Goal: Information Seeking & Learning: Learn about a topic

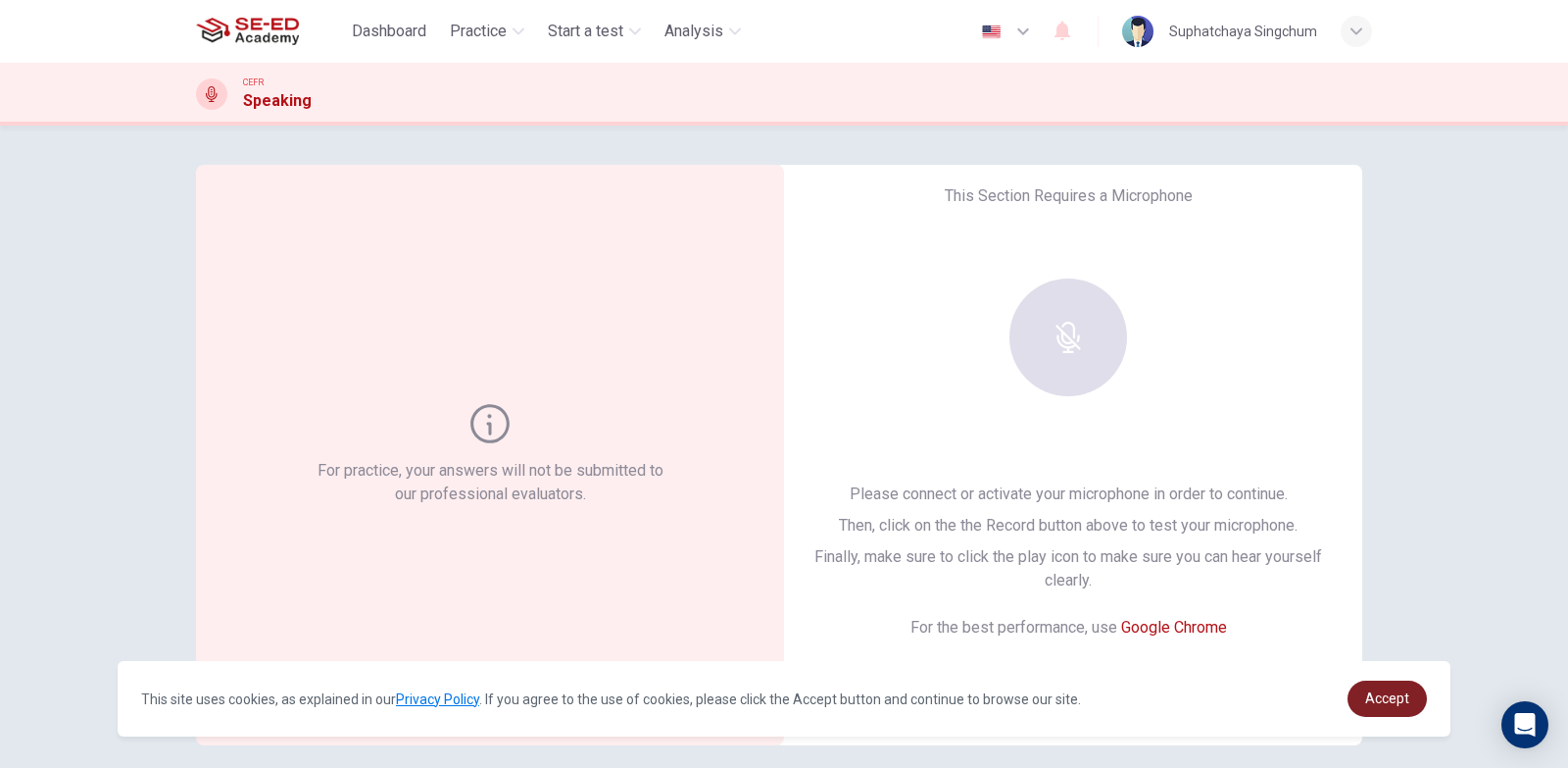
click at [1391, 698] on span "Accept" at bounding box center [1387, 698] width 44 height 16
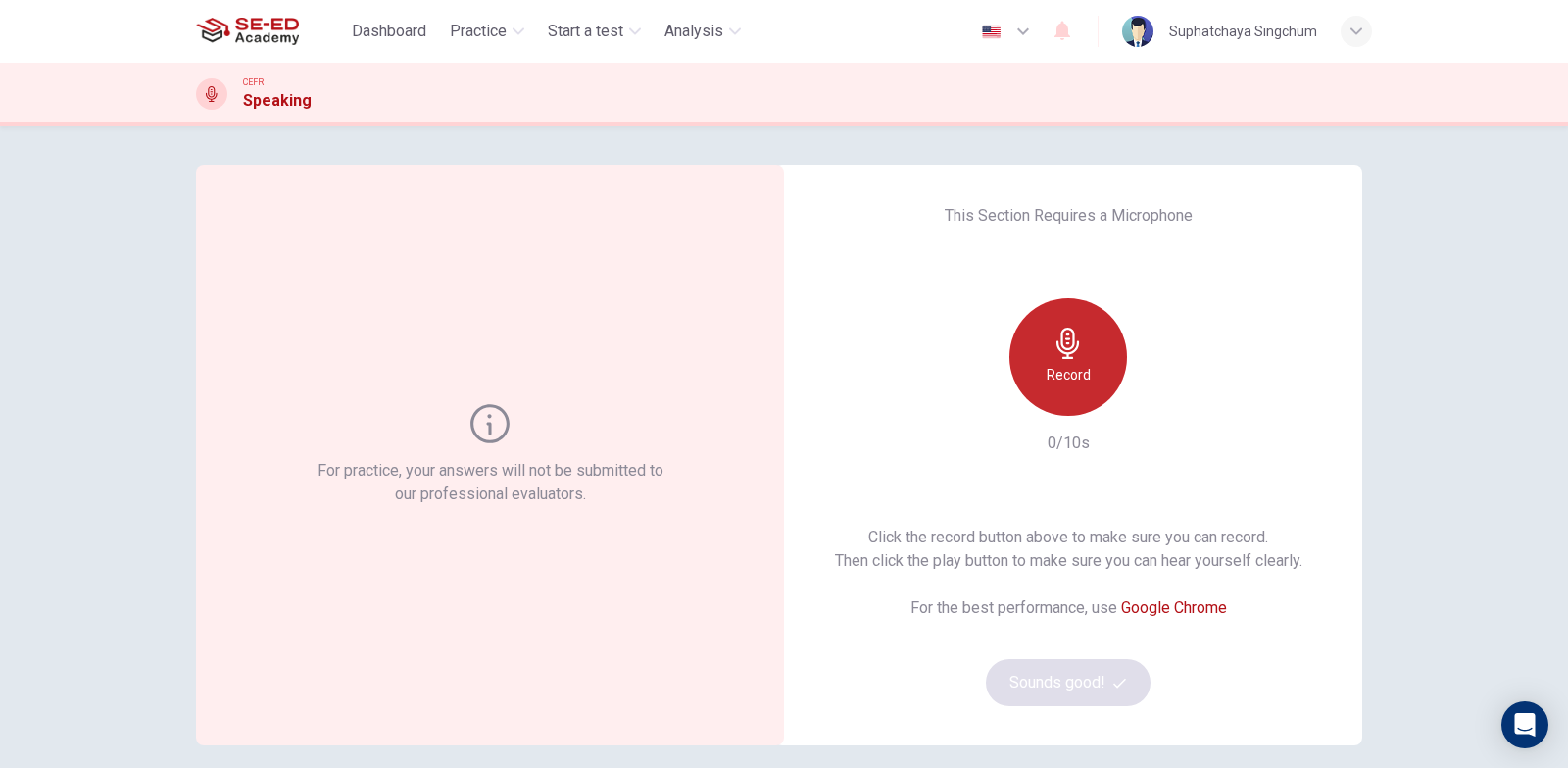
click at [1061, 353] on icon "button" at bounding box center [1067, 343] width 23 height 32
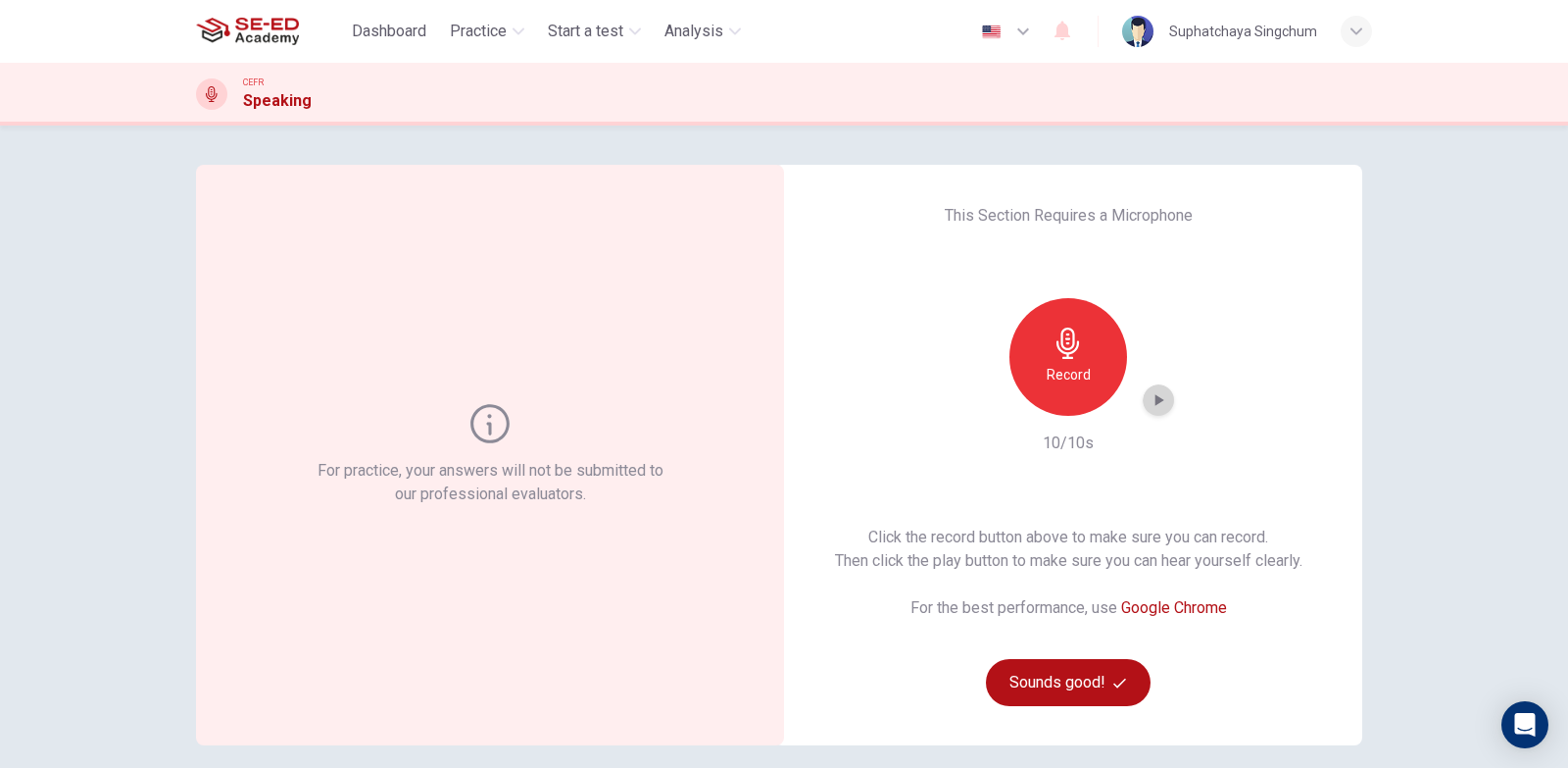
click at [1156, 400] on icon "button" at bounding box center [1160, 400] width 9 height 12
click at [1091, 362] on div "Record" at bounding box center [1067, 356] width 117 height 117
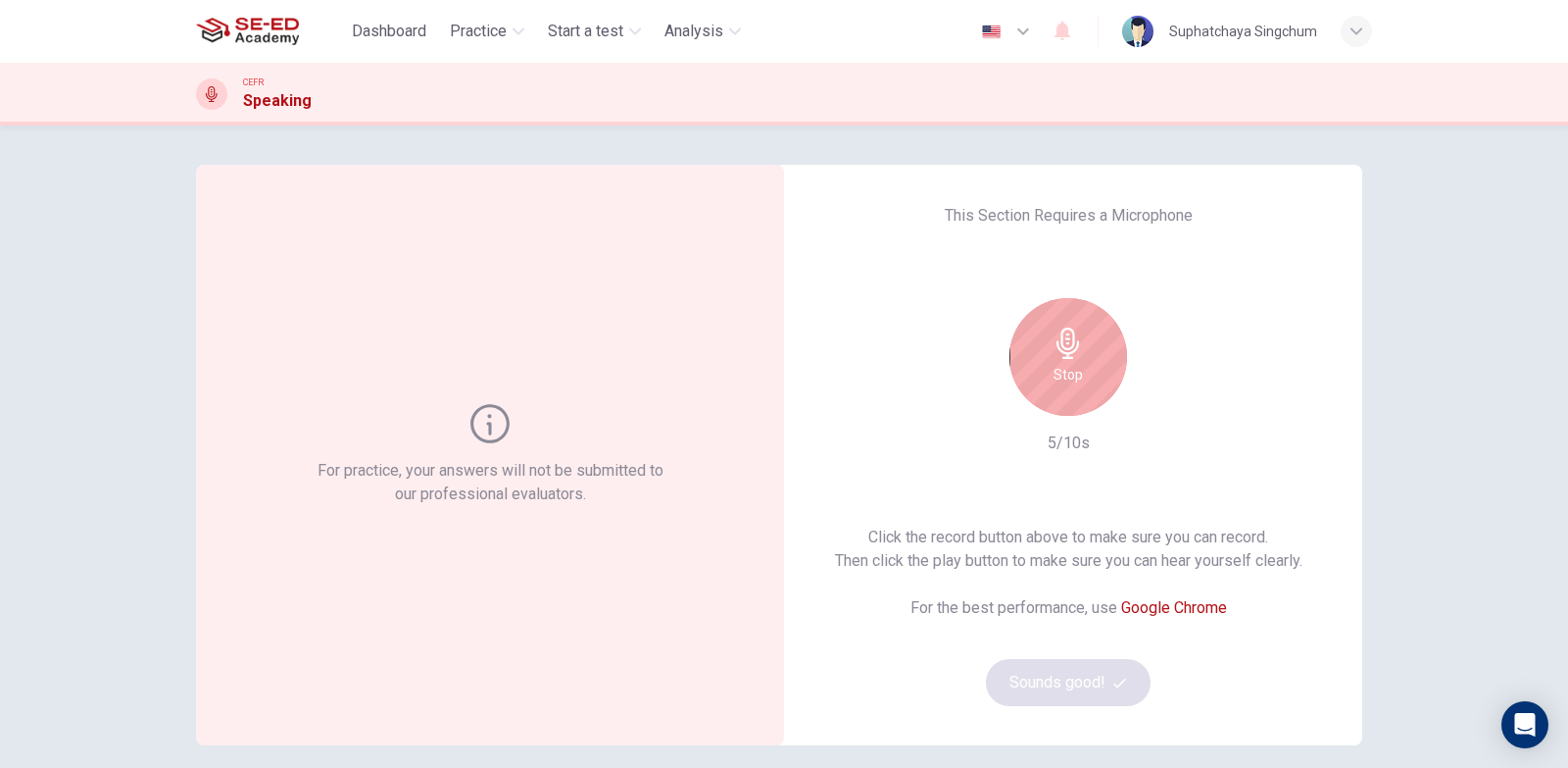
click at [1091, 362] on div "Stop" at bounding box center [1067, 356] width 117 height 117
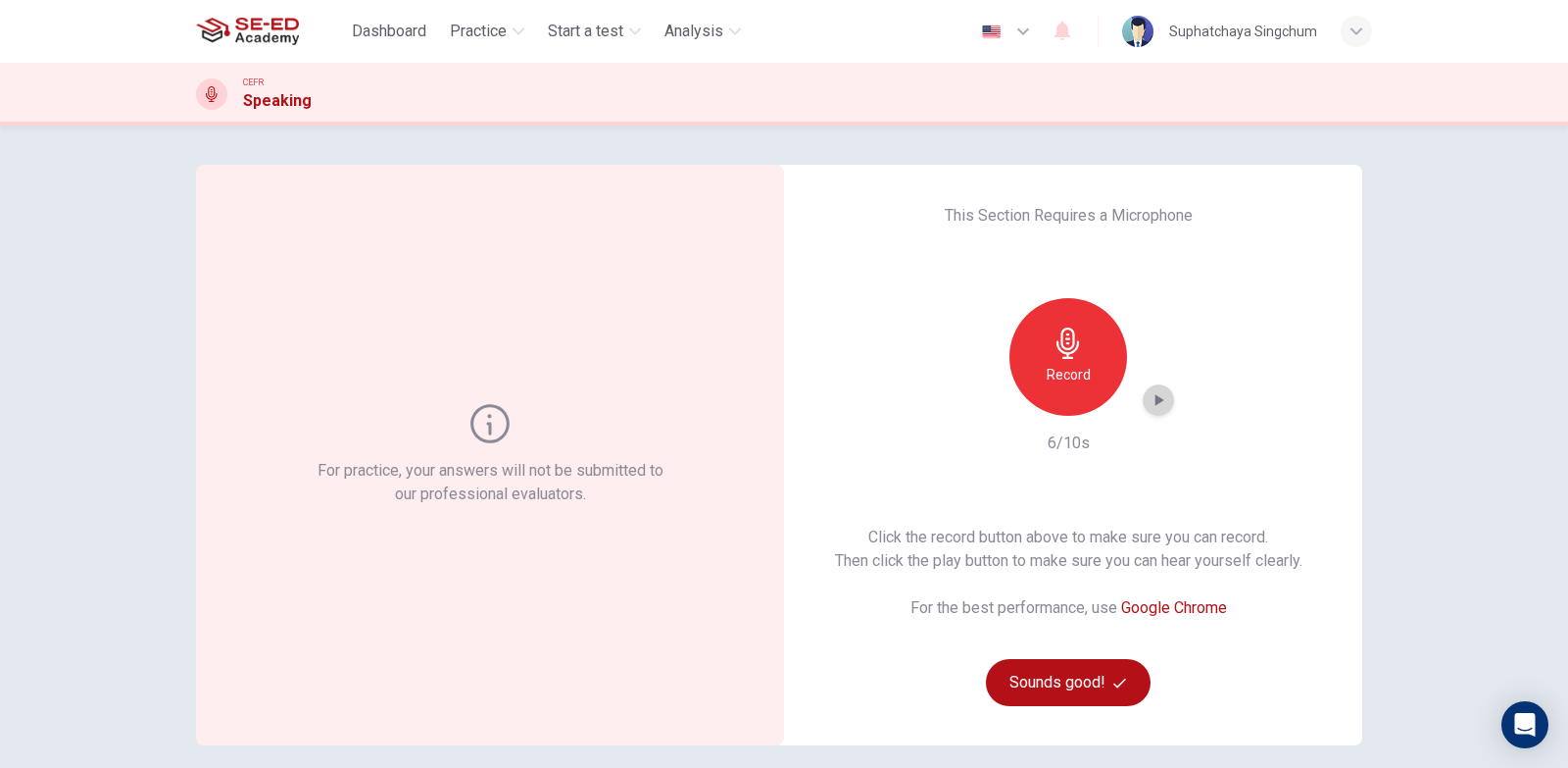
click at [1149, 404] on icon "button" at bounding box center [1159, 400] width 20 height 20
click at [1078, 373] on h6 "Record" at bounding box center [1068, 375] width 44 height 24
click at [1071, 370] on h6 "Record" at bounding box center [1068, 375] width 44 height 24
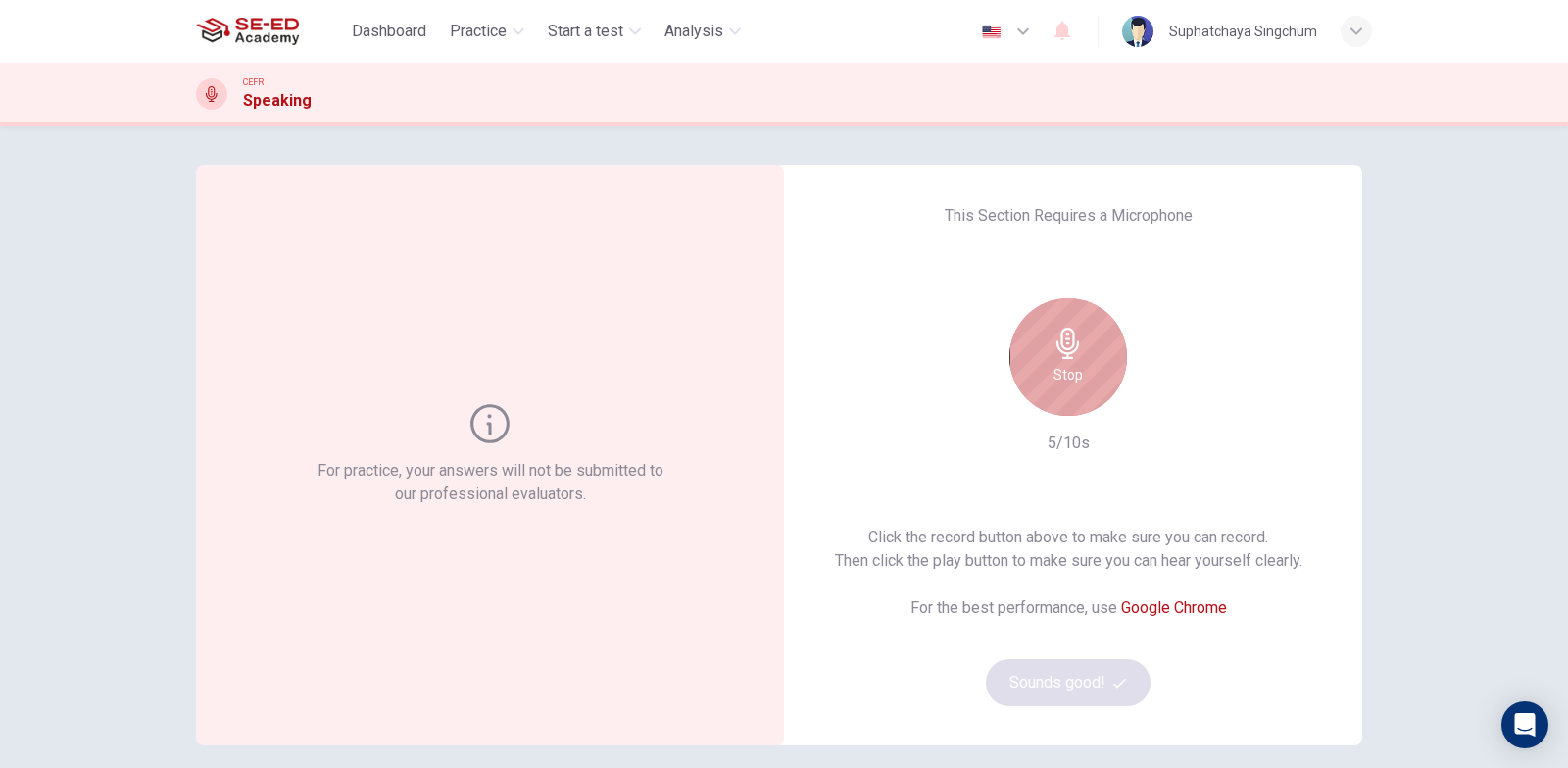
click at [1077, 370] on h6 "Stop" at bounding box center [1068, 375] width 30 height 24
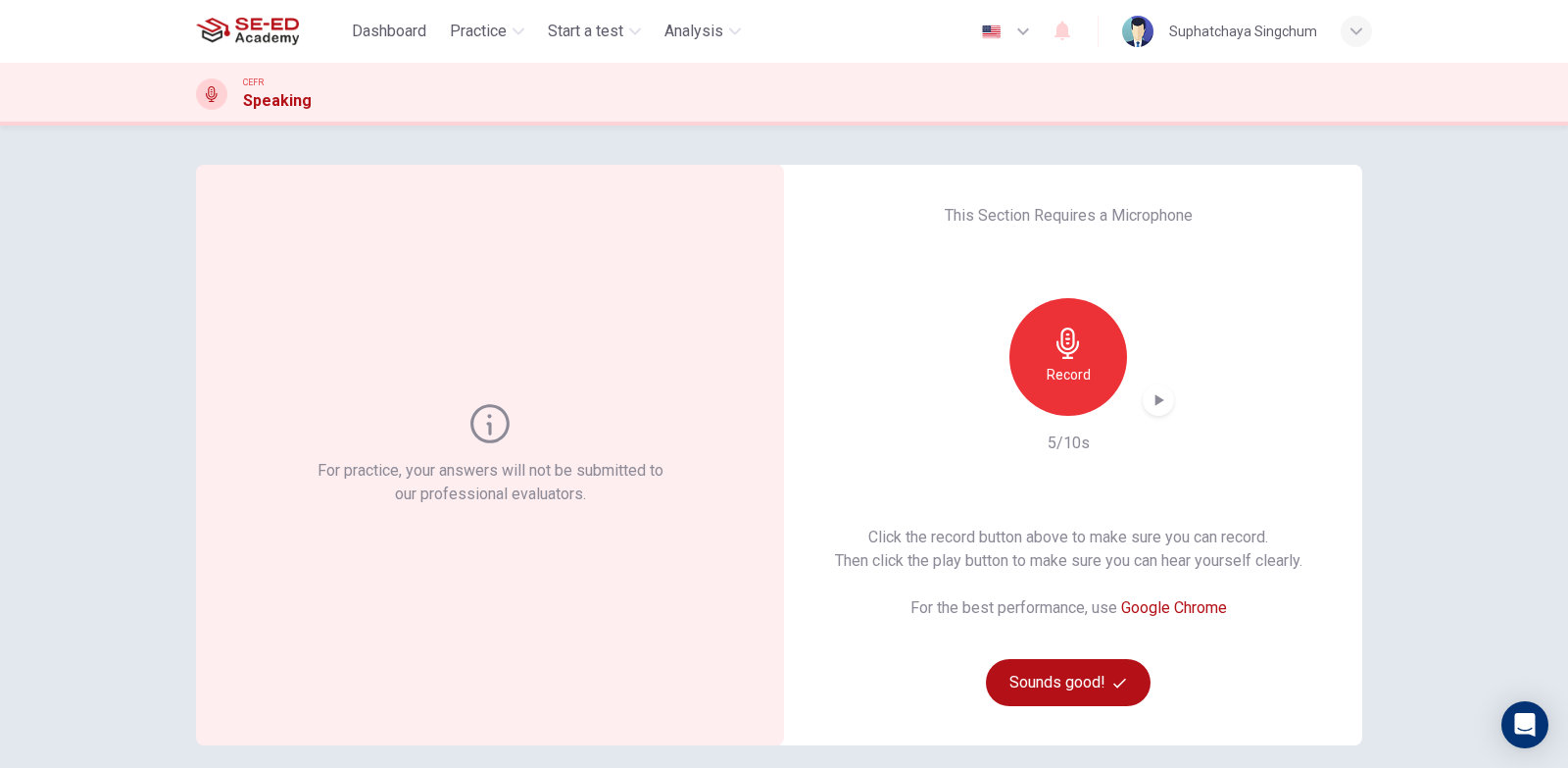
click at [1161, 408] on icon "button" at bounding box center [1159, 400] width 20 height 20
click at [1043, 658] on div "Click the record button above to make sure you can record. Then click the play …" at bounding box center [1068, 615] width 467 height 180
click at [1055, 681] on button "Sounds good!" at bounding box center [1068, 682] width 165 height 47
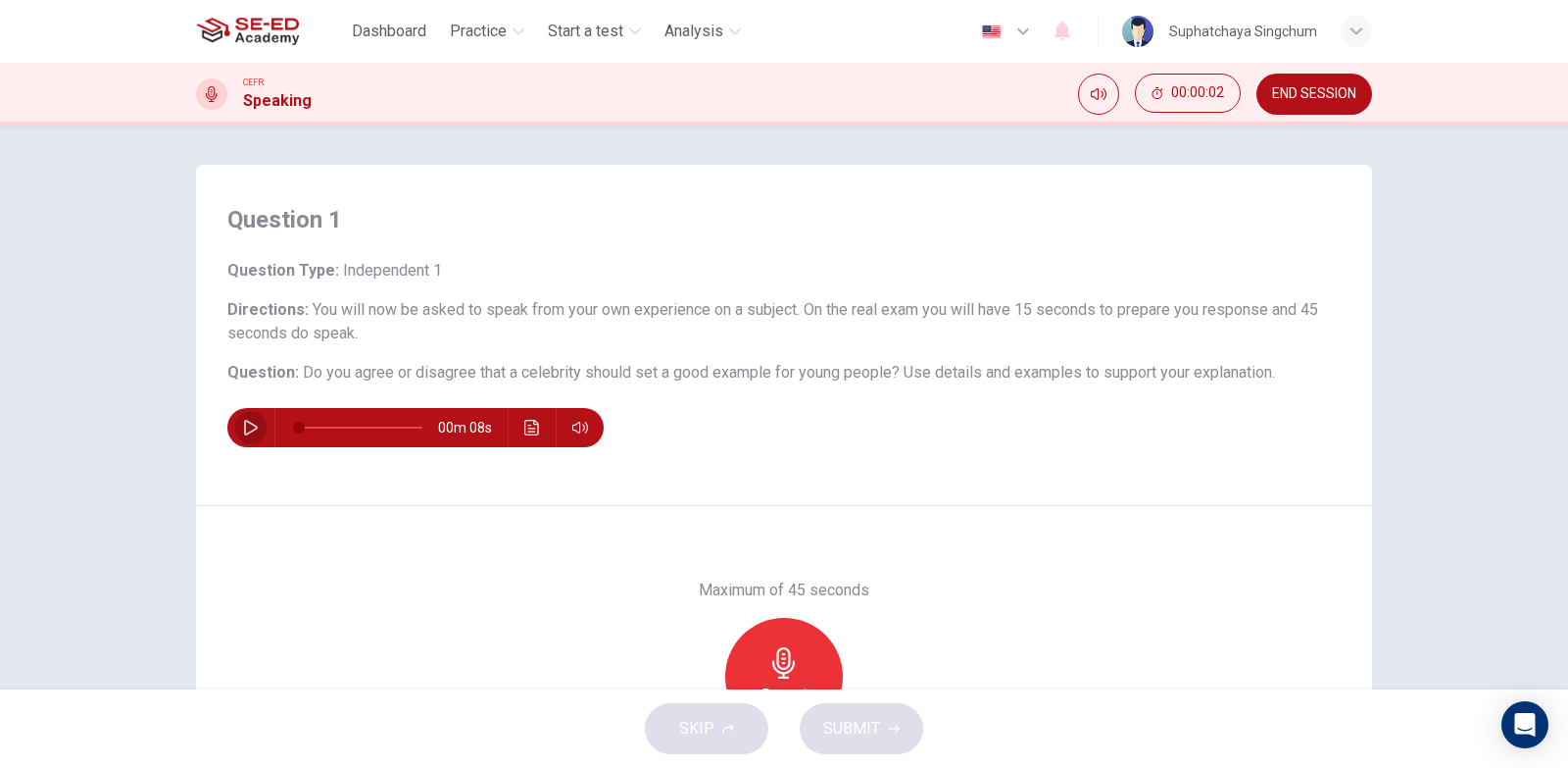
click at [244, 422] on icon "button" at bounding box center [251, 428] width 14 height 16
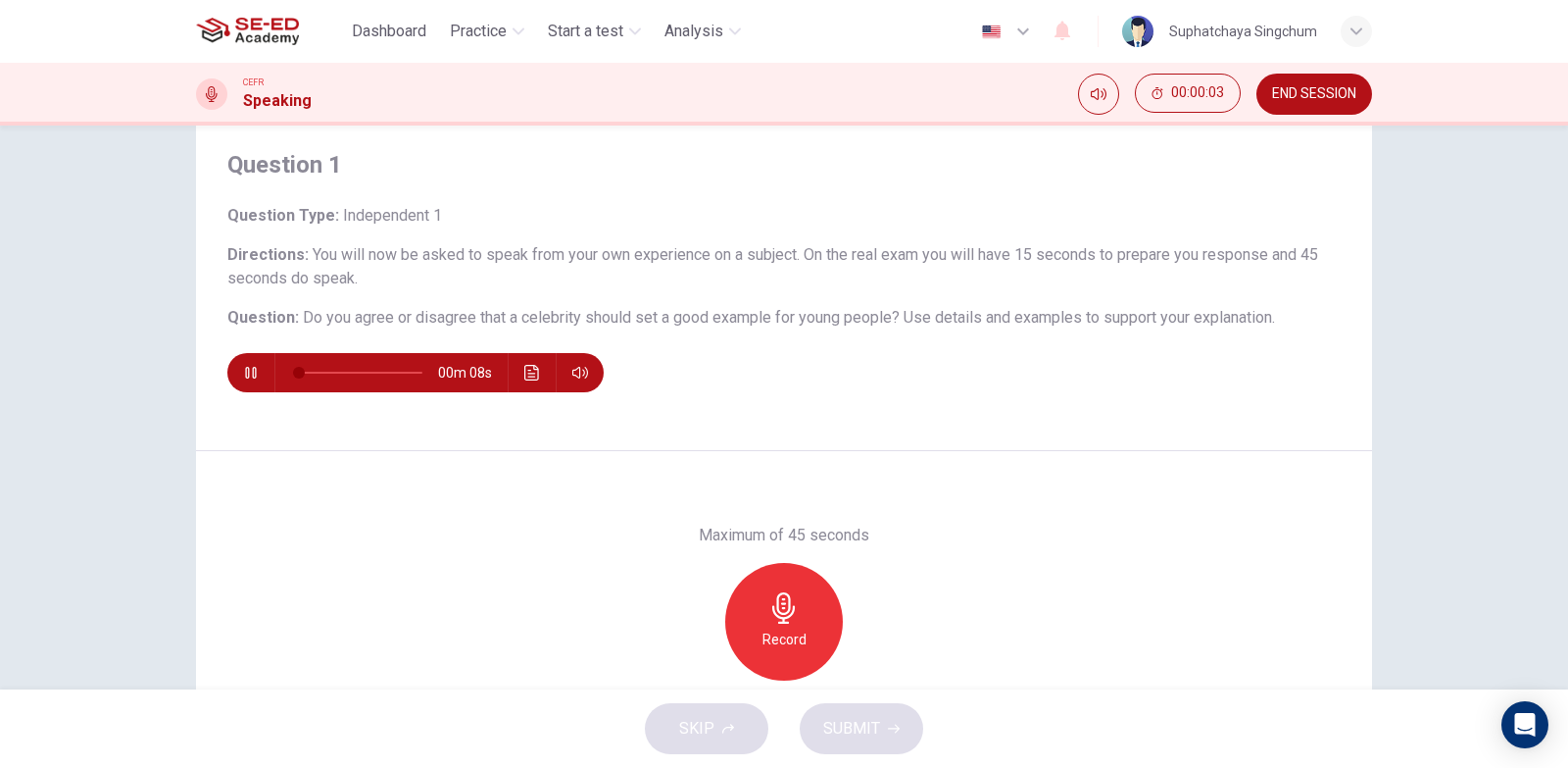
scroll to position [98, 0]
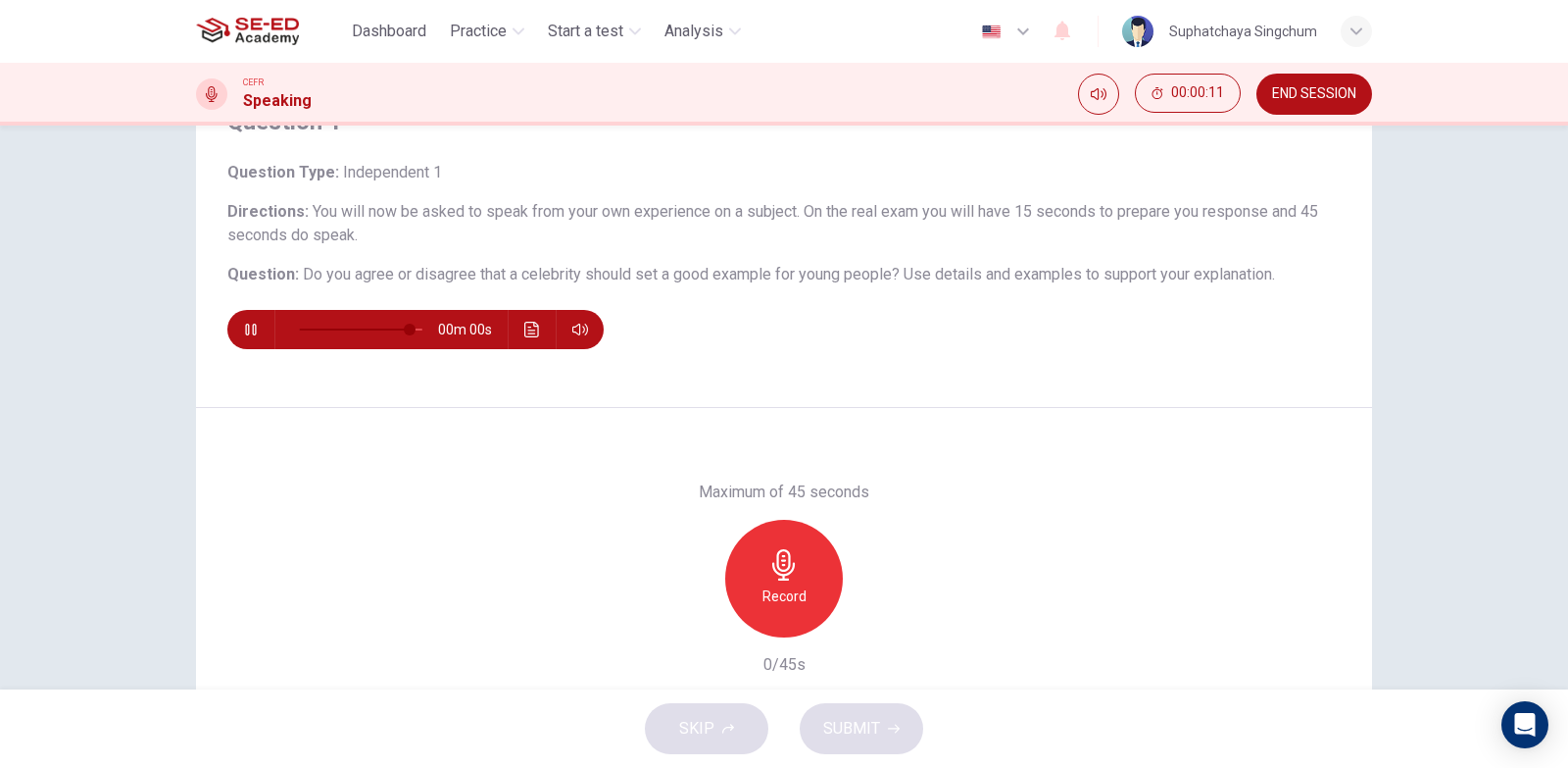
type input "0"
click at [1332, 105] on button "END SESSION" at bounding box center [1314, 95] width 115 height 41
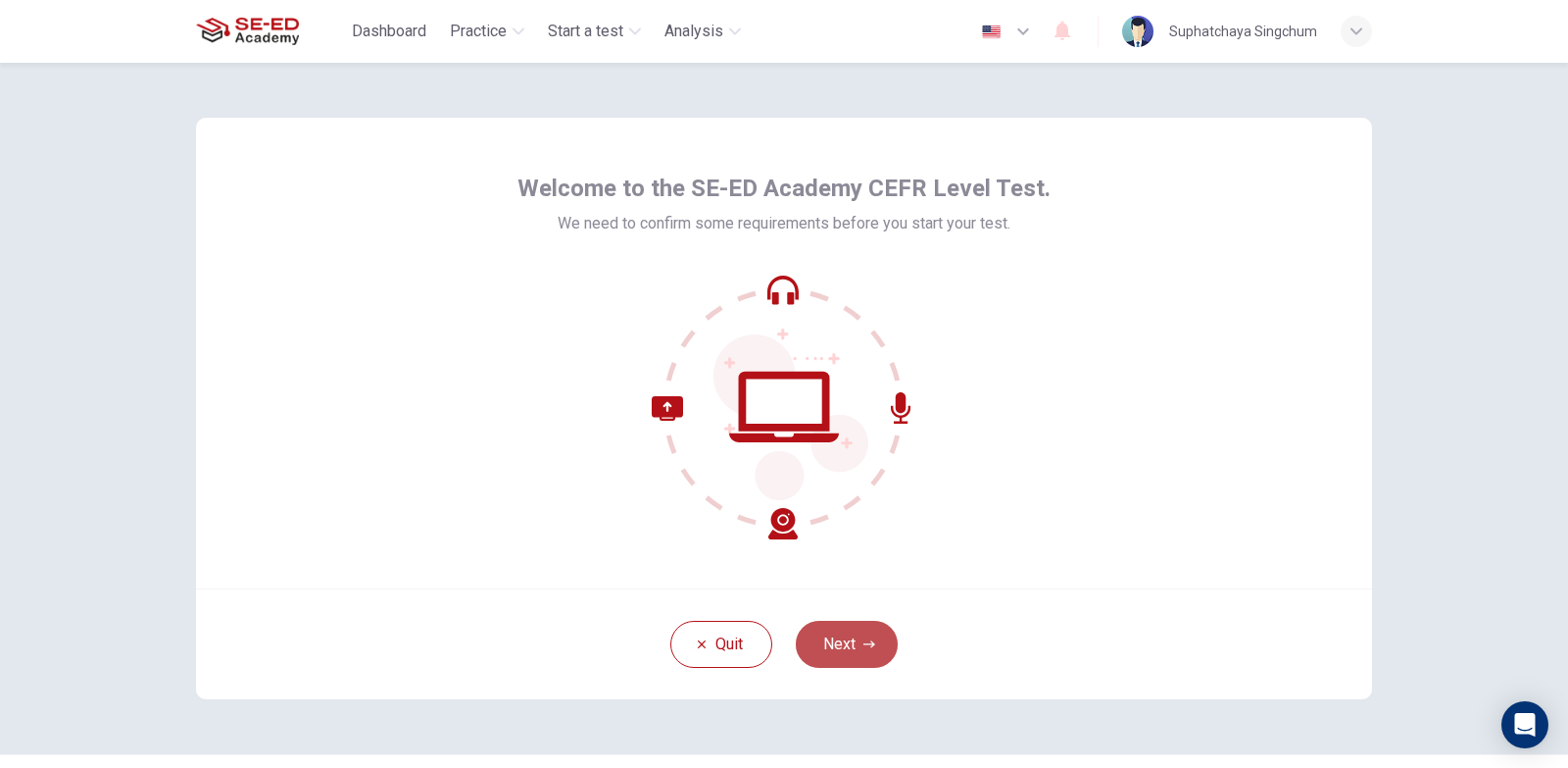
click at [846, 650] on button "Next" at bounding box center [847, 645] width 102 height 47
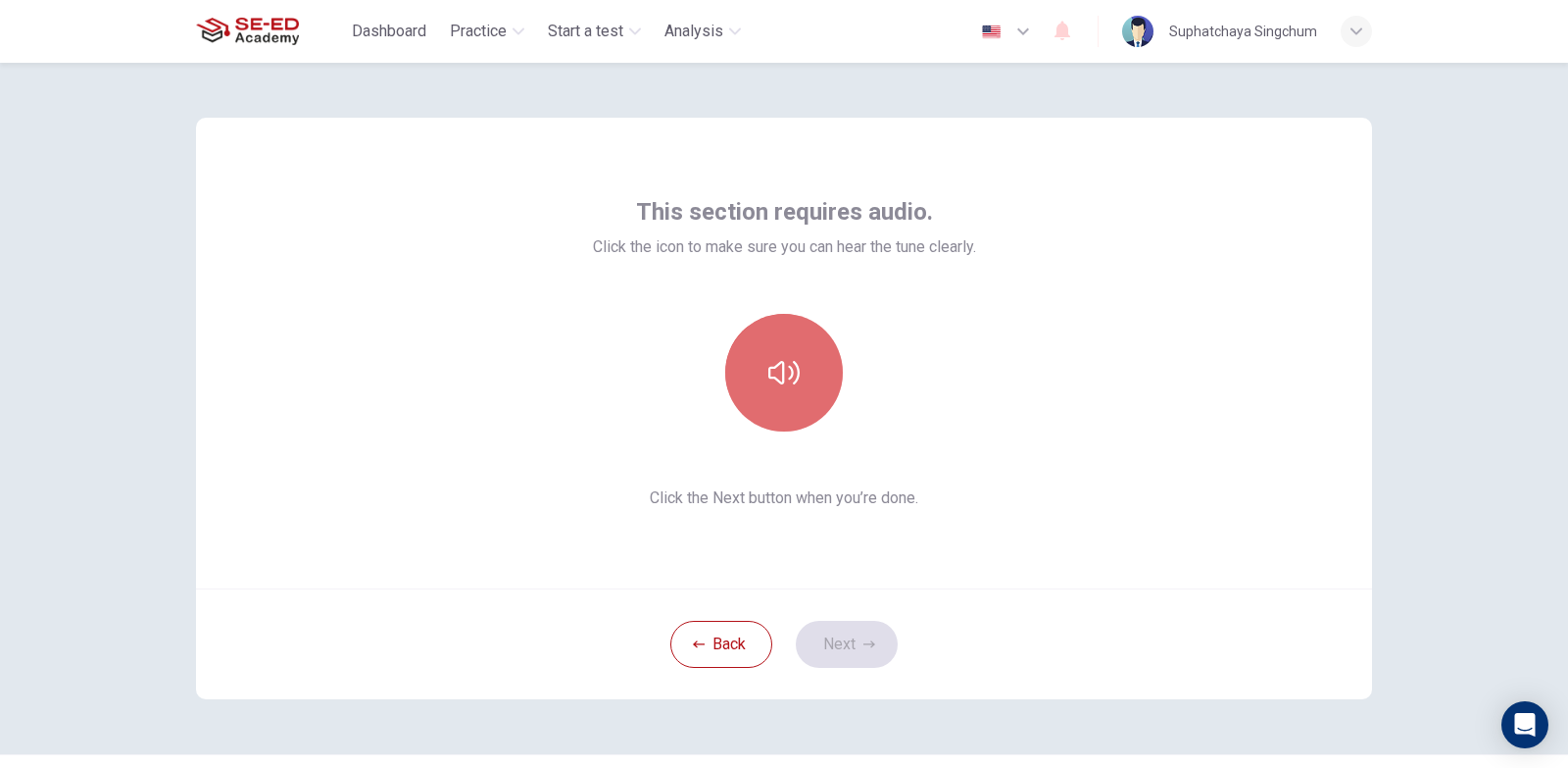
click at [774, 381] on icon "button" at bounding box center [784, 373] width 32 height 24
click at [784, 322] on button "button" at bounding box center [784, 372] width 117 height 117
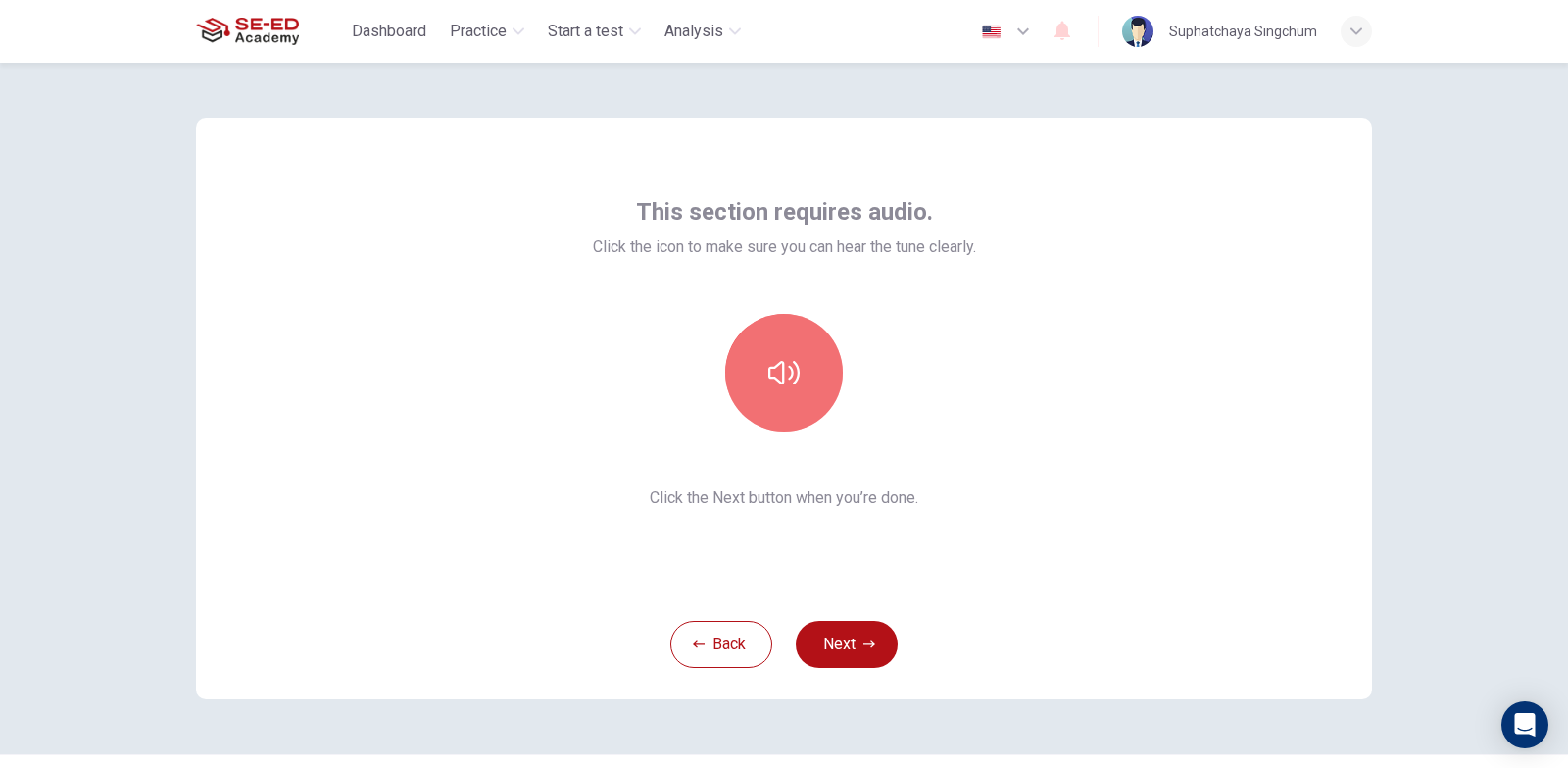
click at [784, 372] on icon "button" at bounding box center [784, 373] width 32 height 32
click at [792, 415] on button "button" at bounding box center [784, 372] width 117 height 117
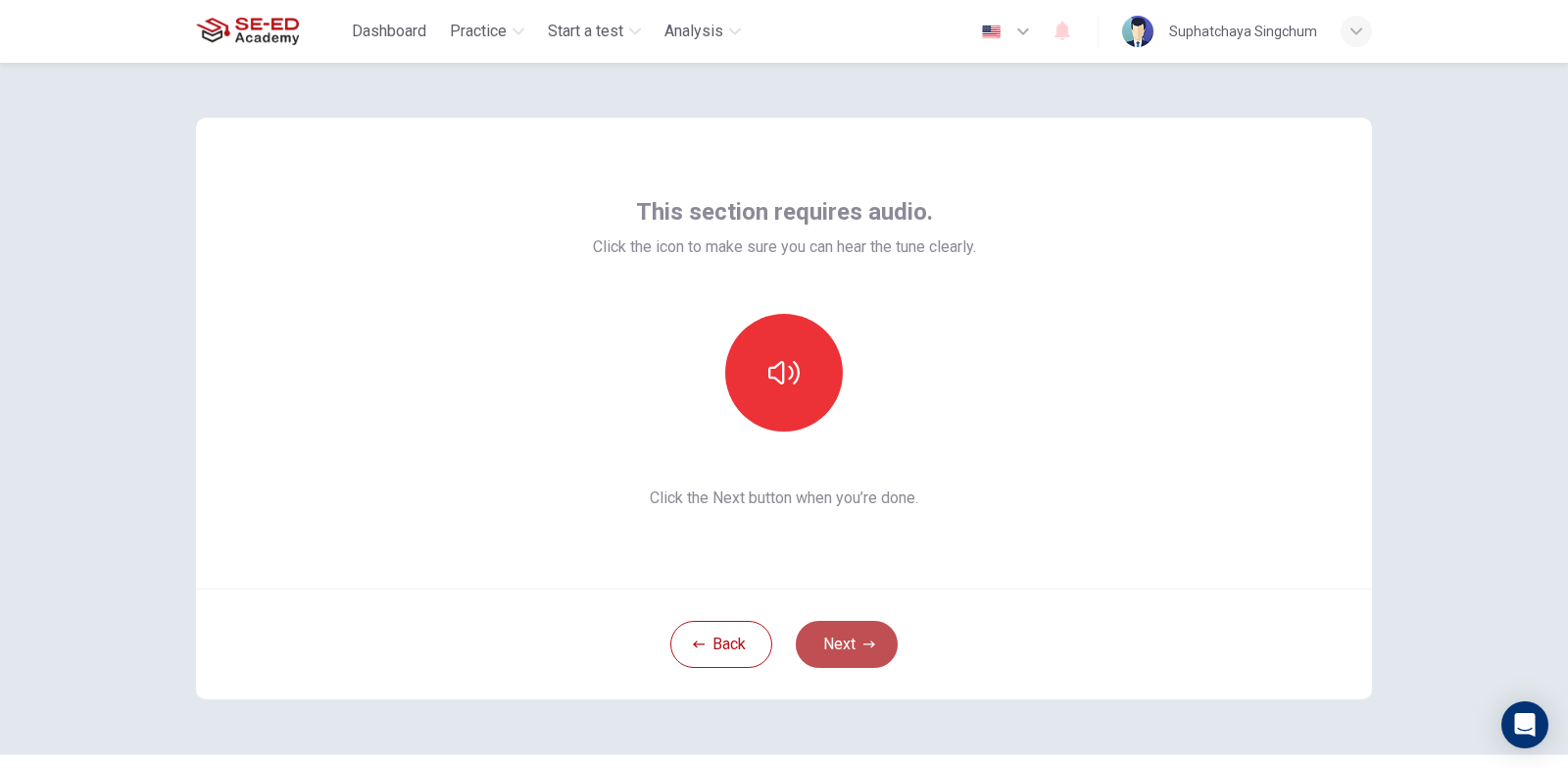
click at [866, 653] on button "Next" at bounding box center [847, 645] width 102 height 47
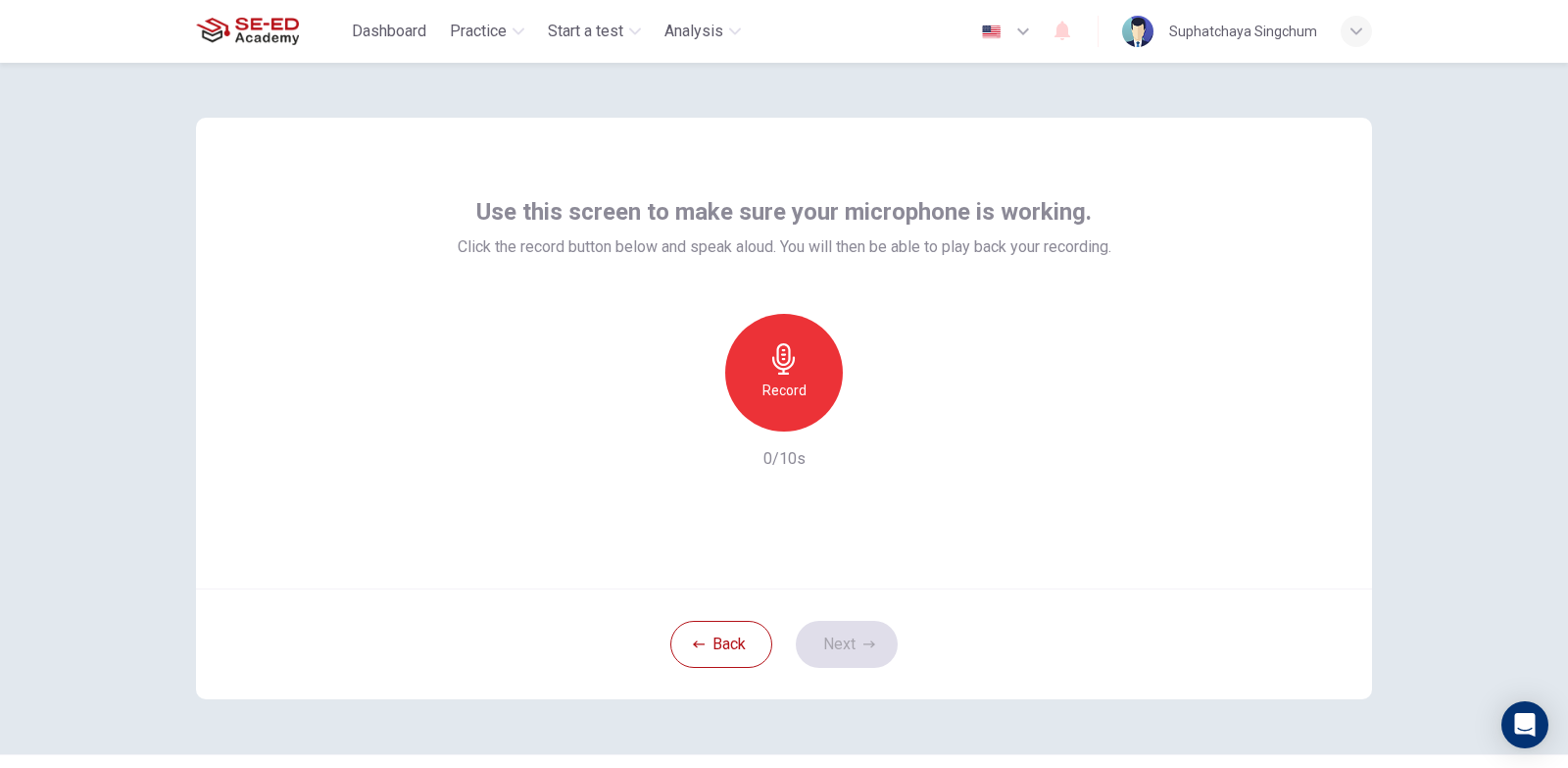
click at [813, 368] on div "Record" at bounding box center [784, 372] width 117 height 117
click at [813, 368] on div "Stop" at bounding box center [784, 372] width 117 height 117
click at [864, 423] on icon "button" at bounding box center [874, 416] width 20 height 20
click at [856, 651] on button "Next" at bounding box center [847, 645] width 102 height 47
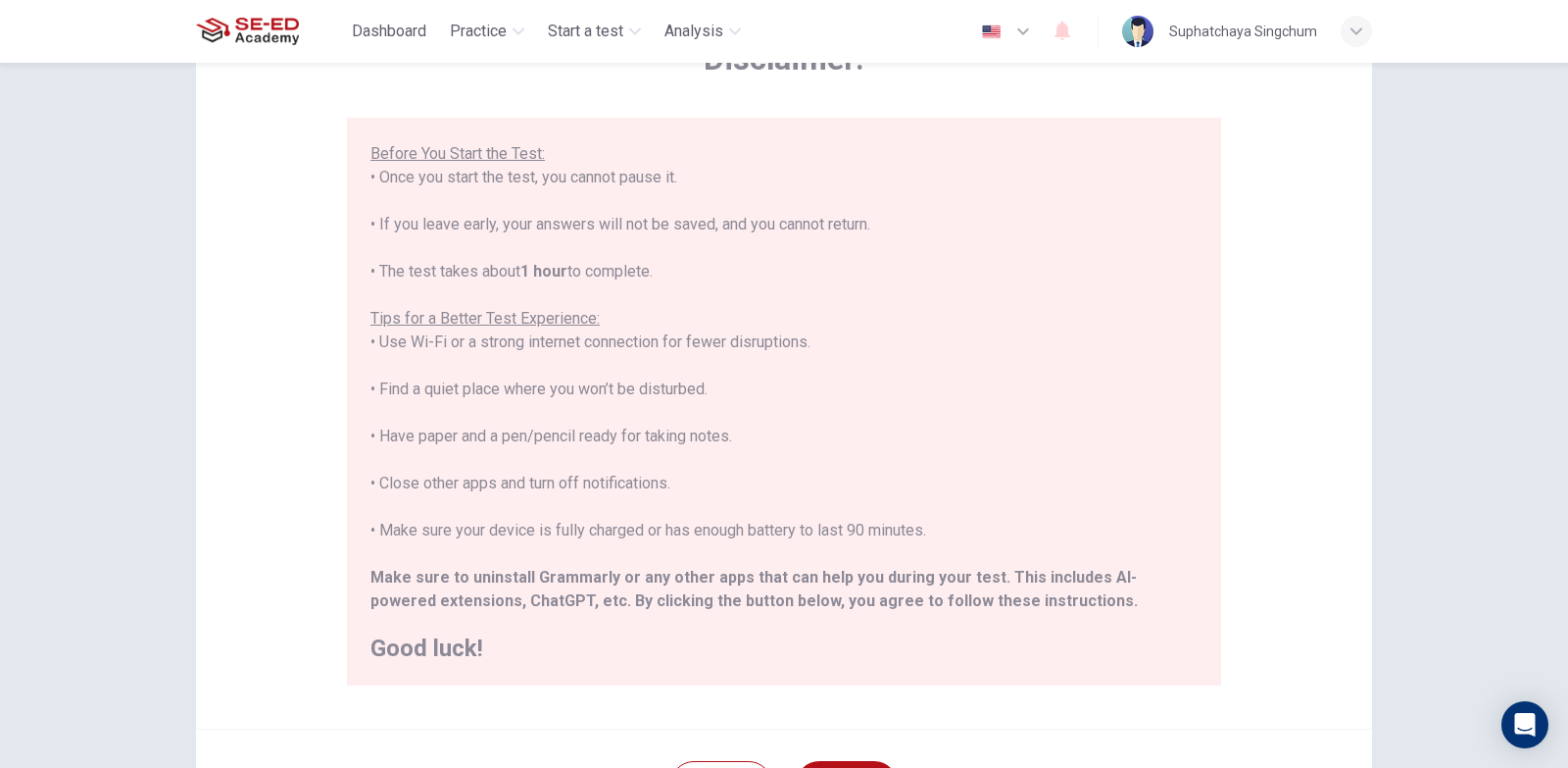
scroll to position [322, 0]
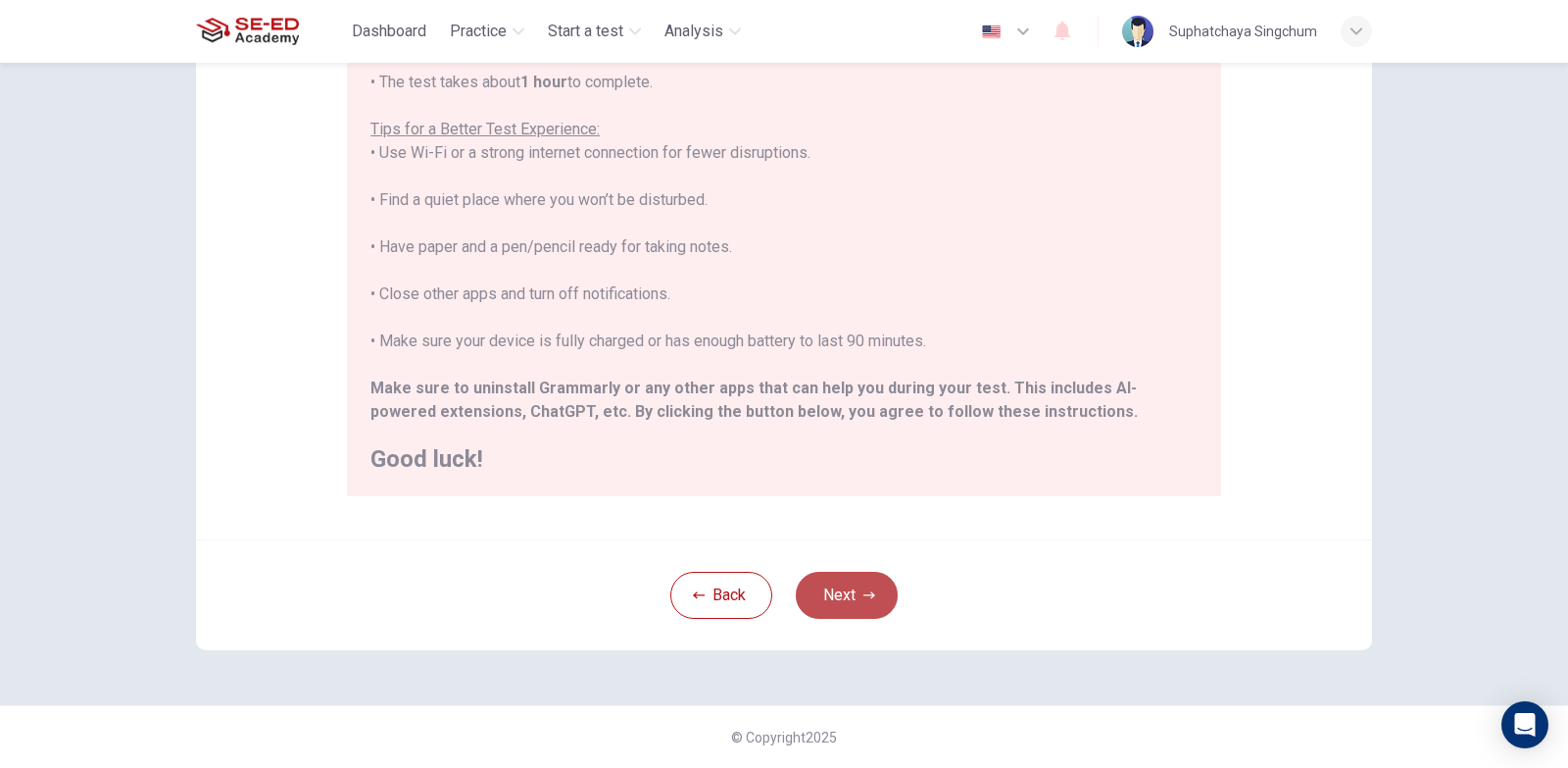
click at [846, 595] on button "Next" at bounding box center [847, 595] width 102 height 47
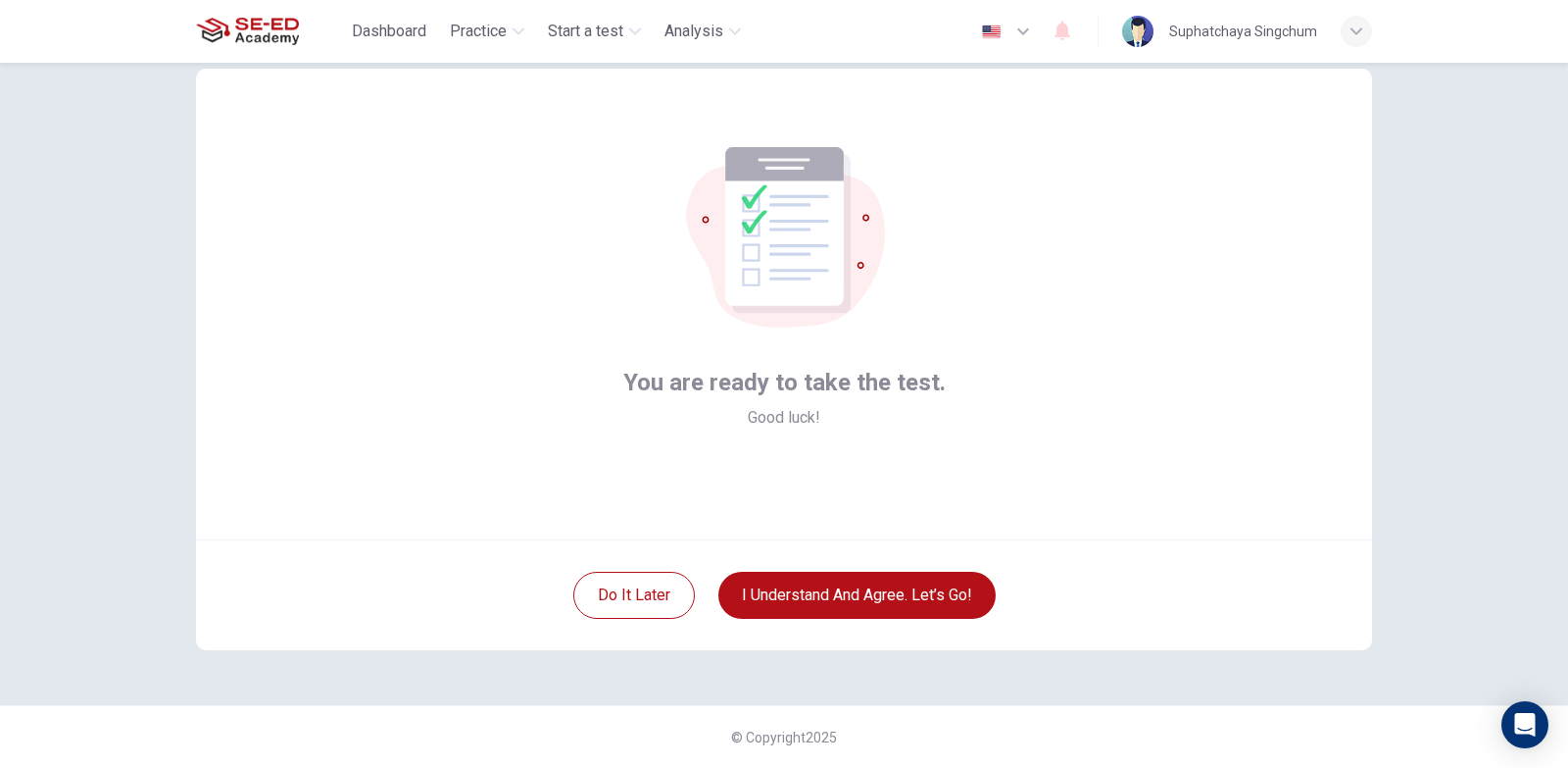
click at [870, 541] on div "Do it later I understand and agree. Let’s go!" at bounding box center [784, 594] width 1176 height 110
click at [871, 567] on div "Do it later I understand and agree. Let’s go!" at bounding box center [784, 594] width 1176 height 110
click at [867, 603] on button "I understand and agree. Let’s go!" at bounding box center [856, 595] width 277 height 47
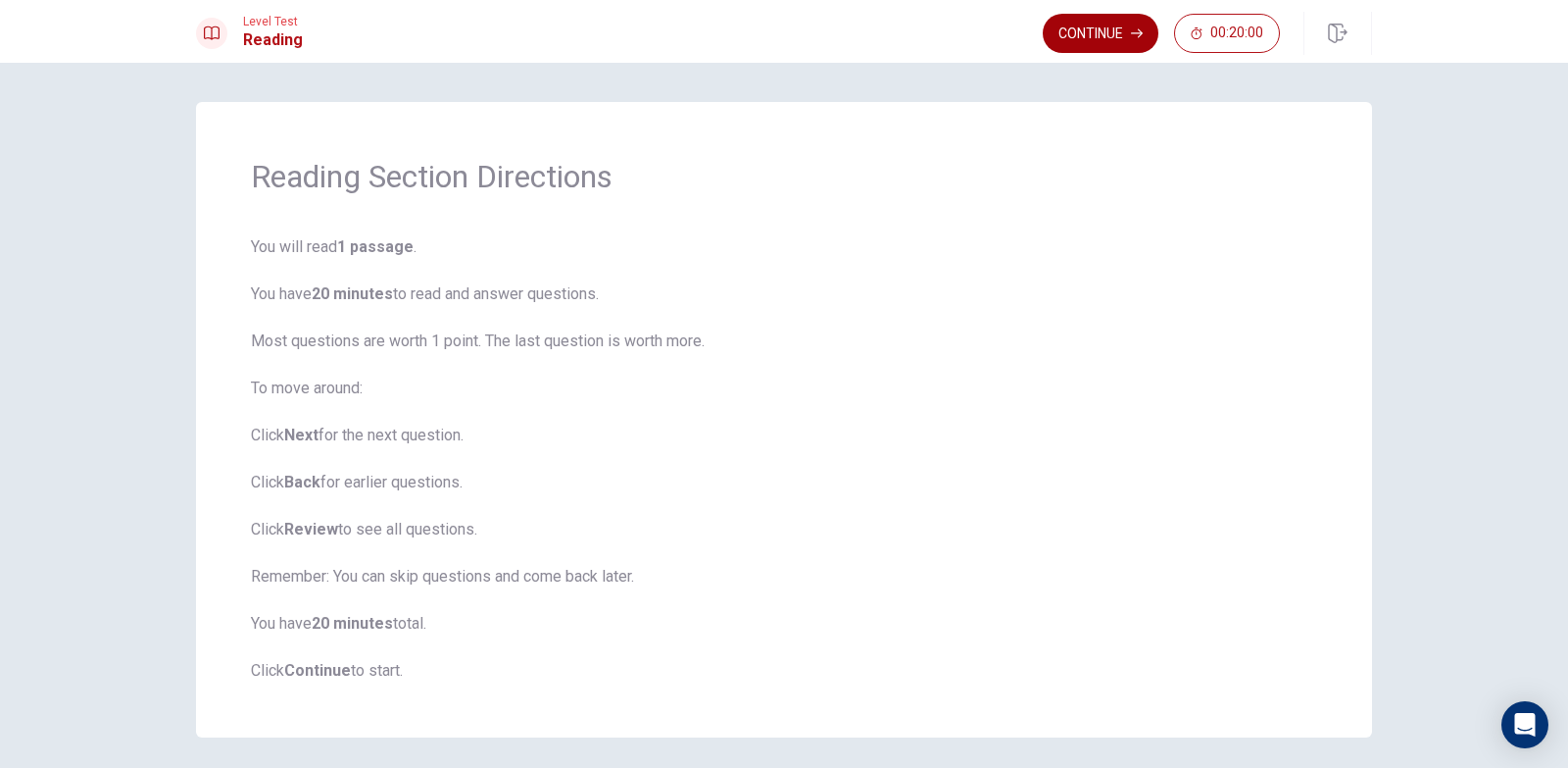
click at [1096, 31] on button "Continue" at bounding box center [1100, 34] width 115 height 39
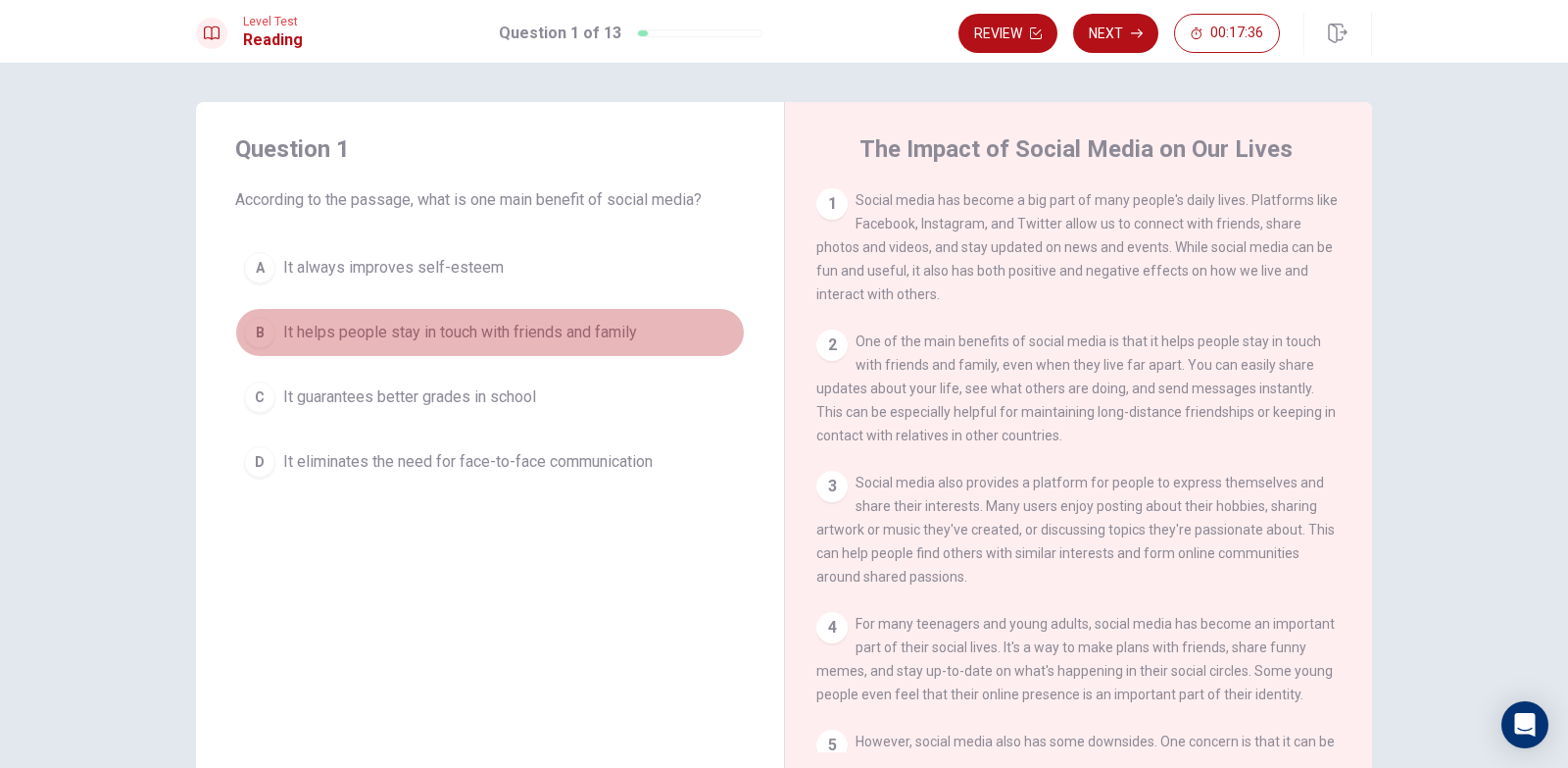
click at [596, 348] on button "B It helps people stay in touch with friends and family" at bounding box center [490, 332] width 510 height 49
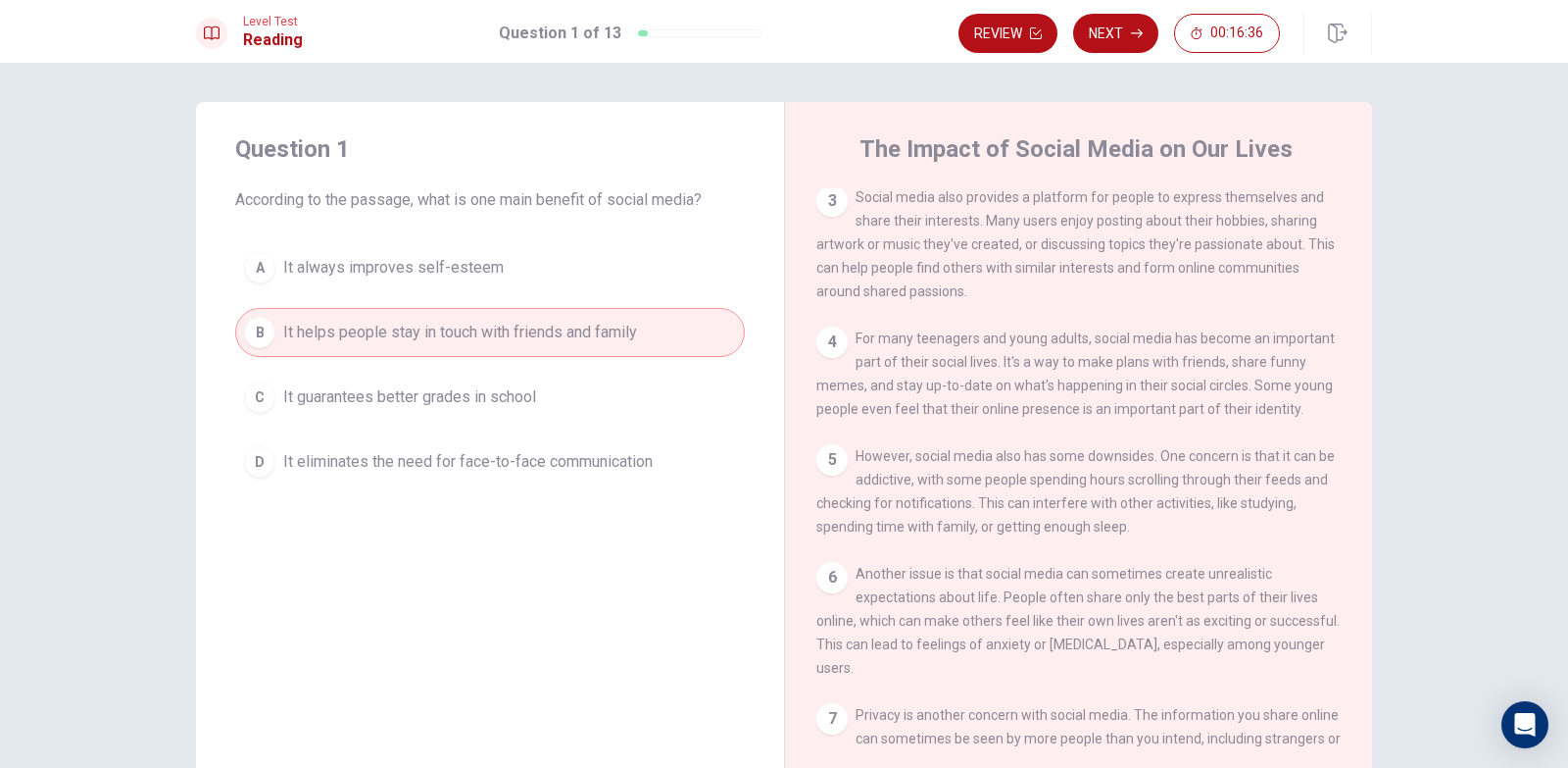
scroll to position [384, 0]
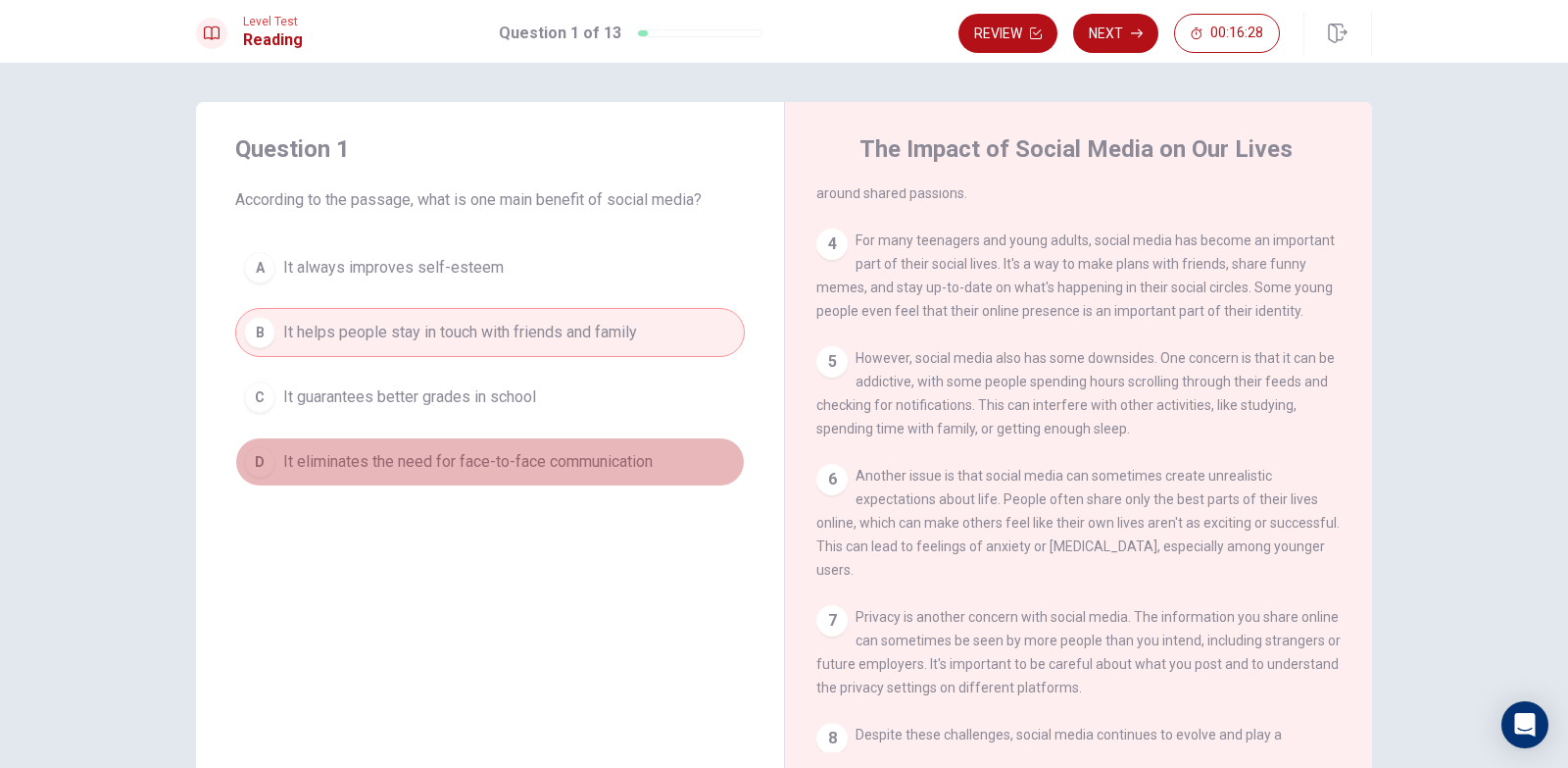
click at [626, 471] on span "It eliminates the need for face-to-face communication" at bounding box center [467, 462] width 370 height 24
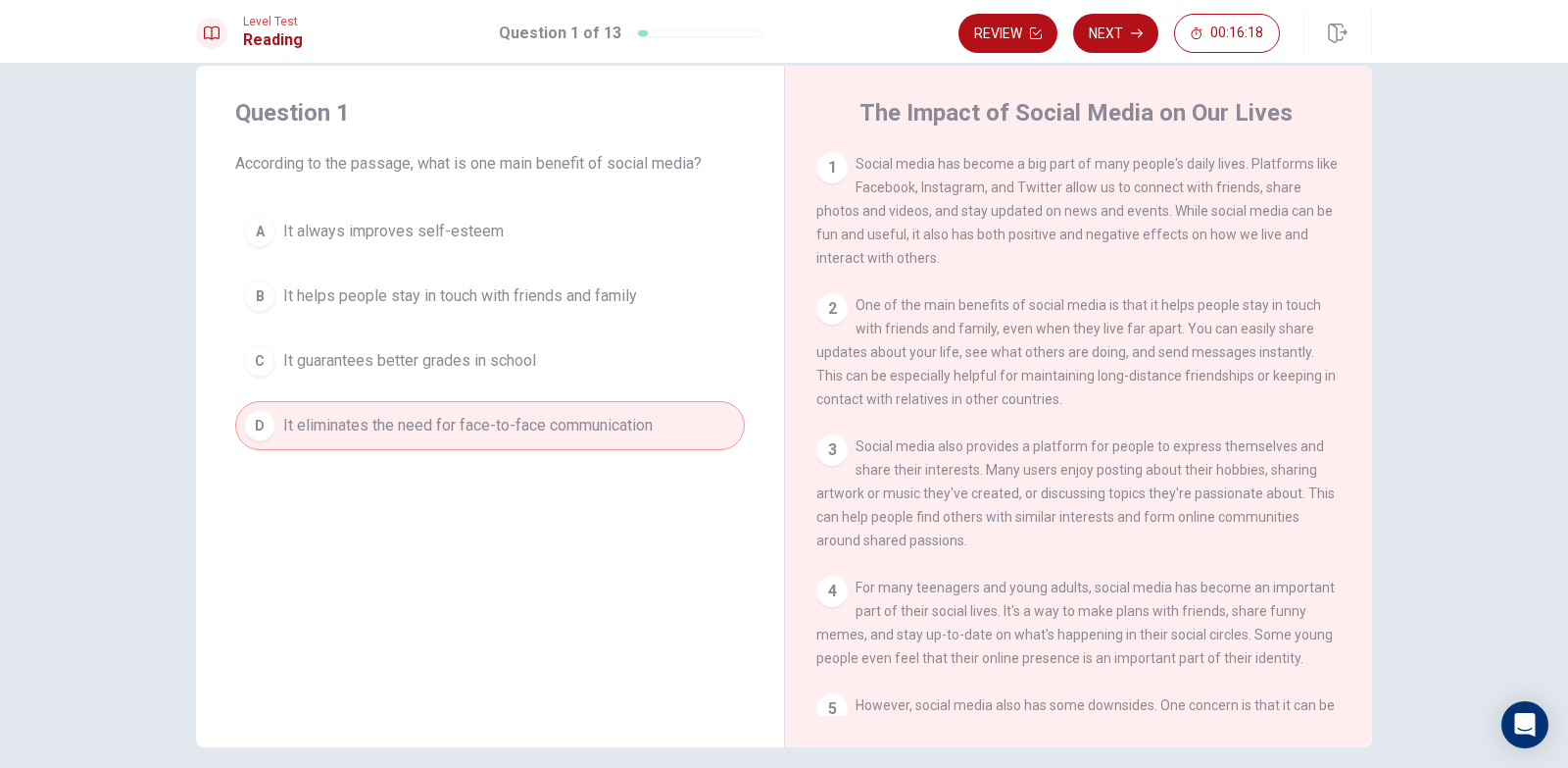
scroll to position [0, 0]
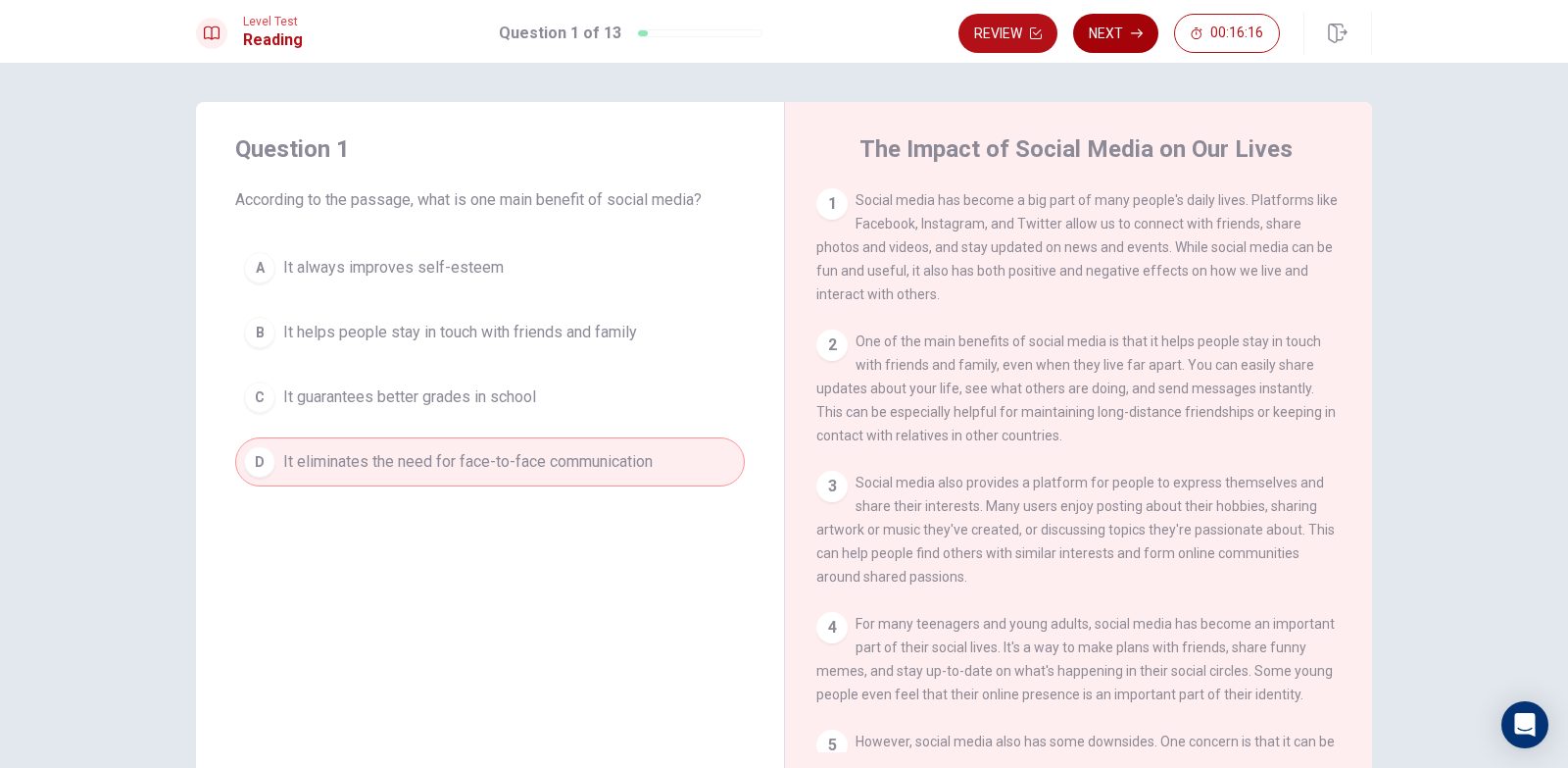
click at [1120, 32] on button "Next" at bounding box center [1116, 34] width 86 height 39
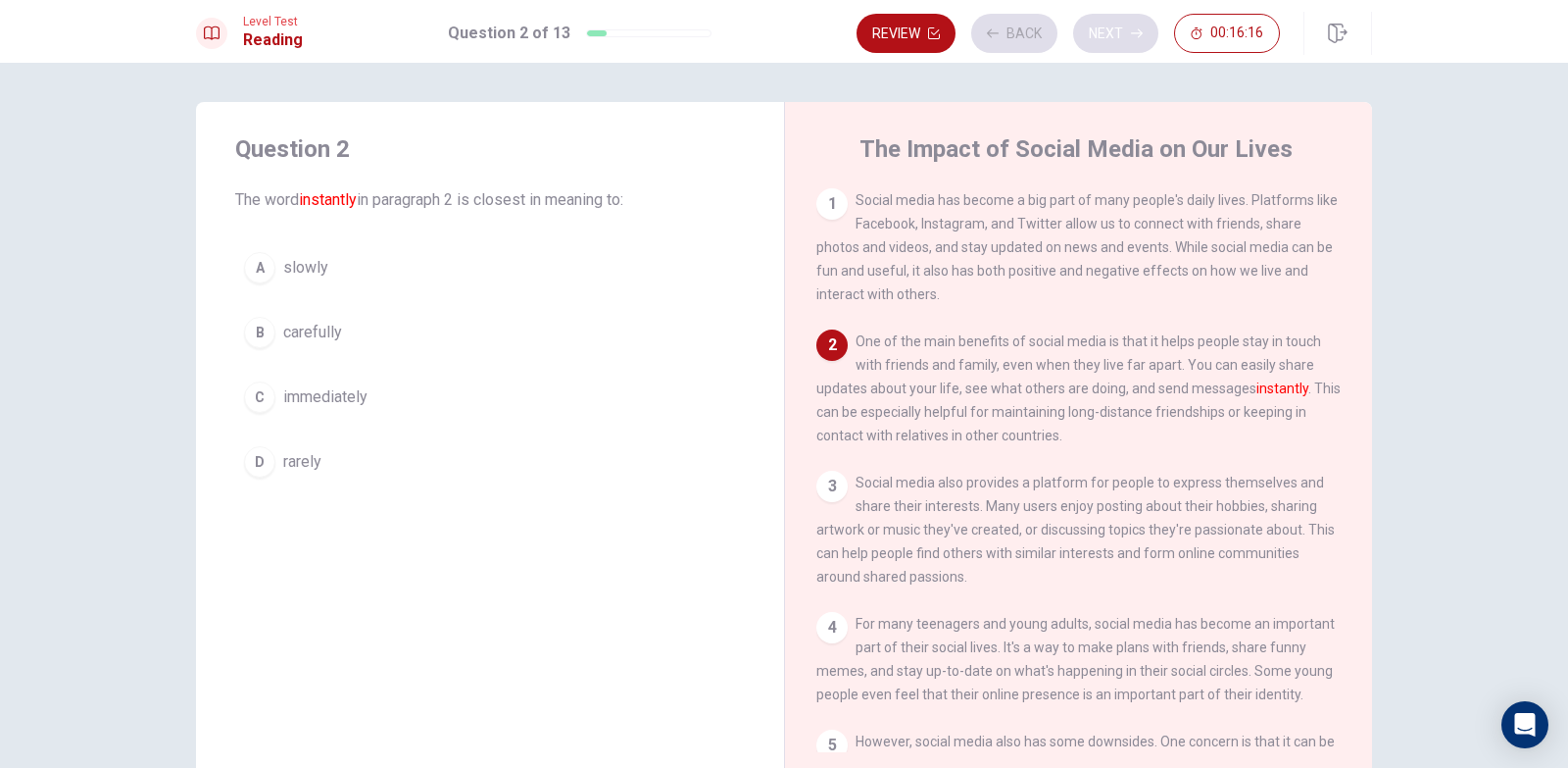
scroll to position [146, 0]
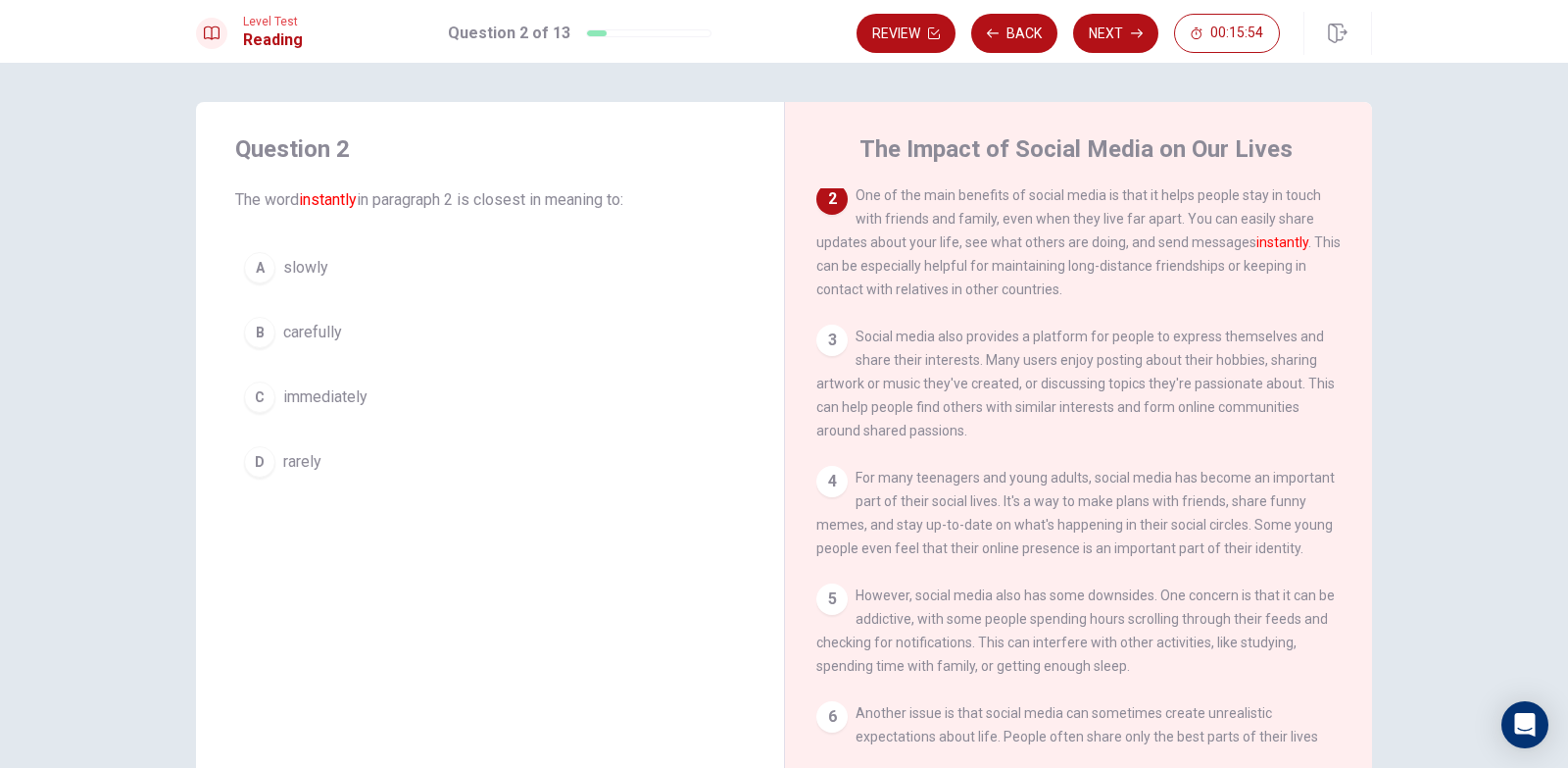
click at [333, 392] on span "immediately" at bounding box center [325, 397] width 85 height 24
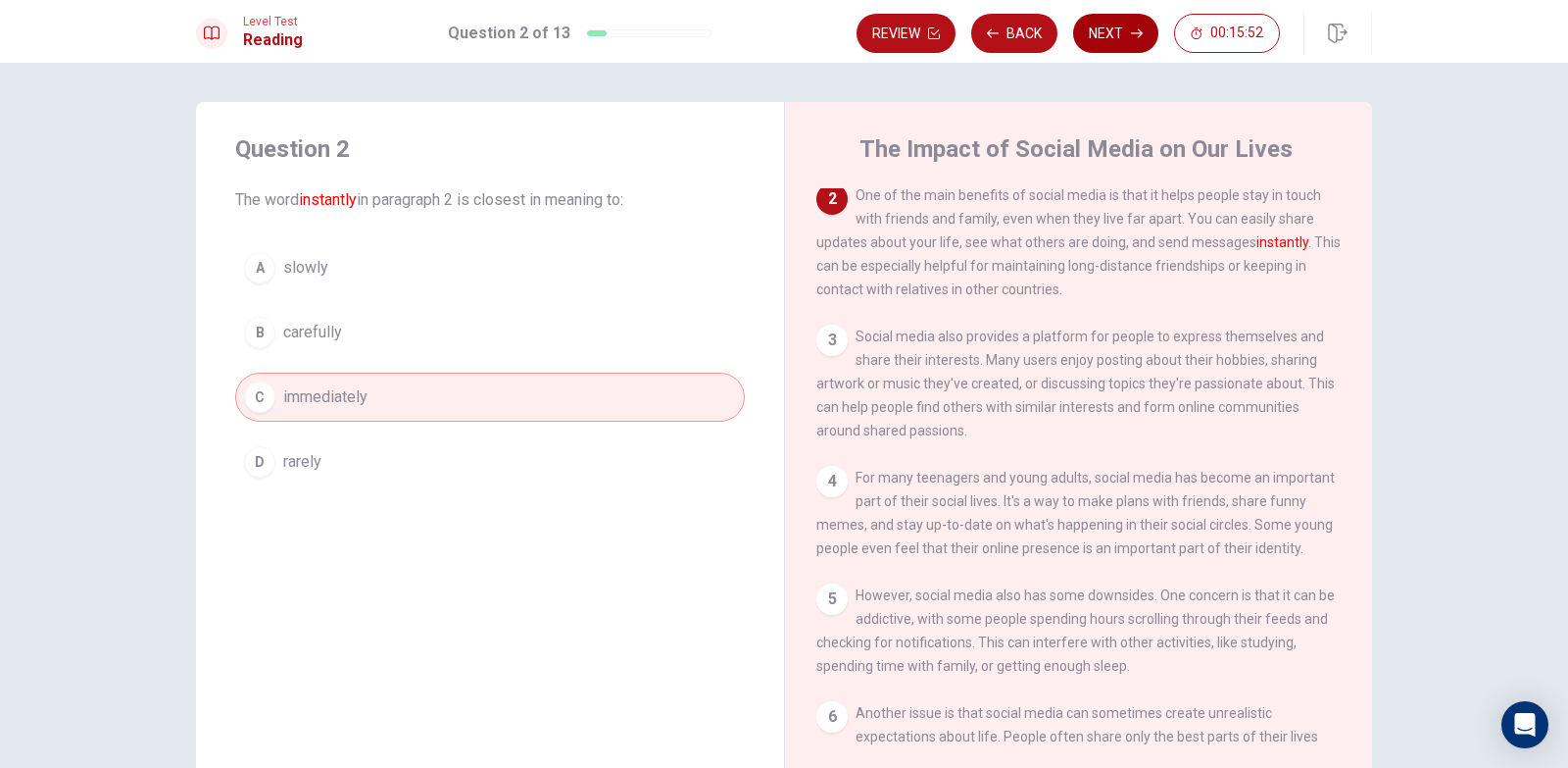
click at [1117, 25] on button "Next" at bounding box center [1116, 34] width 86 height 39
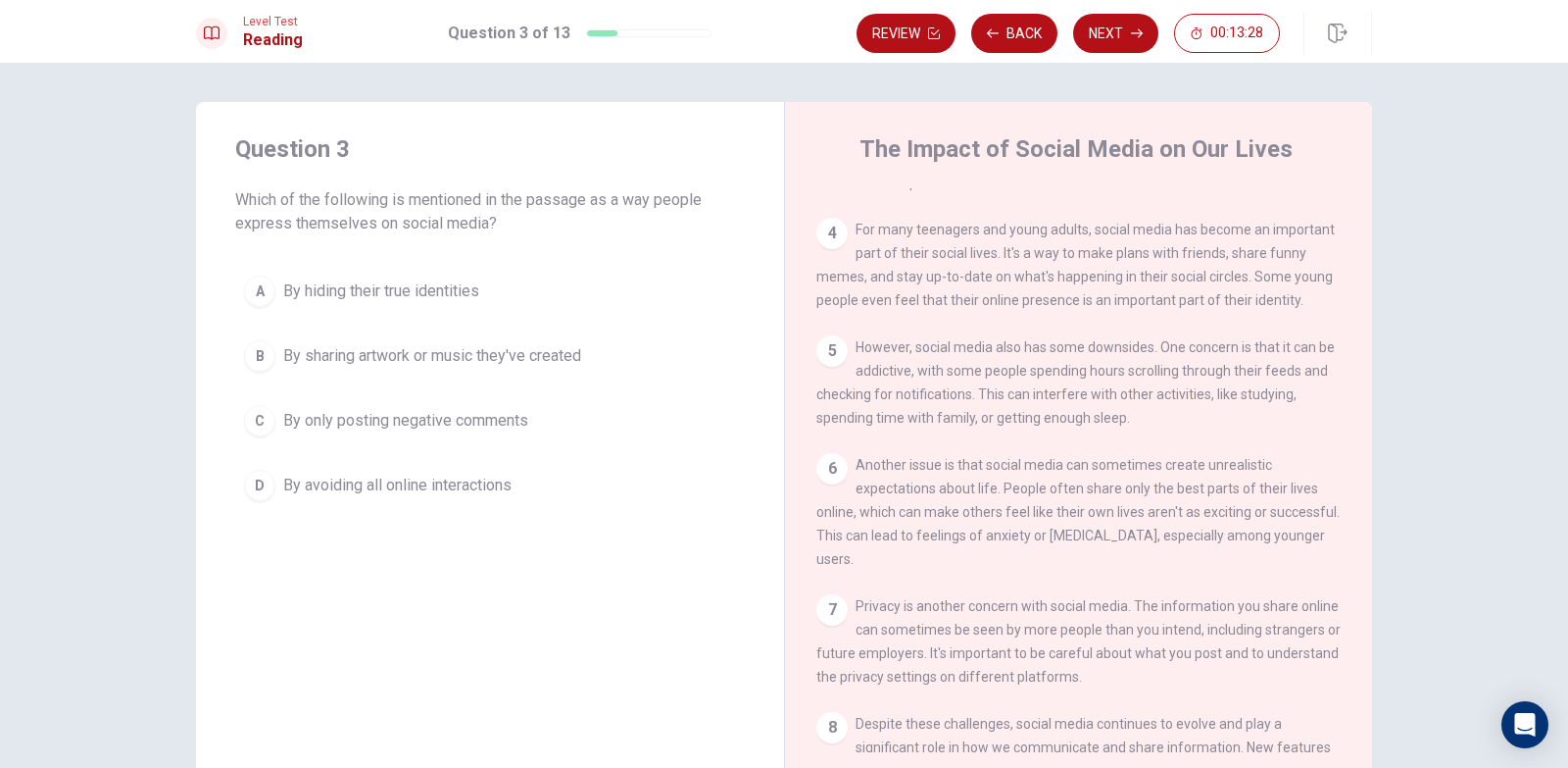
scroll to position [441, 0]
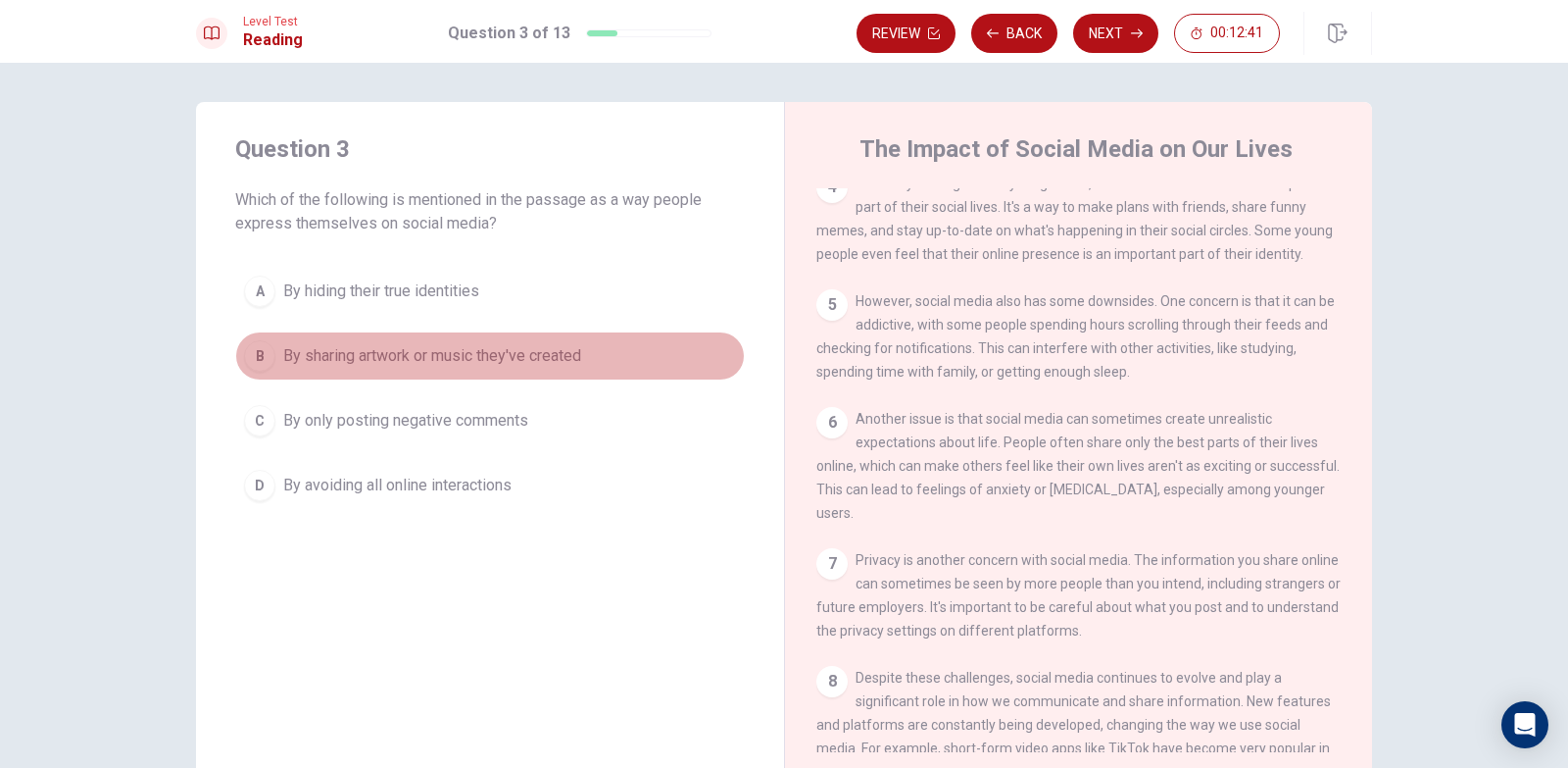
click at [534, 345] on span "By sharing artwork or music they've created" at bounding box center [432, 356] width 298 height 24
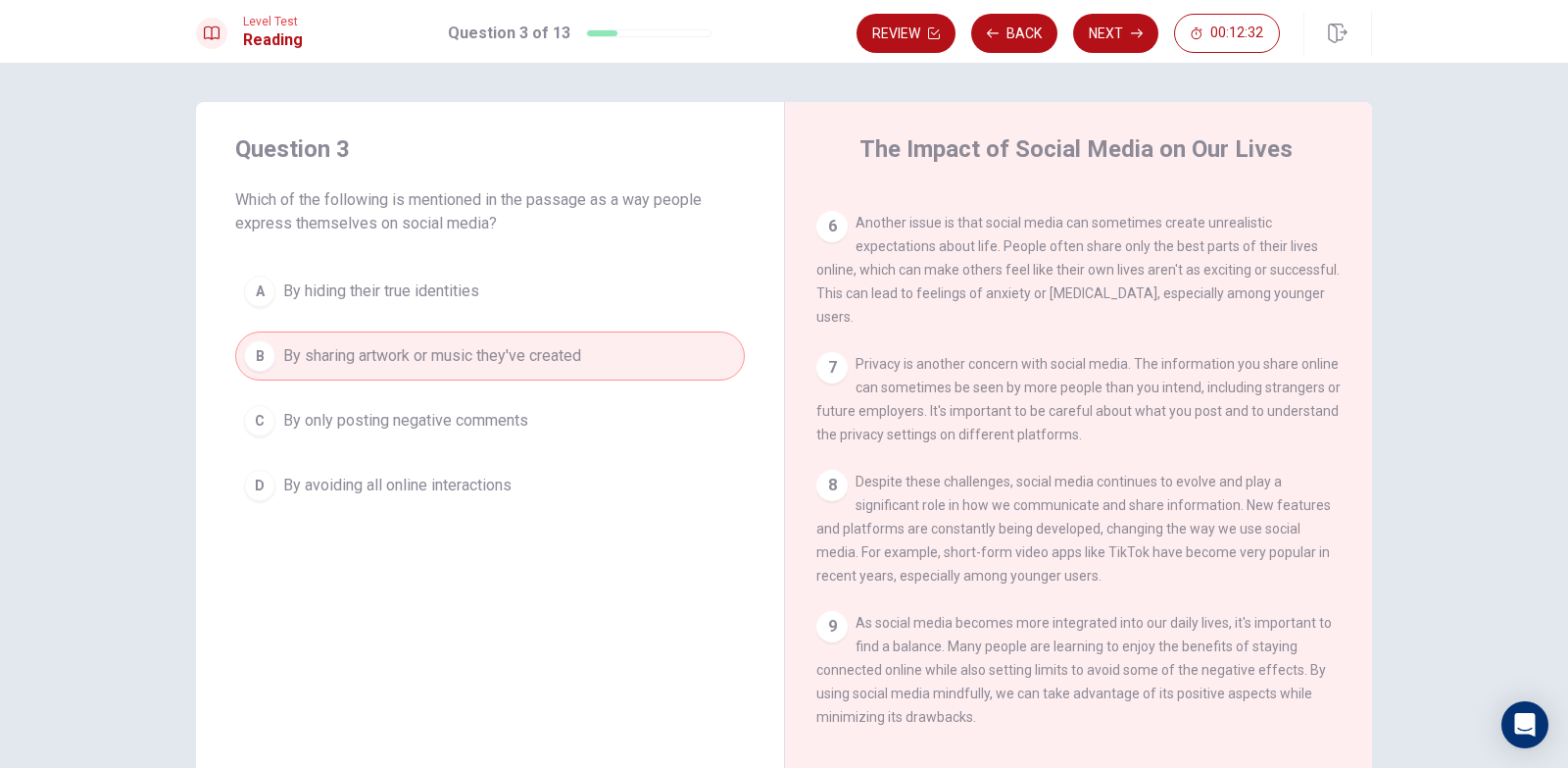
scroll to position [677, 0]
click at [1127, 34] on button "Next" at bounding box center [1116, 34] width 86 height 39
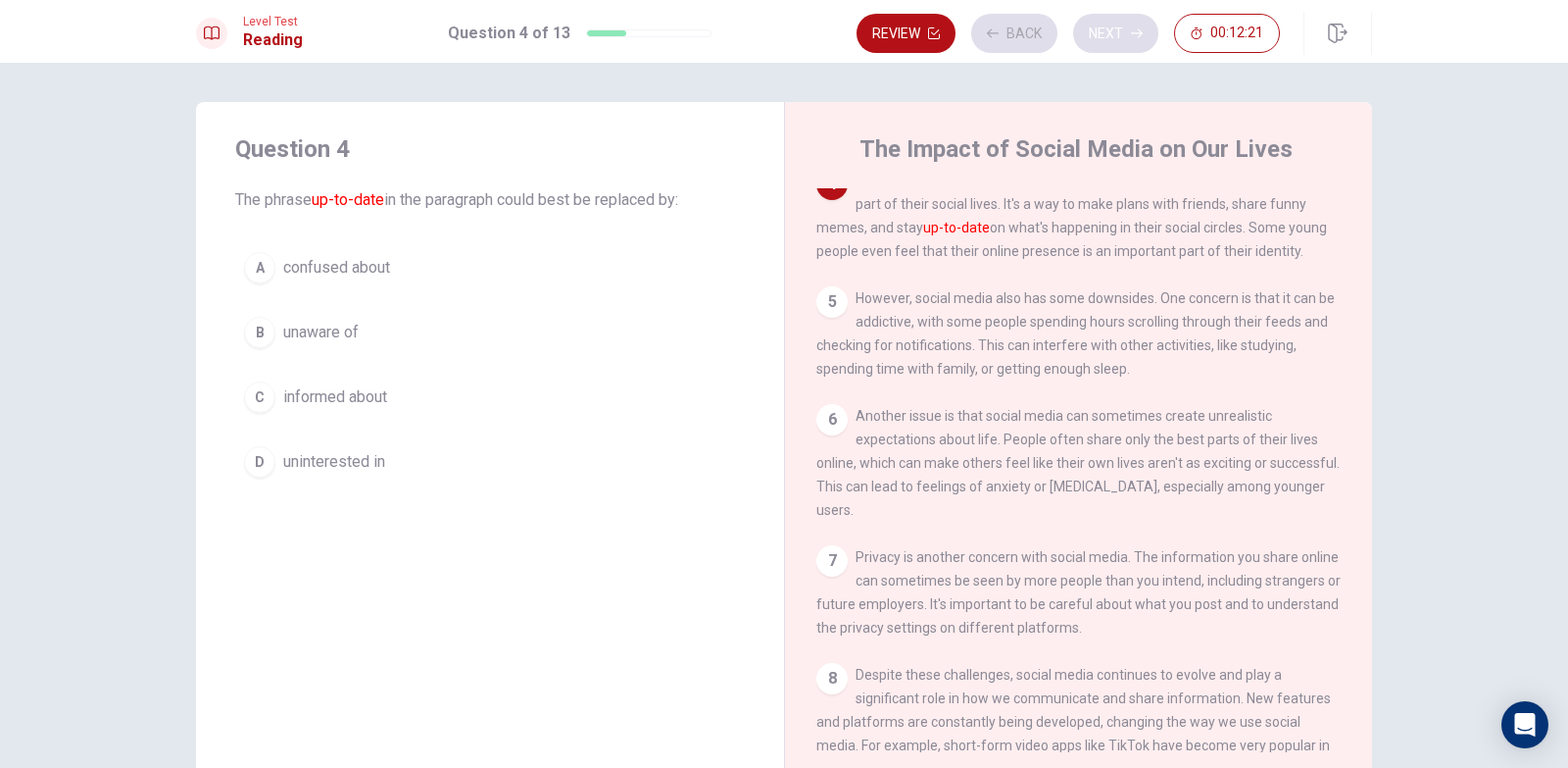
scroll to position [439, 0]
click at [341, 396] on span "informed about" at bounding box center [334, 397] width 103 height 24
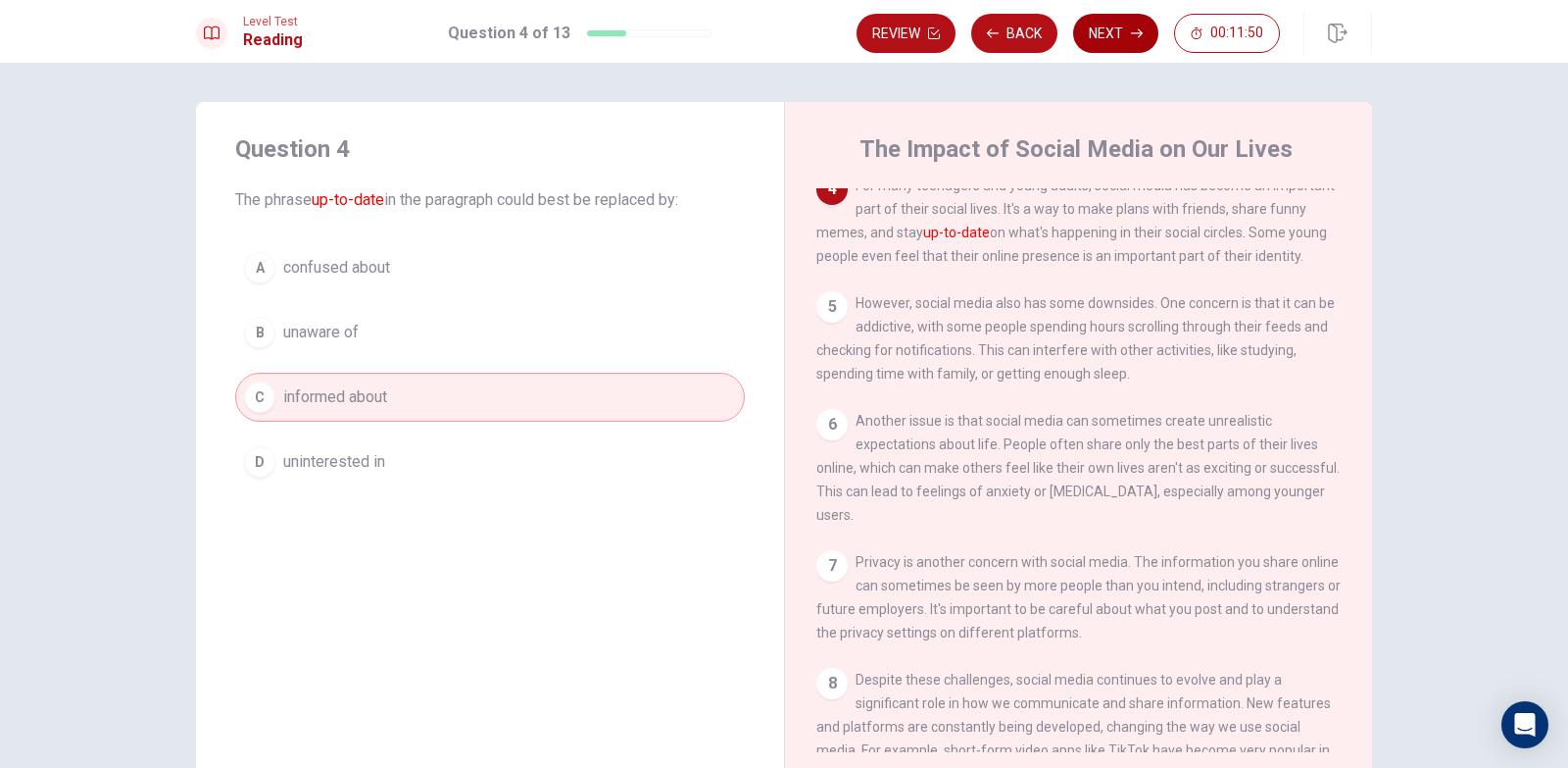
click at [1134, 27] on button "Next" at bounding box center [1116, 34] width 86 height 39
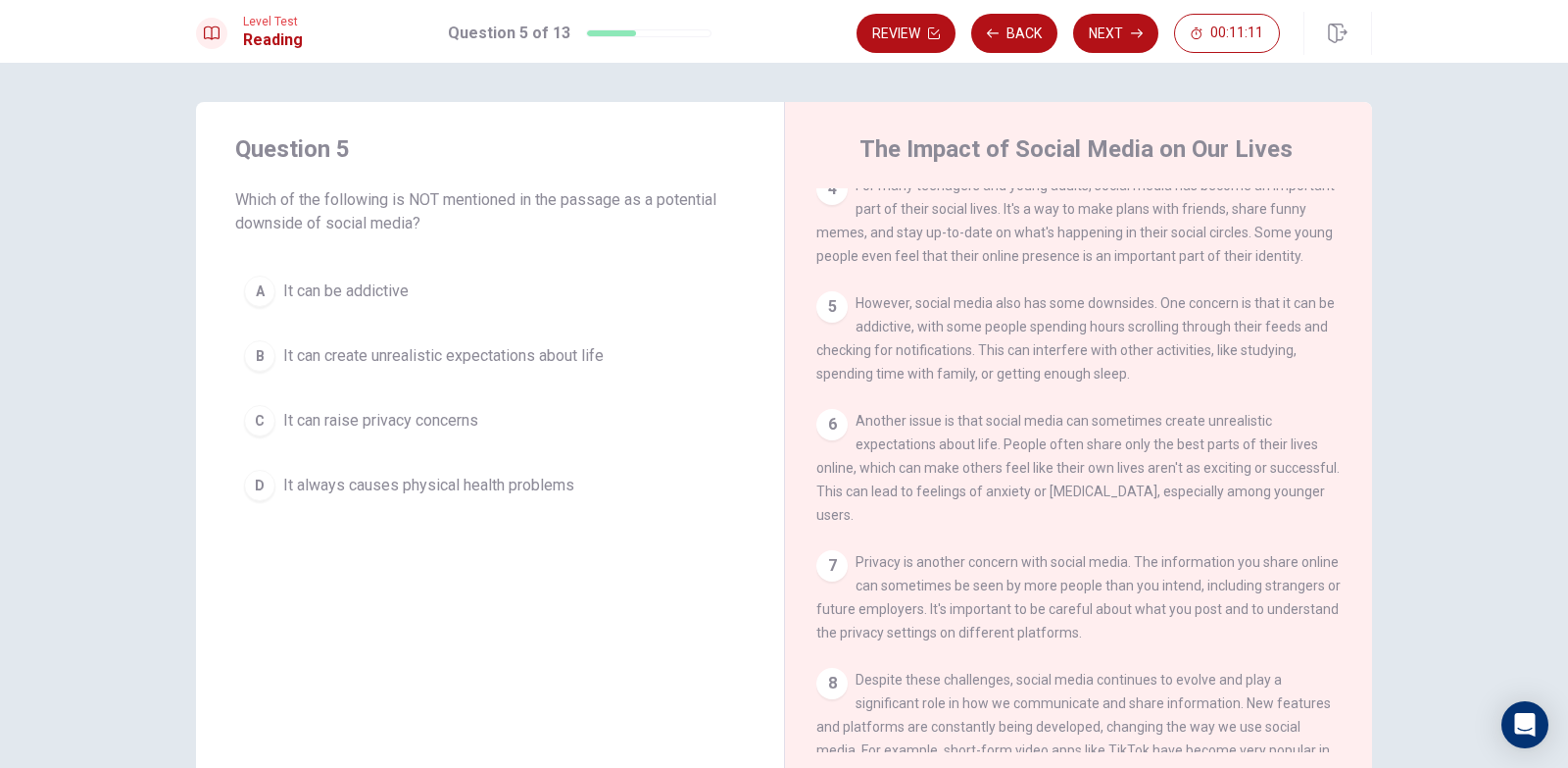
click at [559, 487] on span "It always causes physical health problems" at bounding box center [428, 485] width 291 height 24
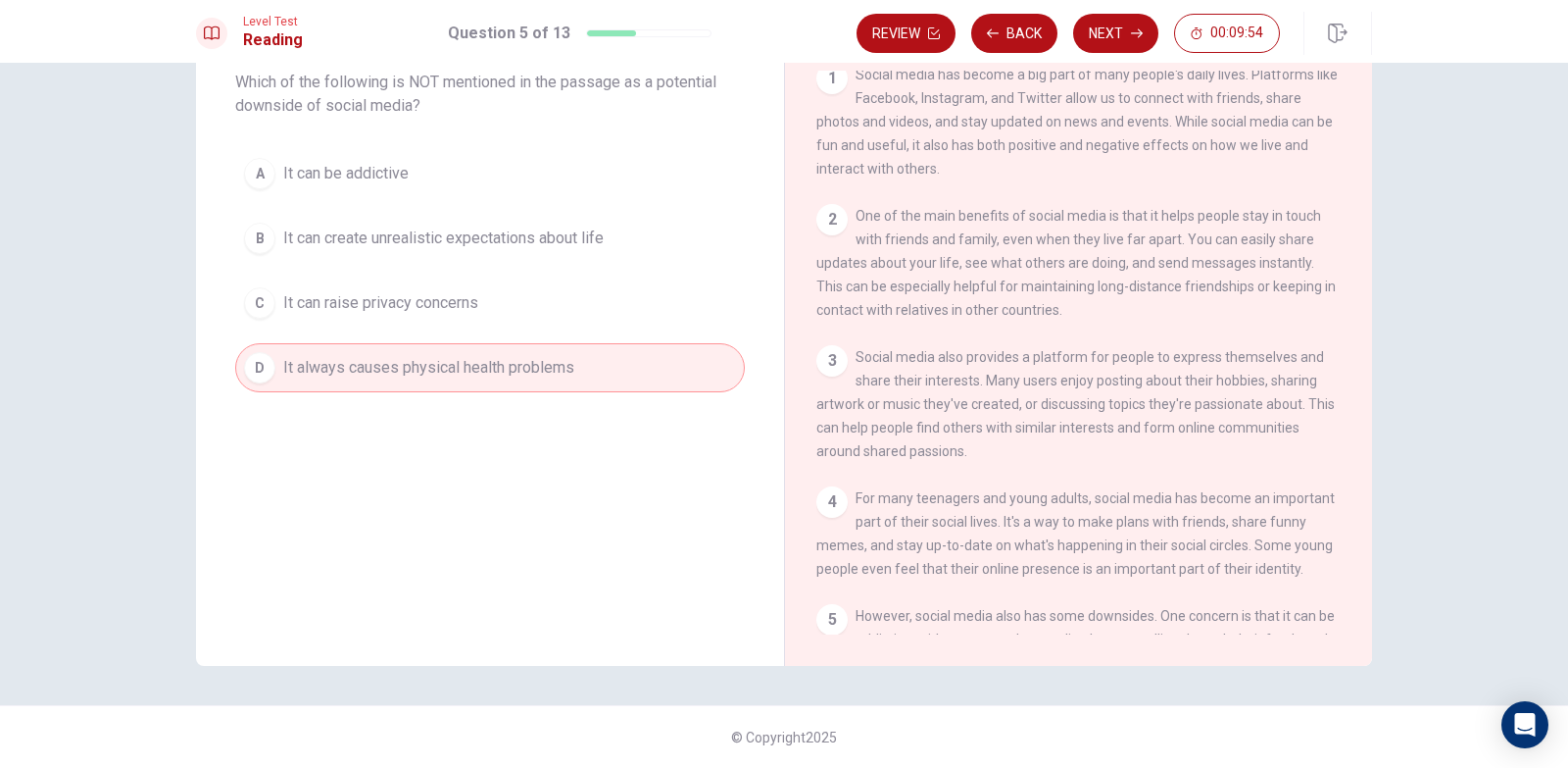
scroll to position [0, 0]
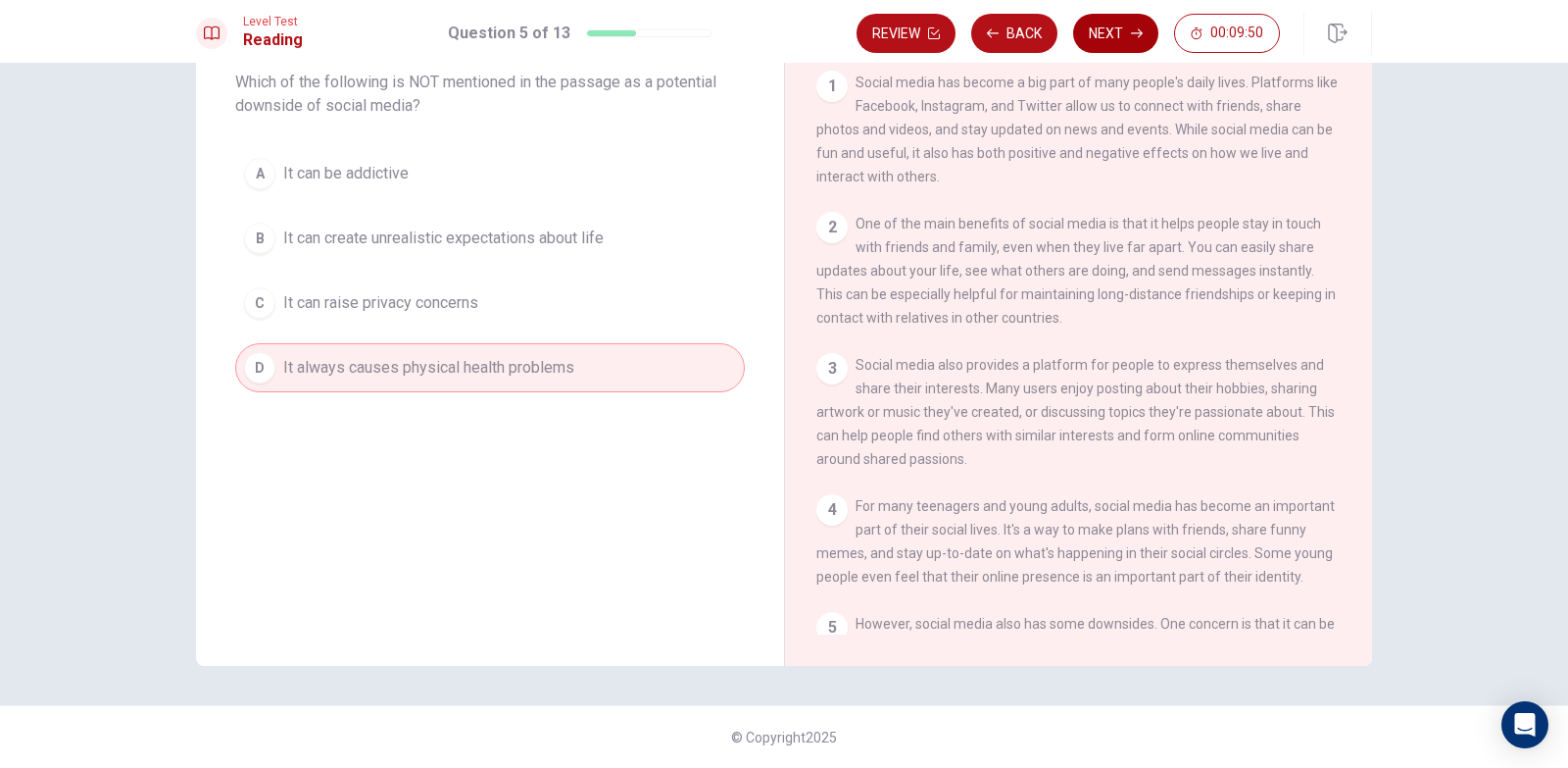
click at [1109, 25] on button "Next" at bounding box center [1116, 34] width 86 height 39
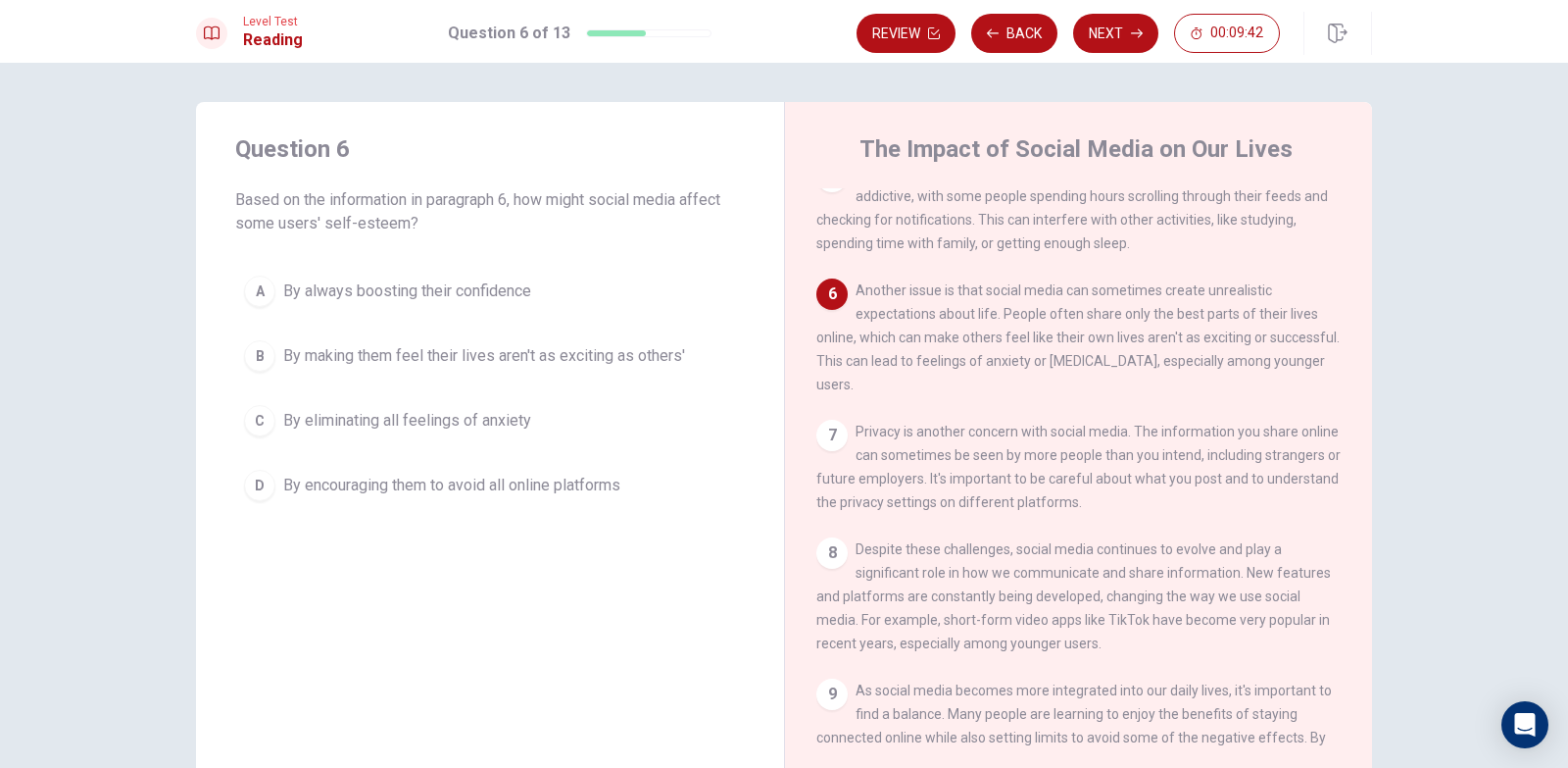
scroll to position [534, 0]
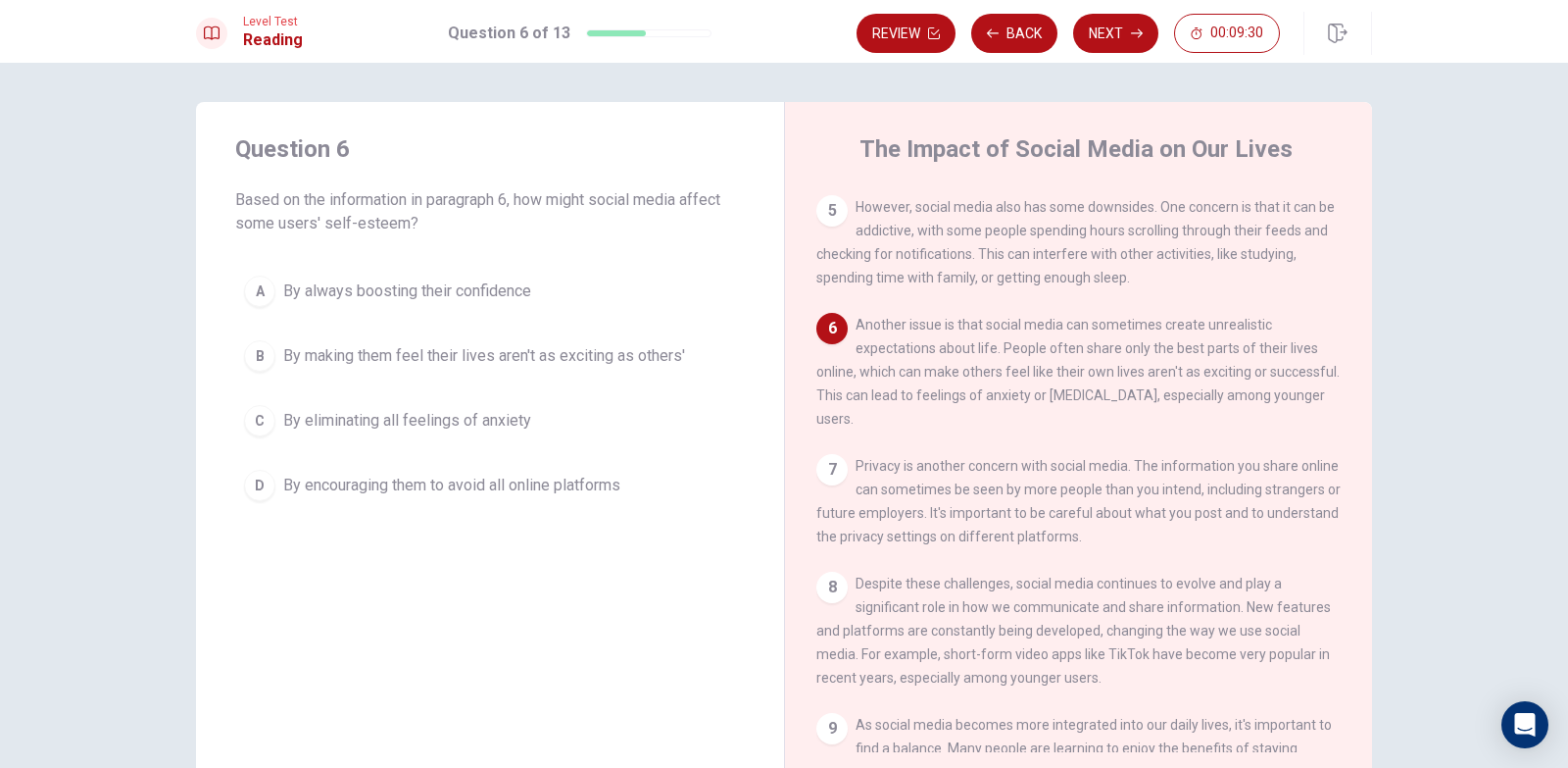
click at [674, 343] on button "B By making them feel their lives aren't as exciting as others'" at bounding box center [490, 356] width 510 height 49
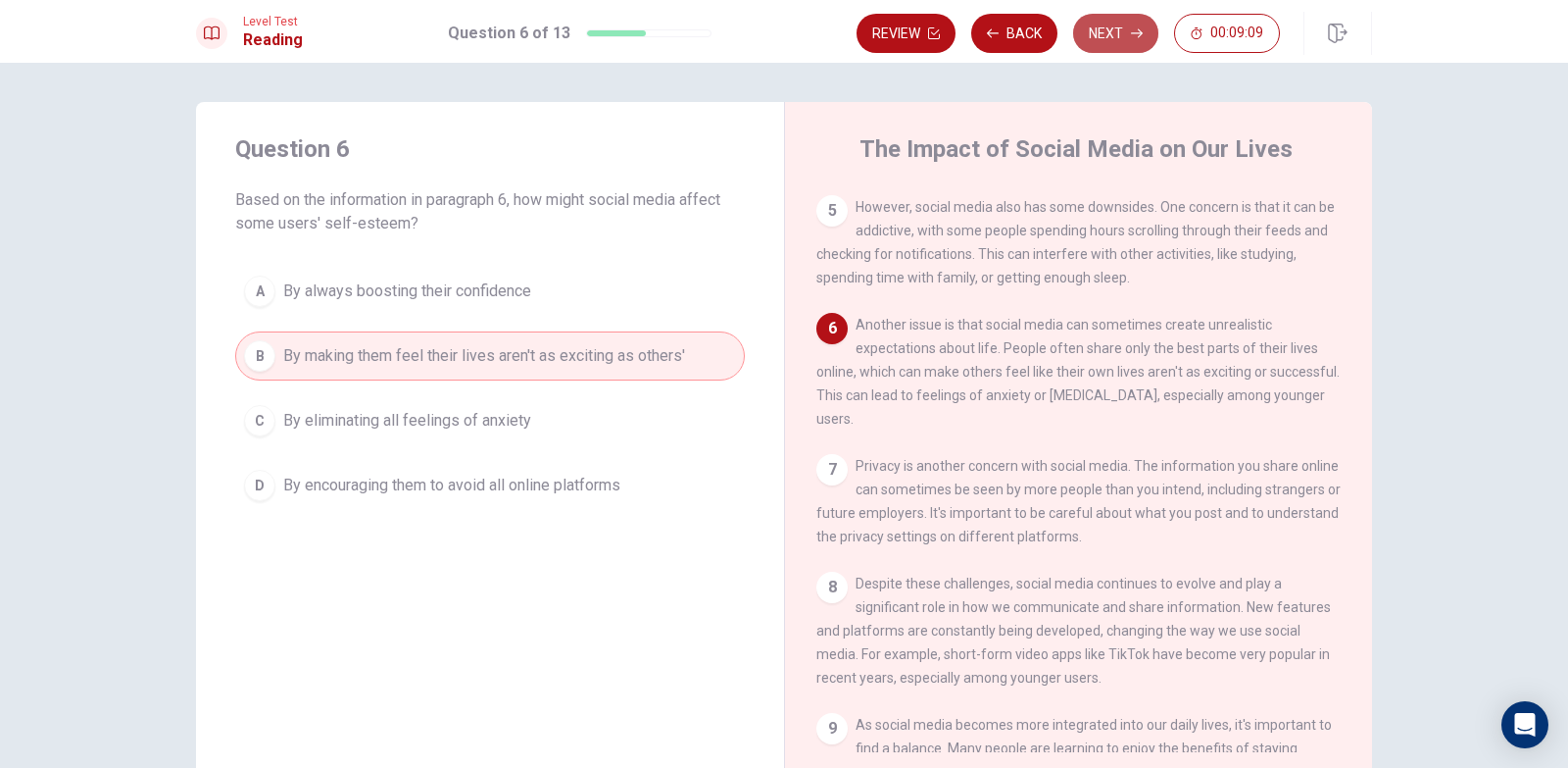
click at [1121, 32] on button "Next" at bounding box center [1116, 34] width 86 height 39
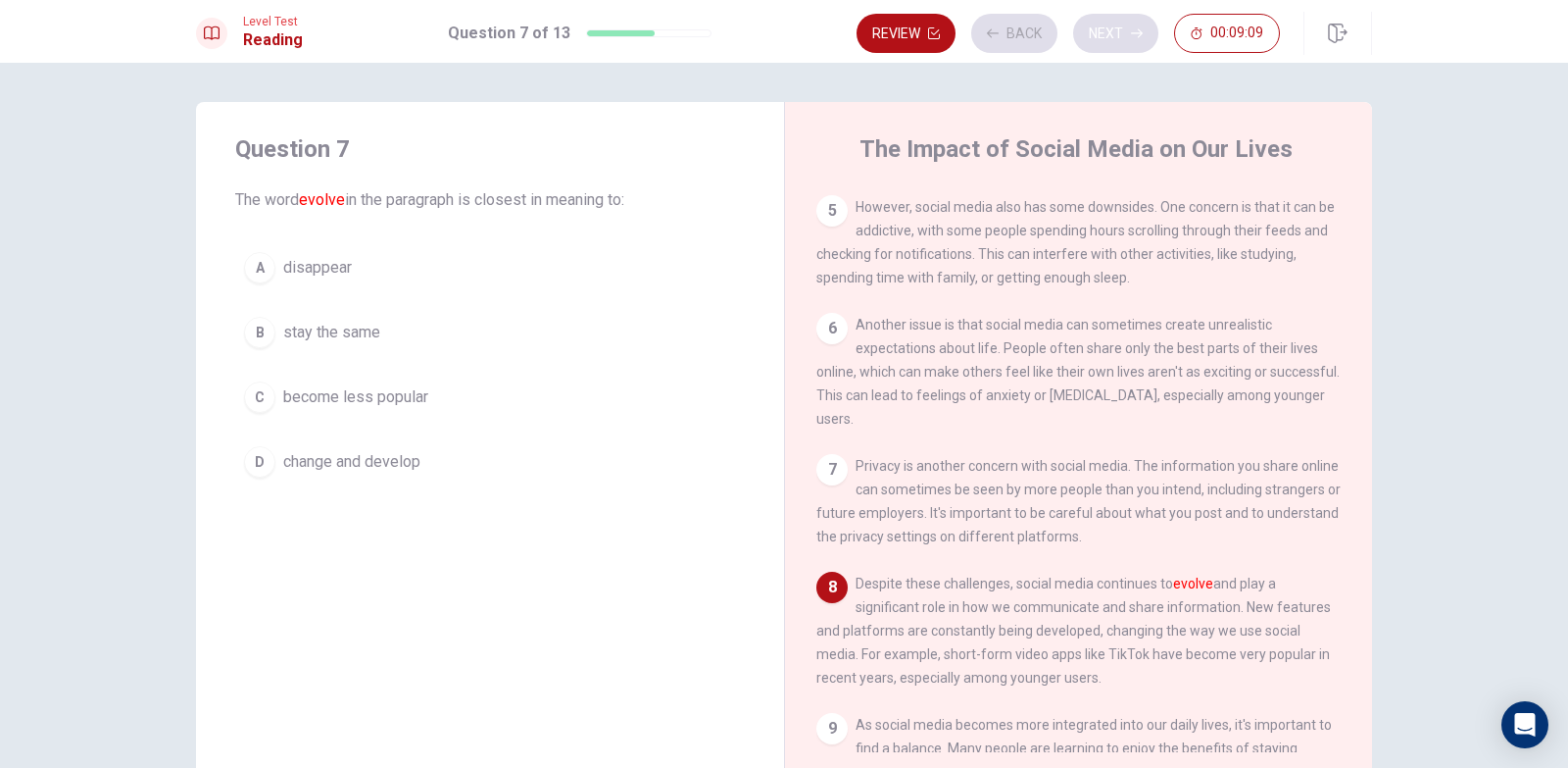
scroll to position [677, 0]
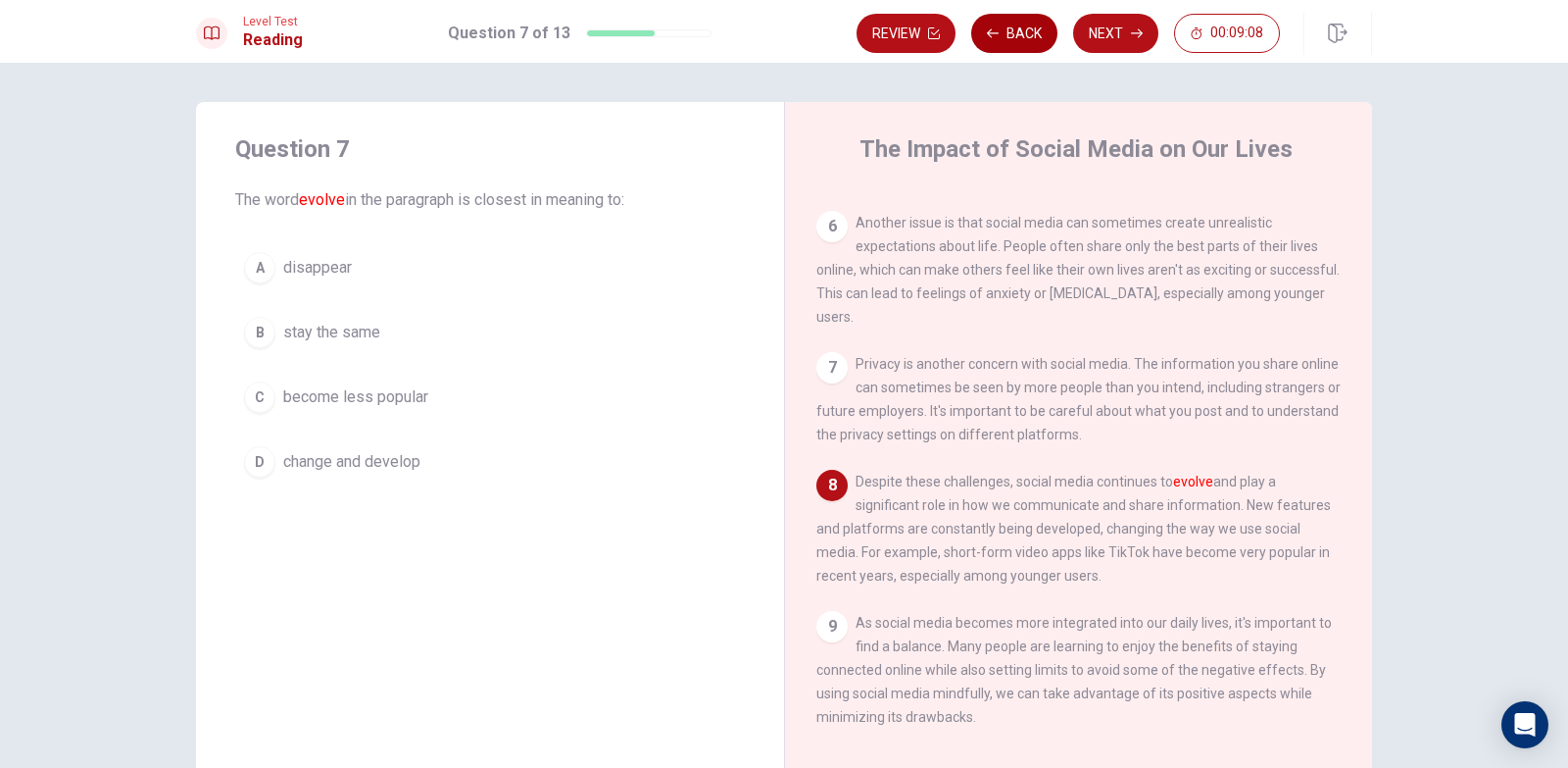
click at [987, 37] on button "Back" at bounding box center [1015, 34] width 87 height 39
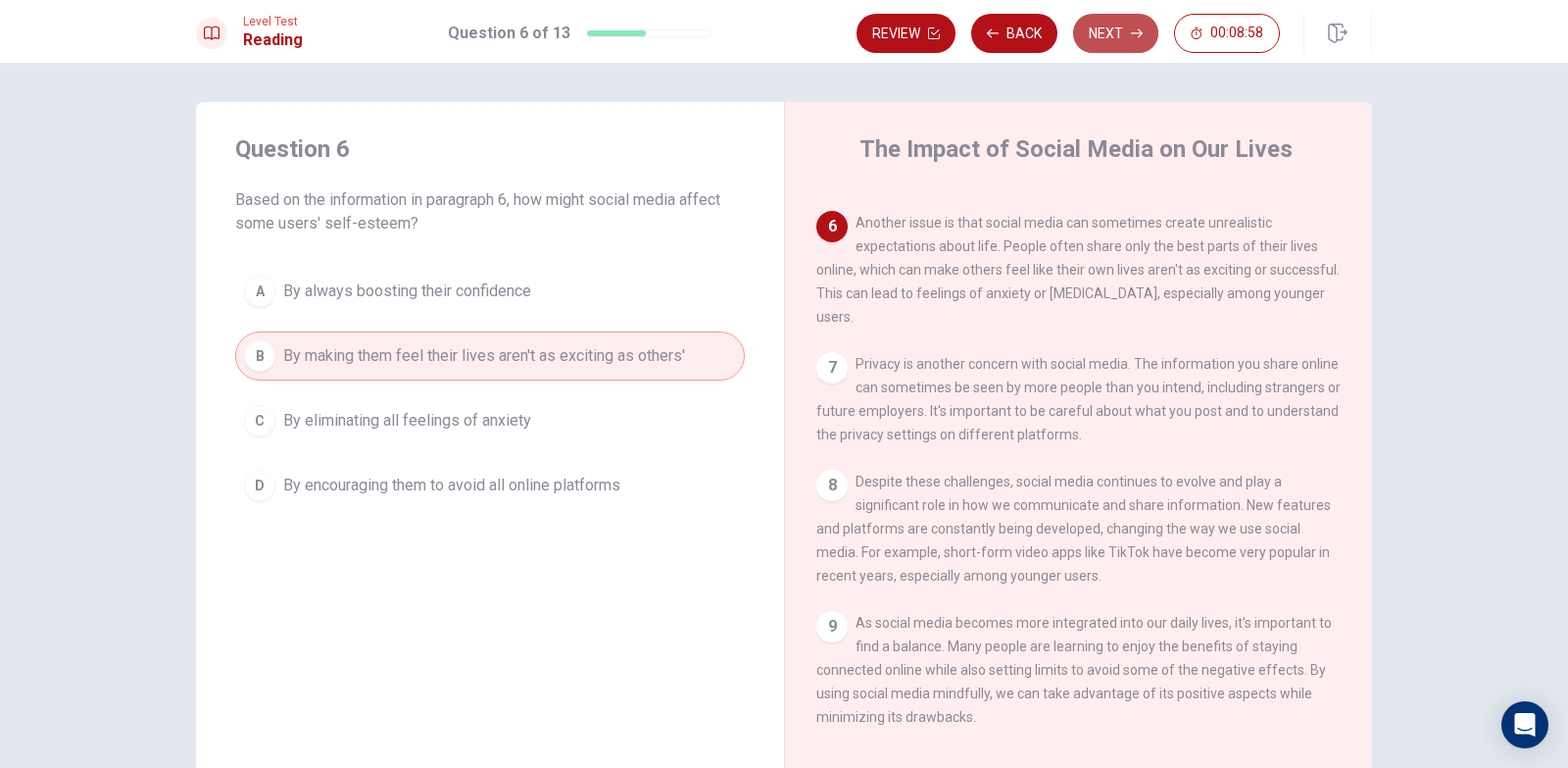
click at [1100, 37] on button "Next" at bounding box center [1116, 34] width 86 height 39
click at [1100, 37] on div "Review Back Next 00:08:58" at bounding box center [1068, 34] width 424 height 39
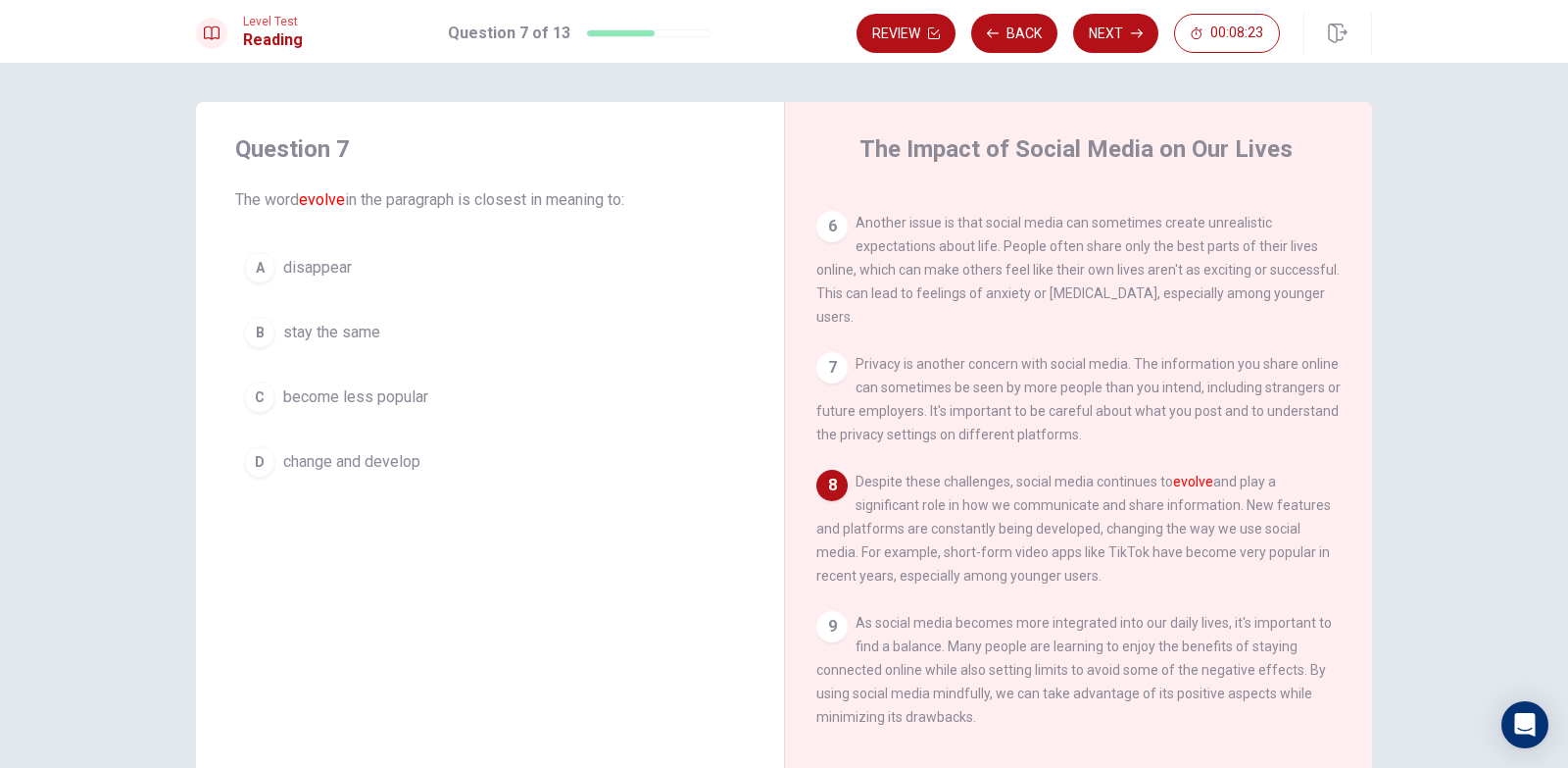
scroll to position [98, 0]
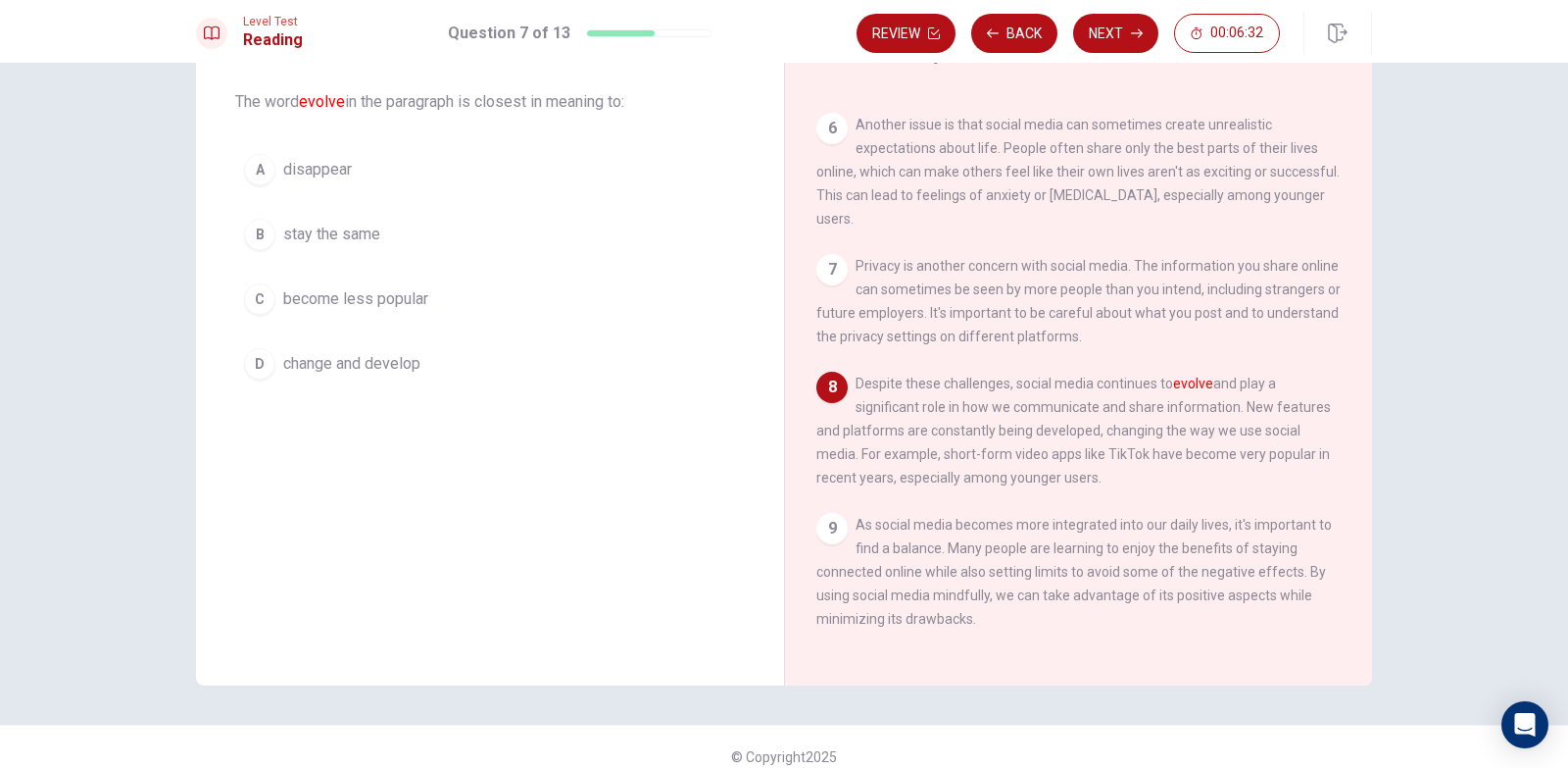
click at [453, 281] on button "C become less popular" at bounding box center [490, 299] width 510 height 49
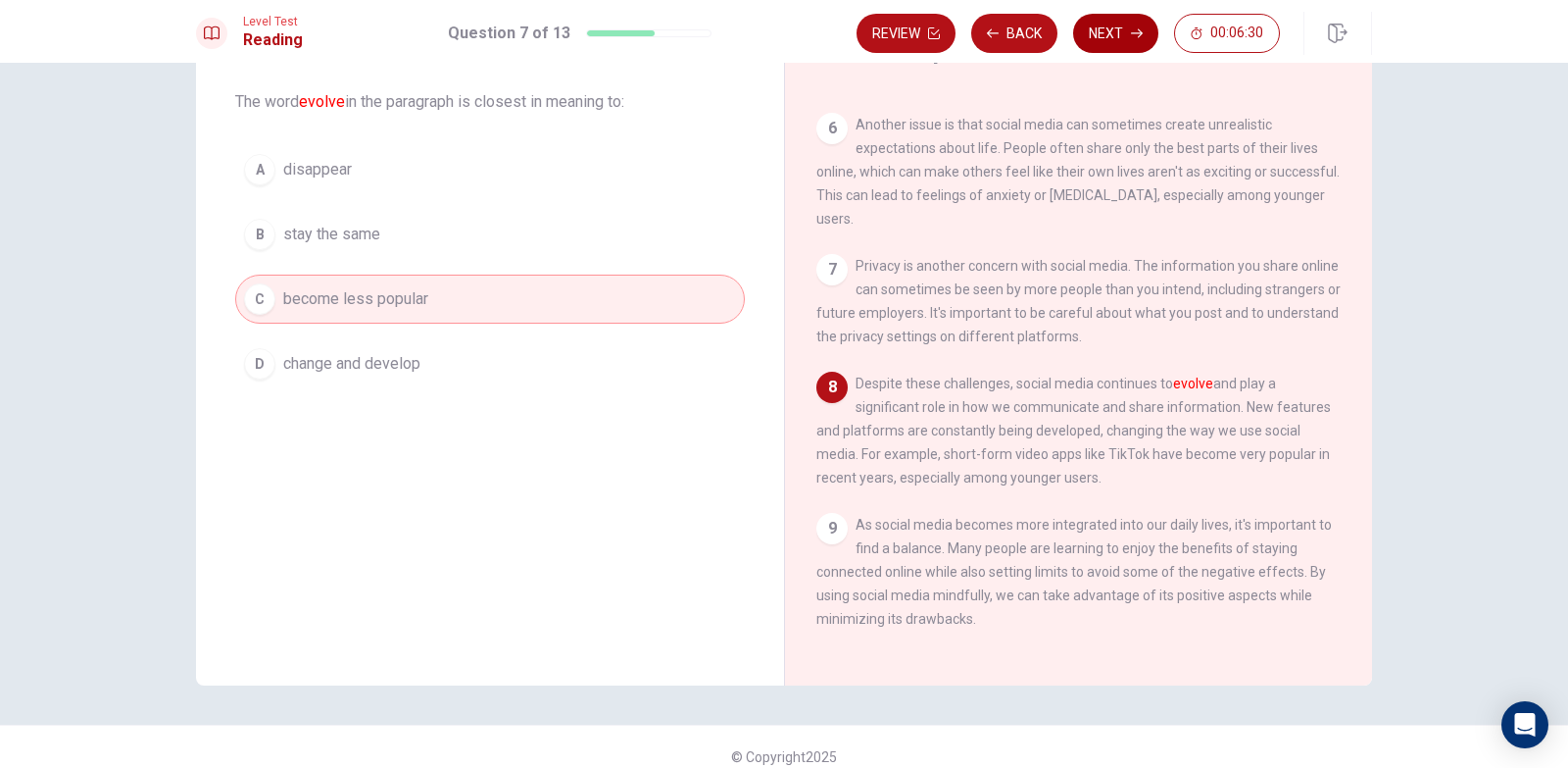
click at [1120, 19] on button "Next" at bounding box center [1116, 34] width 86 height 39
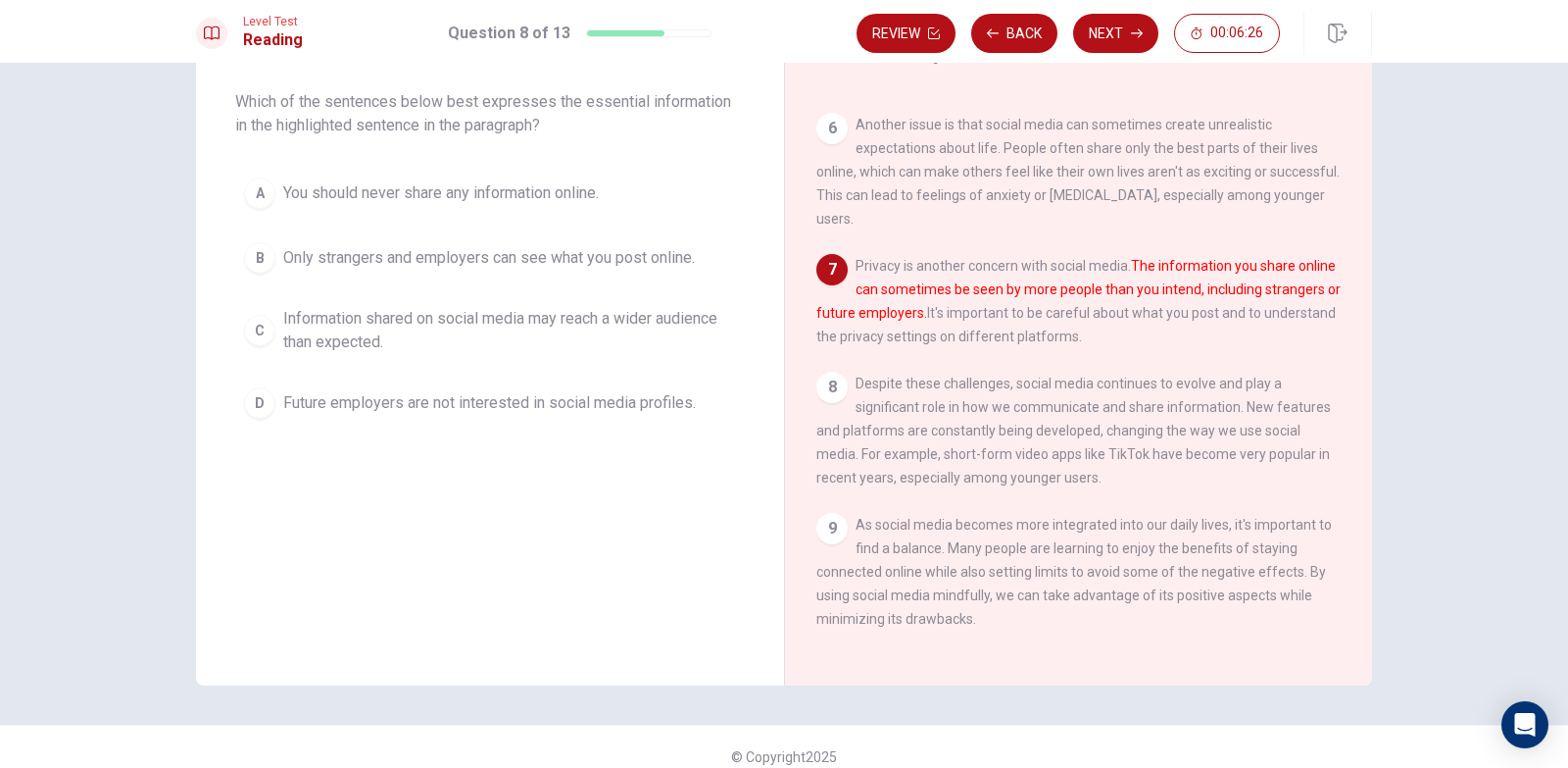
scroll to position [0, 0]
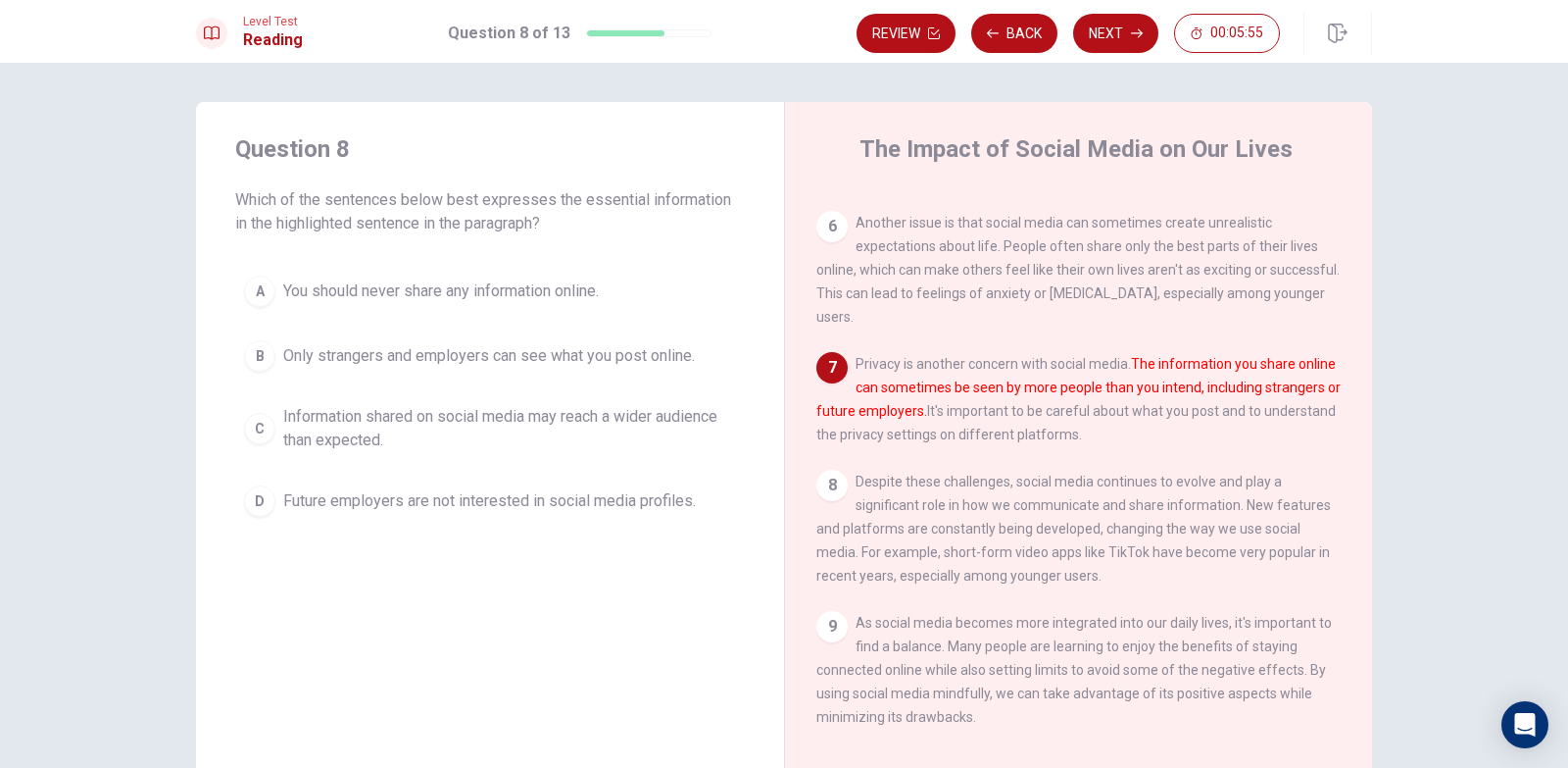
click at [525, 422] on span "Information shared on social media may reach a wider audience than expected." at bounding box center [509, 429] width 452 height 47
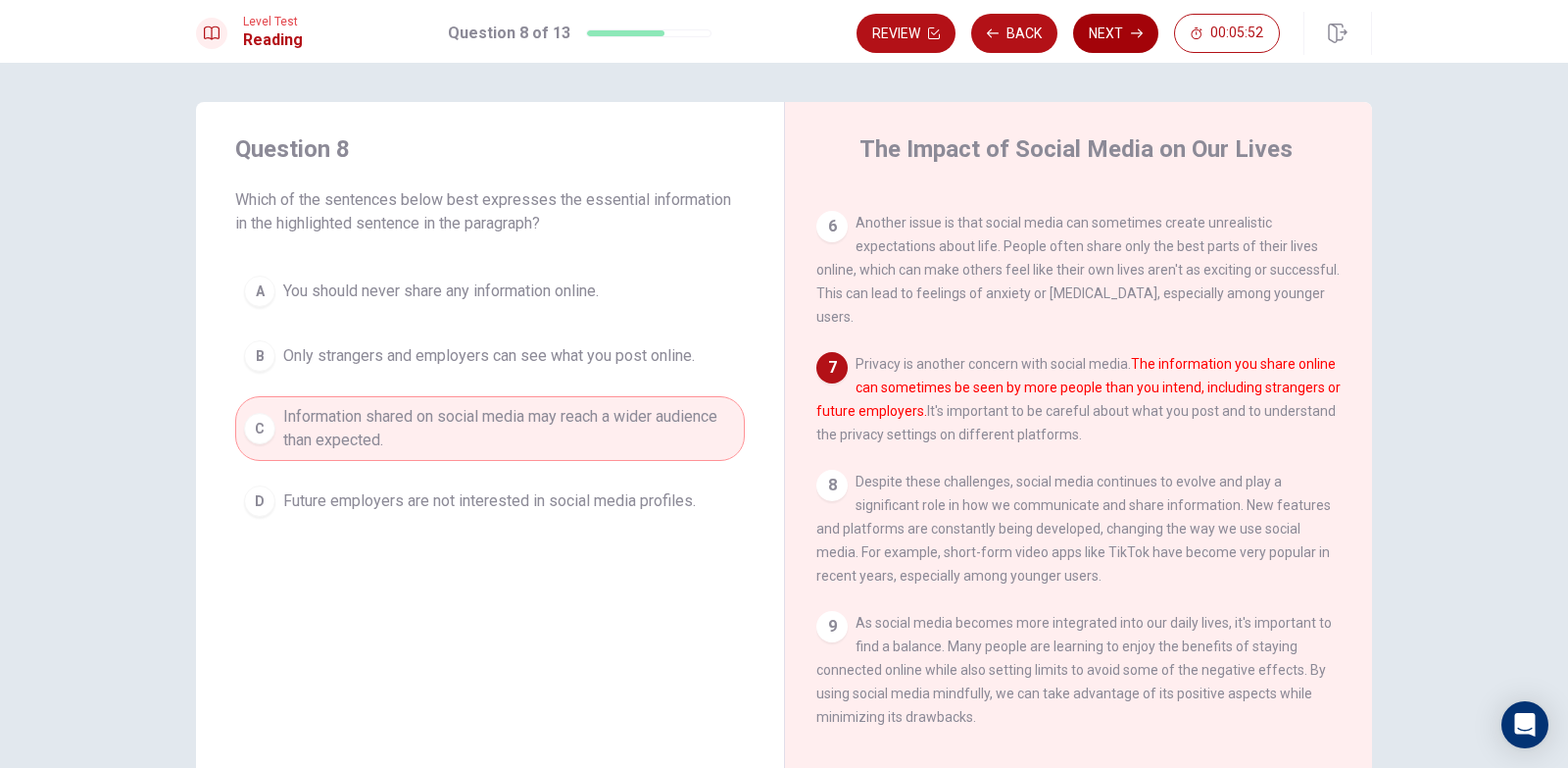
click at [1120, 36] on button "Next" at bounding box center [1116, 34] width 86 height 39
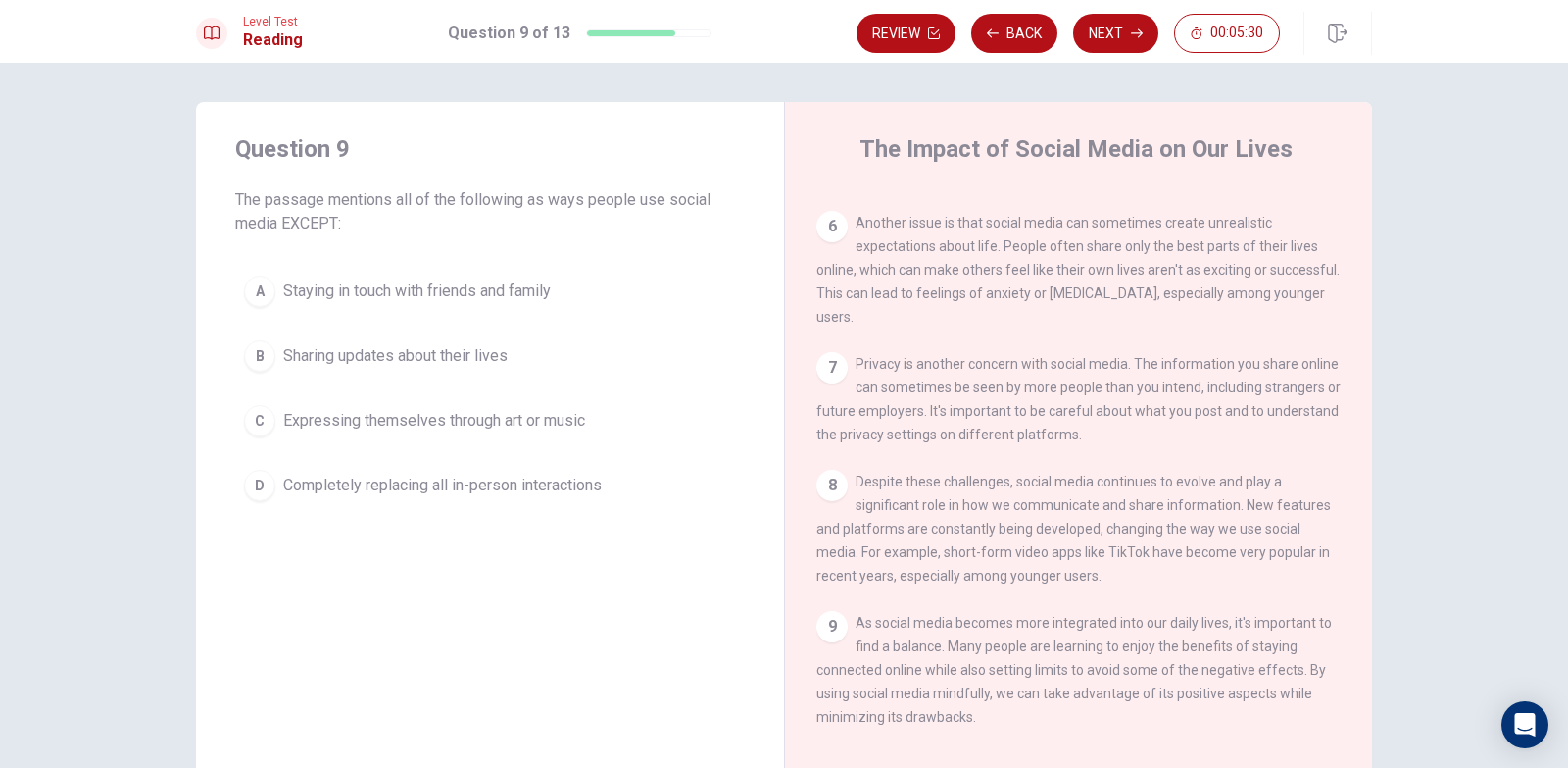
click at [469, 482] on span "Completely replacing all in-person interactions" at bounding box center [442, 485] width 318 height 24
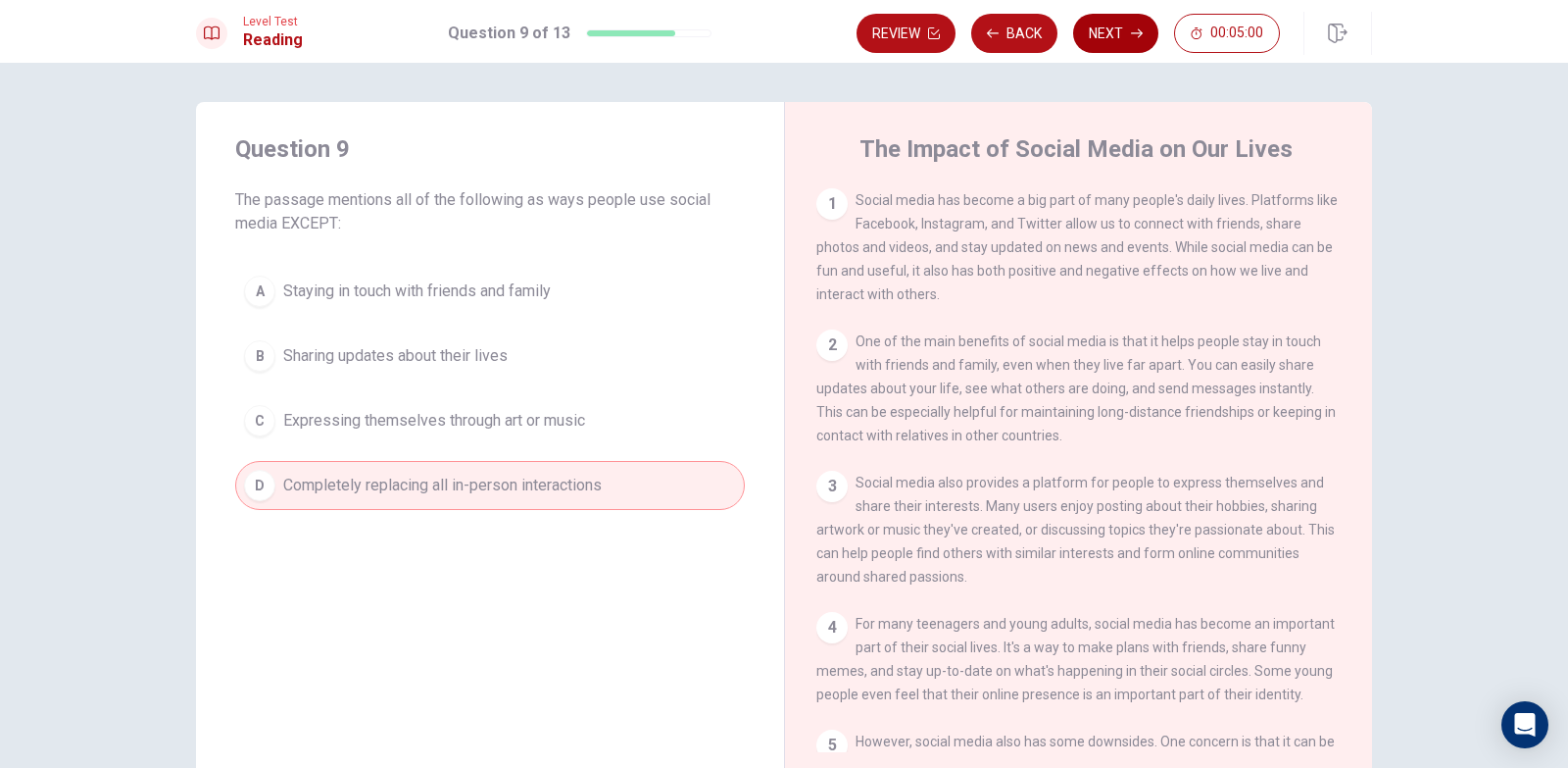
click at [1115, 31] on button "Next" at bounding box center [1116, 34] width 86 height 39
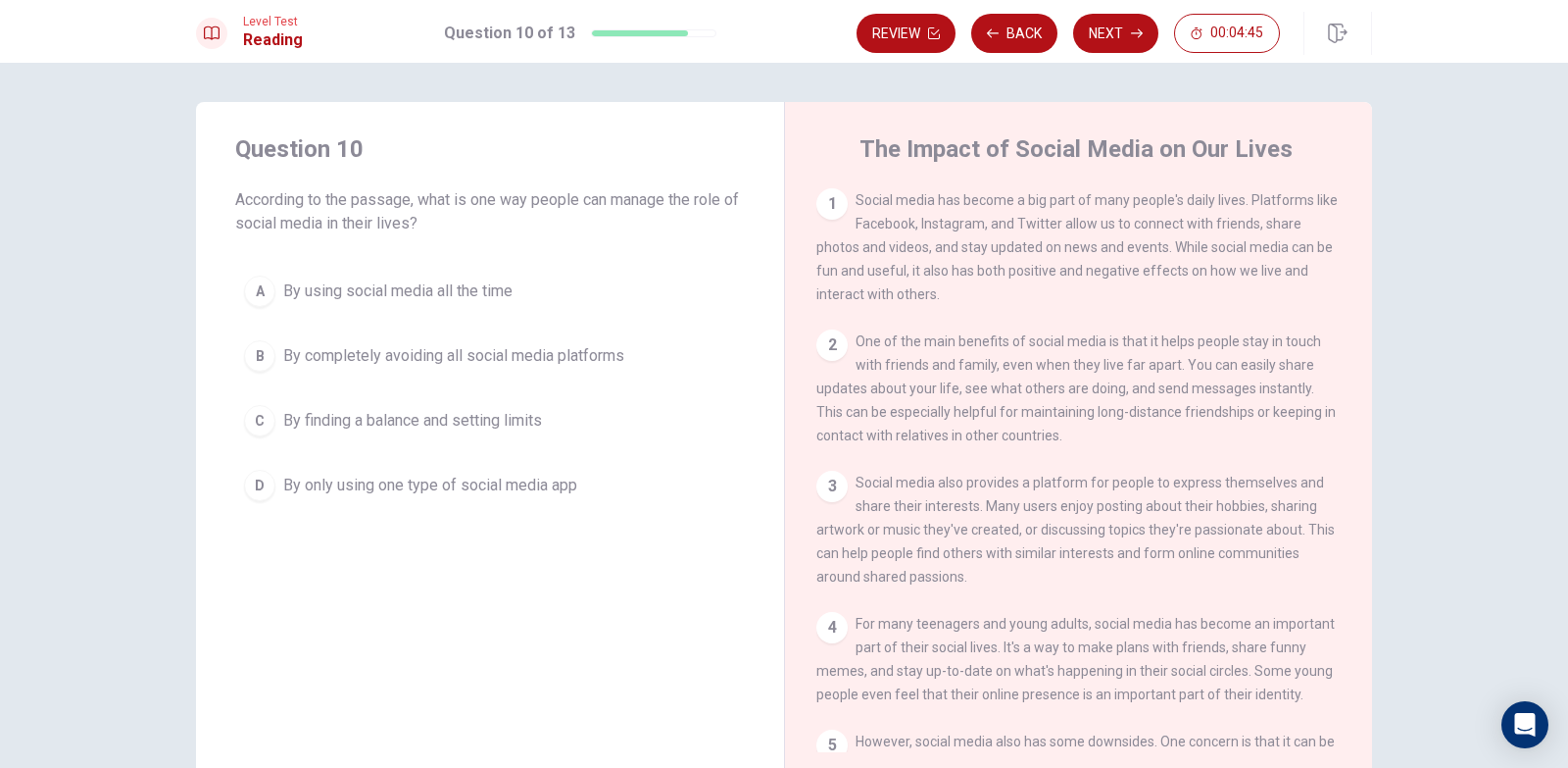
click at [497, 421] on span "By finding a balance and setting limits" at bounding box center [412, 421] width 259 height 24
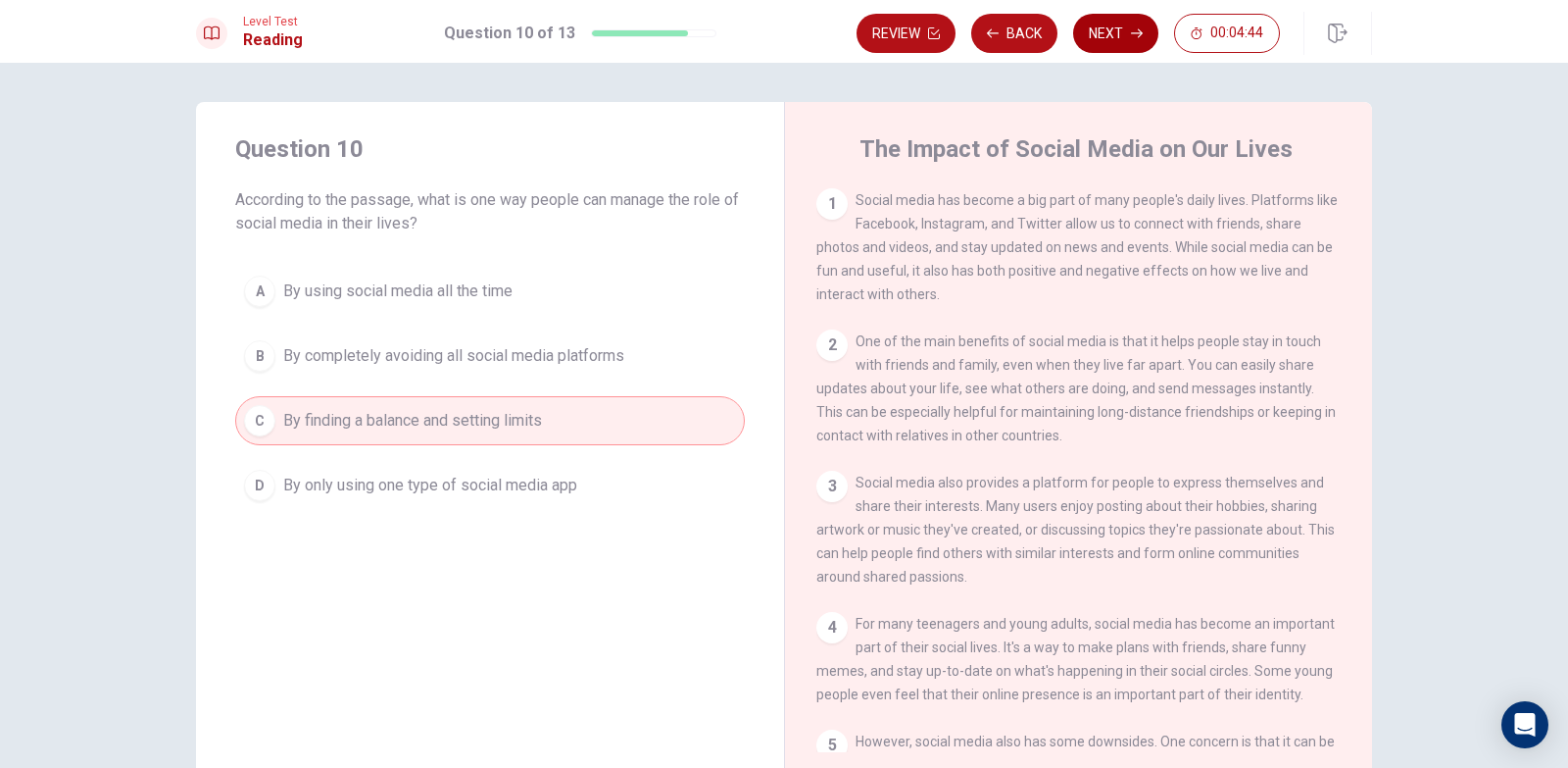
click at [1119, 27] on button "Next" at bounding box center [1116, 34] width 86 height 39
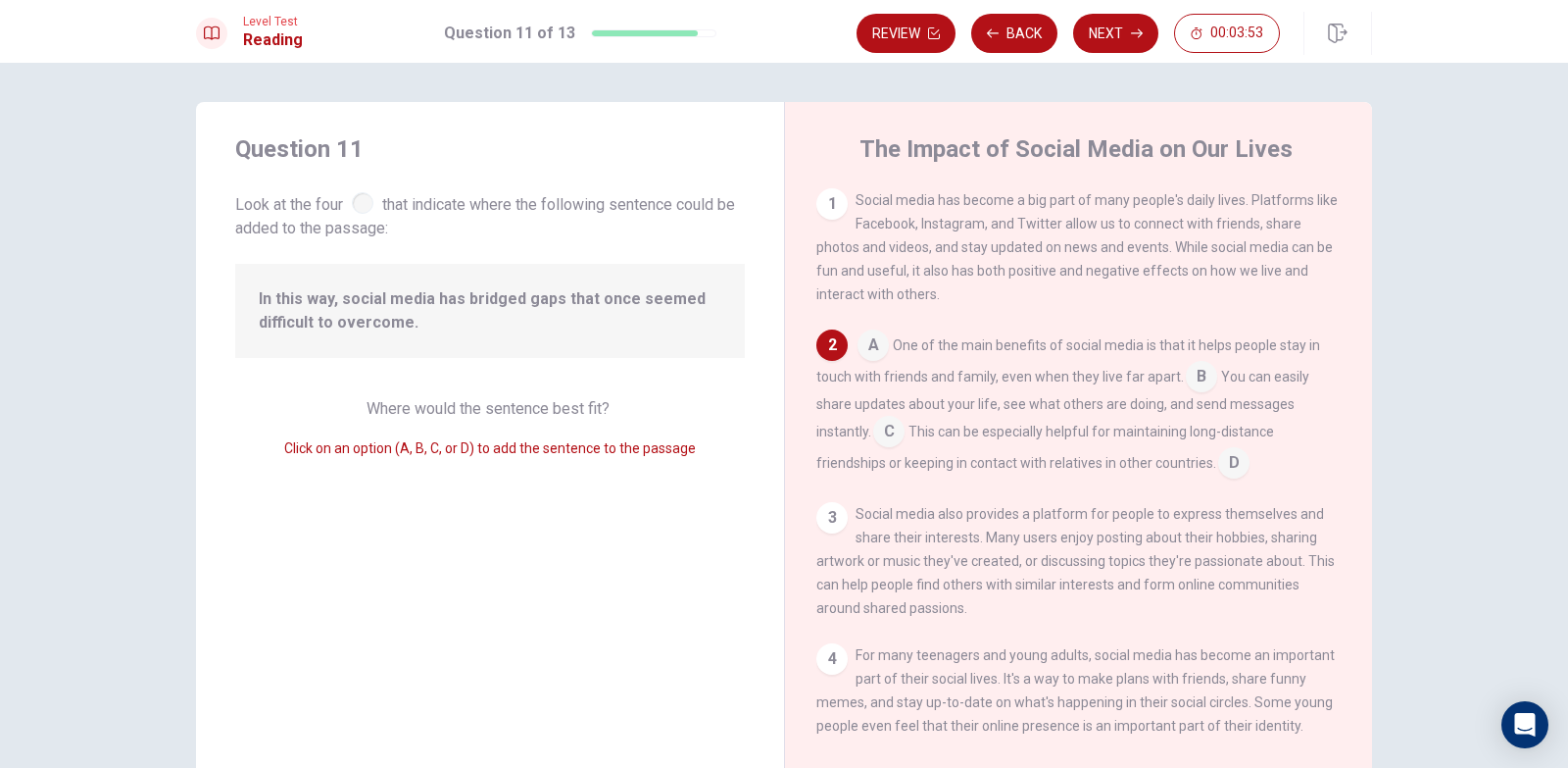
click at [888, 429] on input at bounding box center [889, 434] width 32 height 32
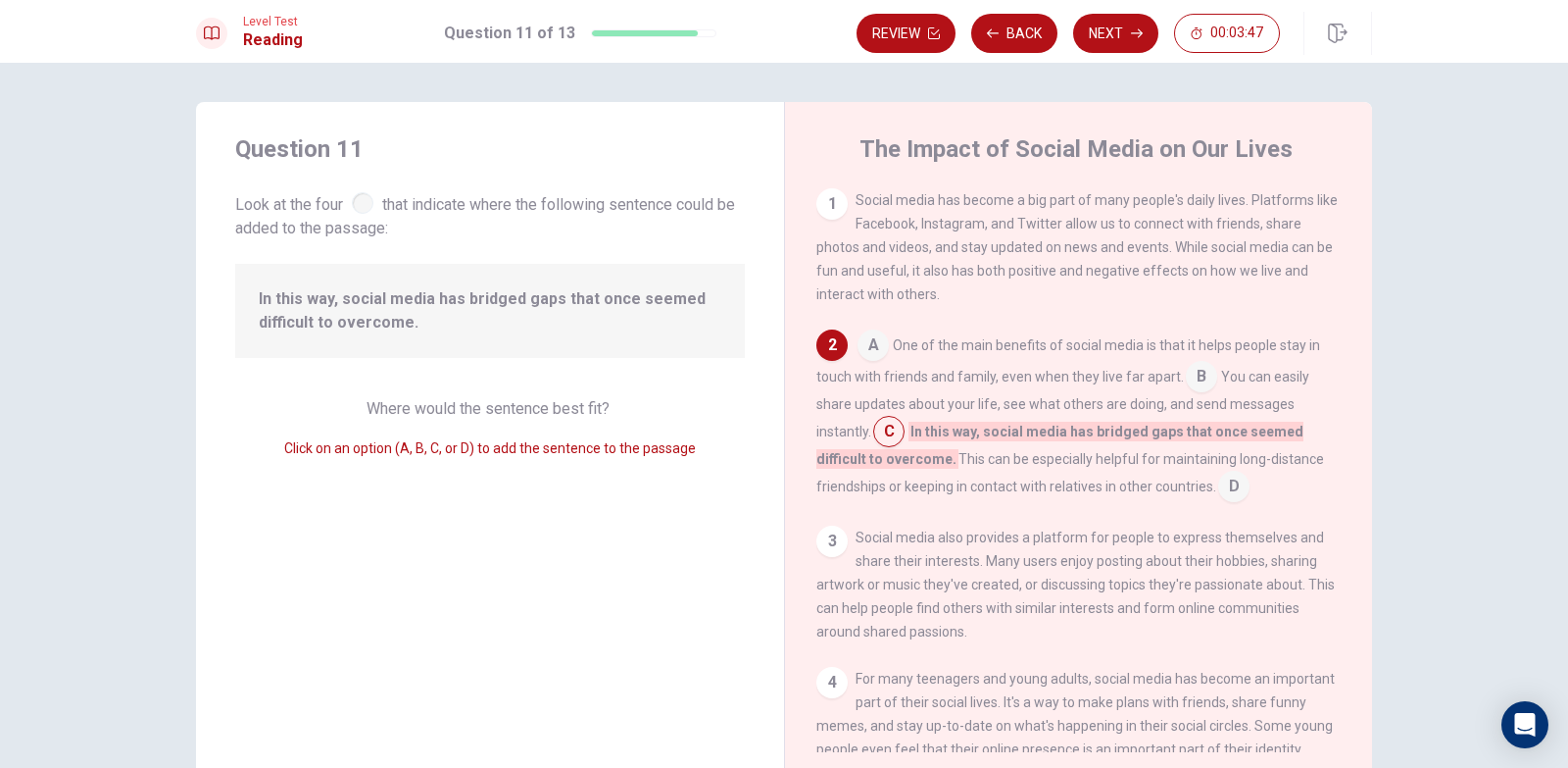
click at [1227, 487] on input at bounding box center [1234, 488] width 32 height 32
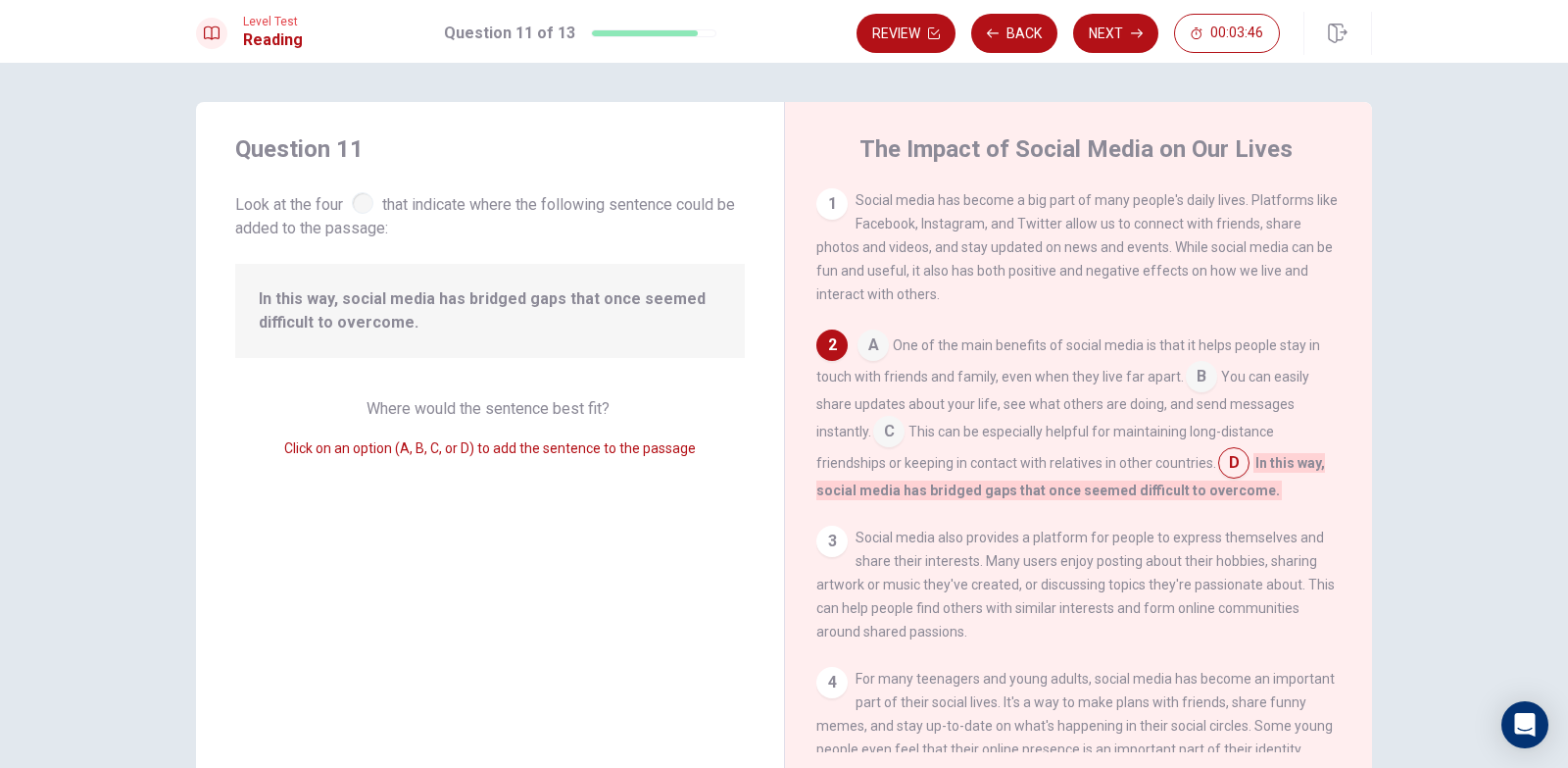
click at [889, 431] on input at bounding box center [889, 434] width 32 height 32
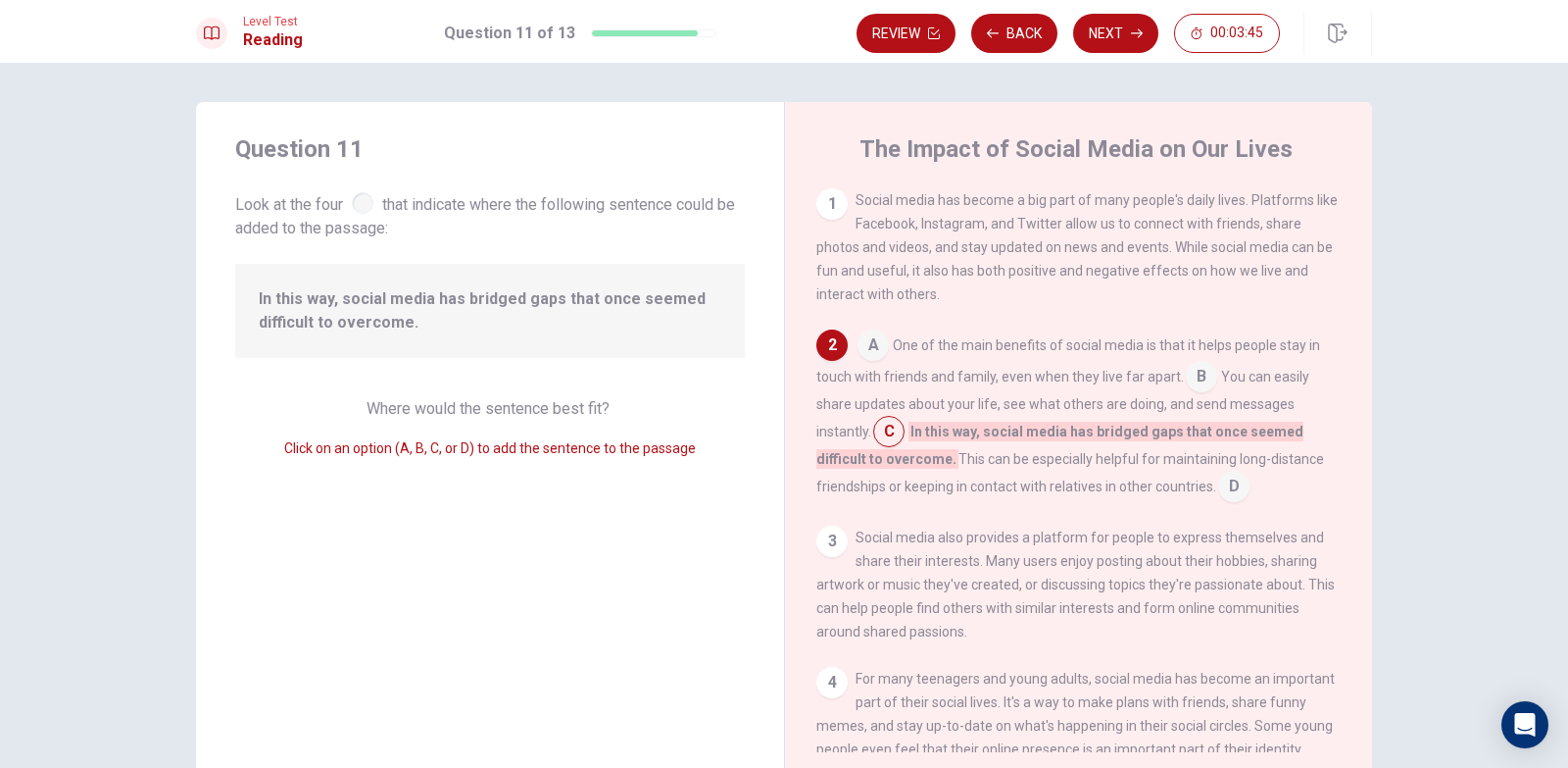
click at [1125, 13] on div "Review Back Next 00:03:45" at bounding box center [1114, 34] width 515 height 43
click at [1119, 36] on button "Next" at bounding box center [1116, 34] width 86 height 39
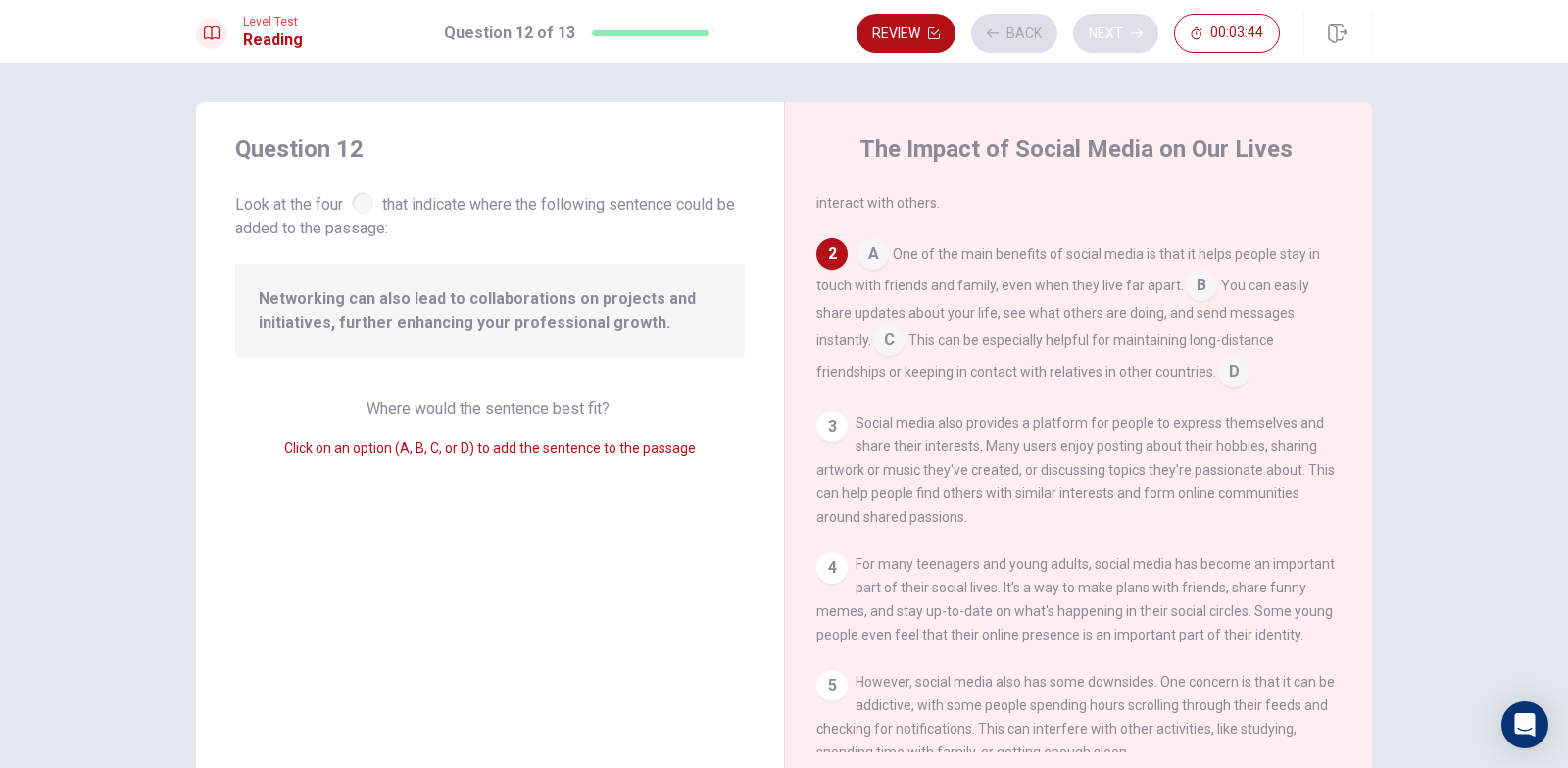
scroll to position [146, 0]
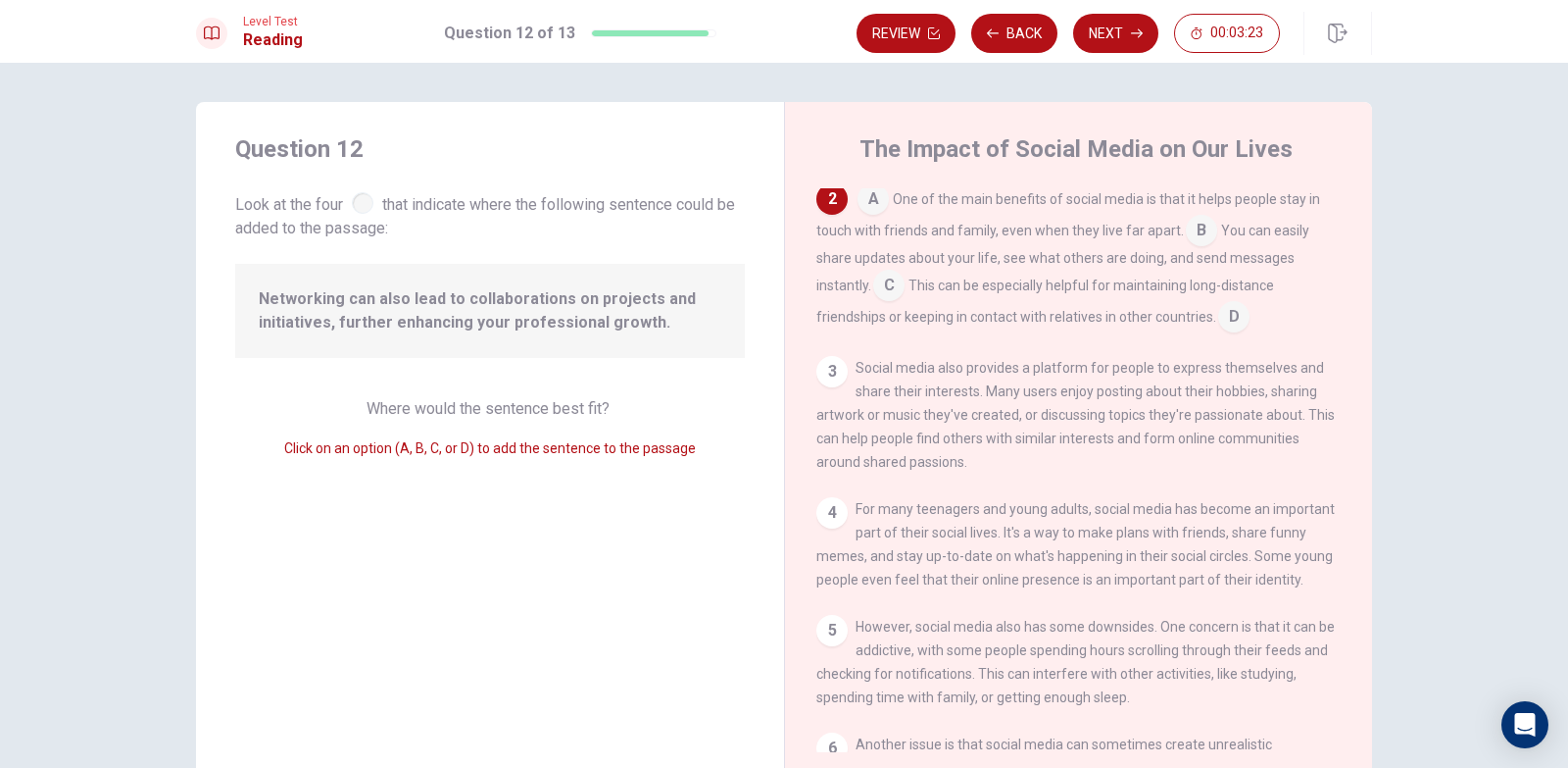
click at [883, 289] on input at bounding box center [889, 287] width 32 height 32
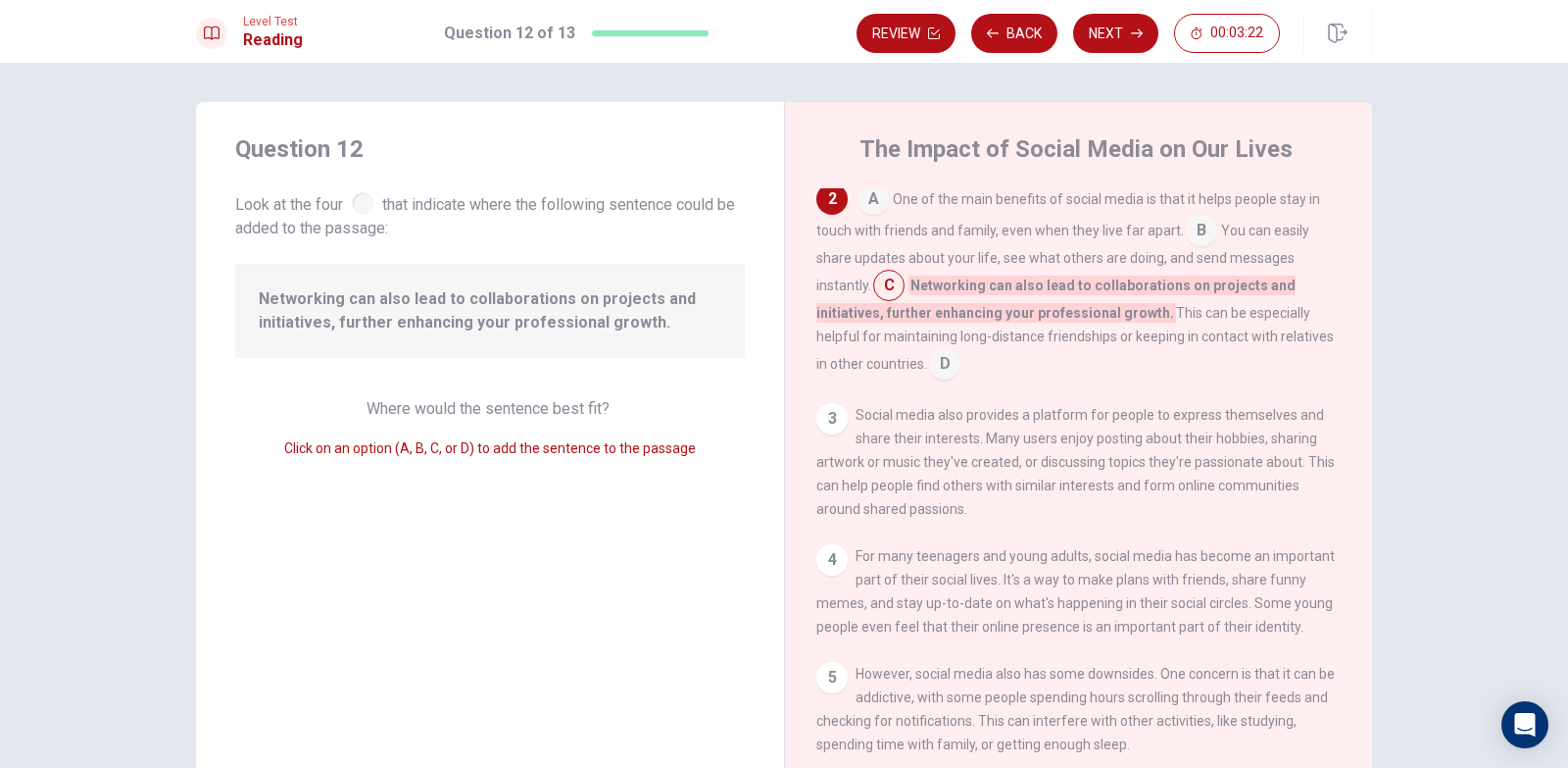
click at [883, 289] on input at bounding box center [889, 287] width 32 height 32
click at [1009, 367] on div "A One of the main benefits of social media is that it helps people stay in touc…" at bounding box center [1078, 281] width 525 height 196
click at [930, 360] on input at bounding box center [945, 366] width 32 height 32
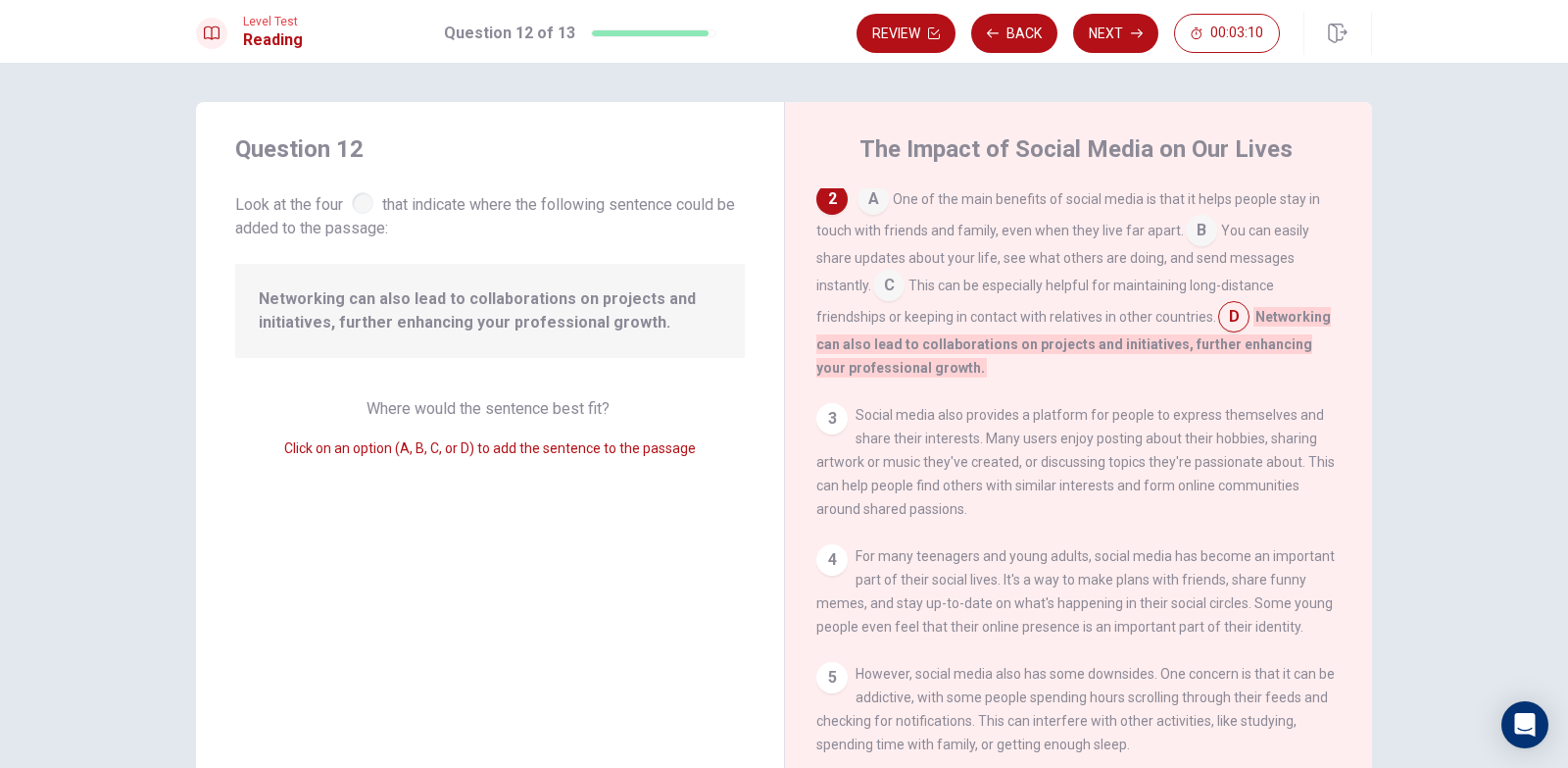
click at [892, 291] on input at bounding box center [889, 287] width 32 height 32
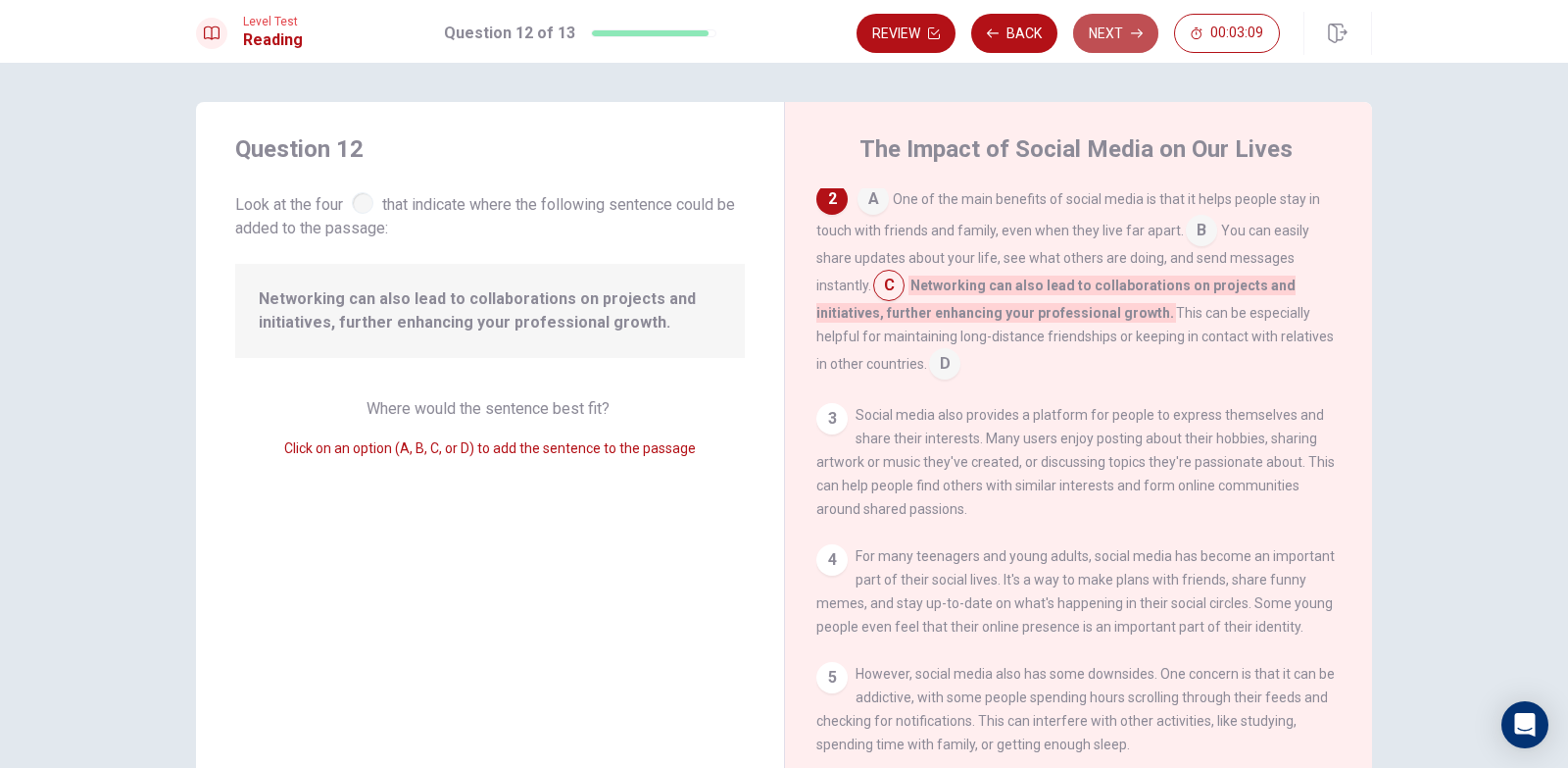
click at [1111, 22] on button "Next" at bounding box center [1116, 34] width 86 height 39
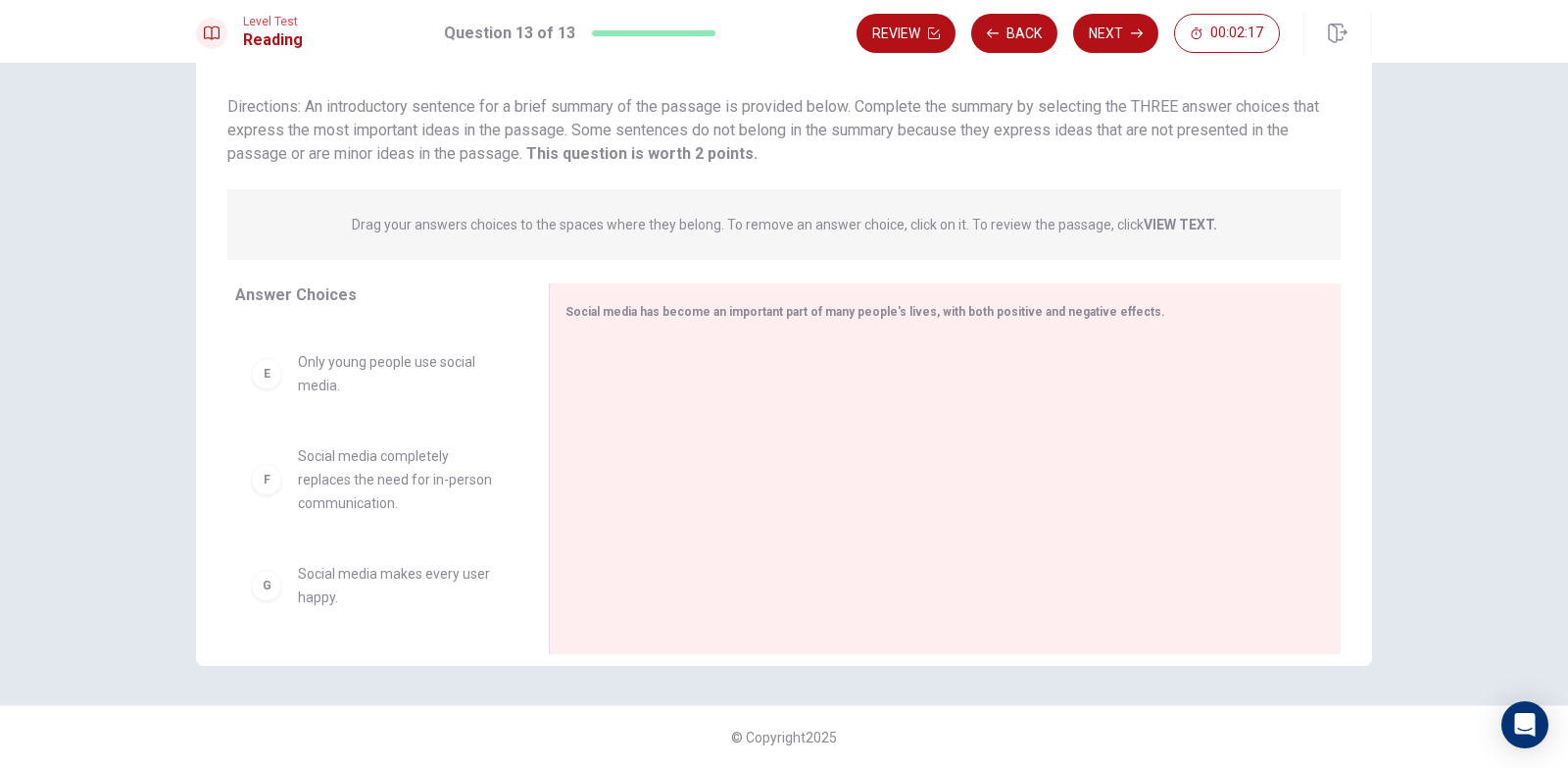
scroll to position [0, 0]
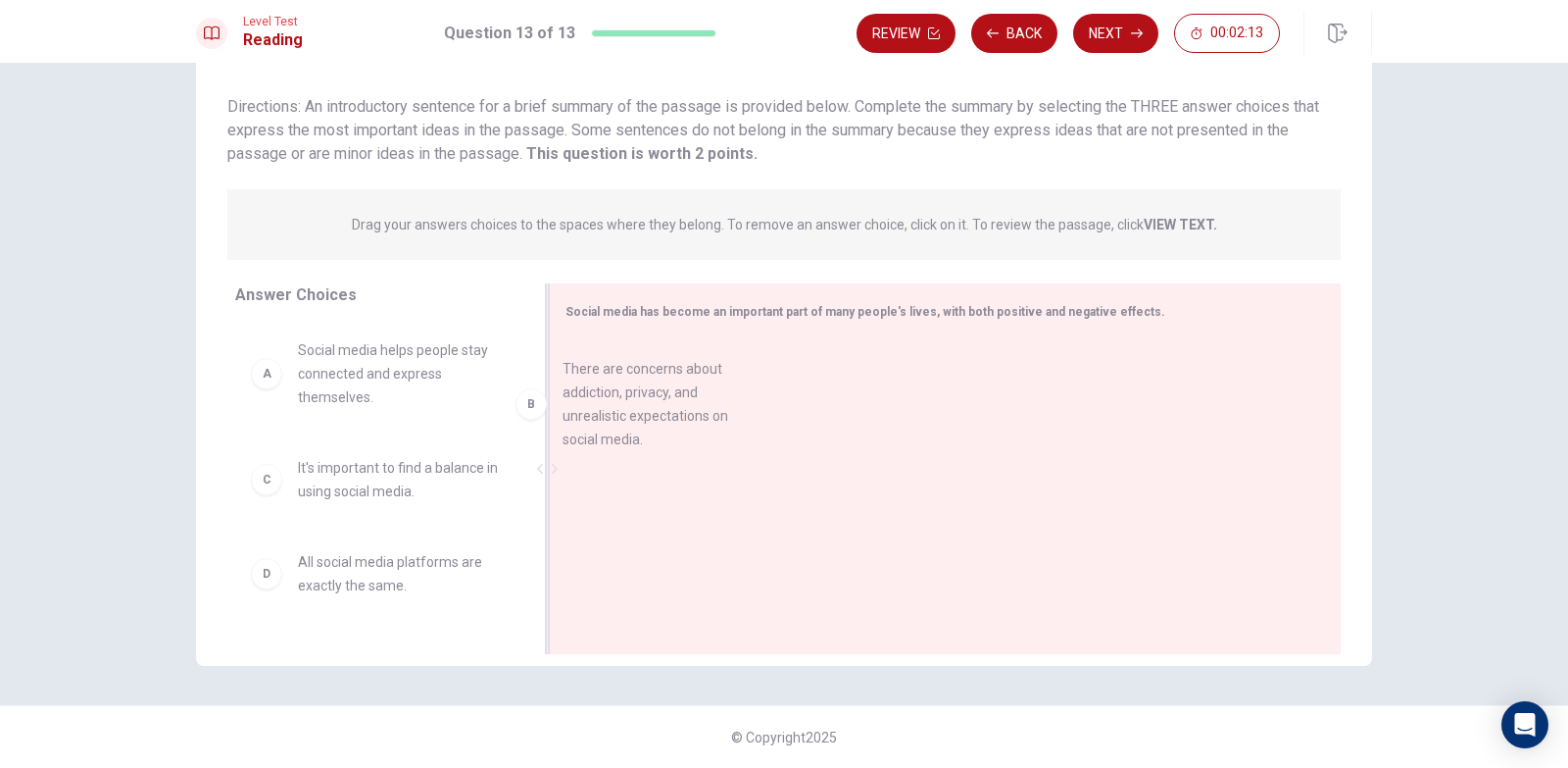
drag, startPoint x: 352, startPoint y: 524, endPoint x: 628, endPoint y: 424, distance: 293.6
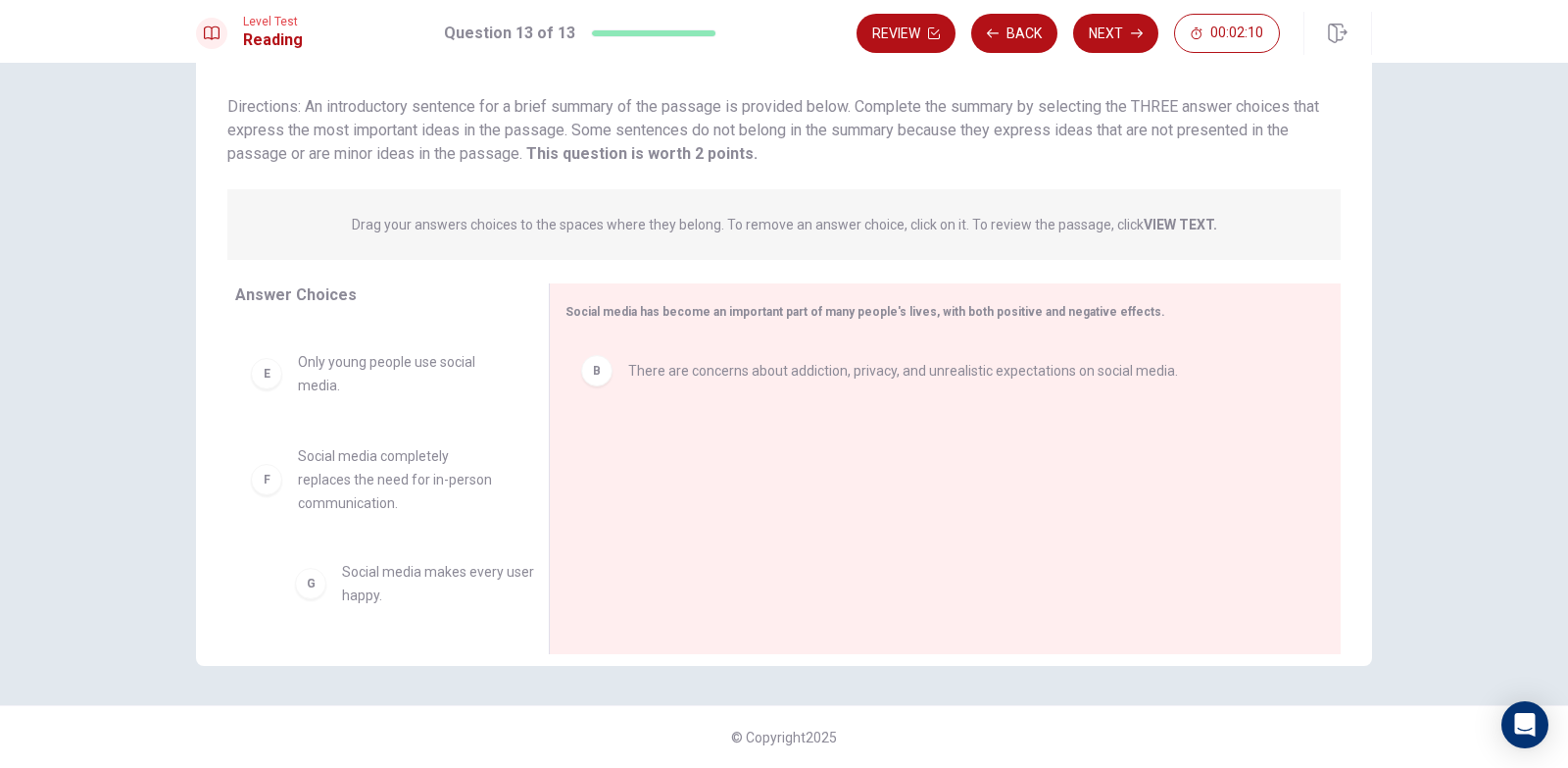
drag, startPoint x: 331, startPoint y: 567, endPoint x: 387, endPoint y: 564, distance: 56.1
drag, startPoint x: 387, startPoint y: 564, endPoint x: 348, endPoint y: 560, distance: 39.2
click at [348, 560] on div "A Social media helps people stay connected and express themselves. C It's impor…" at bounding box center [384, 473] width 298 height 302
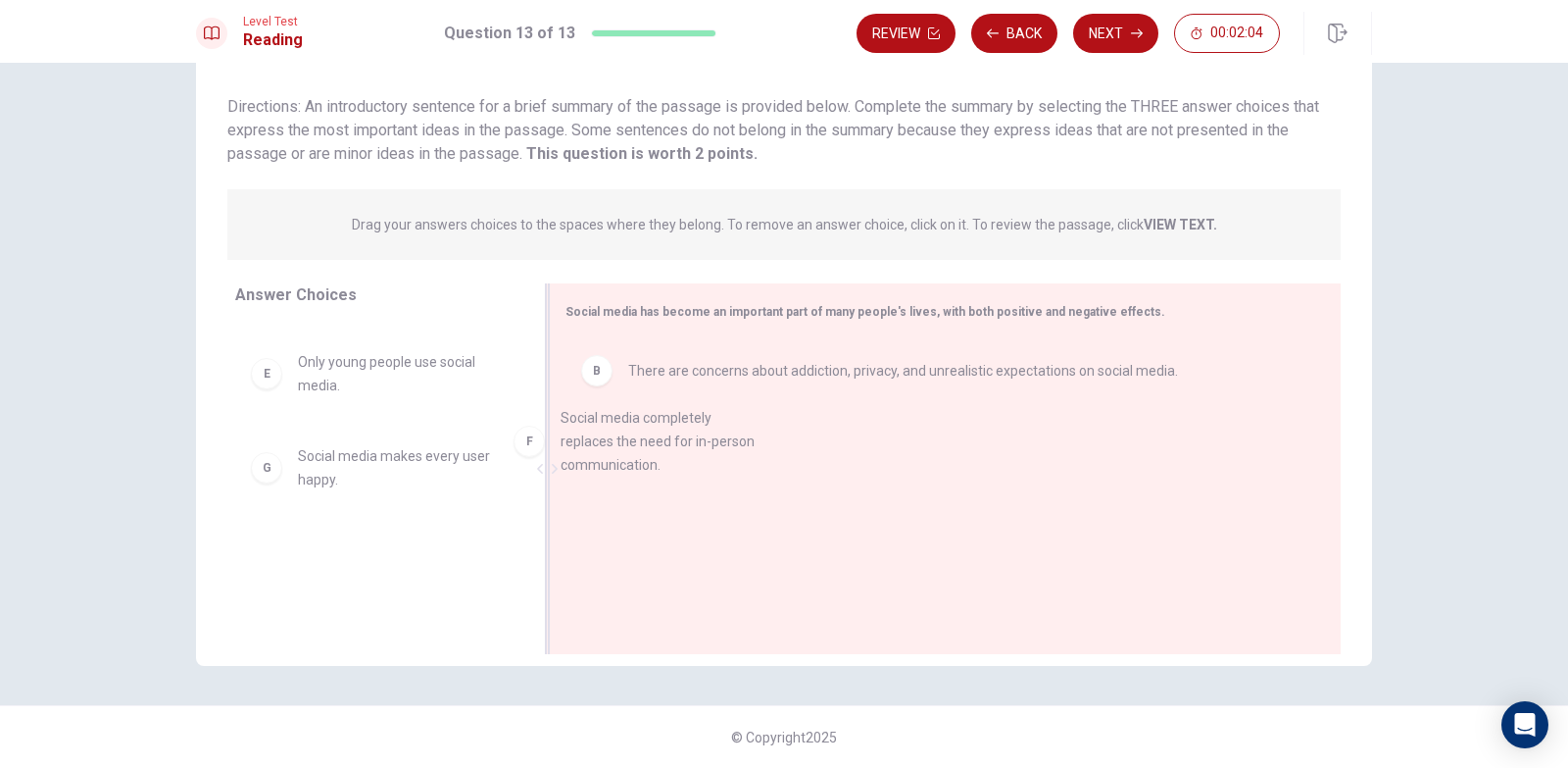
drag, startPoint x: 371, startPoint y: 512, endPoint x: 670, endPoint y: 462, distance: 303.2
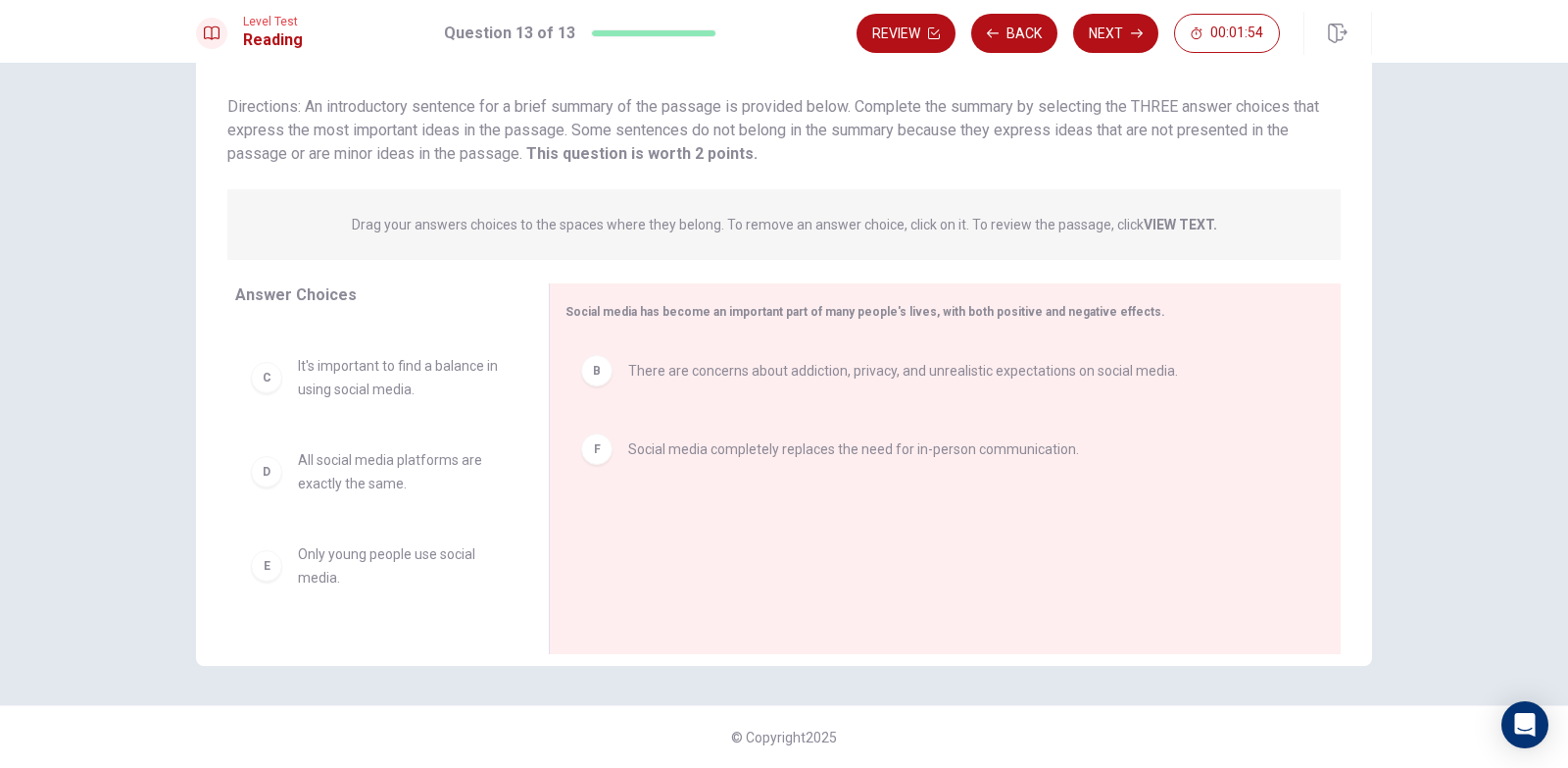
scroll to position [0, 0]
drag, startPoint x: 403, startPoint y: 496, endPoint x: 831, endPoint y: 547, distance: 431.0
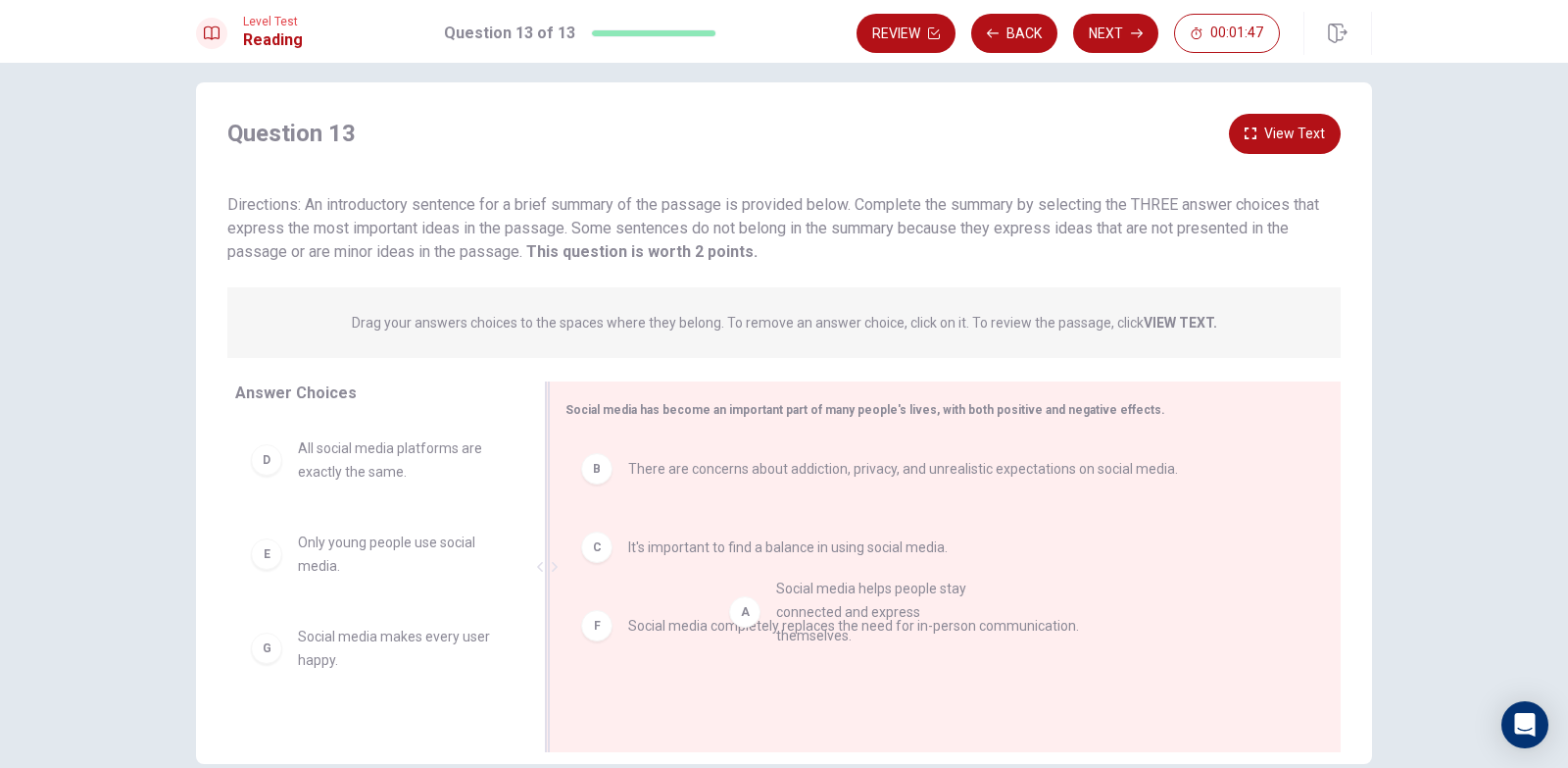
drag, startPoint x: 372, startPoint y: 482, endPoint x: 885, endPoint y: 627, distance: 533.1
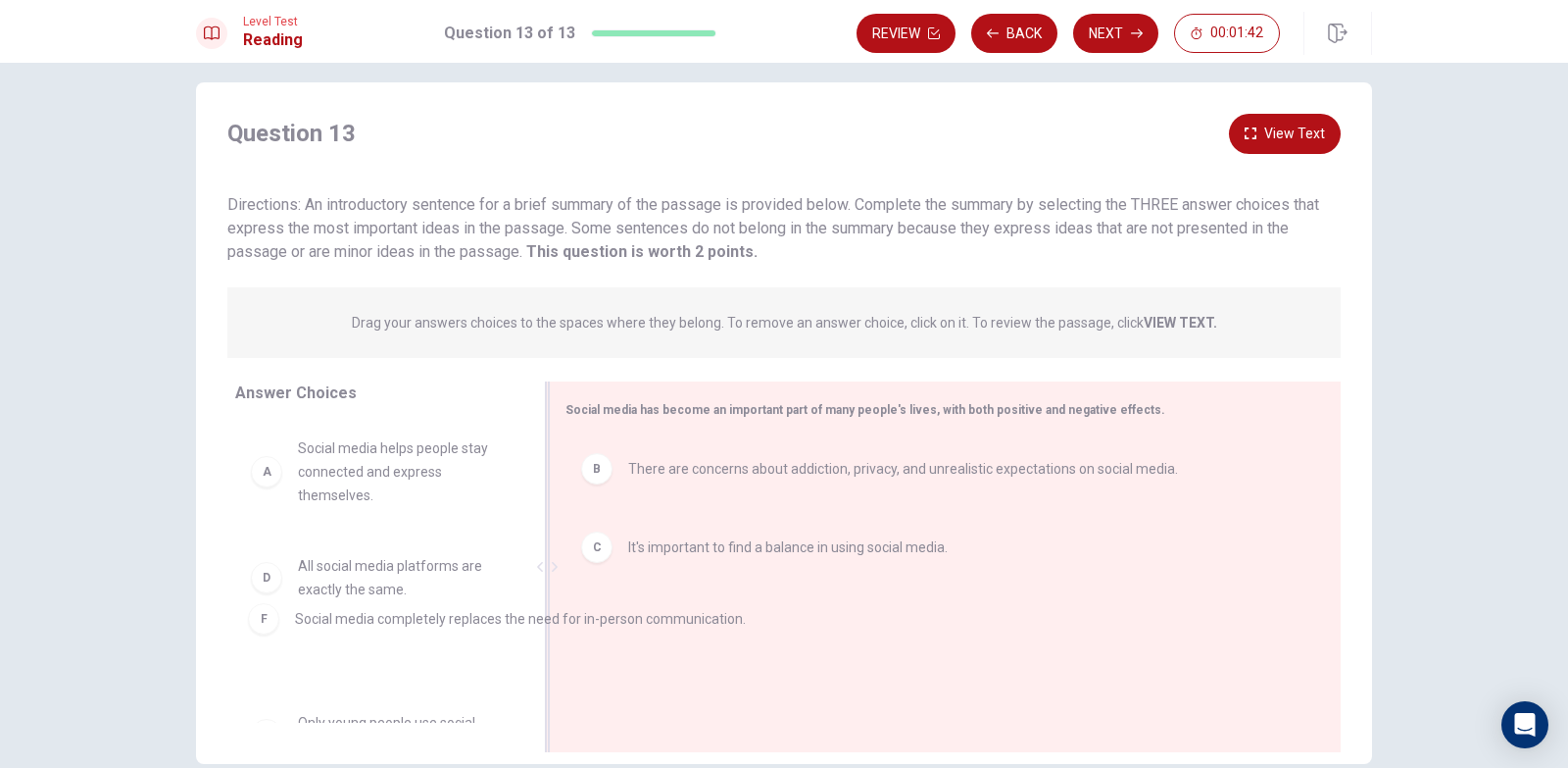
drag, startPoint x: 812, startPoint y: 631, endPoint x: 374, endPoint y: 607, distance: 438.7
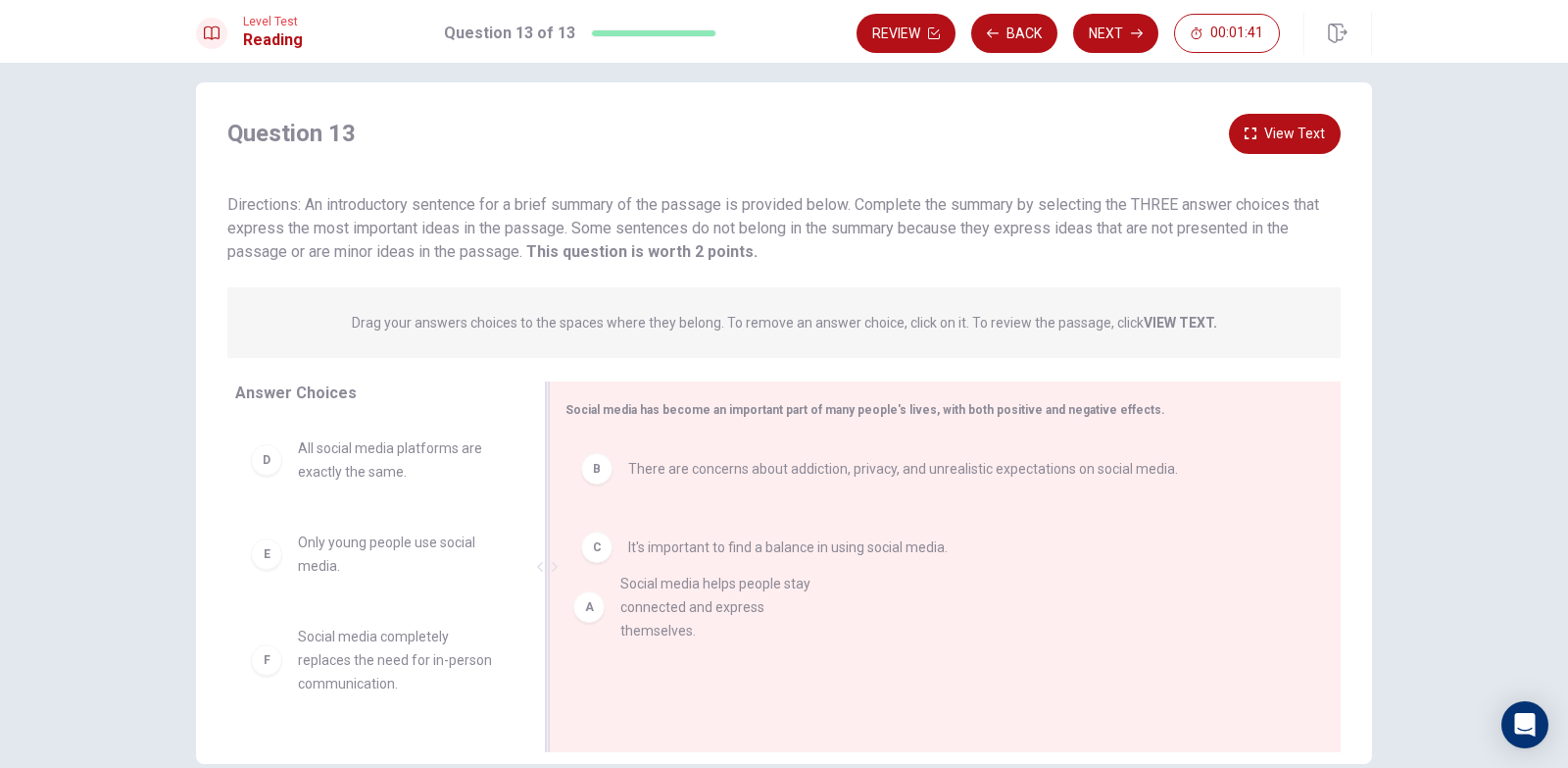
drag, startPoint x: 315, startPoint y: 460, endPoint x: 648, endPoint y: 601, distance: 361.6
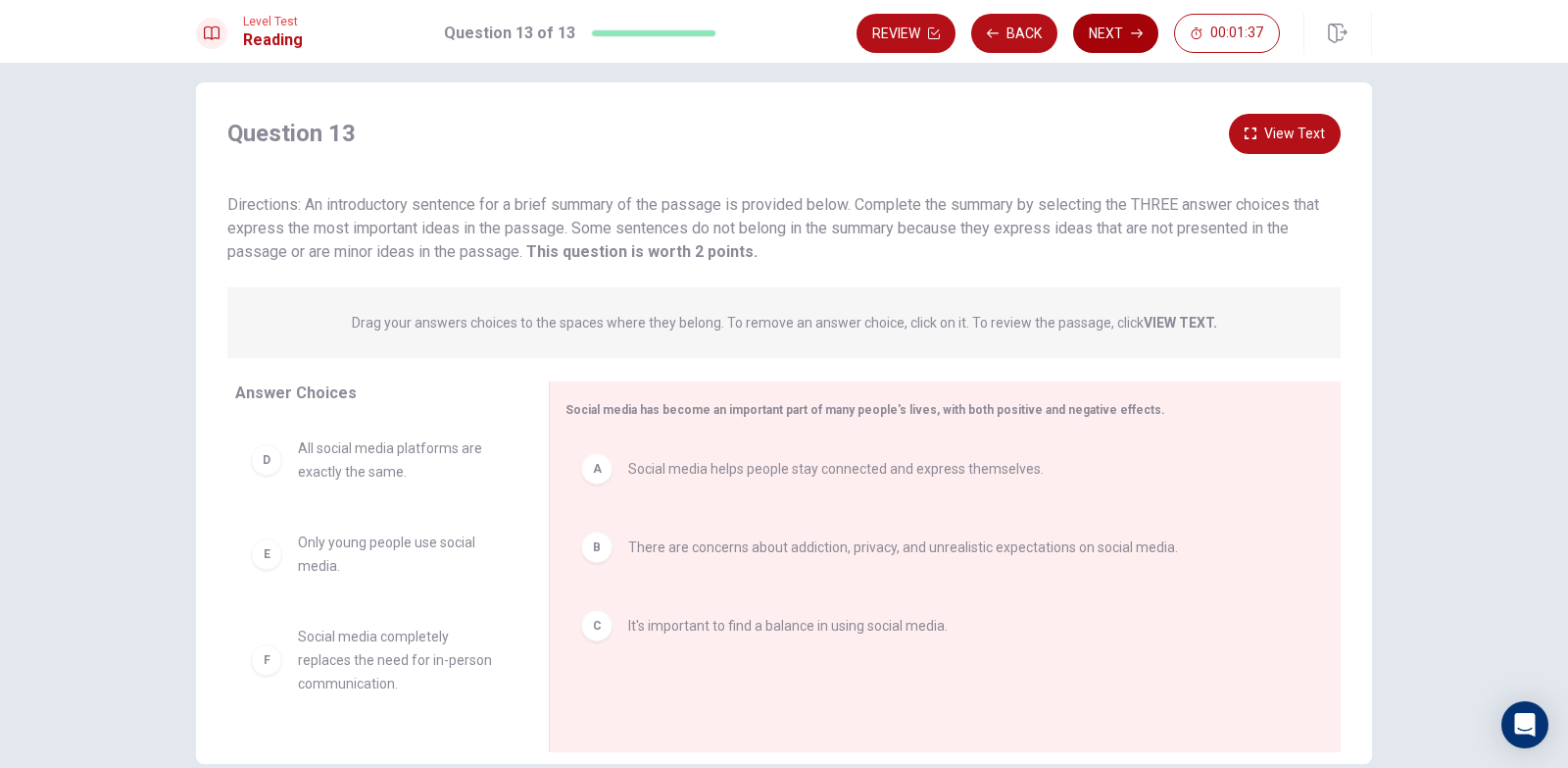
click at [1128, 35] on button "Next" at bounding box center [1116, 34] width 86 height 39
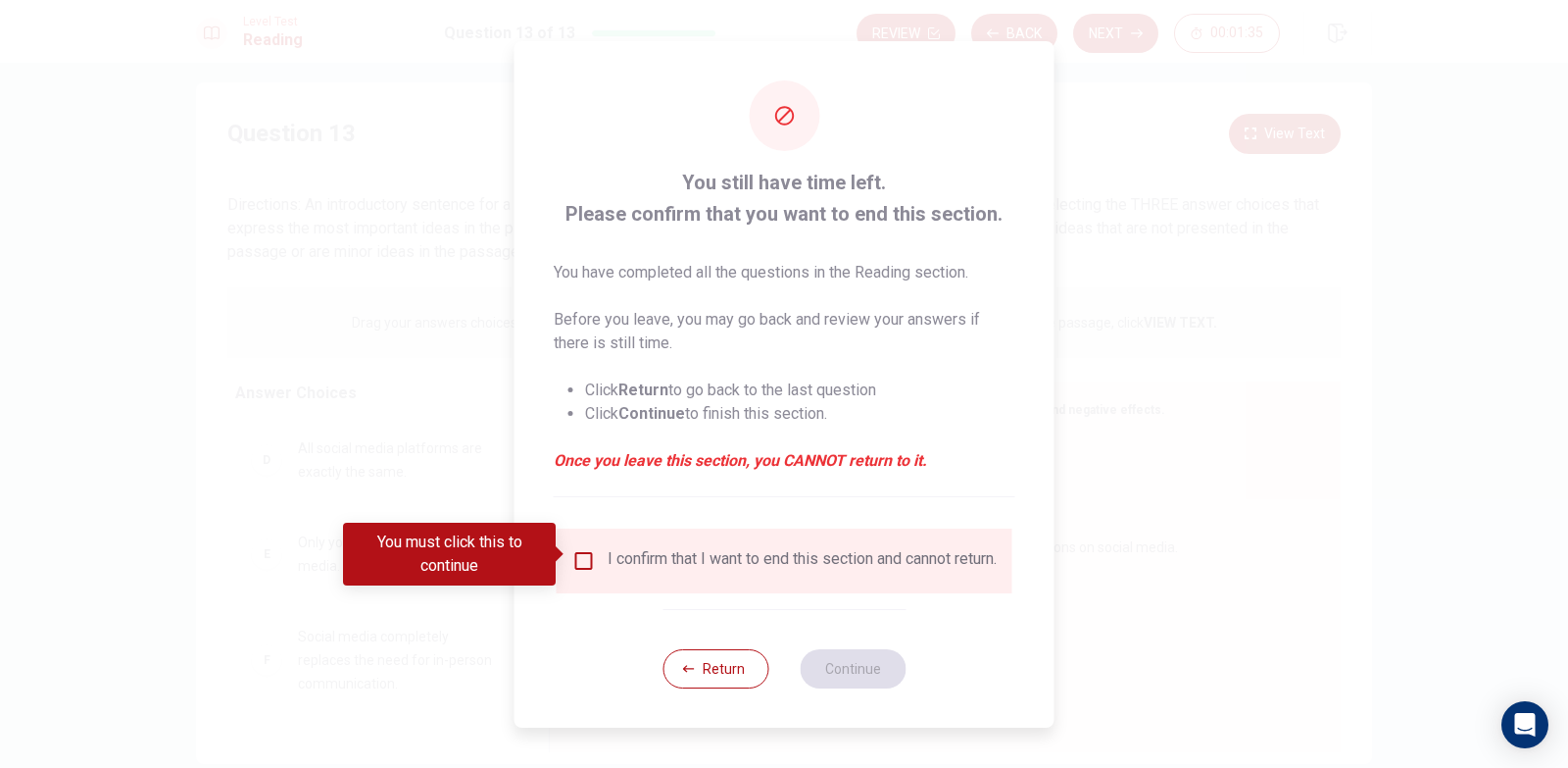
click at [587, 556] on input "You must click this to continue" at bounding box center [584, 561] width 24 height 24
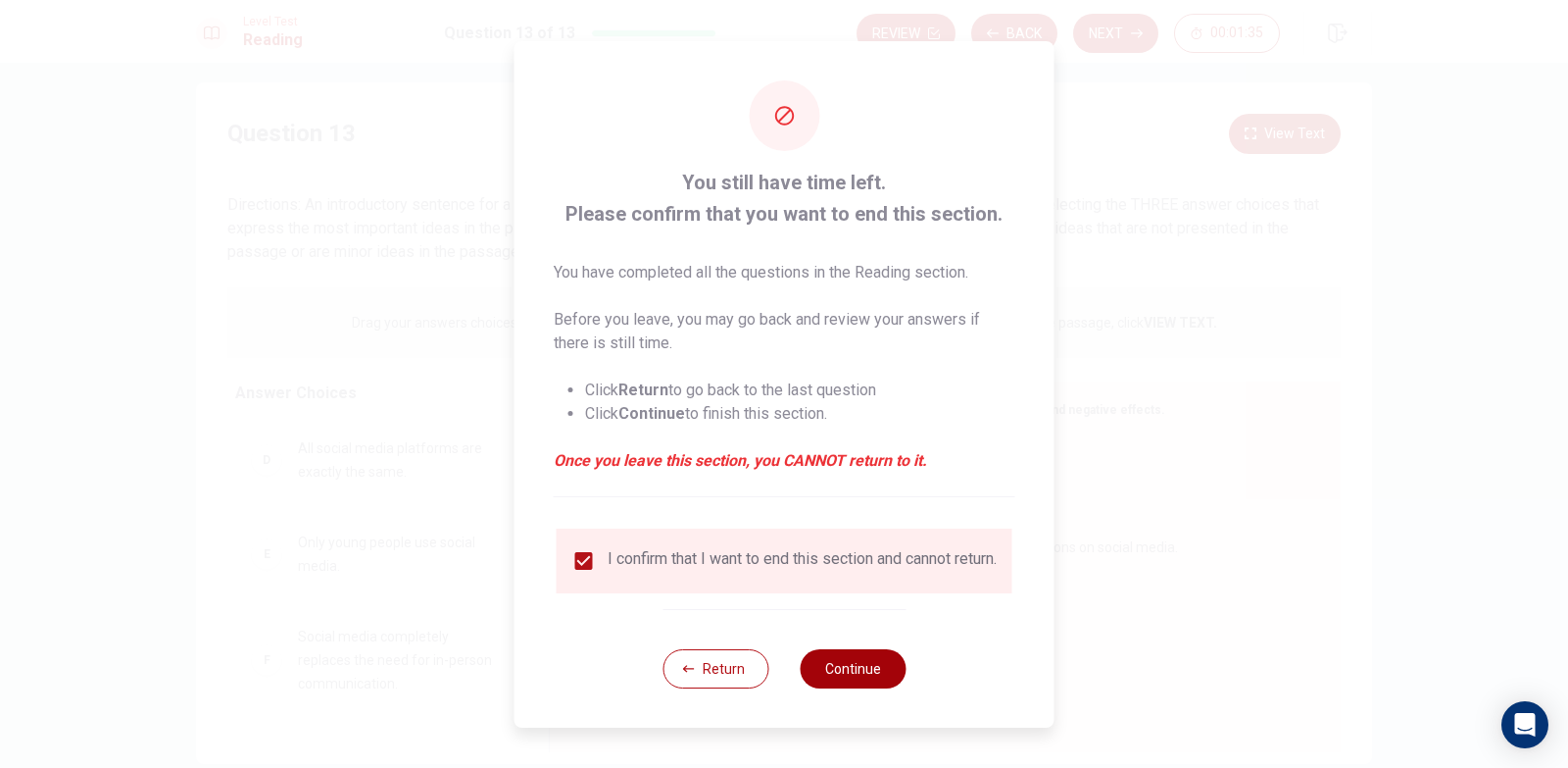
drag, startPoint x: 830, startPoint y: 680, endPoint x: 845, endPoint y: 670, distance: 18.0
click at [833, 680] on button "Continue" at bounding box center [852, 668] width 105 height 39
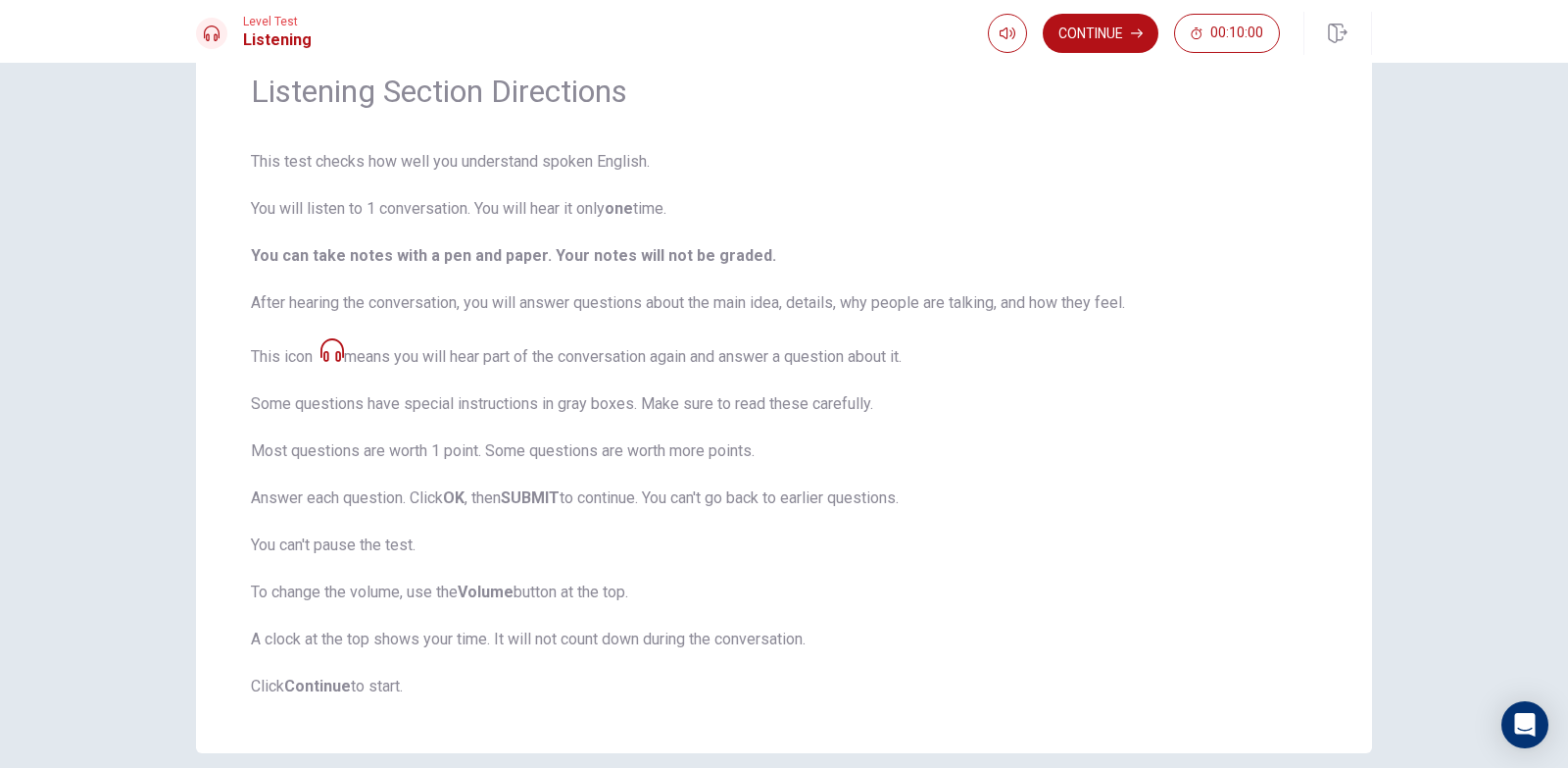
scroll to position [0, 0]
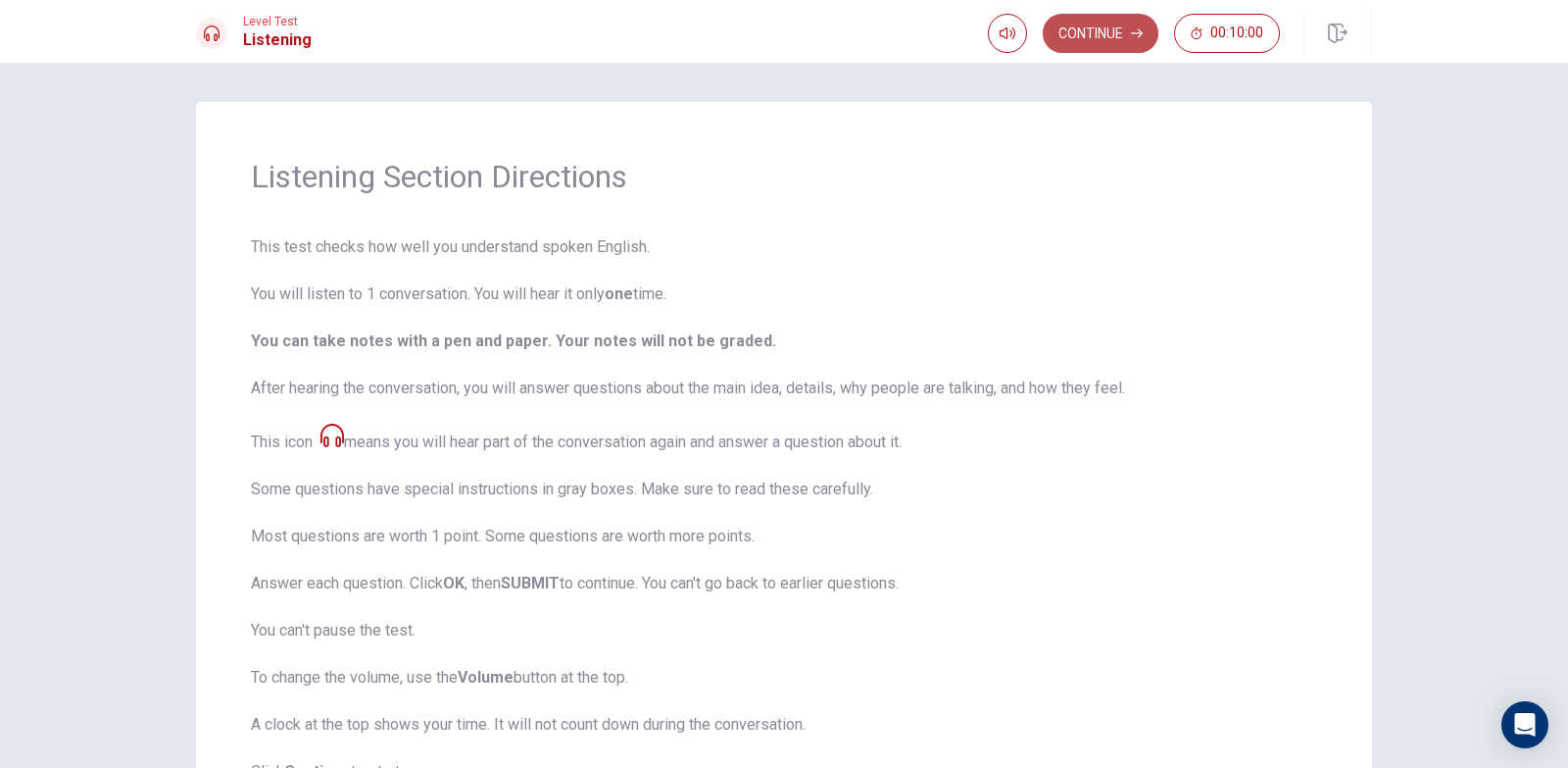
click at [1094, 32] on button "Continue" at bounding box center [1100, 34] width 115 height 39
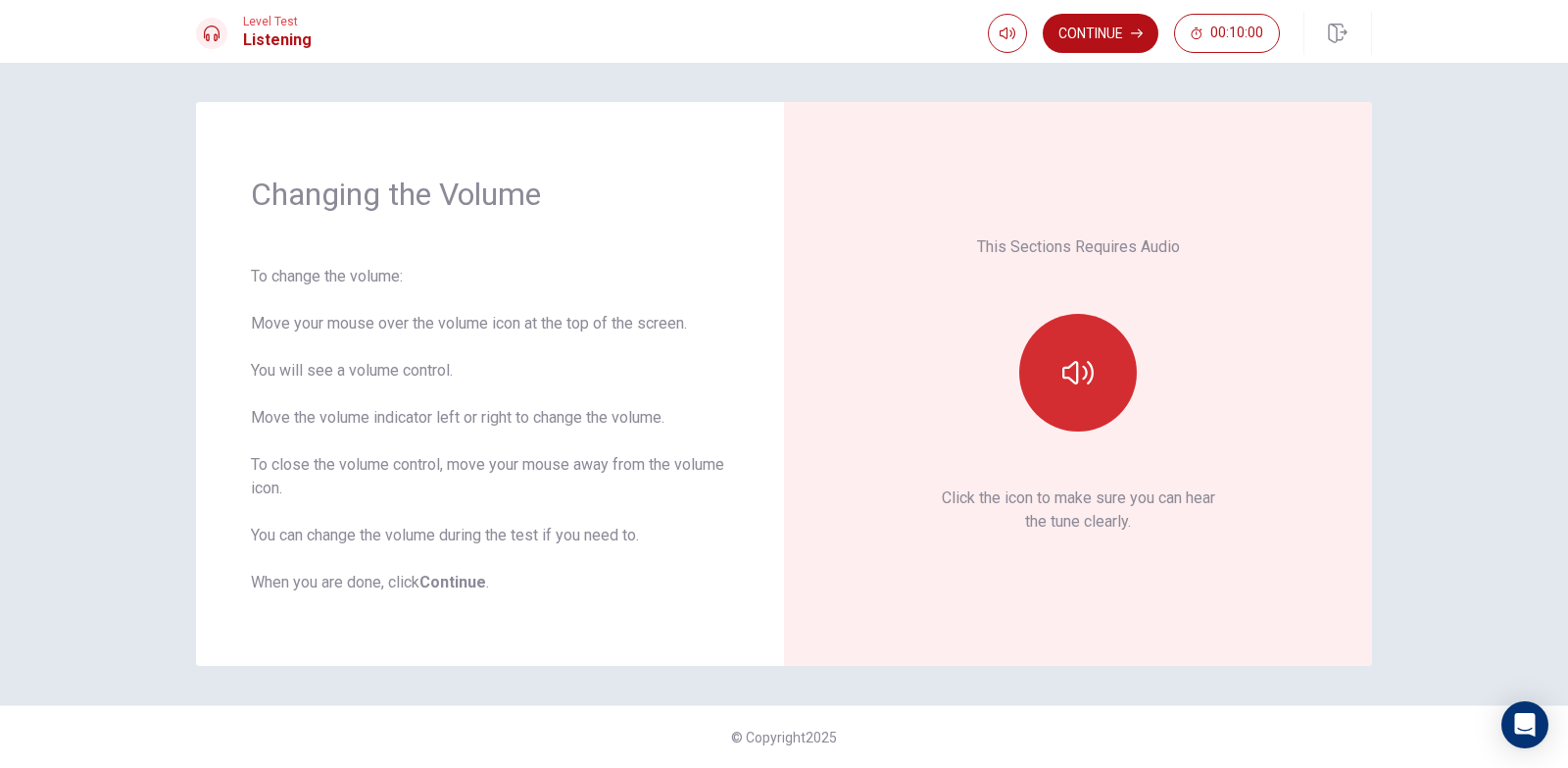
click at [1076, 353] on button "button" at bounding box center [1077, 372] width 117 height 117
click at [1070, 342] on button "button" at bounding box center [1077, 372] width 117 height 117
click at [1074, 343] on button "button" at bounding box center [1077, 372] width 117 height 117
click at [1066, 350] on button "button" at bounding box center [1077, 372] width 117 height 117
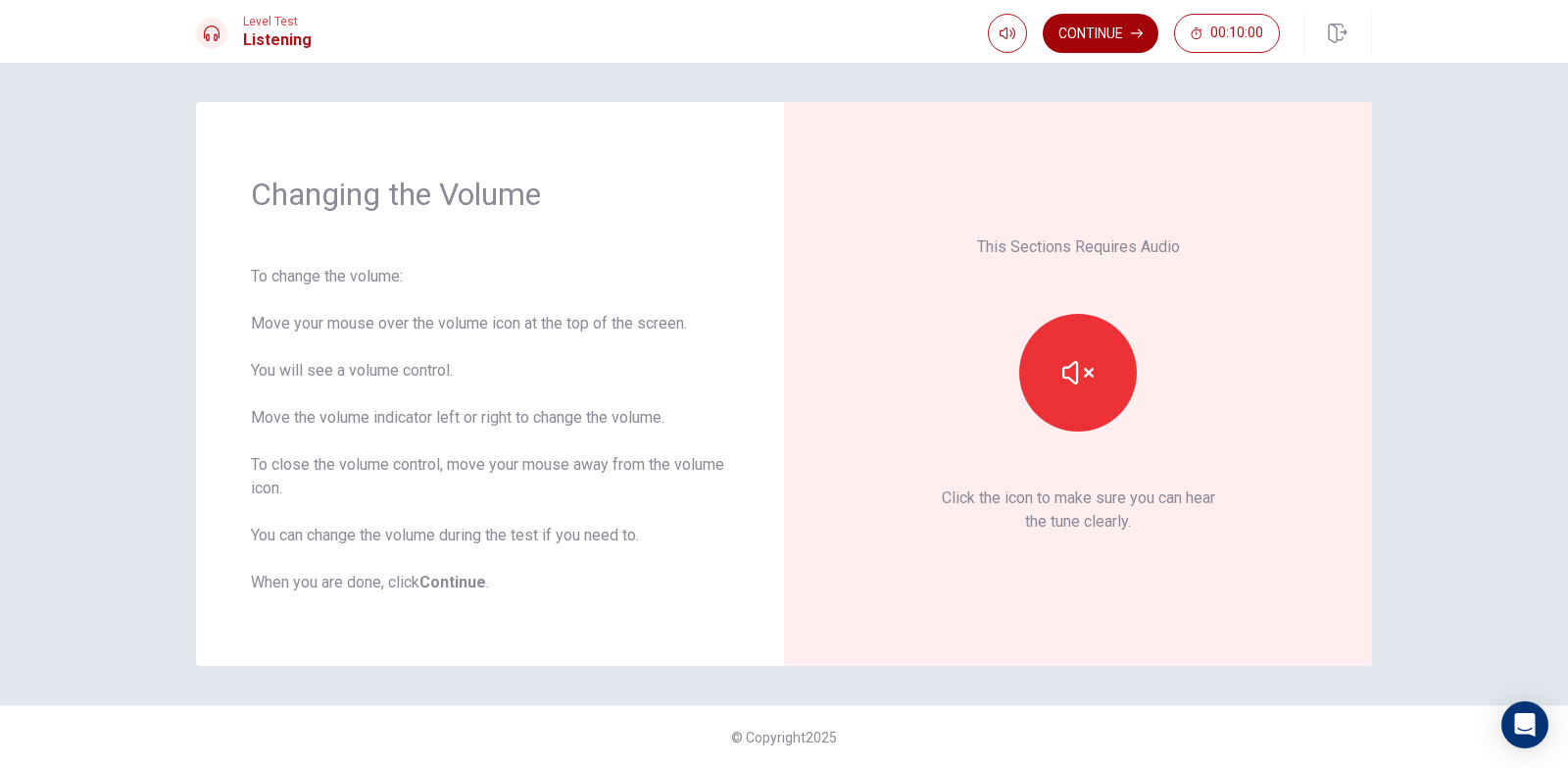
click at [1094, 25] on button "Continue" at bounding box center [1100, 34] width 115 height 39
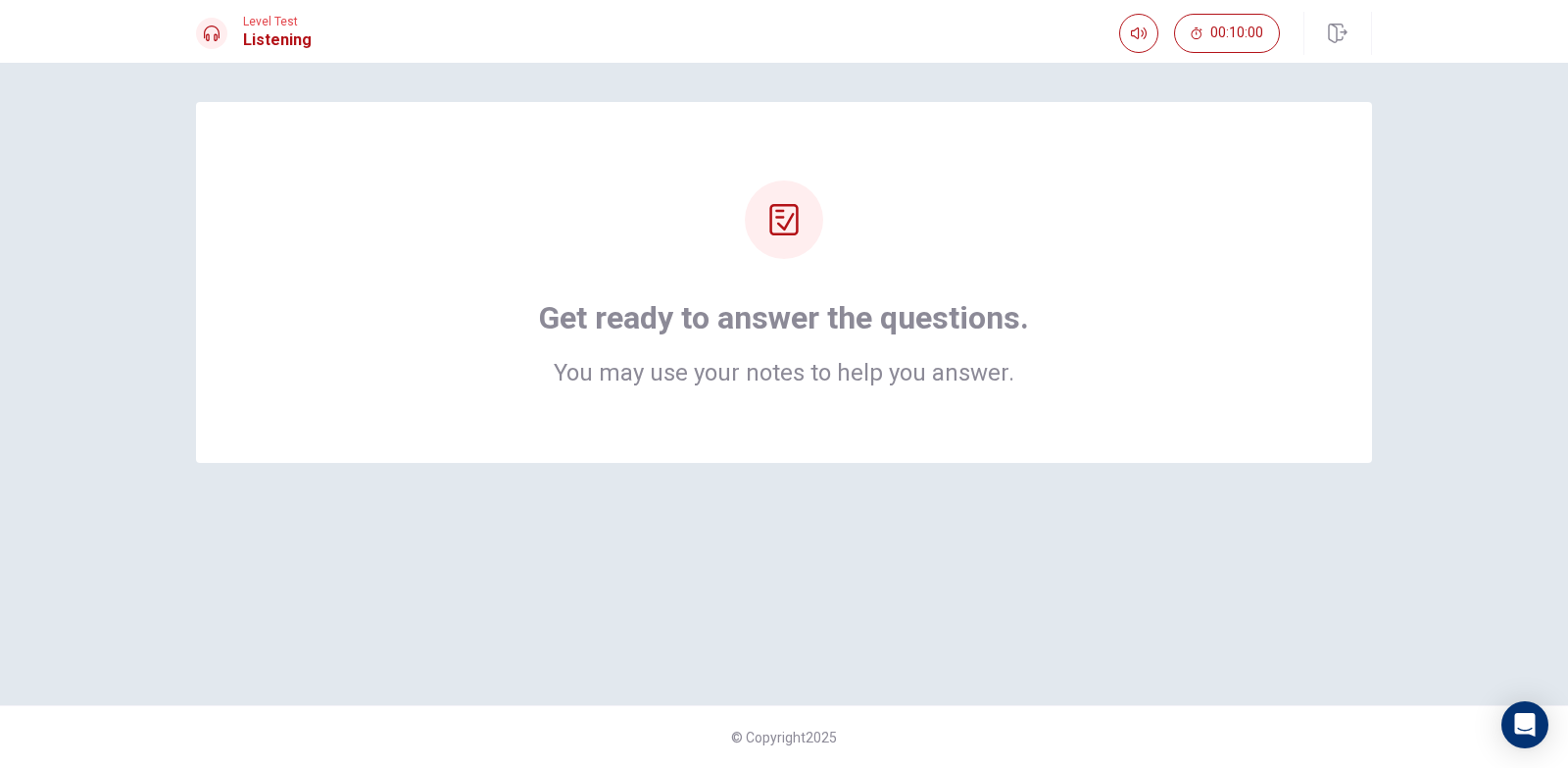
click at [794, 227] on icon at bounding box center [784, 220] width 32 height 32
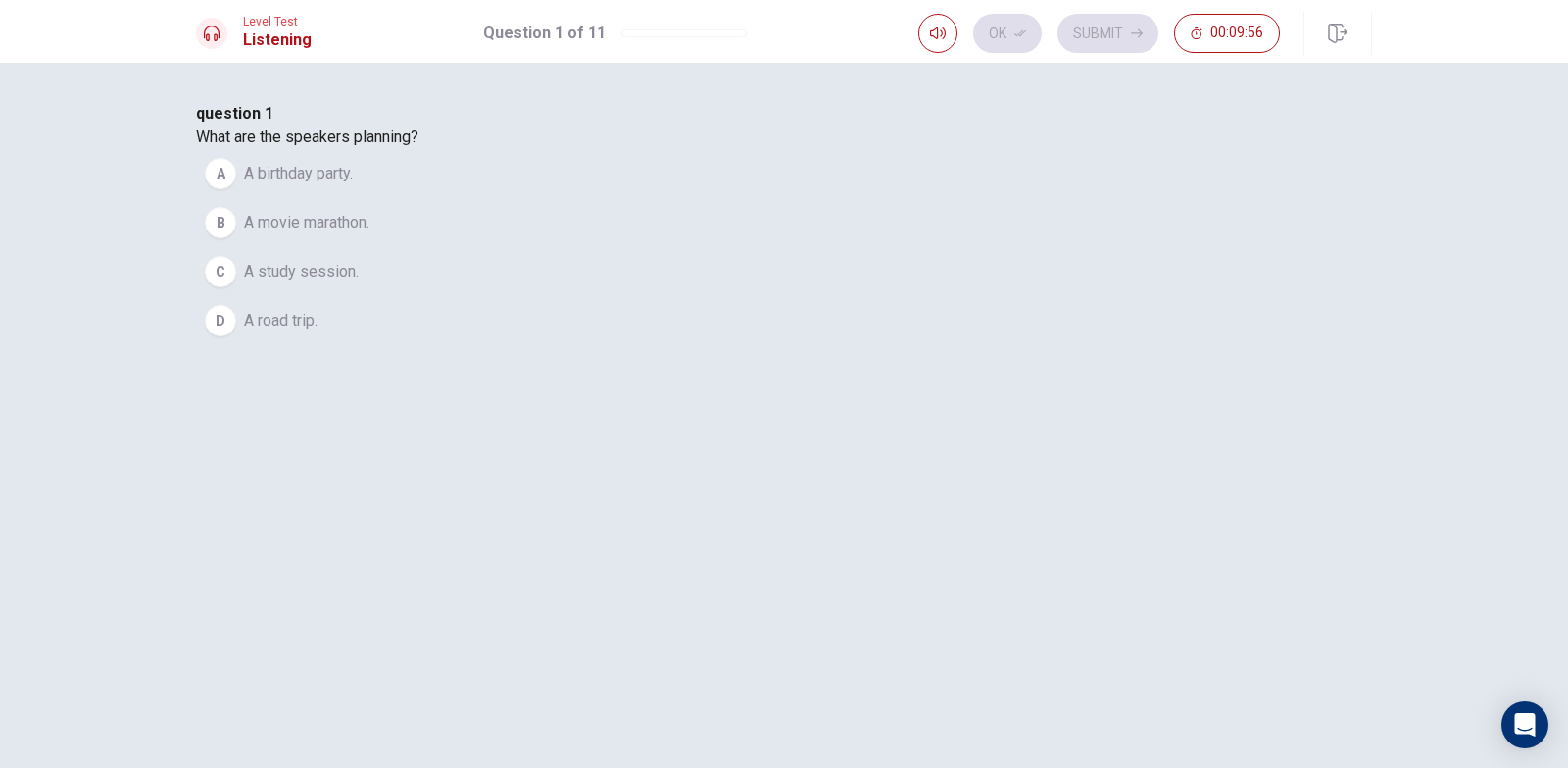
click at [317, 332] on span "A road trip." at bounding box center [281, 320] width 74 height 24
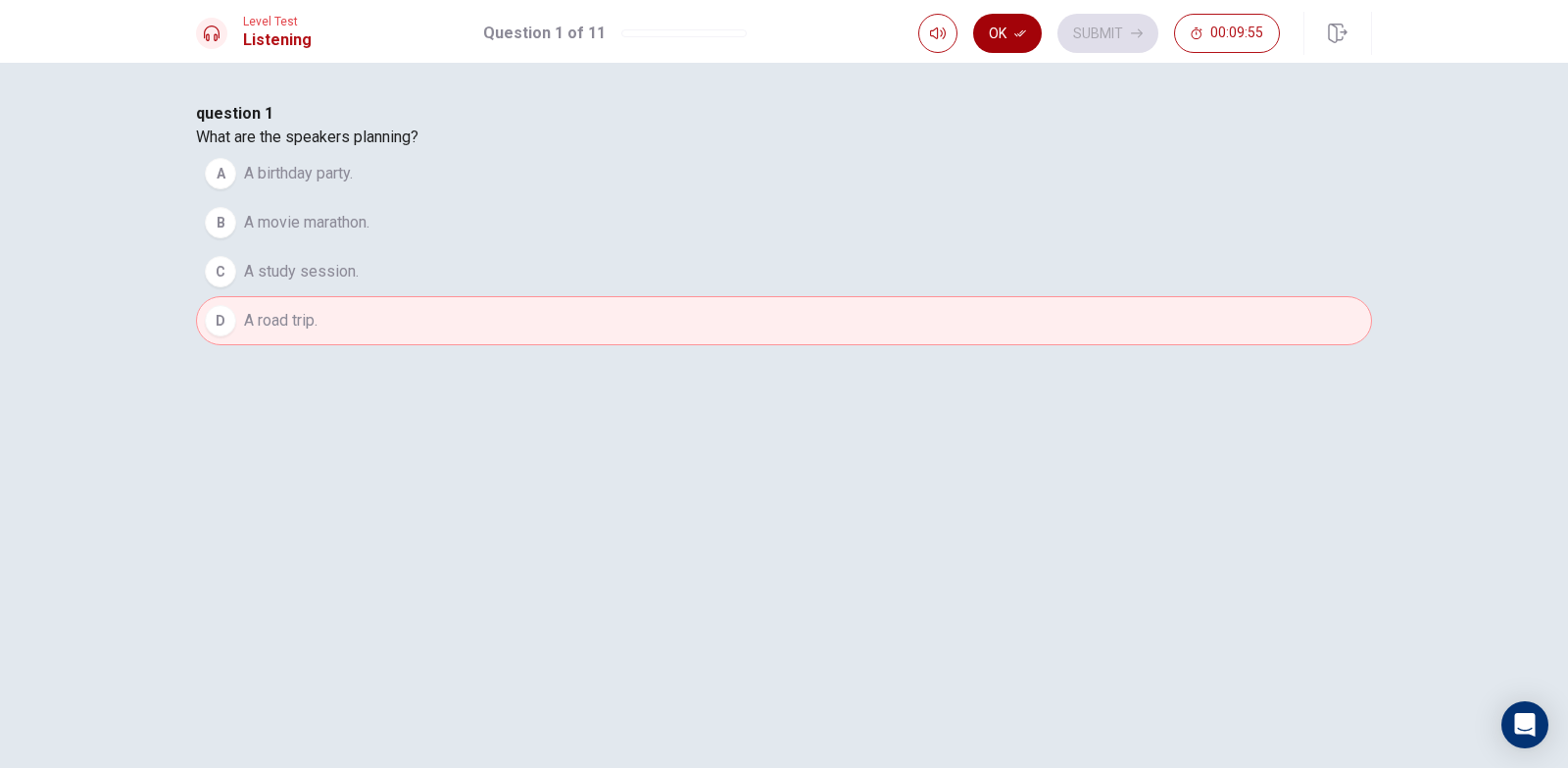
click at [1015, 39] on button "Ok" at bounding box center [1008, 34] width 69 height 39
click at [1109, 35] on button "Submit" at bounding box center [1108, 34] width 101 height 39
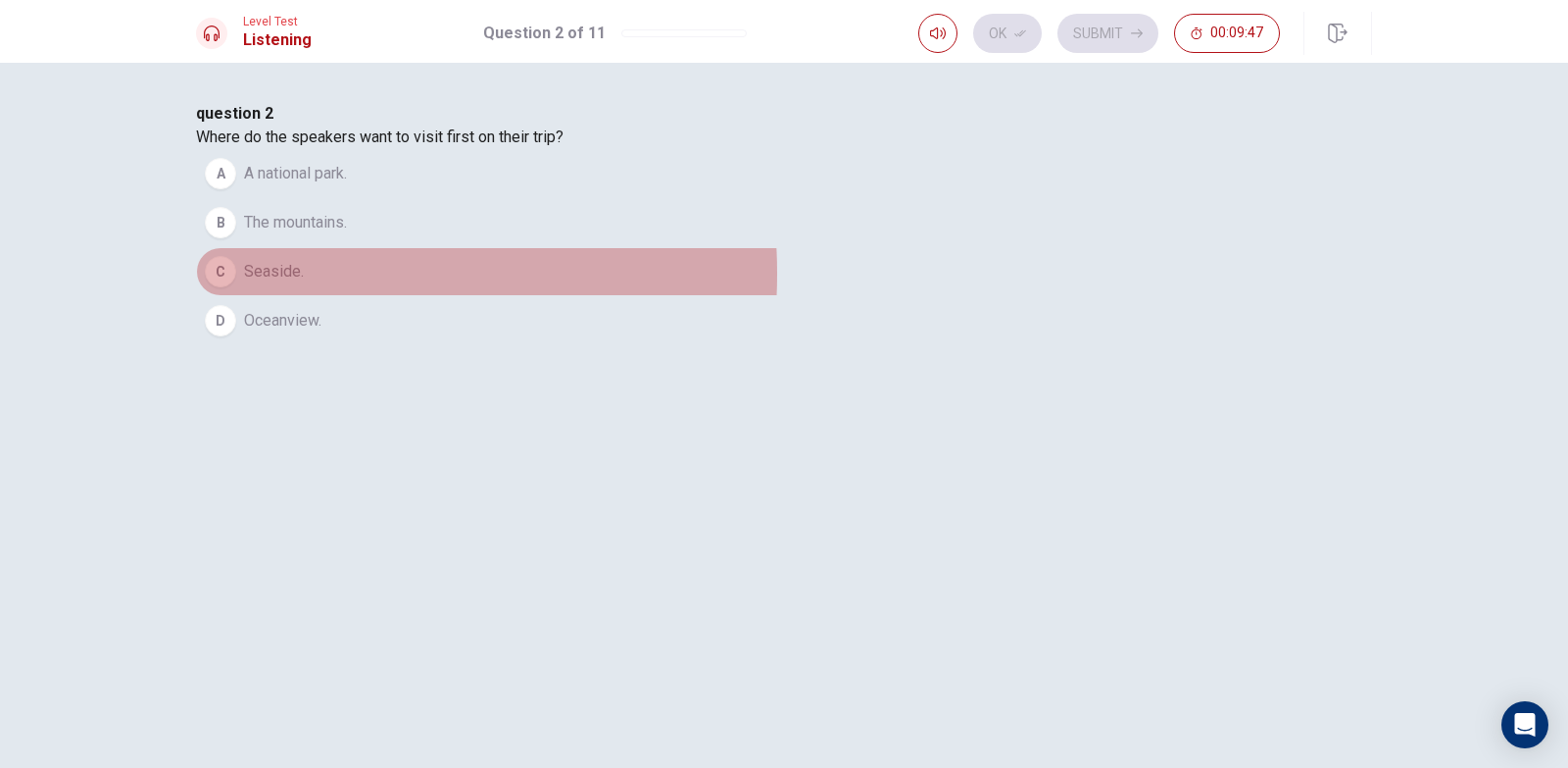
click at [304, 283] on span "Seaside." at bounding box center [274, 272] width 60 height 24
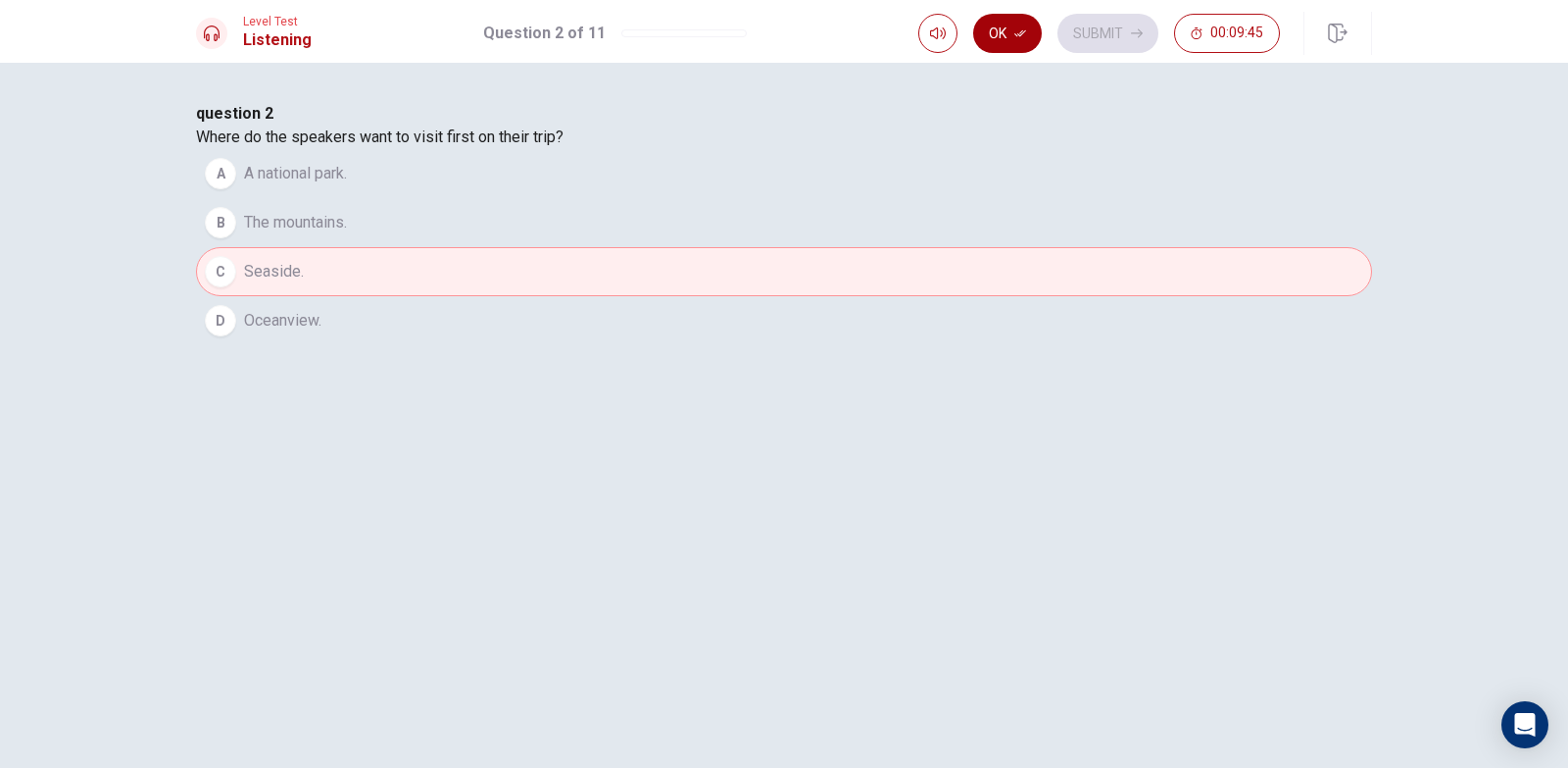
click at [1017, 19] on button "Ok" at bounding box center [1008, 34] width 69 height 39
click at [1086, 24] on button "Submit" at bounding box center [1108, 34] width 101 height 39
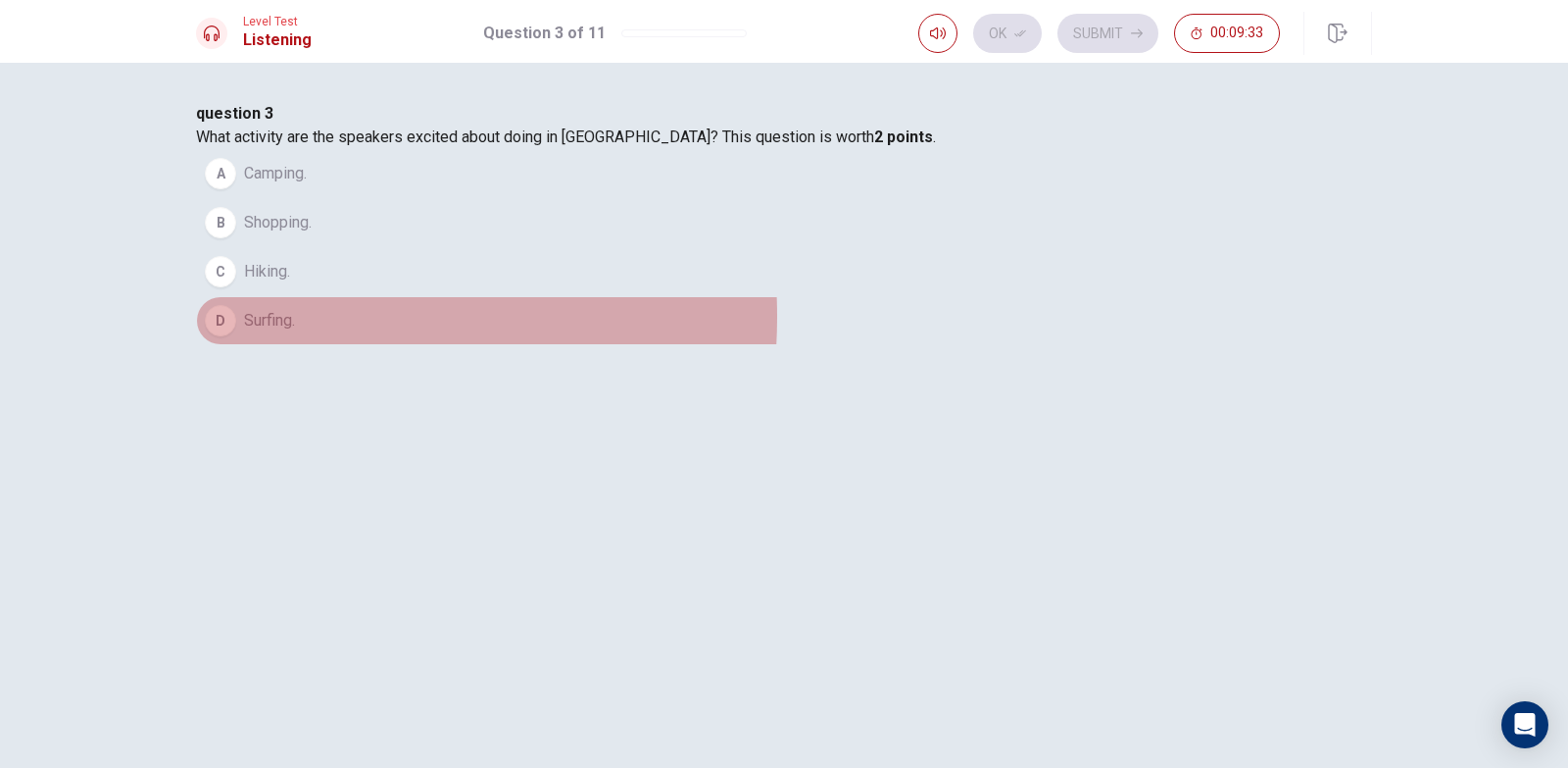
click at [295, 332] on span "Surfing." at bounding box center [270, 320] width 51 height 24
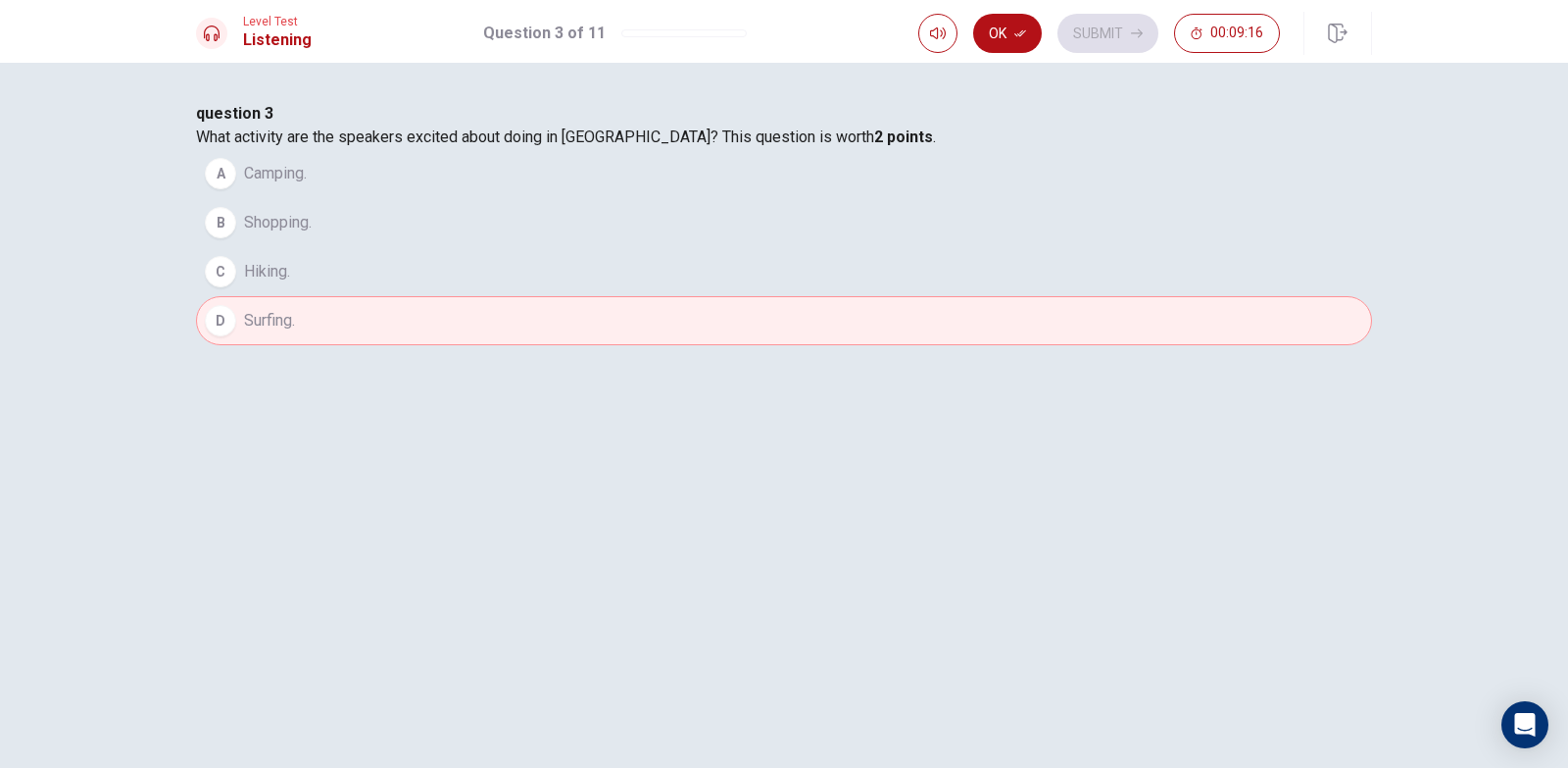
click at [1019, 34] on icon "button" at bounding box center [1020, 34] width 12 height 12
click at [1114, 25] on button "Submit" at bounding box center [1108, 34] width 101 height 39
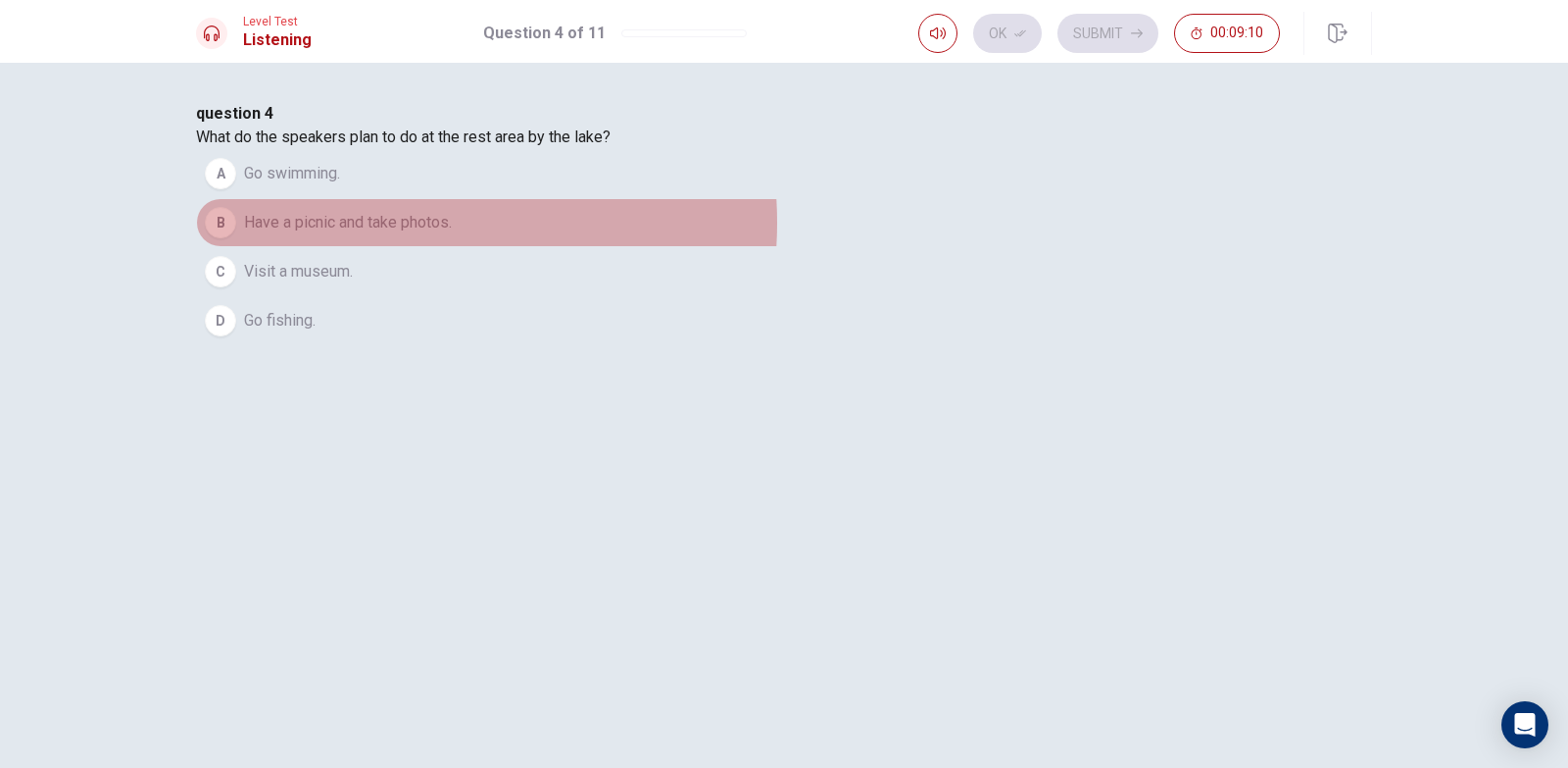
drag, startPoint x: 689, startPoint y: 356, endPoint x: 715, endPoint y: 344, distance: 28.6
click at [451, 235] on span "Have a picnic and take photos." at bounding box center [348, 223] width 208 height 24
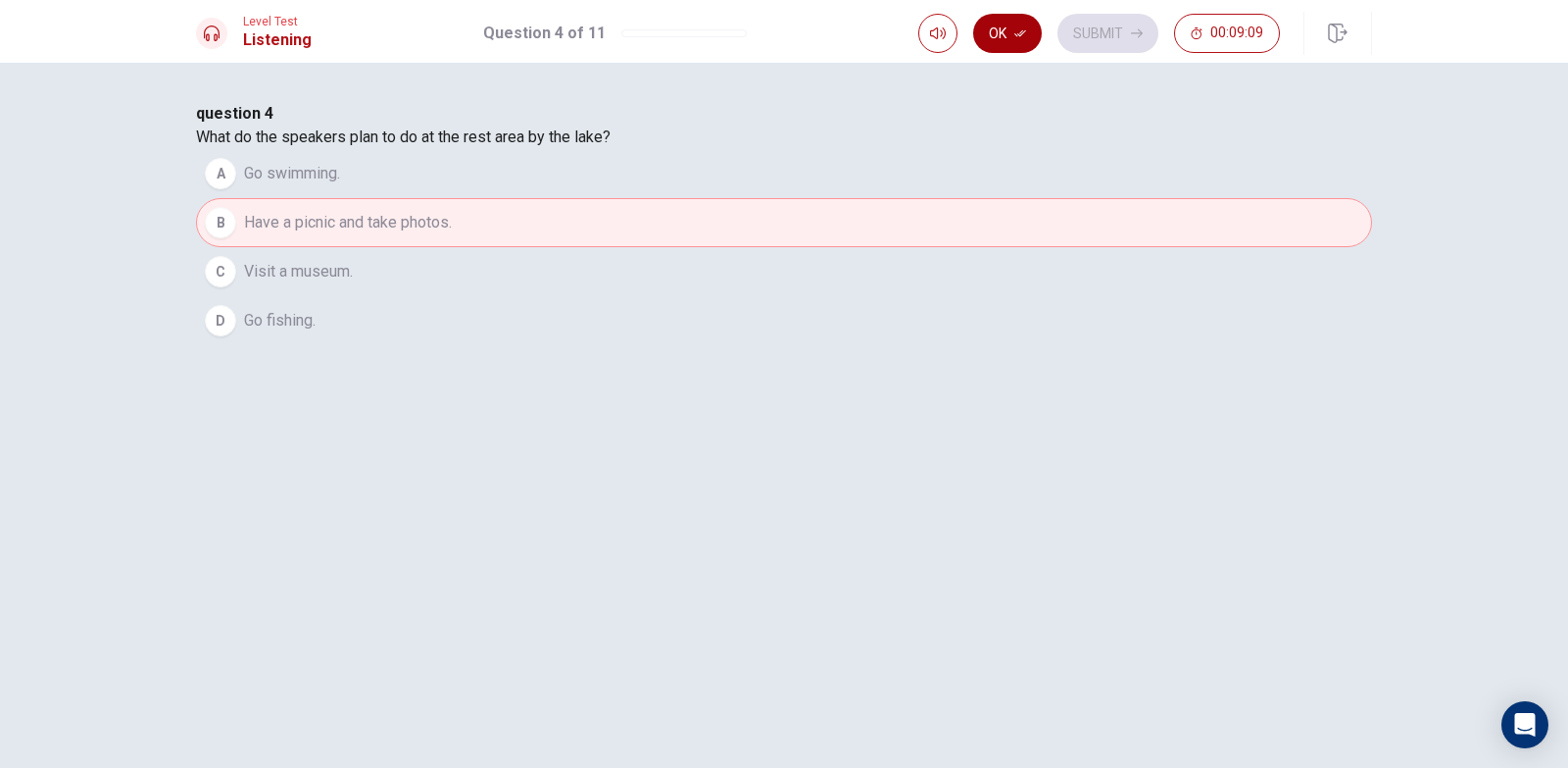
click at [999, 31] on button "Ok" at bounding box center [1008, 34] width 69 height 39
click at [1110, 25] on button "Submit" at bounding box center [1108, 34] width 101 height 39
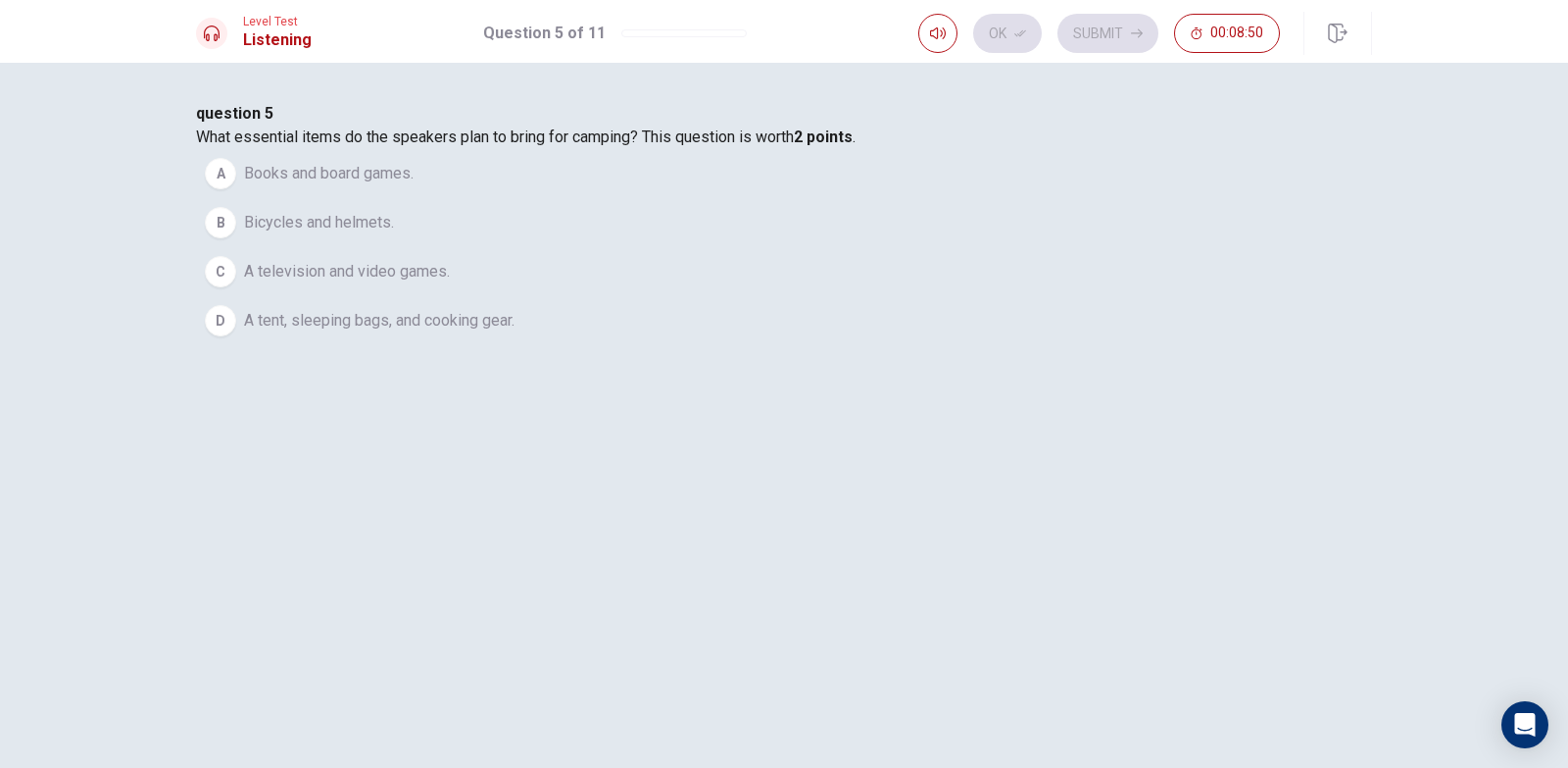
click at [514, 332] on span "A tent, sleeping bags, and cooking gear." at bounding box center [379, 320] width 270 height 24
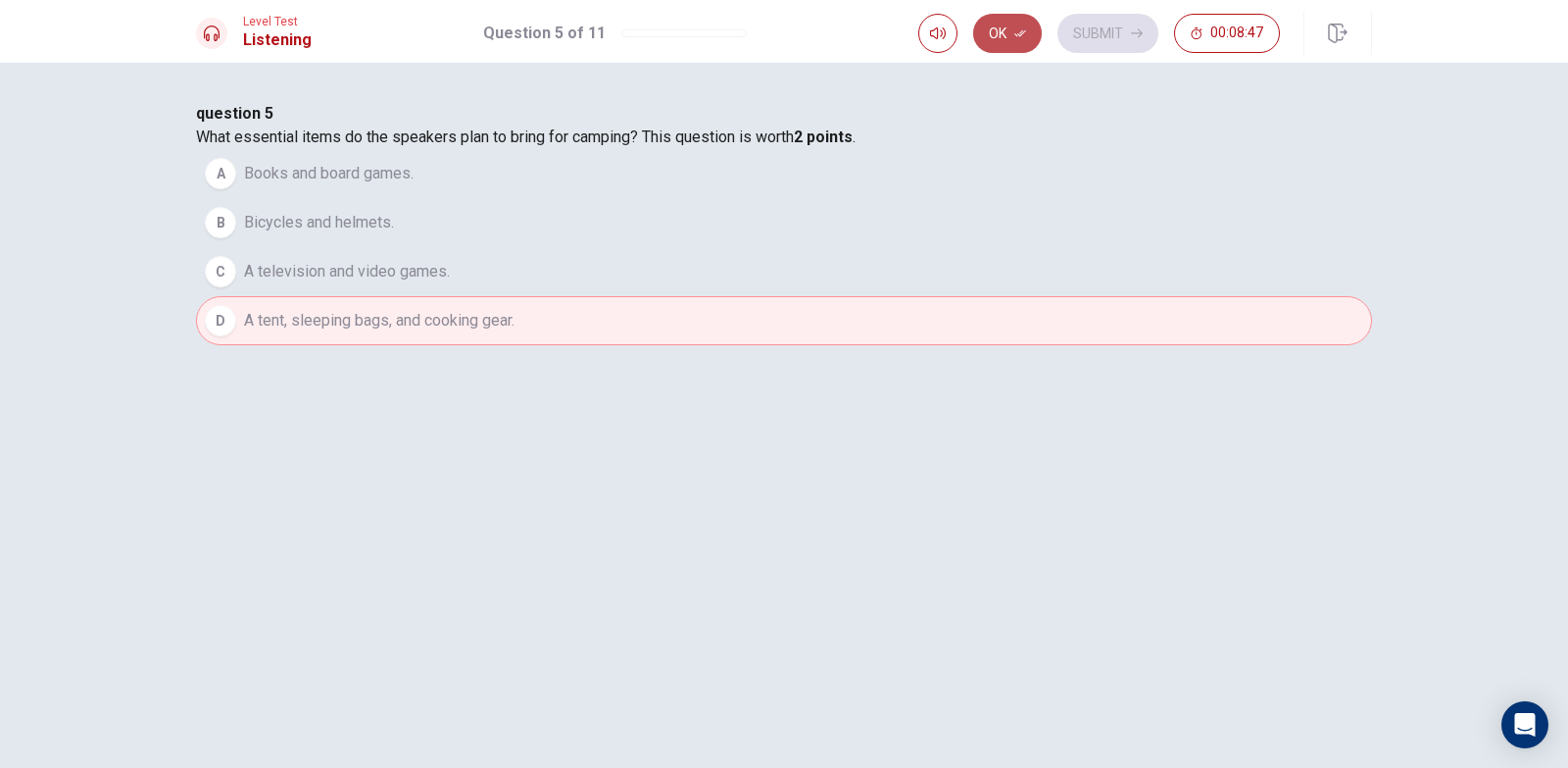
click at [1021, 24] on button "Ok" at bounding box center [1008, 34] width 69 height 39
click at [1093, 29] on button "Submit" at bounding box center [1108, 34] width 101 height 39
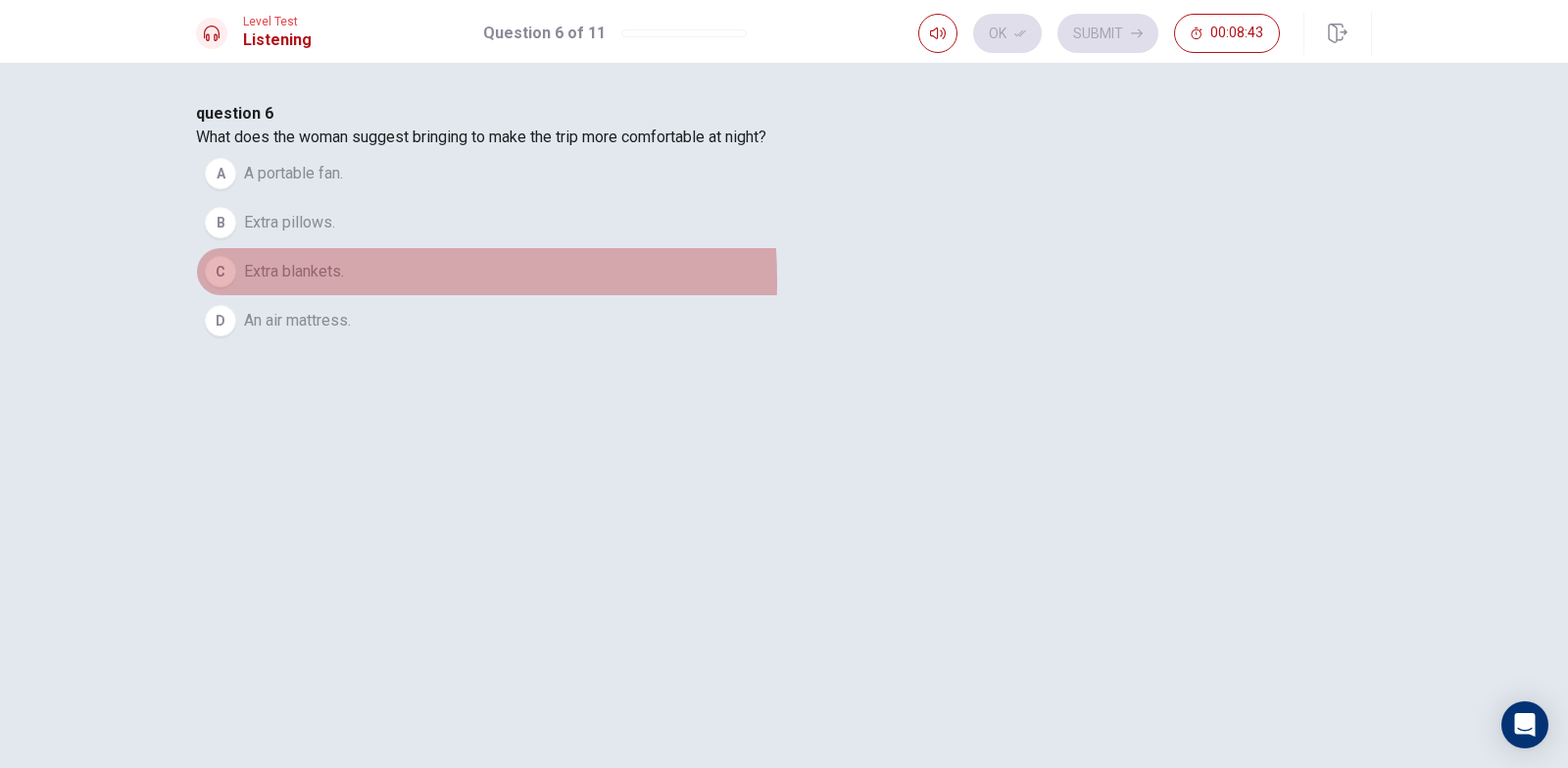
click at [344, 283] on span "Extra blankets." at bounding box center [294, 272] width 100 height 24
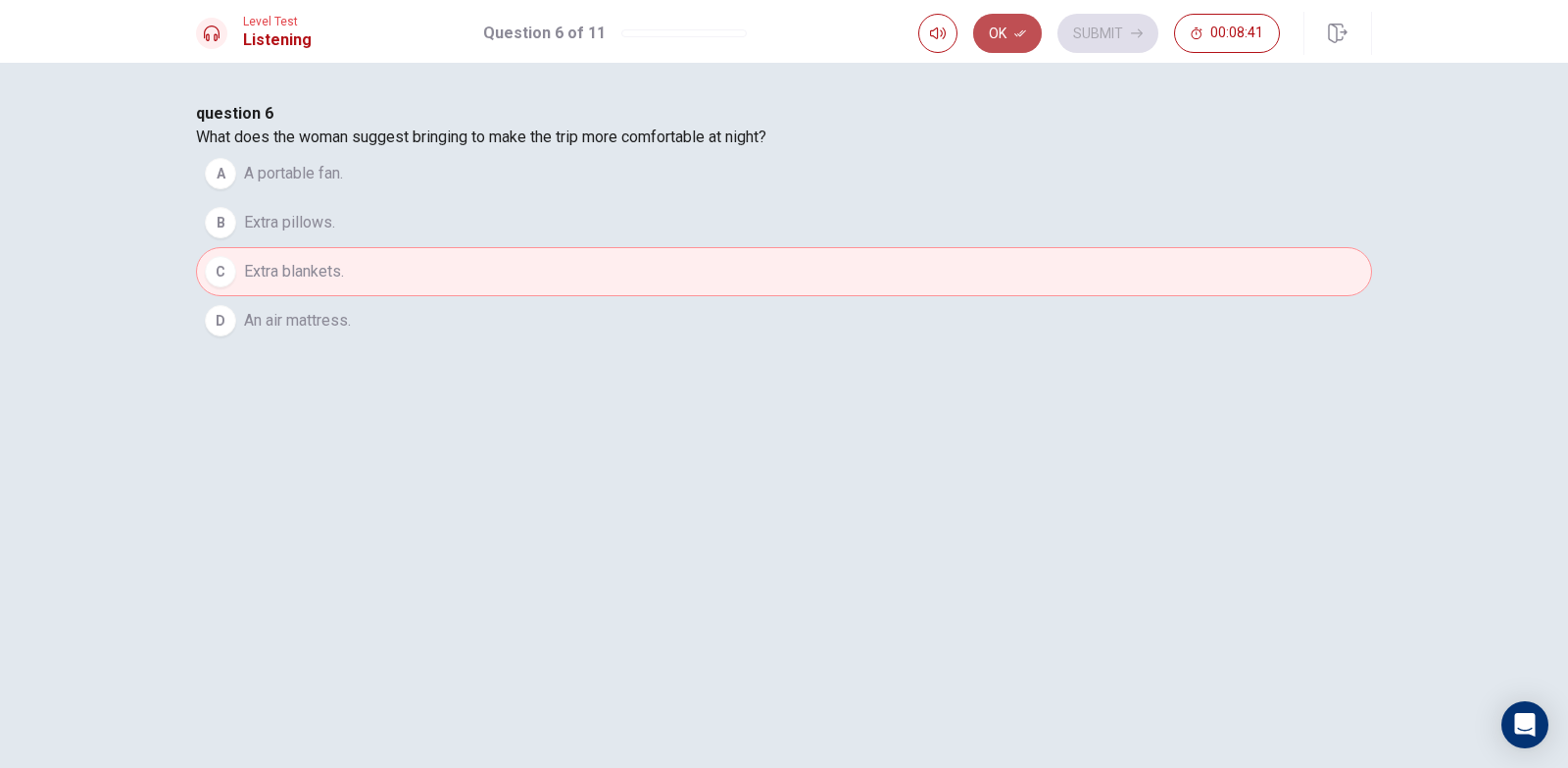
click at [1016, 23] on button "Ok" at bounding box center [1008, 34] width 69 height 39
click at [1113, 31] on button "Submit" at bounding box center [1108, 34] width 101 height 39
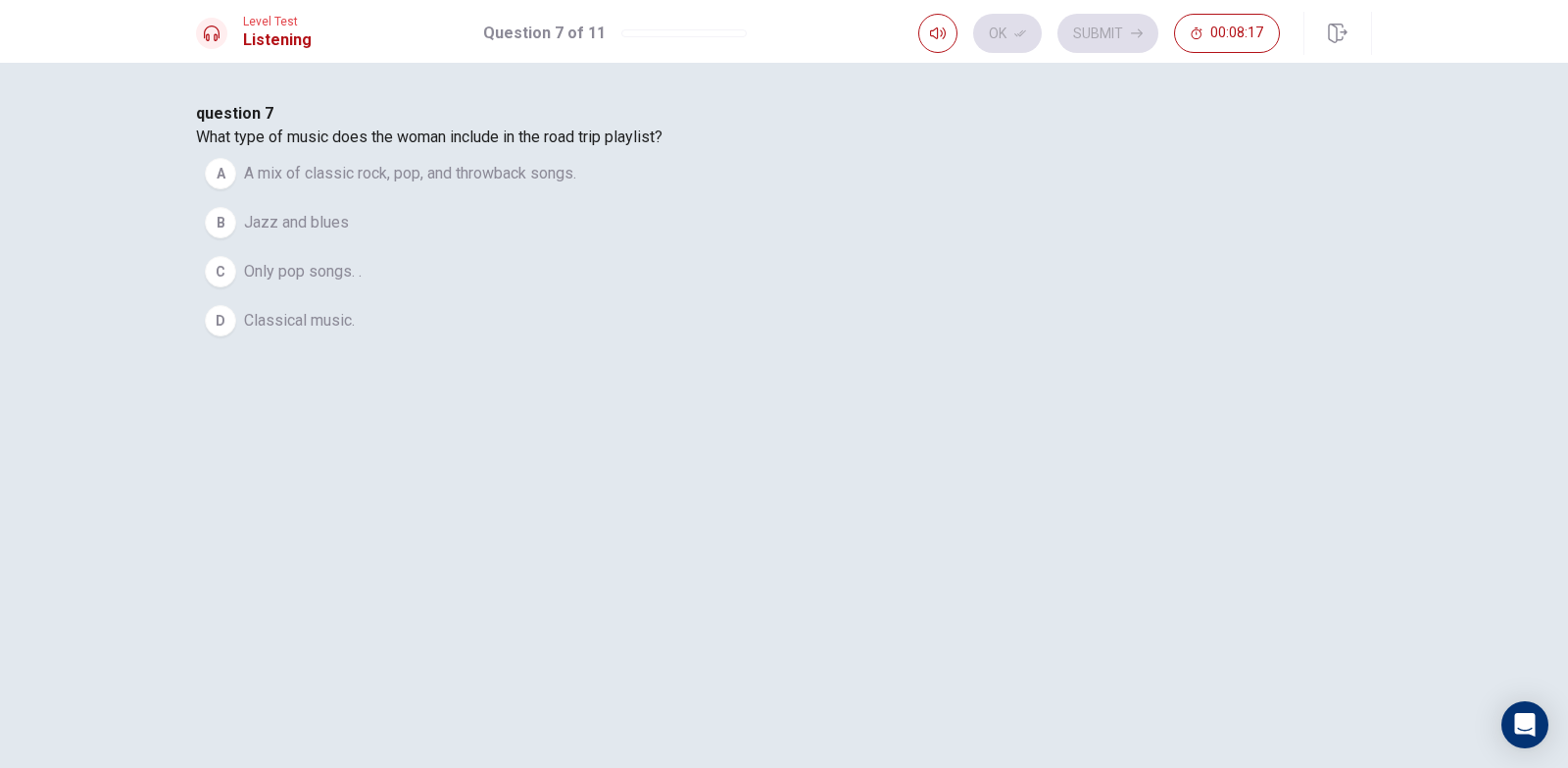
click at [355, 332] on span "Classical music." at bounding box center [300, 320] width 110 height 24
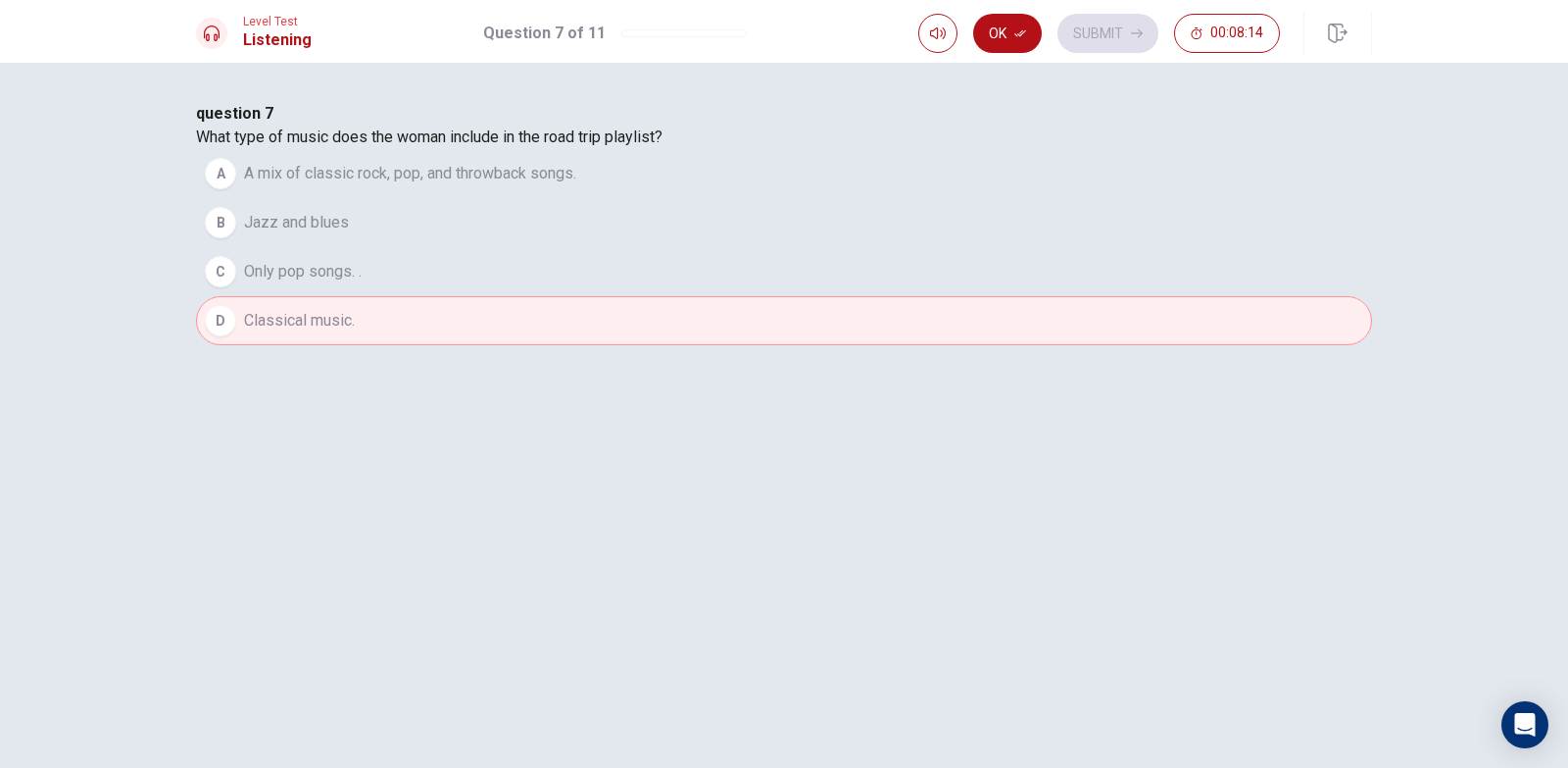
click at [823, 198] on button "A A mix of classic rock, pop, and throwback songs." at bounding box center [784, 174] width 1176 height 49
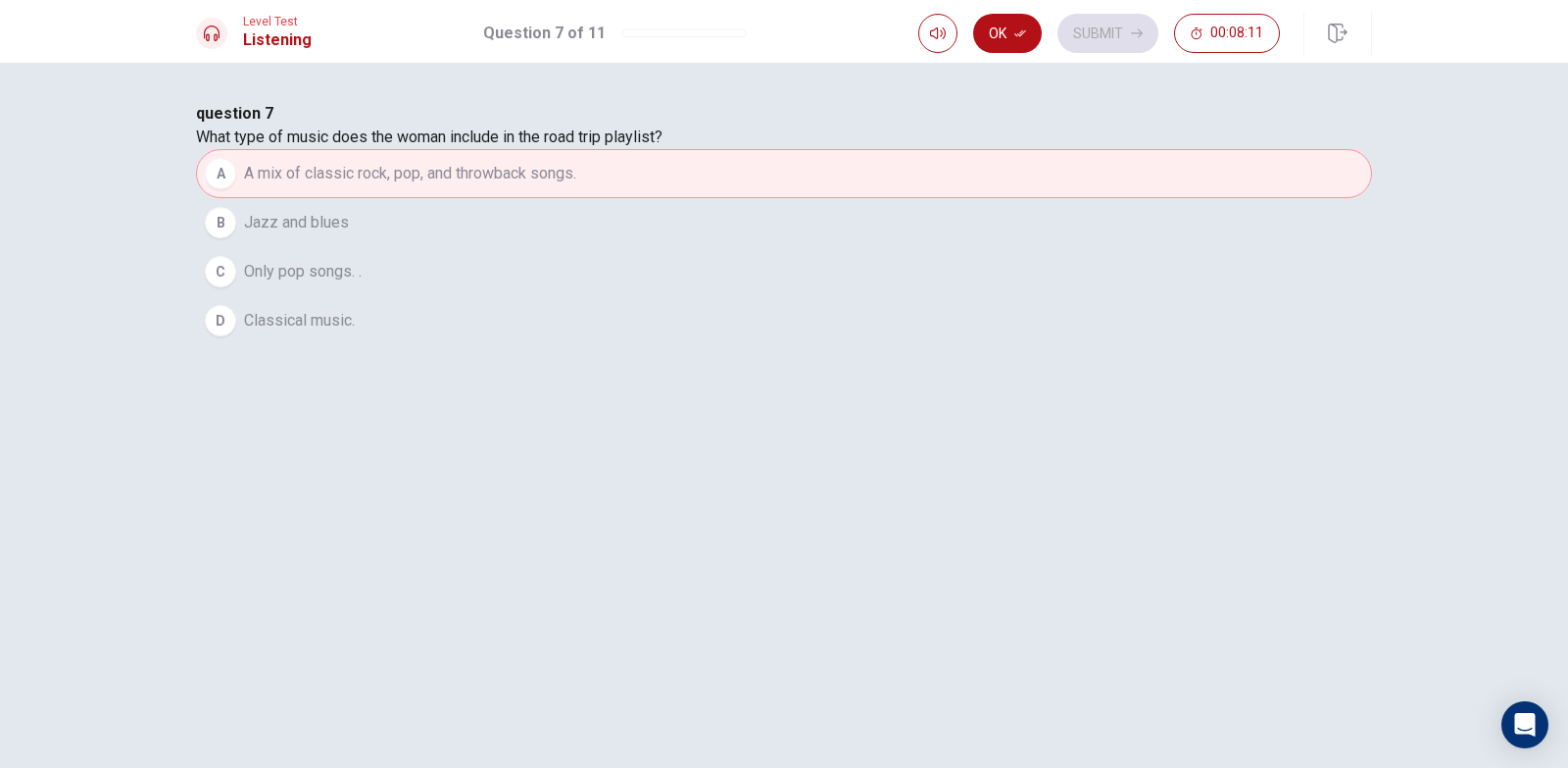
click at [638, 296] on button "C Only pop songs. ." at bounding box center [784, 272] width 1176 height 49
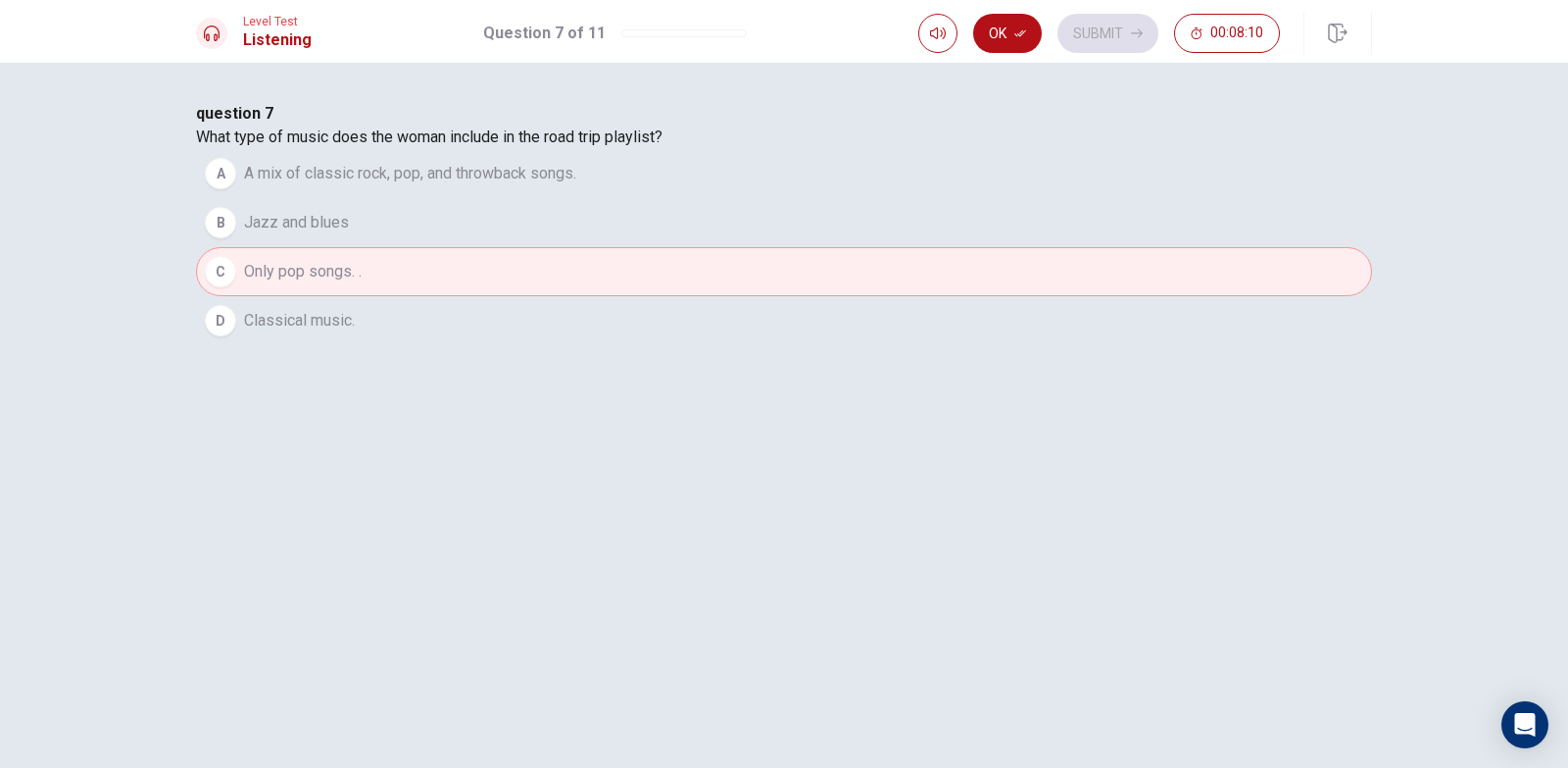
click at [645, 247] on button "B Jazz and blues" at bounding box center [784, 223] width 1176 height 49
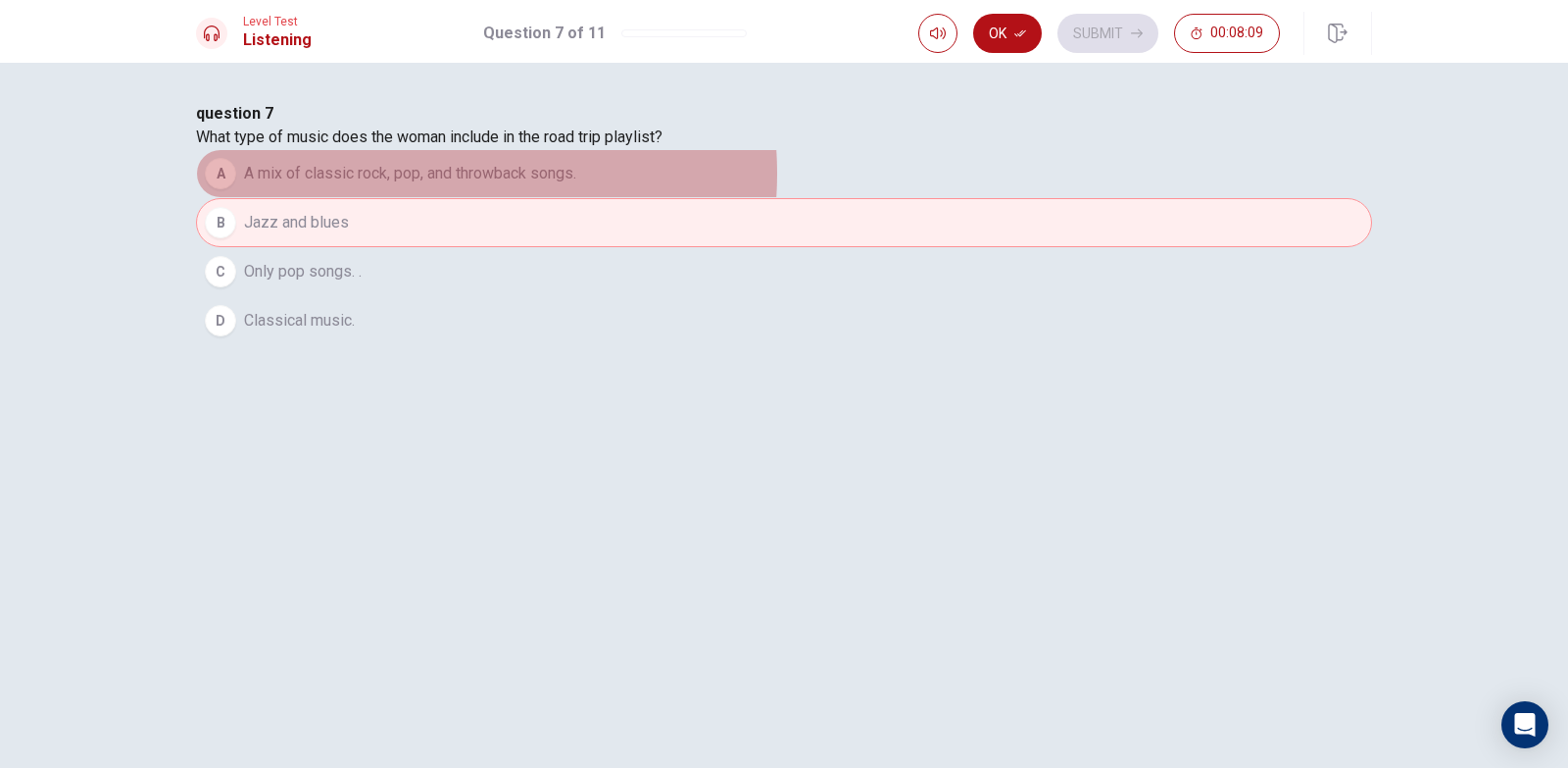
click at [577, 185] on span "A mix of classic rock, pop, and throwback songs." at bounding box center [410, 174] width 332 height 24
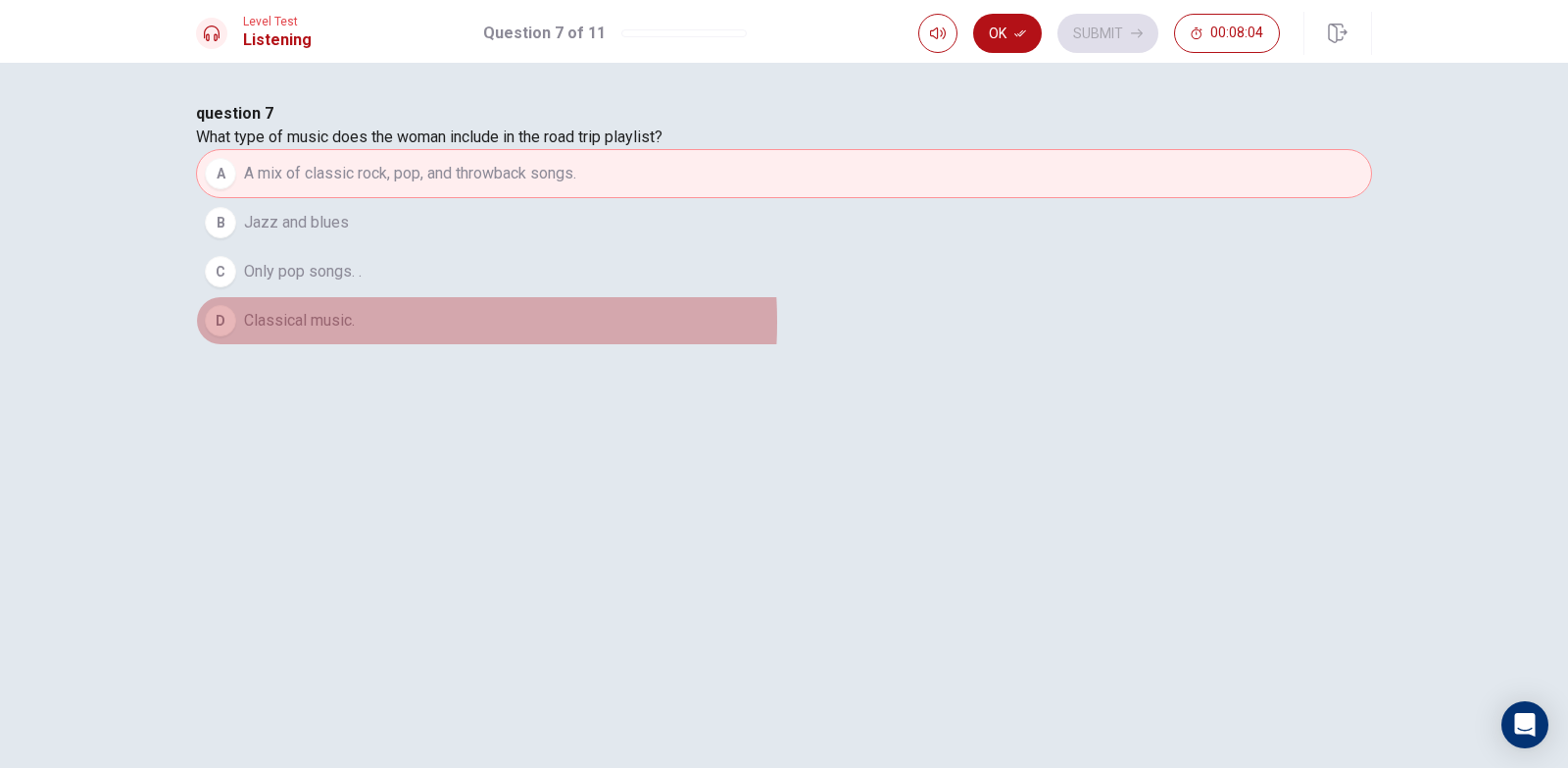
click at [355, 332] on span "Classical music." at bounding box center [300, 320] width 110 height 24
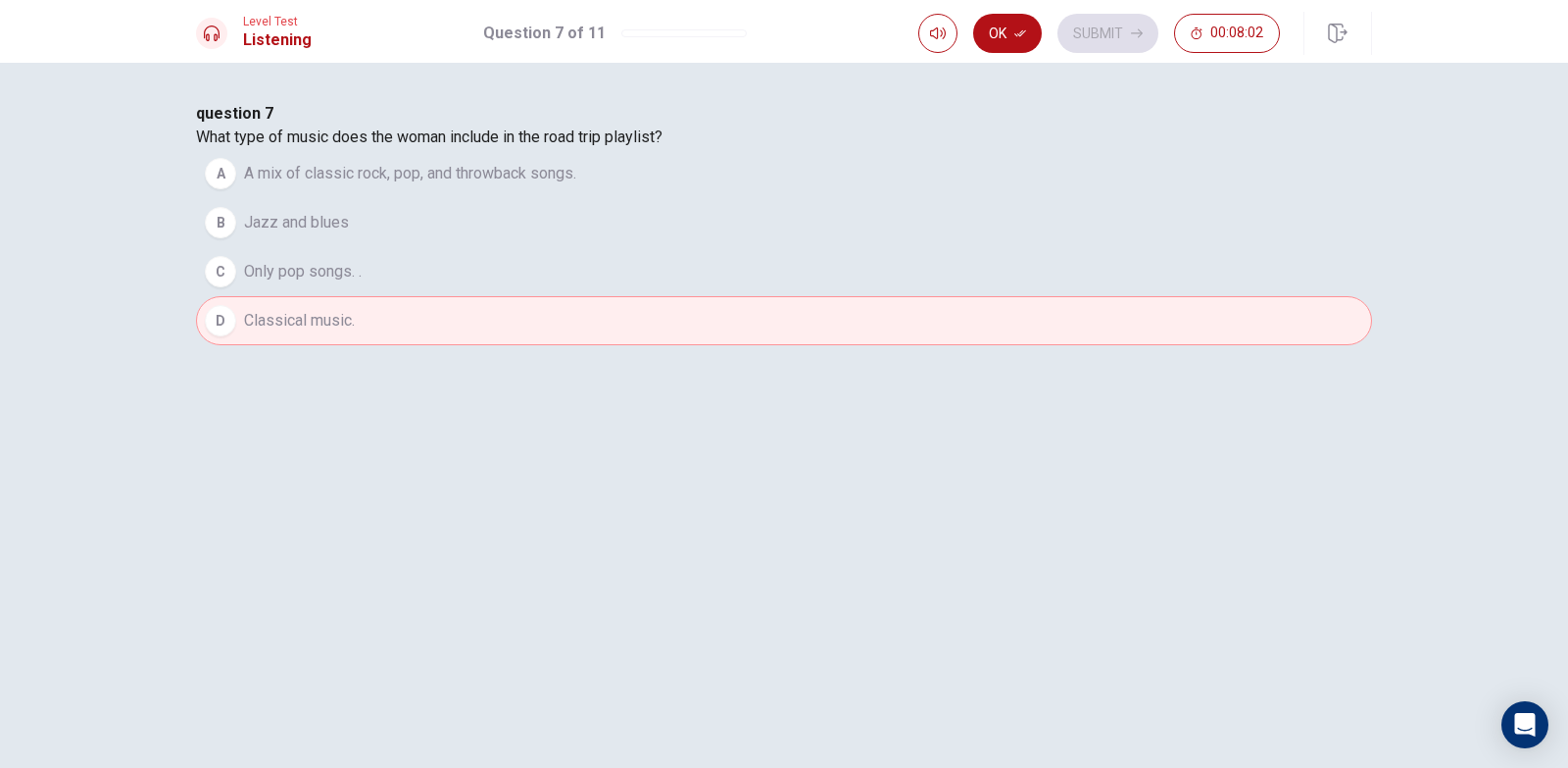
drag, startPoint x: 995, startPoint y: 42, endPoint x: 1029, endPoint y: 39, distance: 34.1
click at [996, 41] on button "Ok" at bounding box center [1008, 34] width 69 height 39
click at [1099, 42] on button "Submit" at bounding box center [1108, 34] width 101 height 39
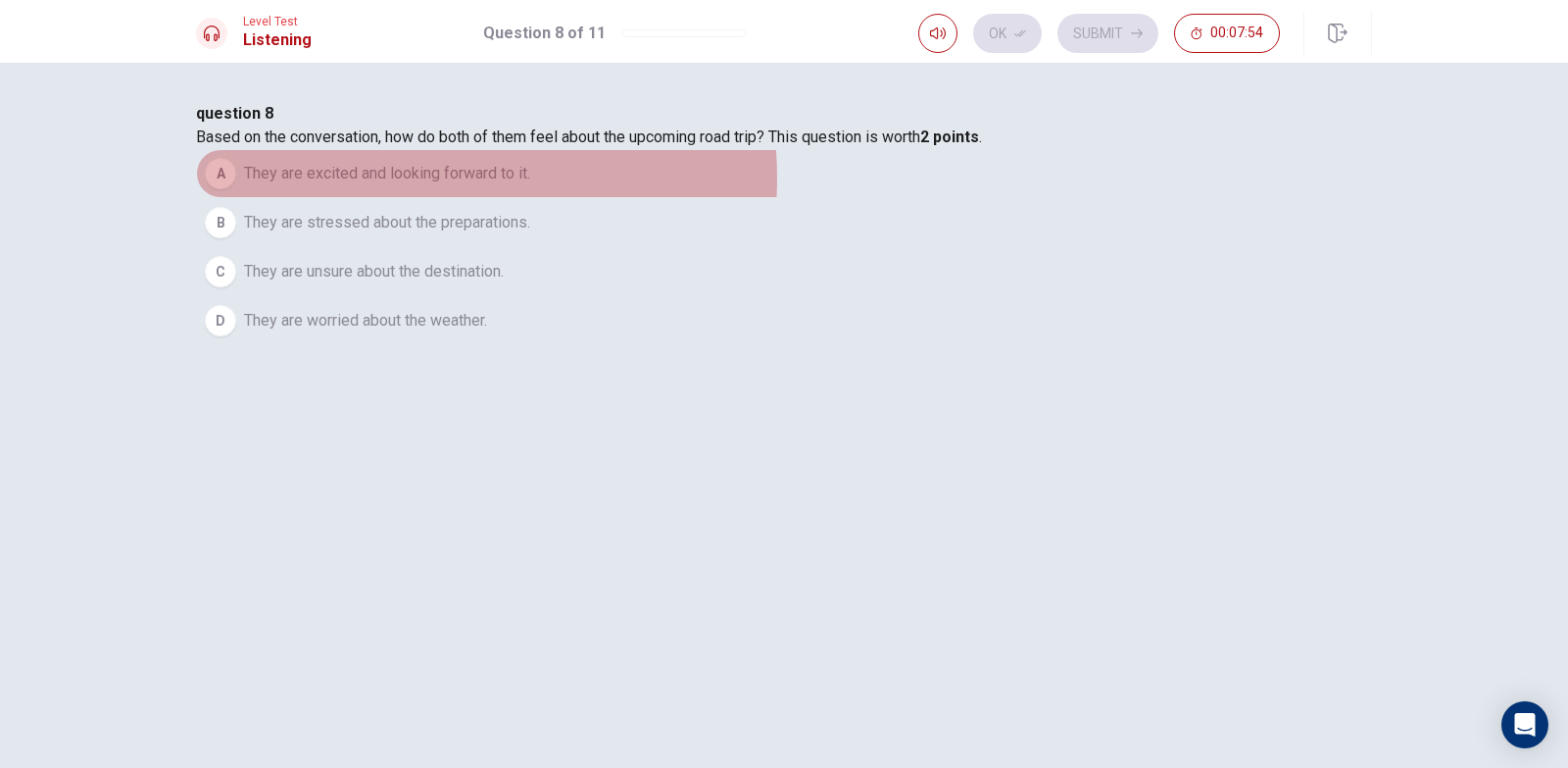
click at [530, 185] on span "They are excited and looking forward to it." at bounding box center [387, 174] width 286 height 24
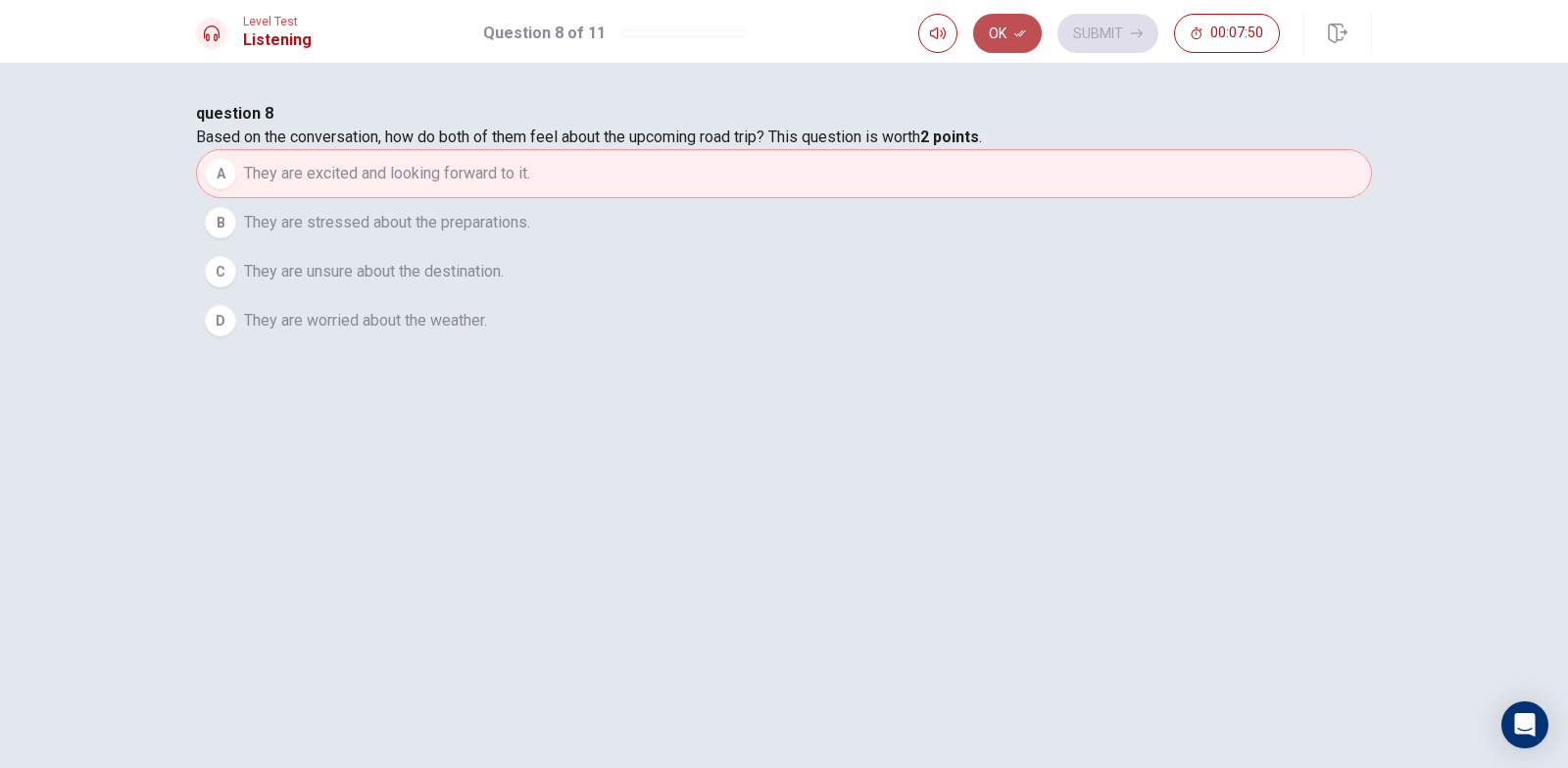
click at [991, 27] on button "Ok" at bounding box center [1008, 34] width 69 height 39
click at [1099, 33] on button "Submit" at bounding box center [1108, 34] width 101 height 39
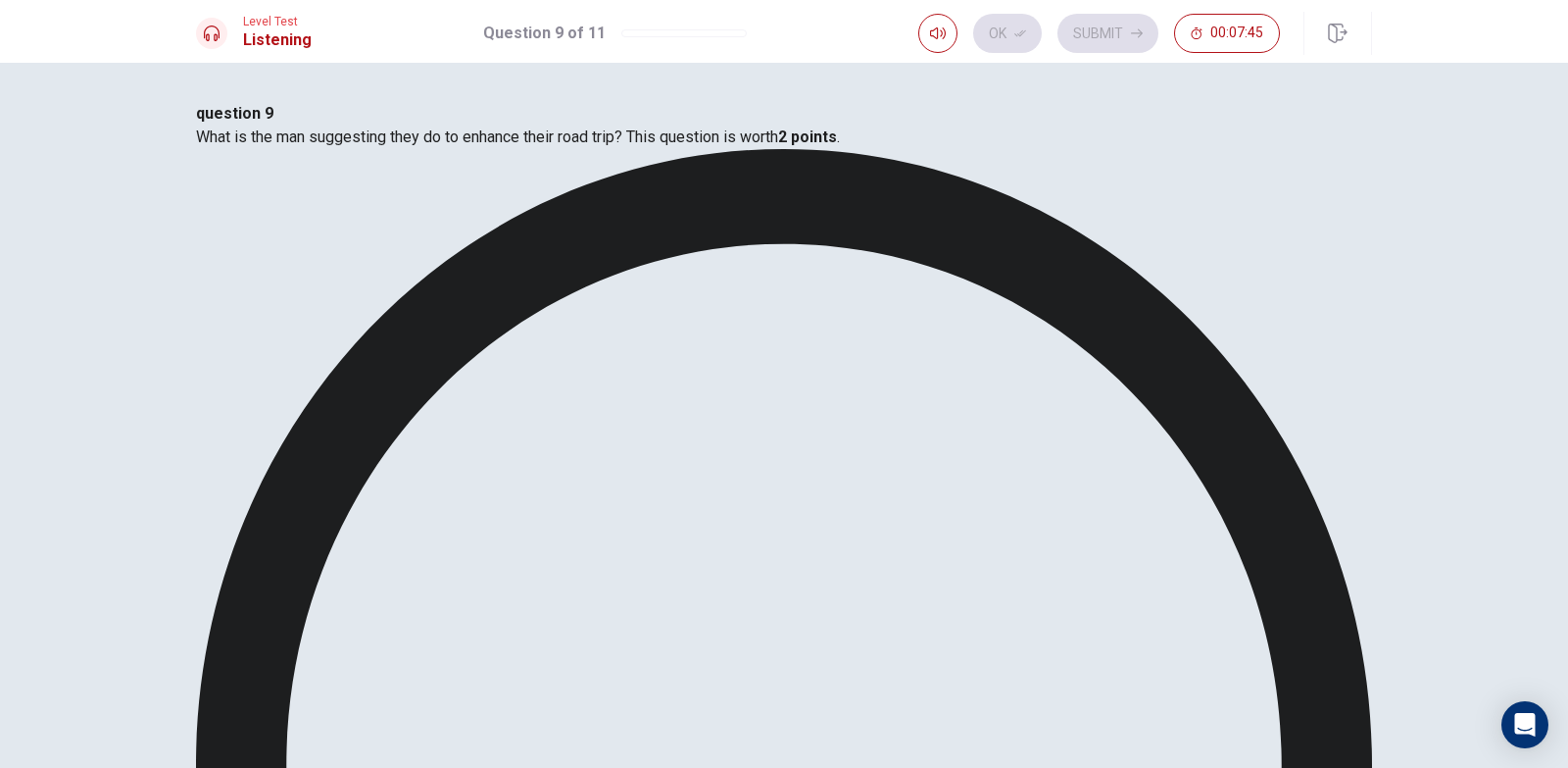
click at [1026, 38] on icon "button" at bounding box center [1020, 34] width 12 height 12
click at [1142, 38] on icon "button" at bounding box center [1137, 34] width 12 height 12
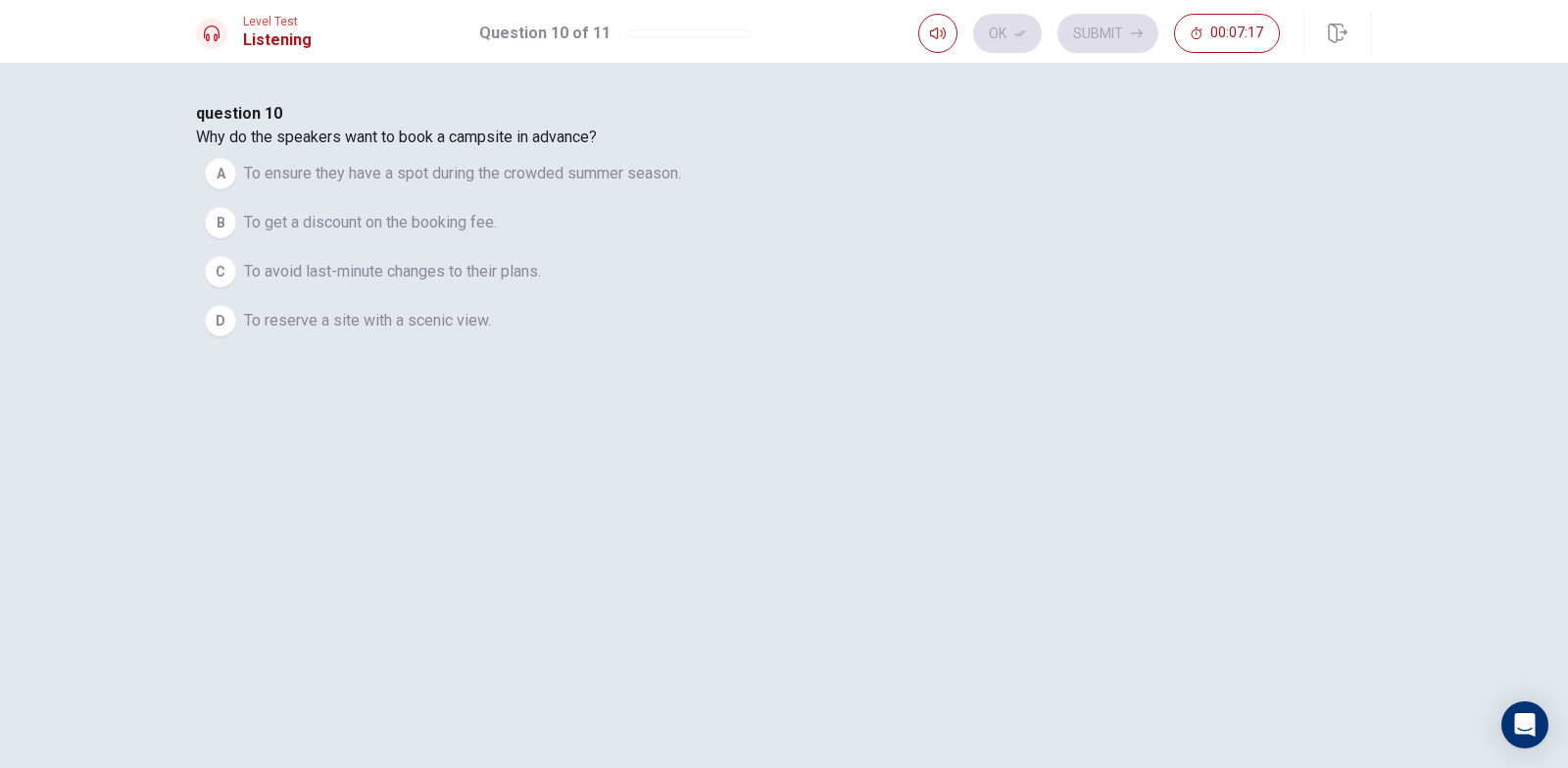
click at [681, 185] on span "To ensure they have a spot during the crowded summer season." at bounding box center [463, 174] width 438 height 24
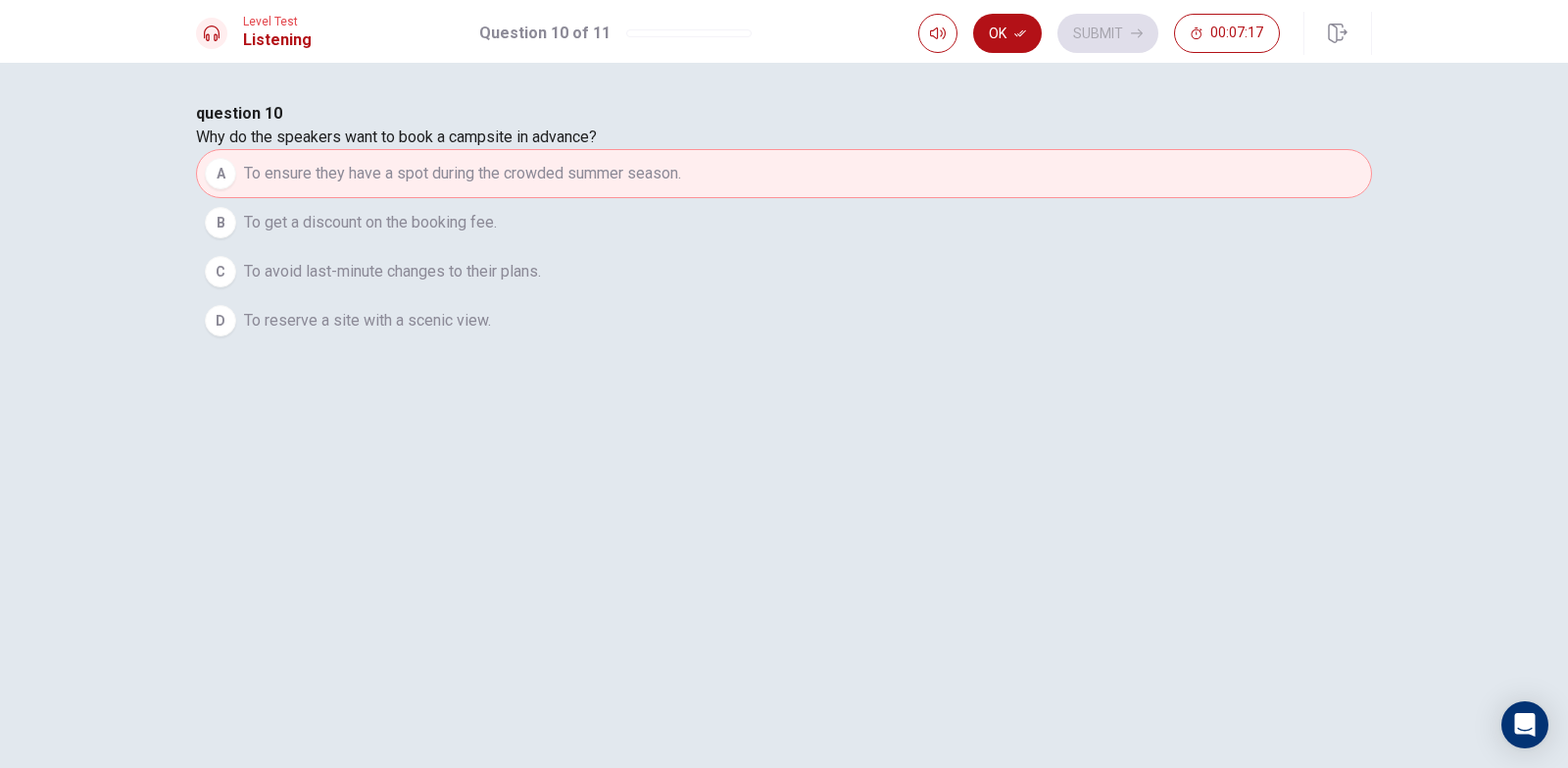
click at [973, 40] on div "Ok Submit 00:07:17" at bounding box center [1099, 34] width 362 height 39
click at [1016, 40] on button "Ok" at bounding box center [1008, 34] width 69 height 39
click at [1113, 30] on button "Submit" at bounding box center [1108, 34] width 101 height 39
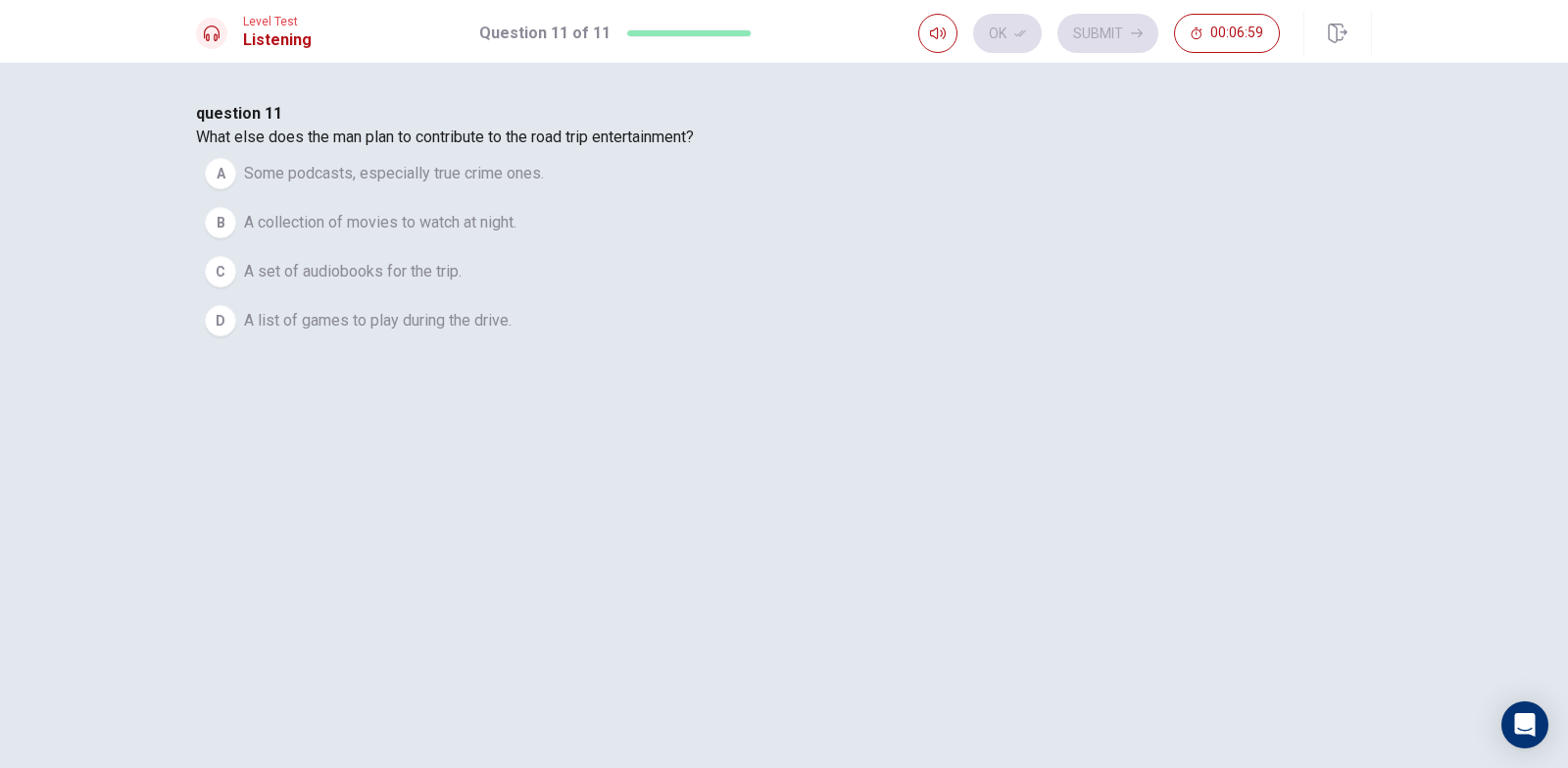
click at [544, 185] on span "Some podcasts, especially true crime ones." at bounding box center [394, 174] width 300 height 24
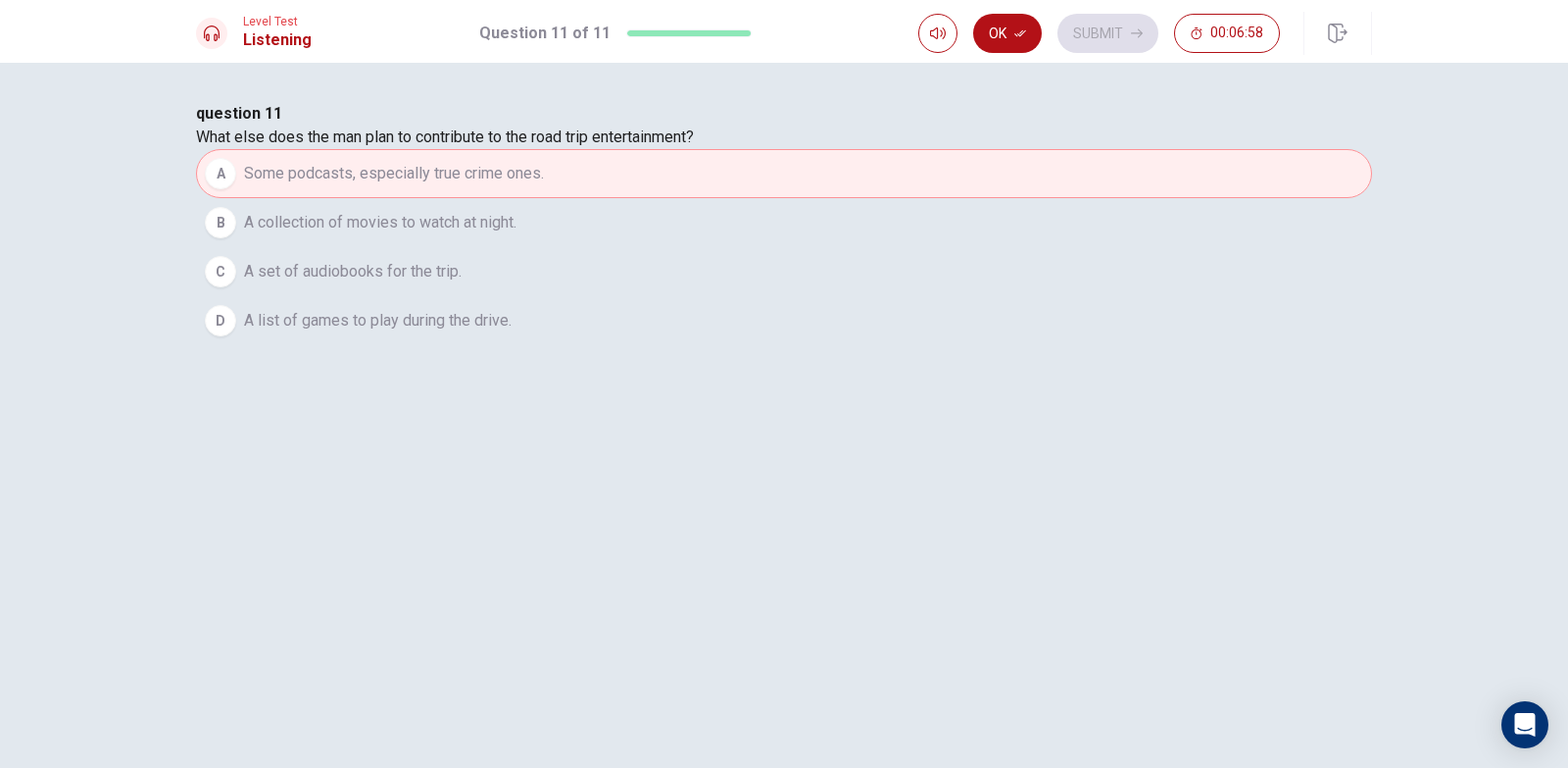
click at [1017, 11] on div "Level Test Listening Question 11 of 11 Ok Submit 00:06:58" at bounding box center [784, 32] width 1568 height 63
click at [1017, 22] on button "Ok" at bounding box center [1008, 34] width 69 height 39
click at [1067, 35] on button "Submit" at bounding box center [1108, 34] width 101 height 39
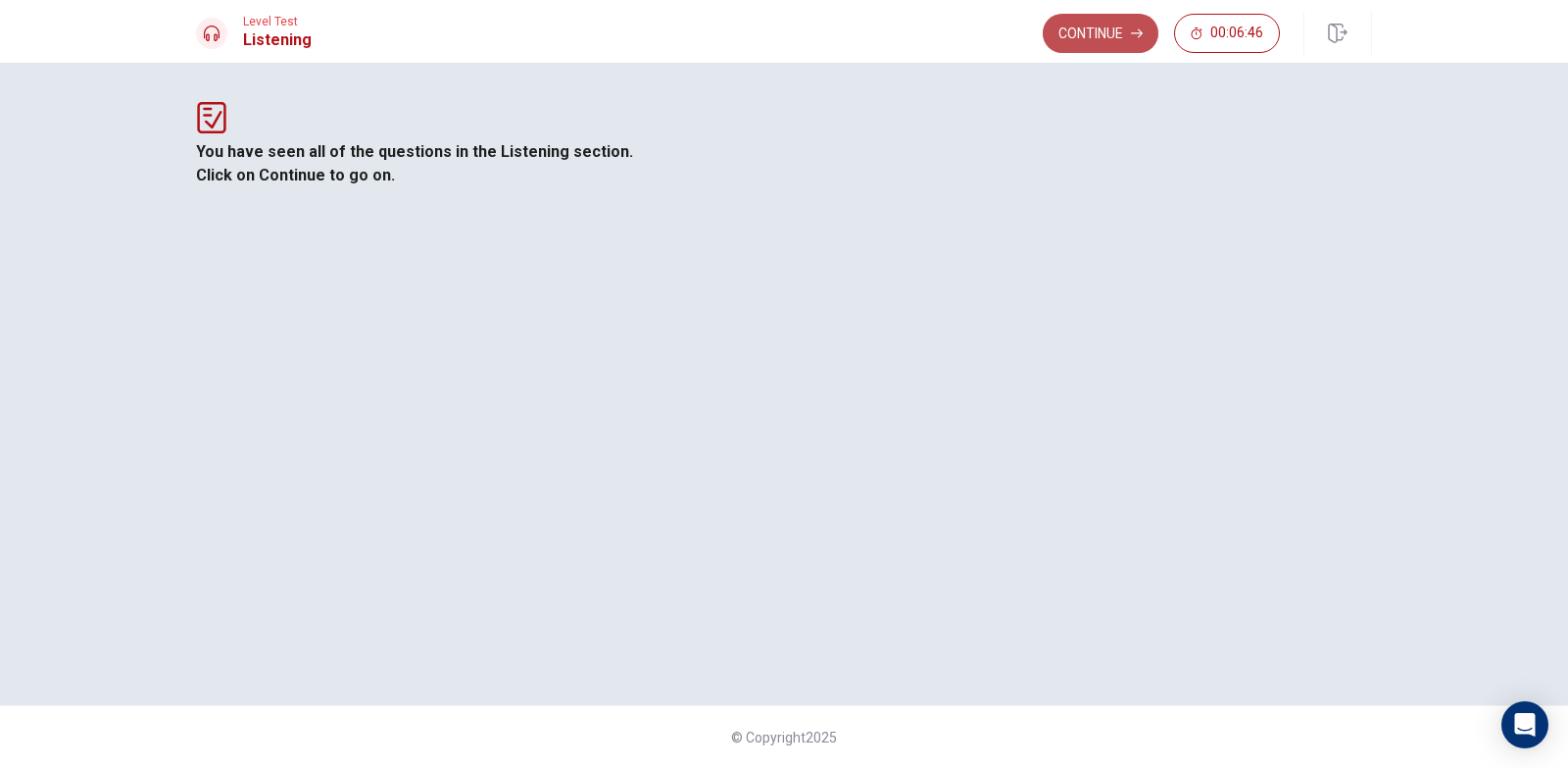
click at [1114, 32] on button "Continue" at bounding box center [1100, 34] width 115 height 39
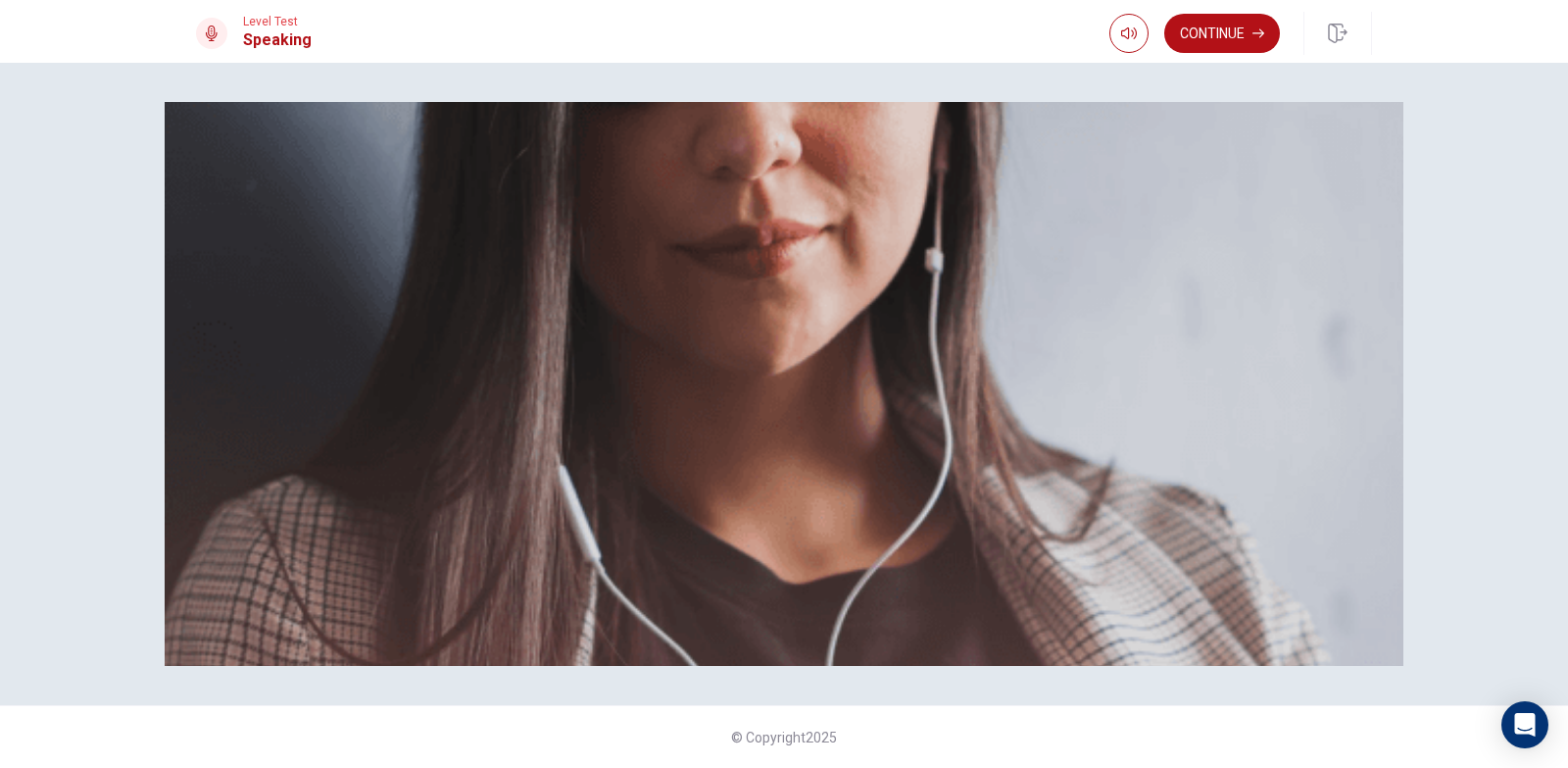
scroll to position [95, 0]
click at [1249, 20] on button "Continue" at bounding box center [1222, 34] width 115 height 39
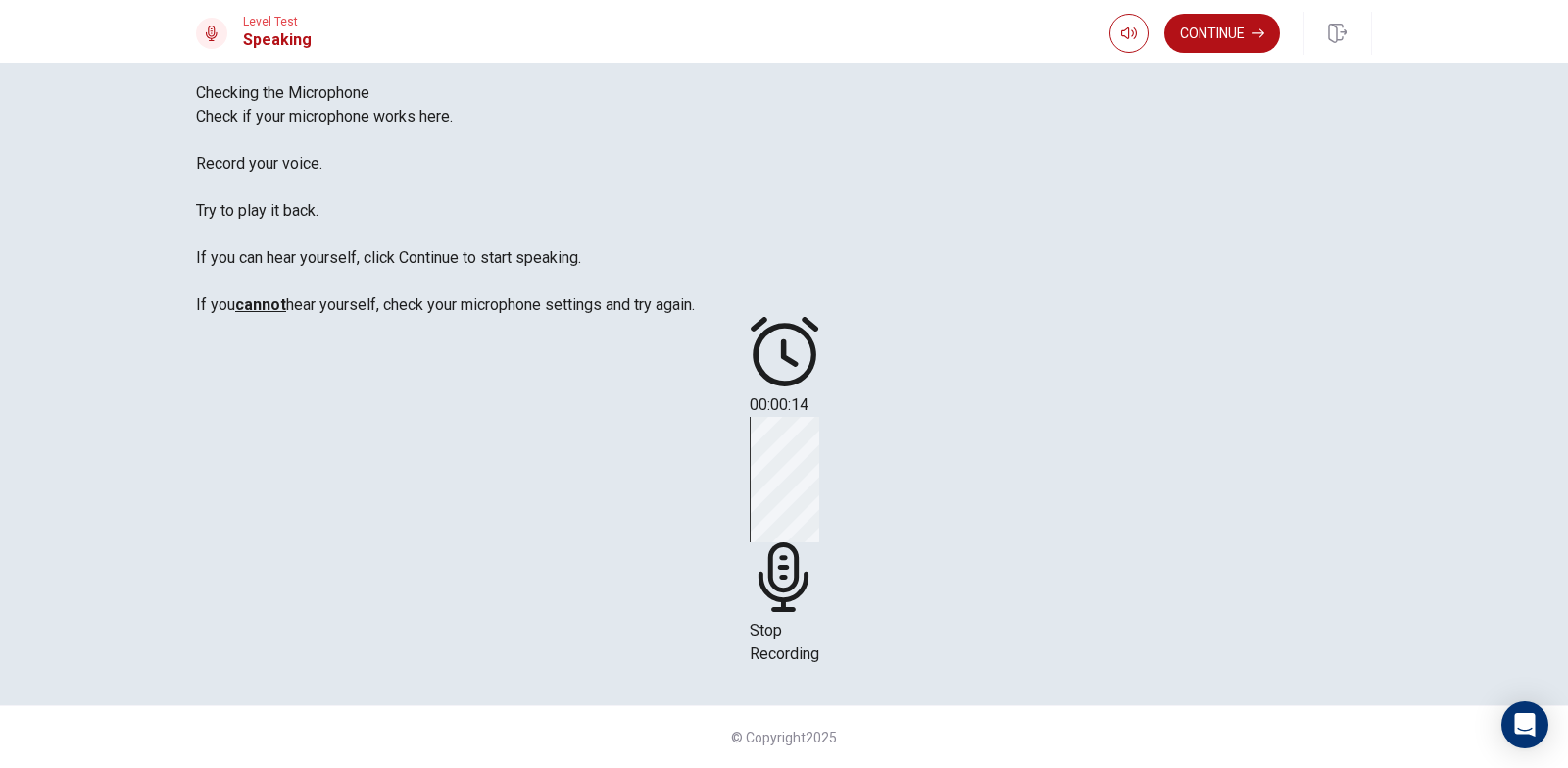
click at [808, 542] on icon at bounding box center [783, 577] width 50 height 70
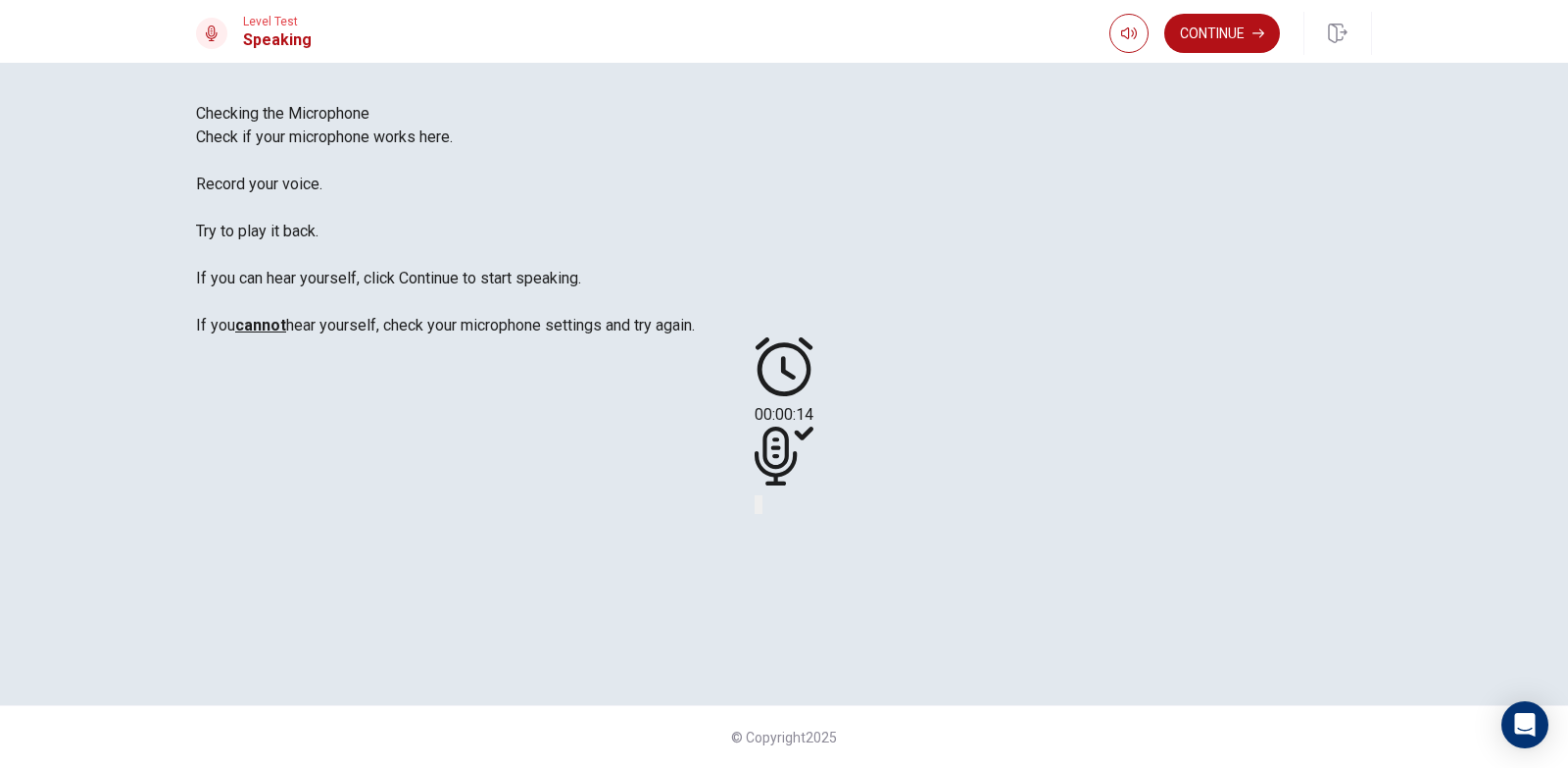
click at [813, 458] on div at bounding box center [784, 459] width 59 height 66
click at [763, 514] on button "Play Audio" at bounding box center [761, 504] width 4 height 19
click at [797, 445] on icon at bounding box center [776, 456] width 42 height 59
click at [759, 514] on button "Record Again" at bounding box center [757, 504] width 4 height 19
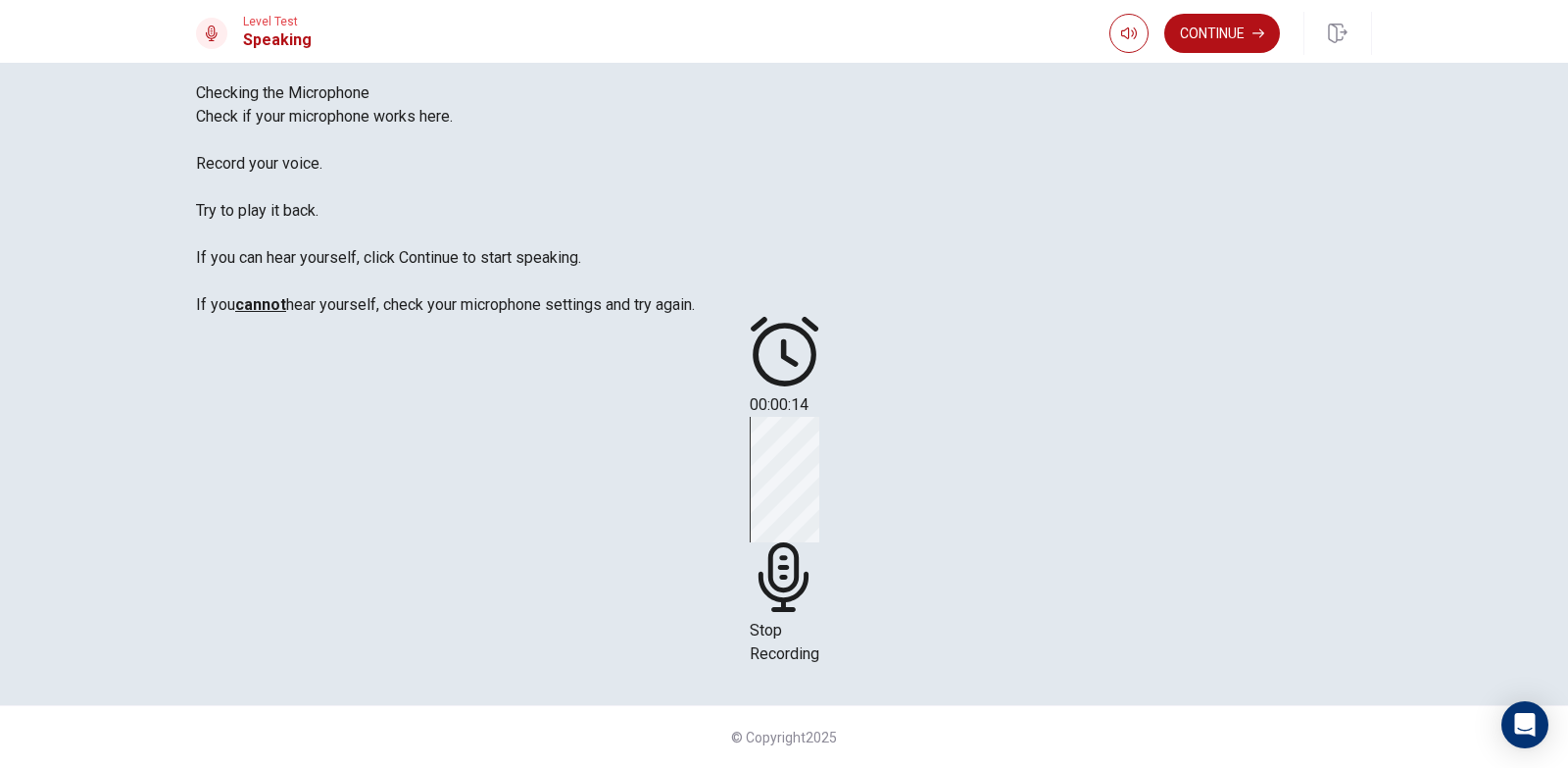
click at [819, 542] on icon at bounding box center [784, 577] width 70 height 70
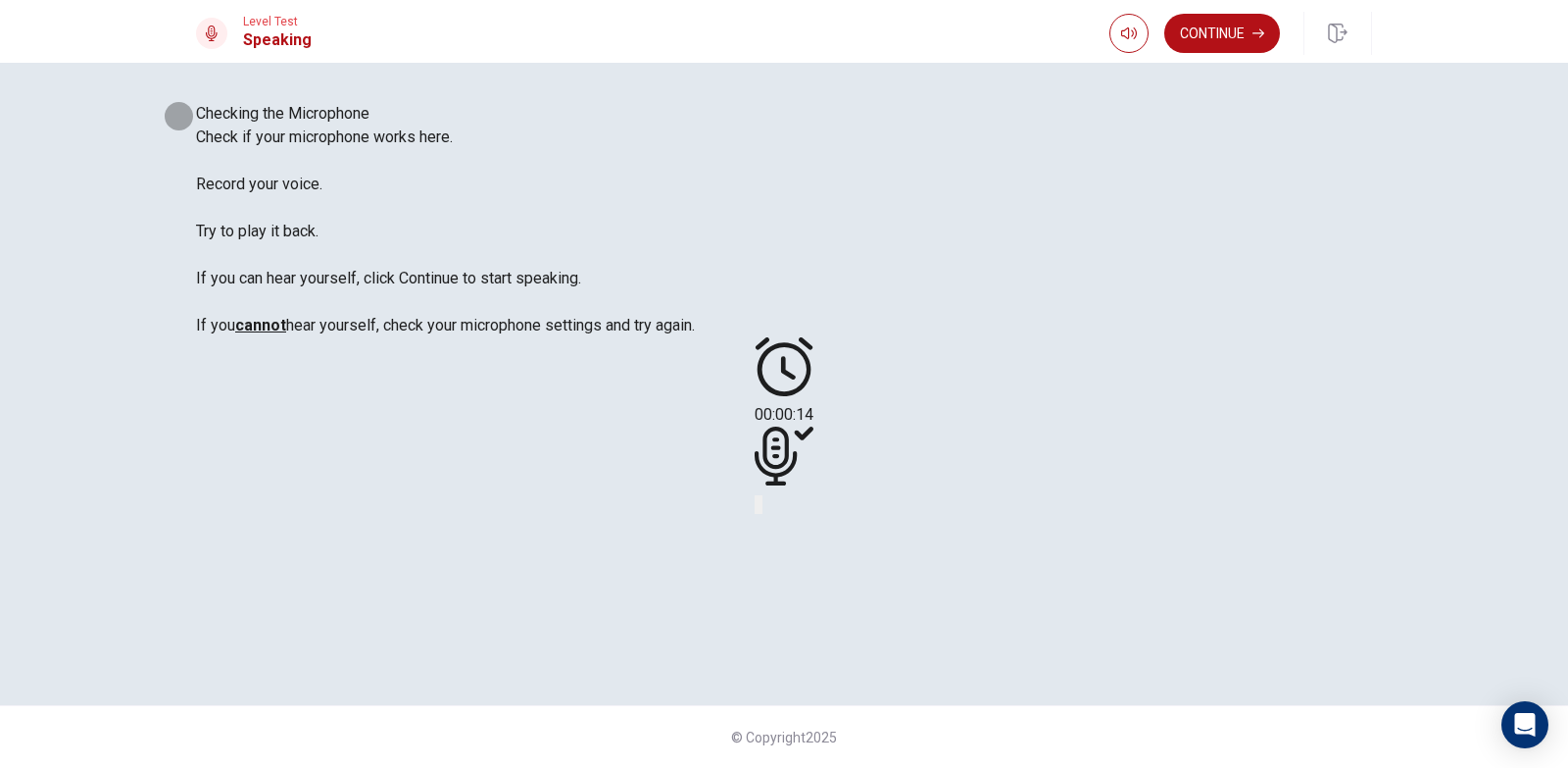
click at [759, 514] on button "Record Again" at bounding box center [757, 504] width 4 height 19
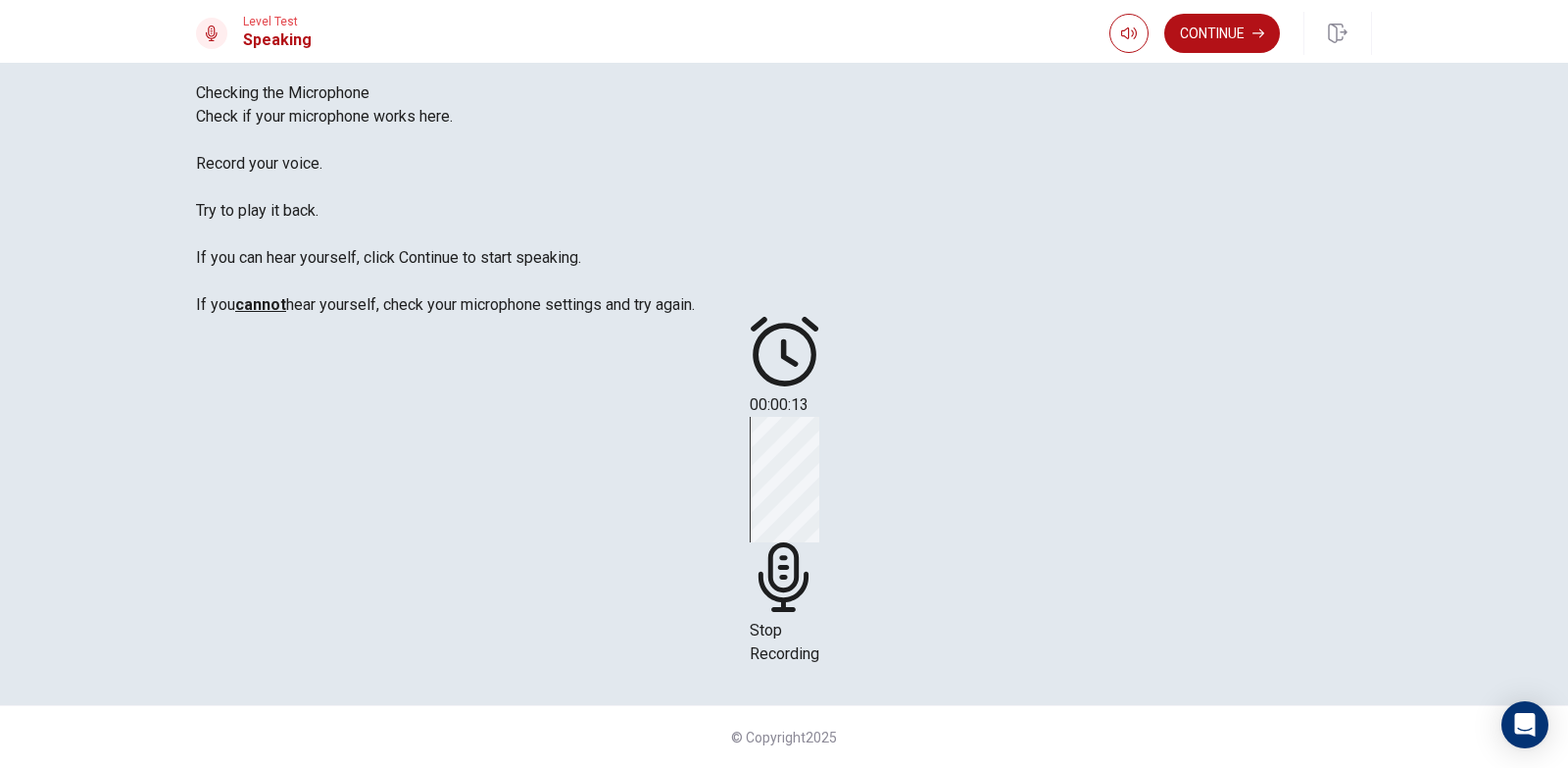
click at [819, 621] on span "Stop Recording" at bounding box center [784, 642] width 70 height 42
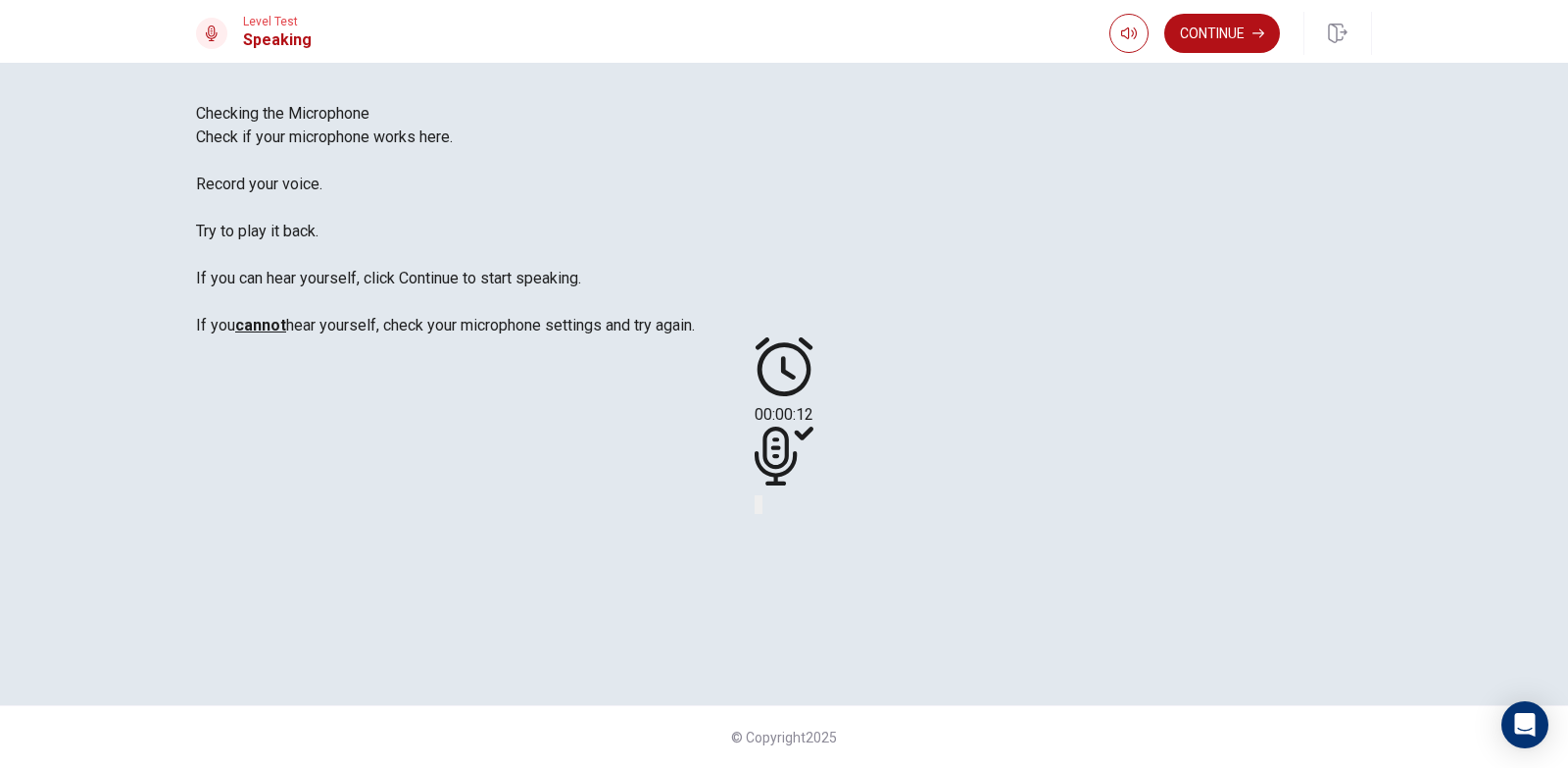
click at [761, 509] on icon "Play Audio" at bounding box center [761, 509] width 0 height 0
click at [1207, 35] on button "Continue" at bounding box center [1222, 34] width 115 height 39
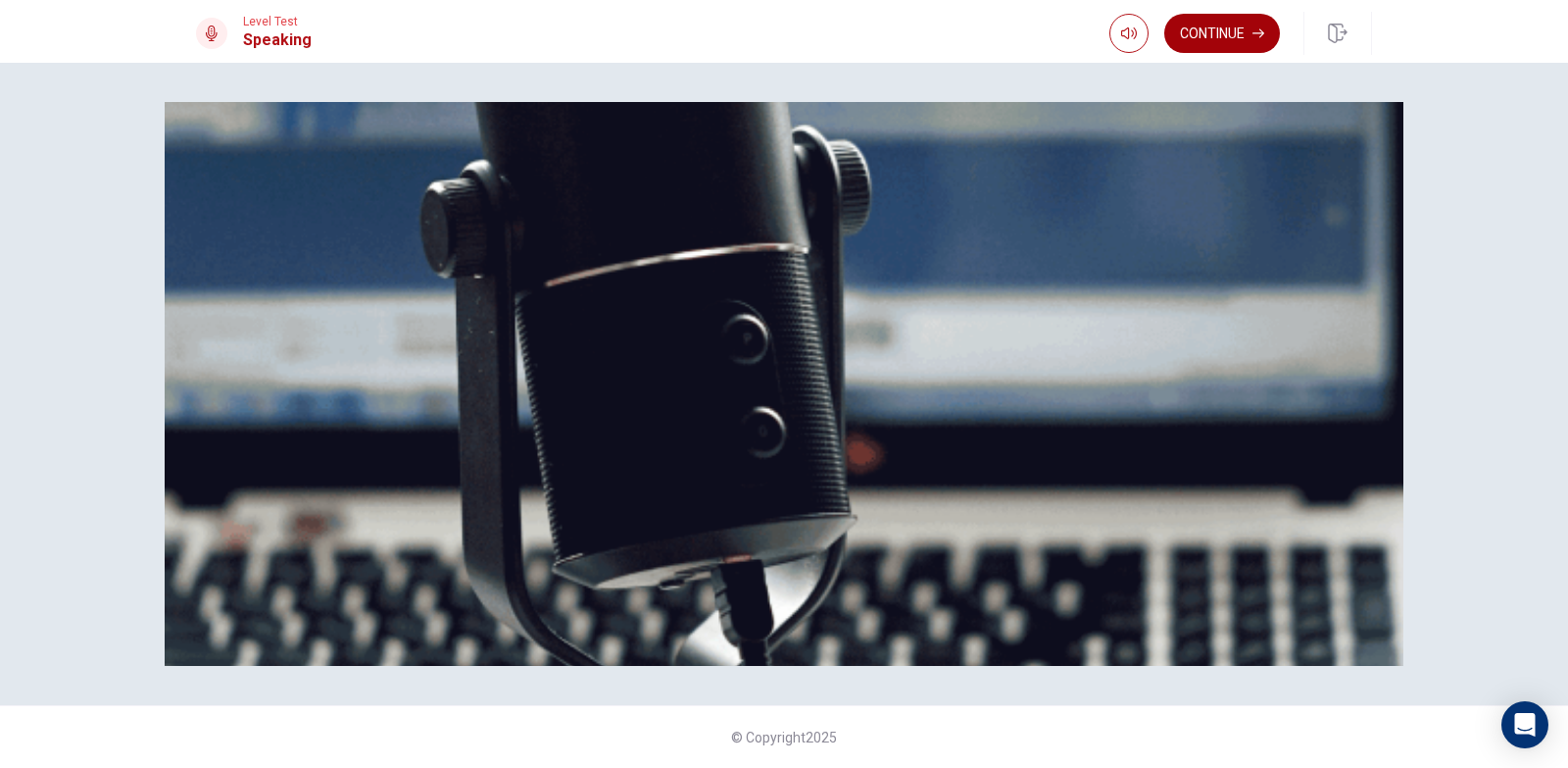
click at [1234, 25] on button "Continue" at bounding box center [1222, 34] width 115 height 39
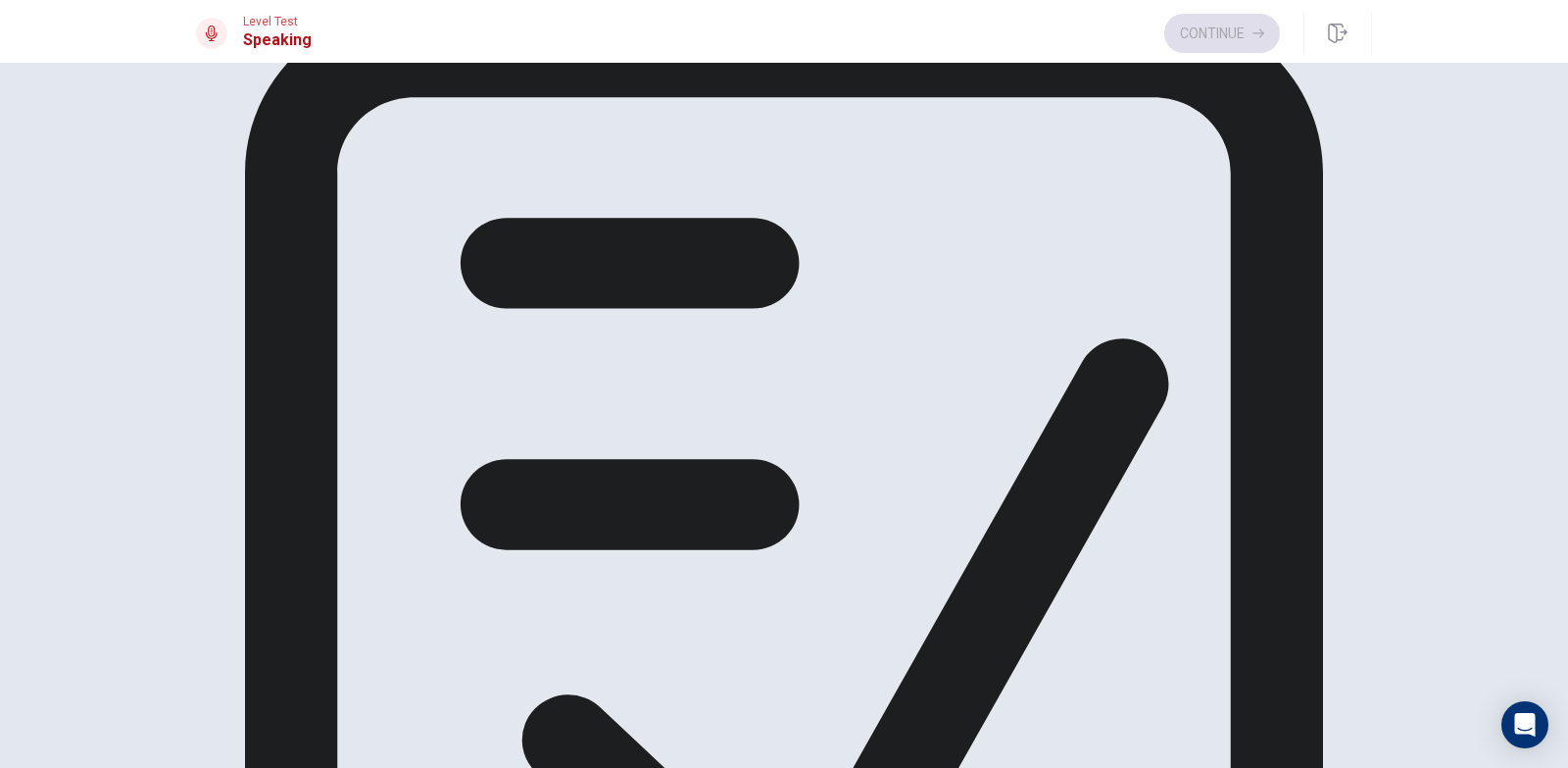
scroll to position [0, 0]
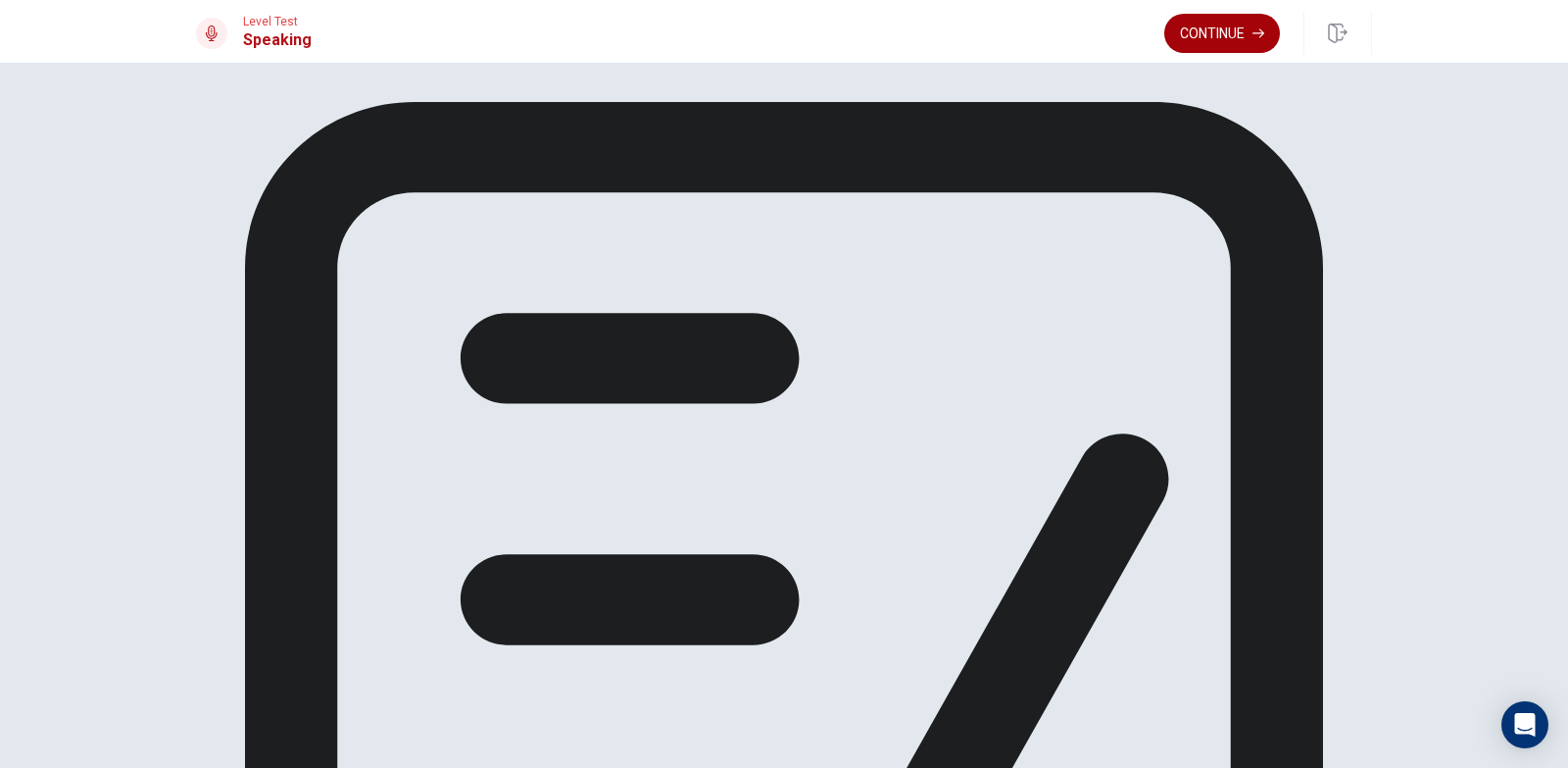
click at [1240, 28] on button "Continue" at bounding box center [1222, 34] width 115 height 39
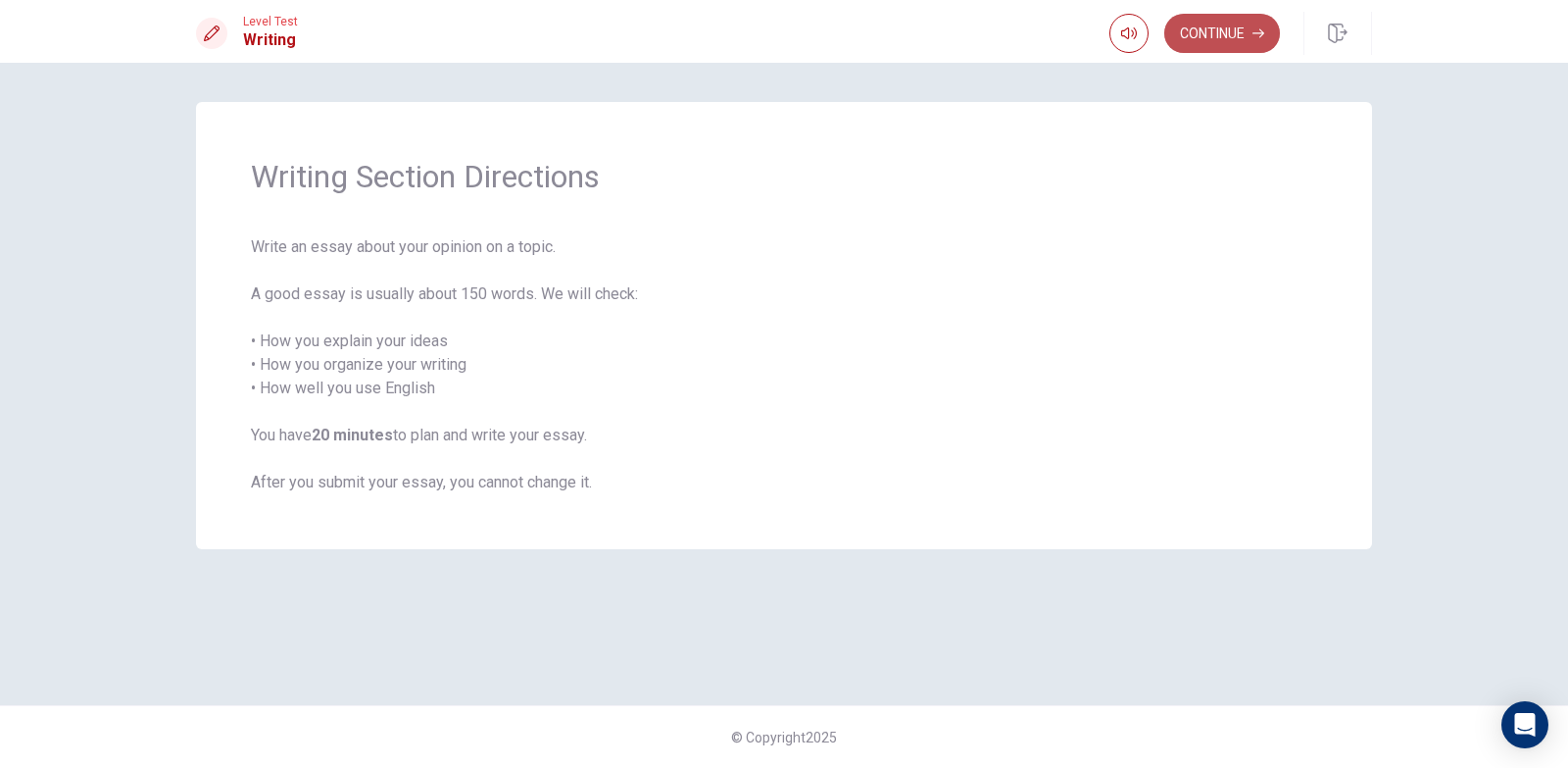
click at [1216, 40] on button "Continue" at bounding box center [1222, 34] width 115 height 39
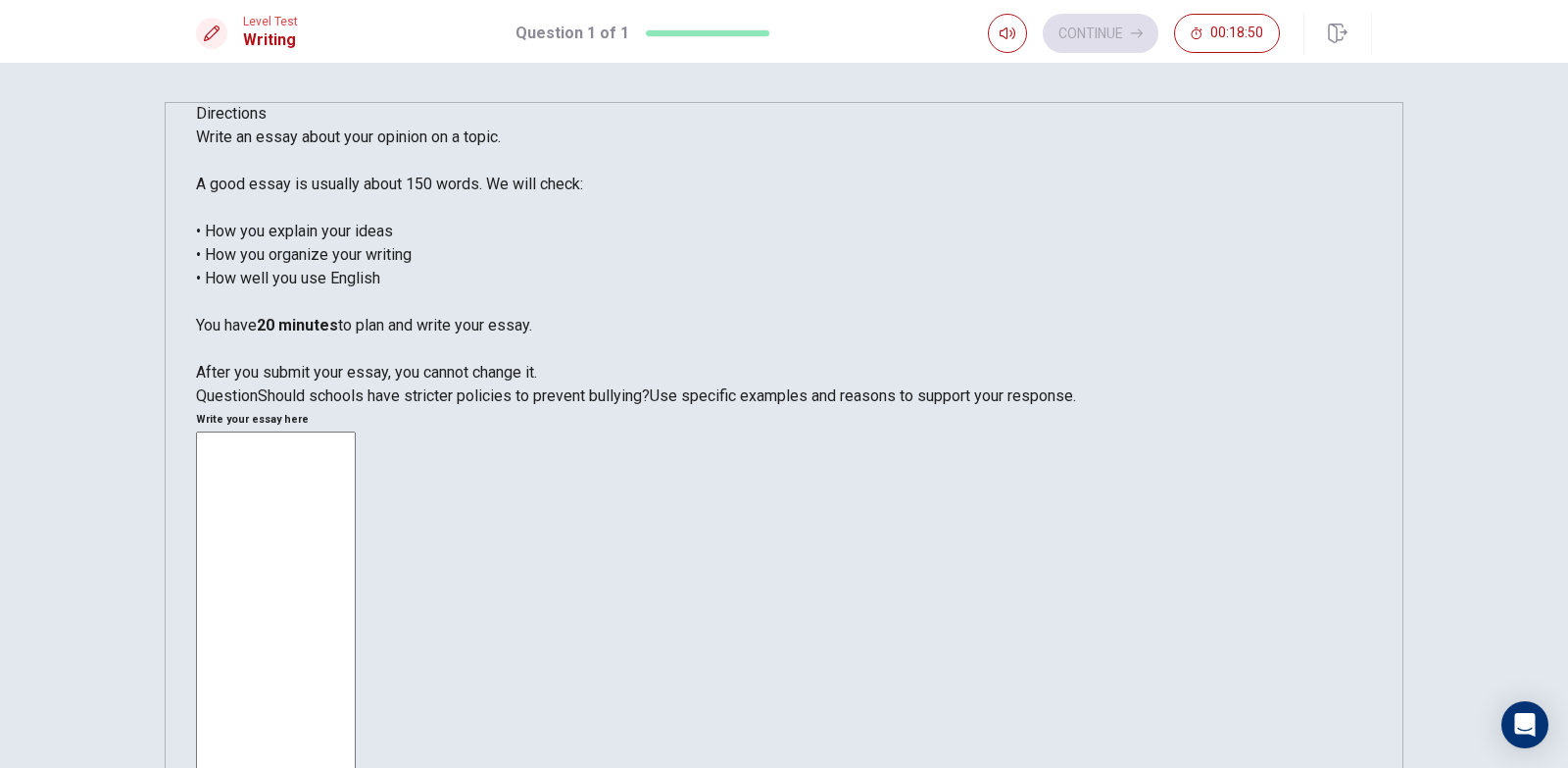
click at [356, 432] on textarea at bounding box center [276, 703] width 160 height 542
click at [356, 432] on textarea "bulluing in schools it is n" at bounding box center [276, 703] width 160 height 542
click at [356, 432] on textarea "bullying in schools it is n" at bounding box center [276, 703] width 160 height 542
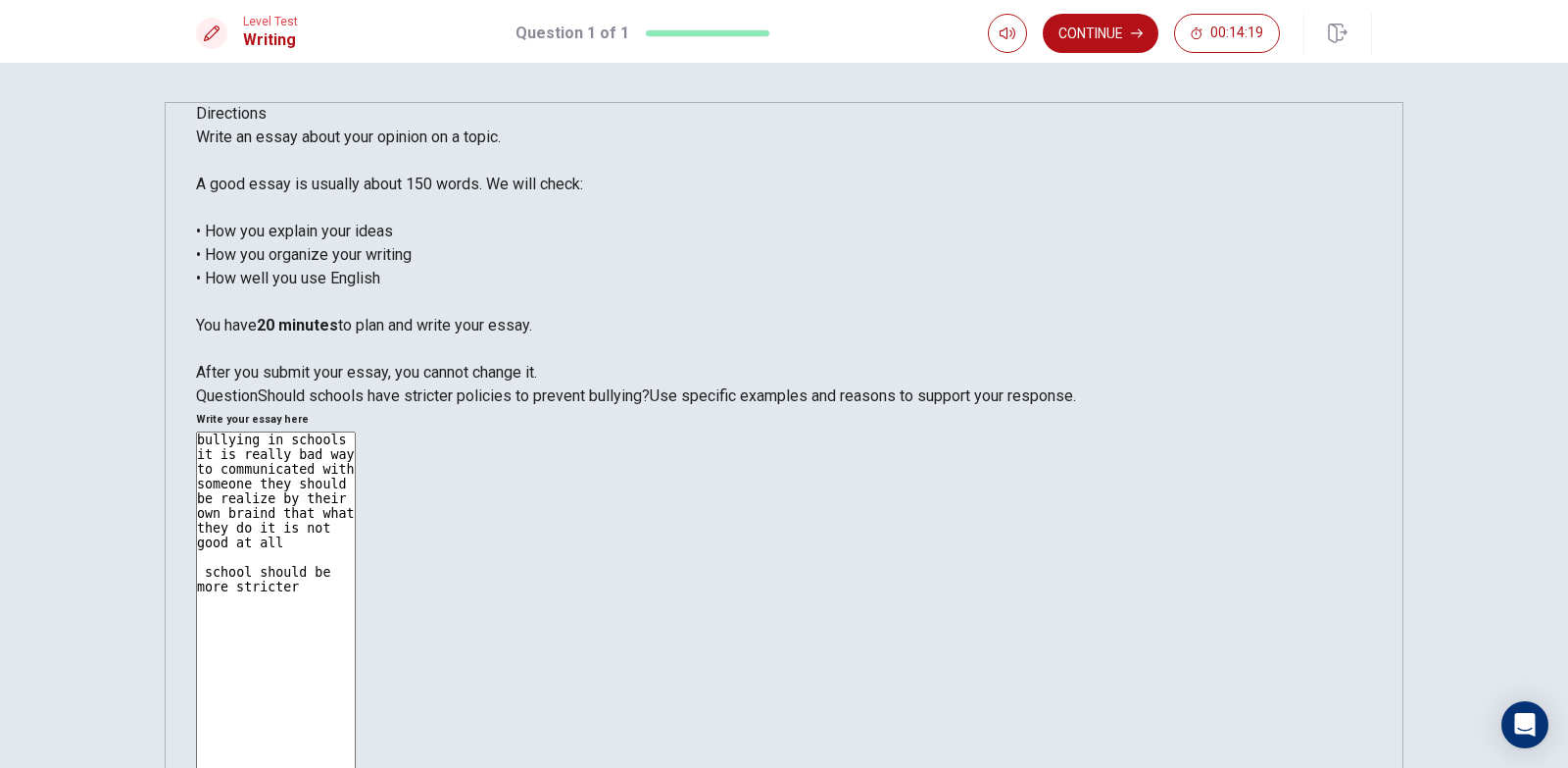
click at [356, 432] on textarea "bullying in schools it is really bad way to communicated with someone they shou…" at bounding box center [276, 703] width 160 height 542
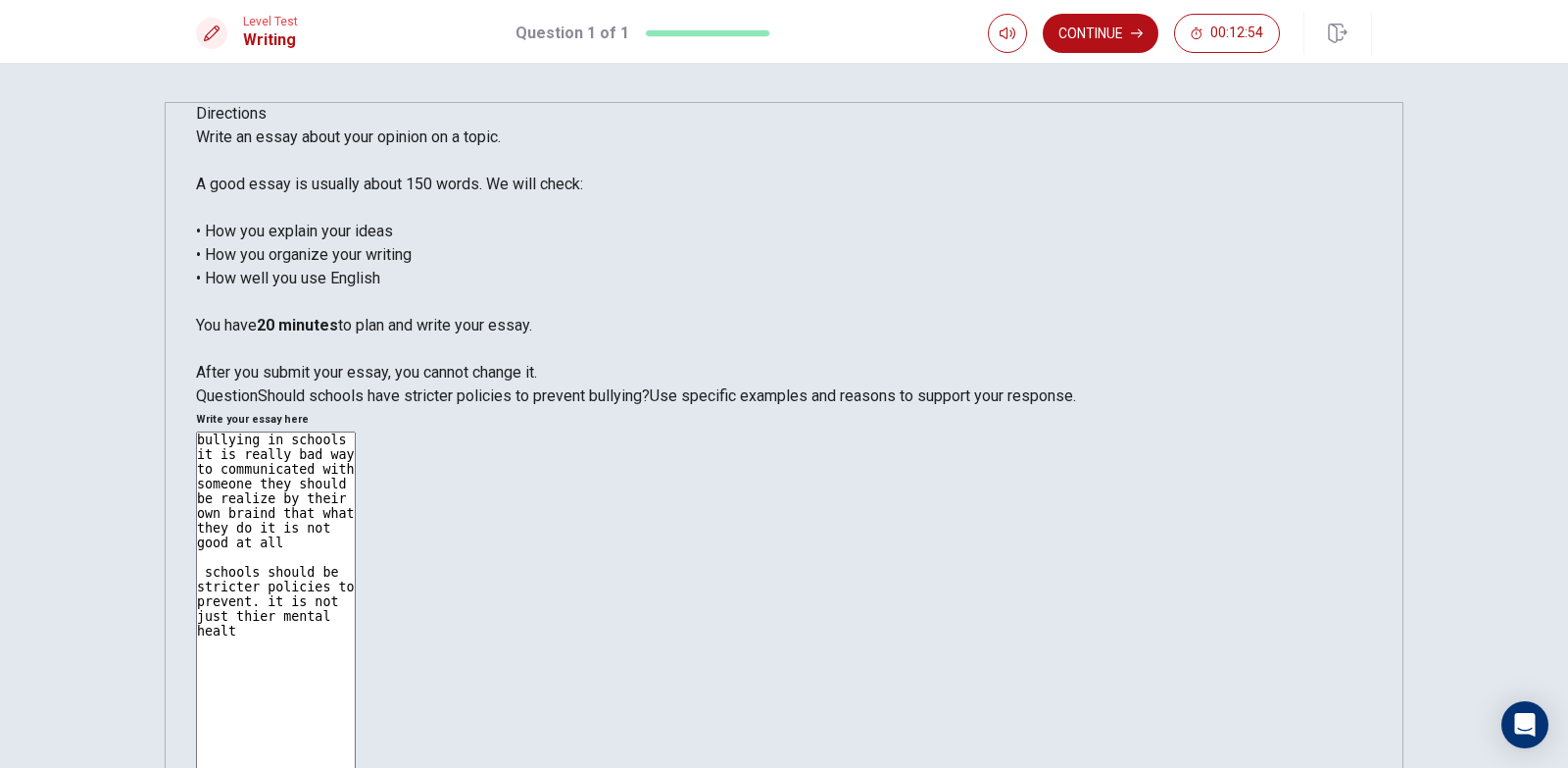
click at [356, 432] on textarea "bullying in schools it is really bad way to communicated with someone they shou…" at bounding box center [276, 703] width 160 height 542
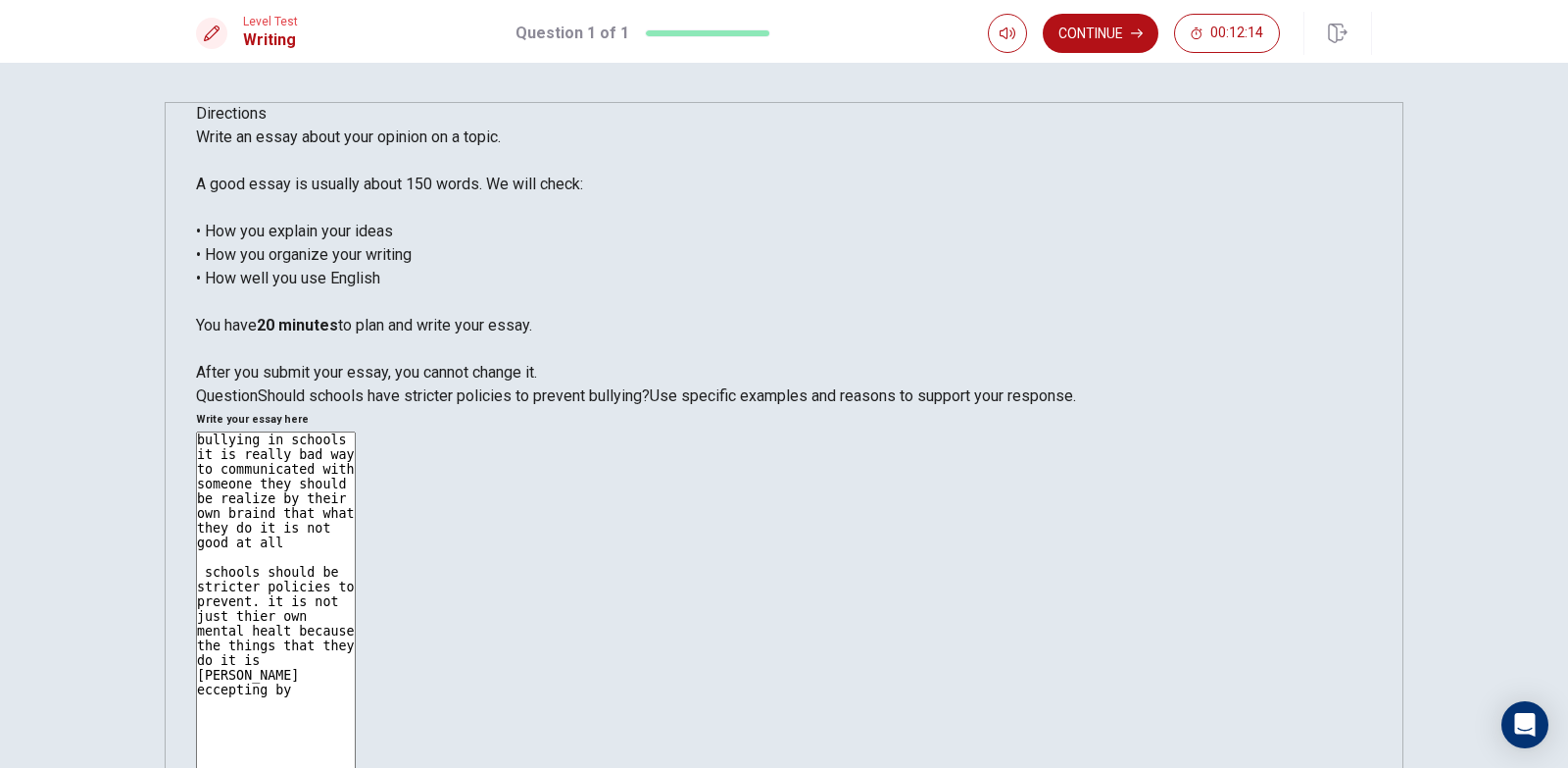
click at [356, 432] on textarea "bullying in schools it is really bad way to communicated with someone they shou…" at bounding box center [276, 703] width 160 height 542
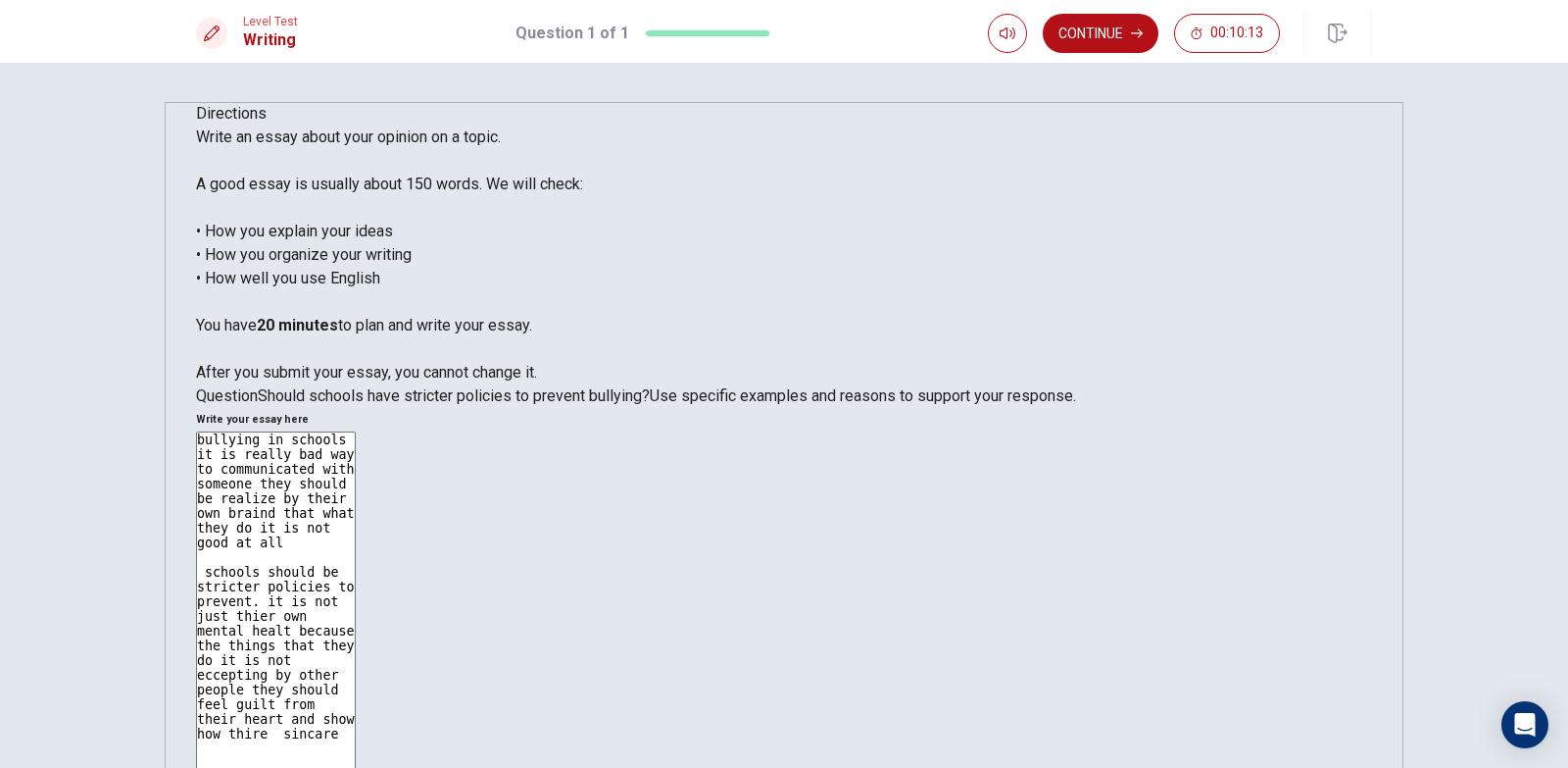
click at [356, 432] on textarea "bullying in schools it is really bad way to communicated with someone they shou…" at bounding box center [276, 703] width 160 height 542
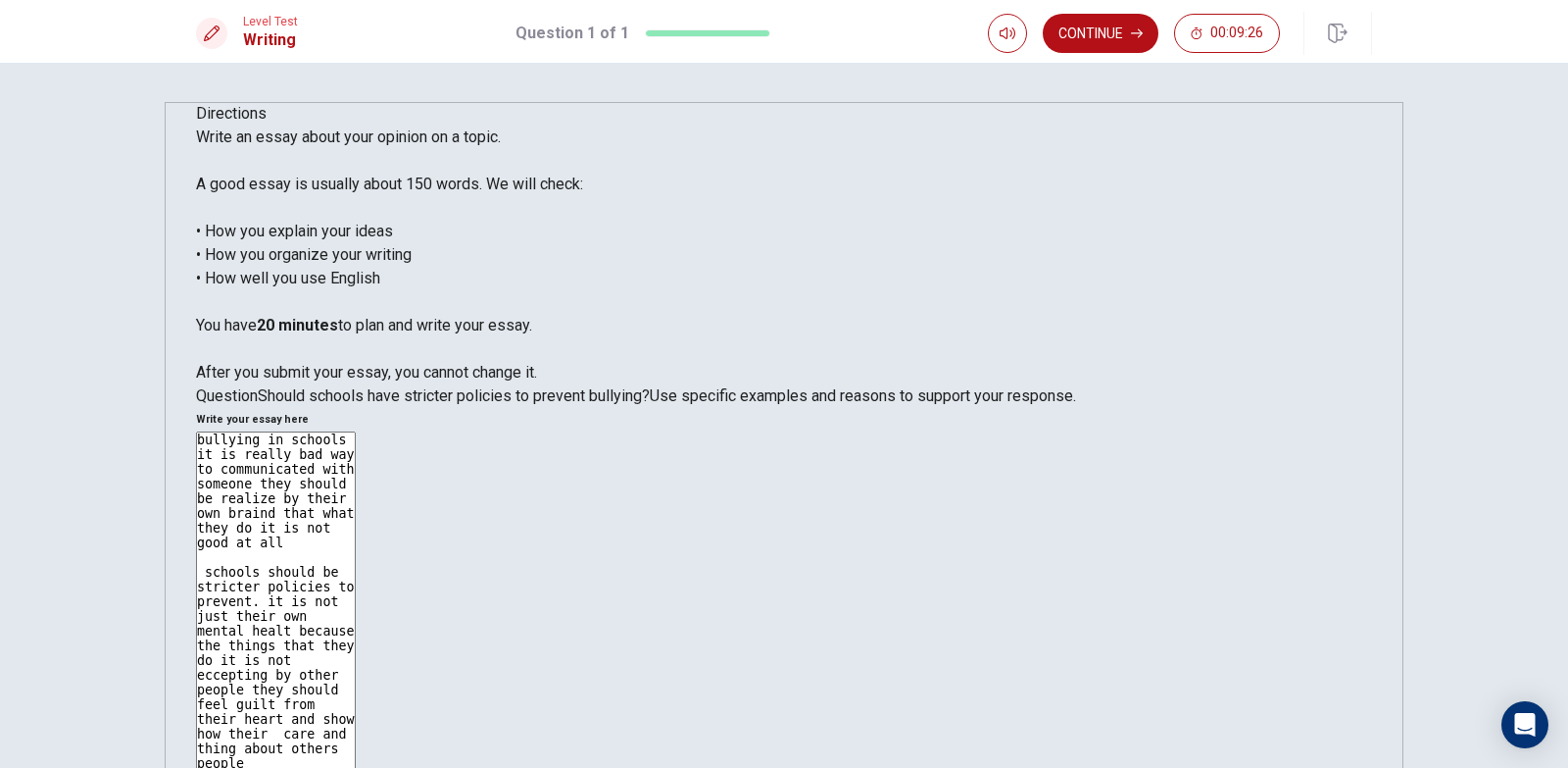
click at [356, 432] on textarea "bullying in schools it is really bad way to communicated with someone they shou…" at bounding box center [276, 703] width 160 height 542
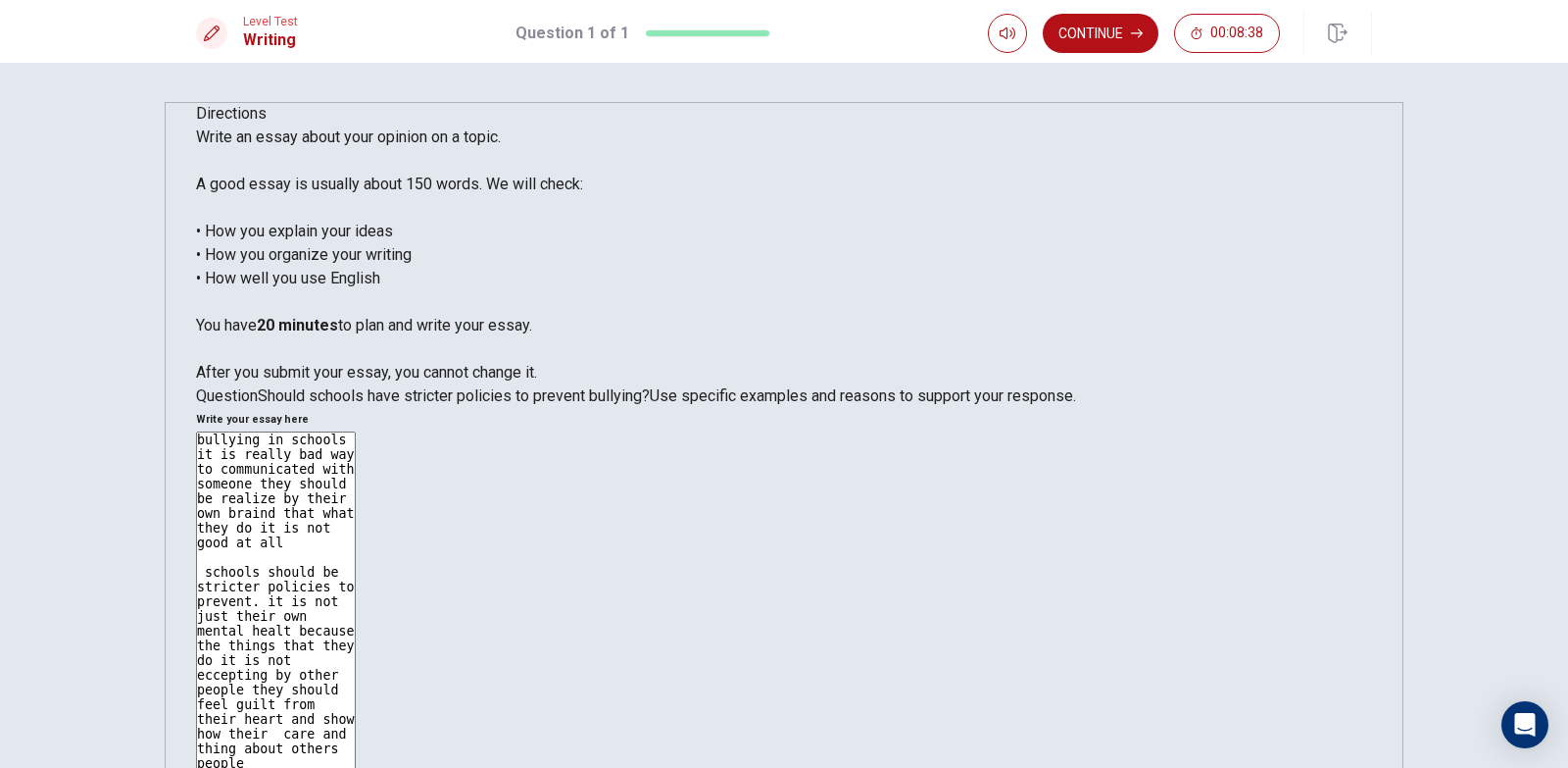
click at [356, 432] on textarea "bullying in schools it is really bad way to communicated with someone they shou…" at bounding box center [276, 703] width 160 height 542
type textarea "bullying in schools it is really bad way to communicated with someone they shou…"
click at [1111, 33] on button "Continue" at bounding box center [1100, 34] width 115 height 39
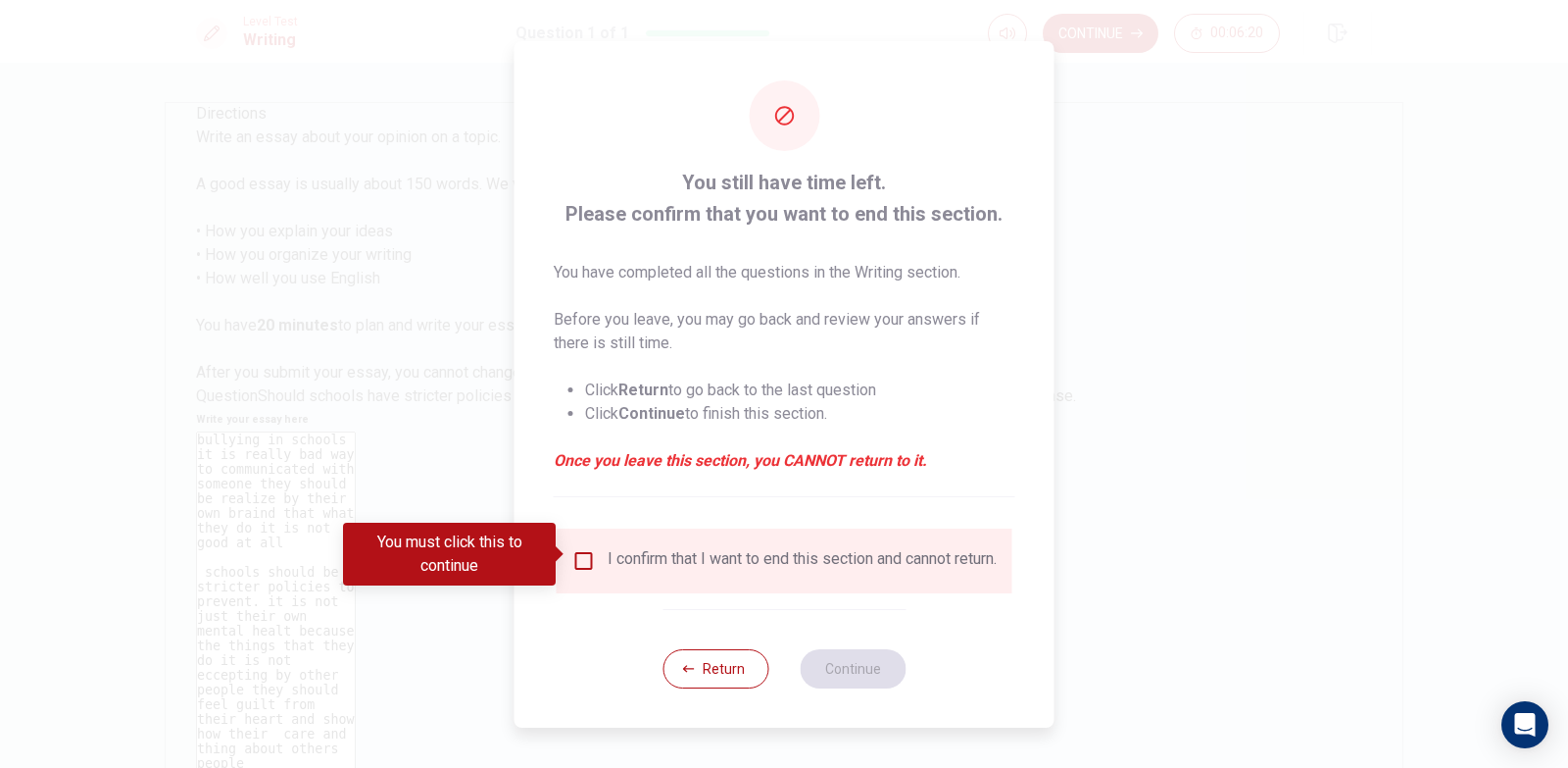
drag, startPoint x: 570, startPoint y: 558, endPoint x: 599, endPoint y: 587, distance: 41.0
click at [573, 559] on input "You must click this to continue" at bounding box center [584, 561] width 24 height 24
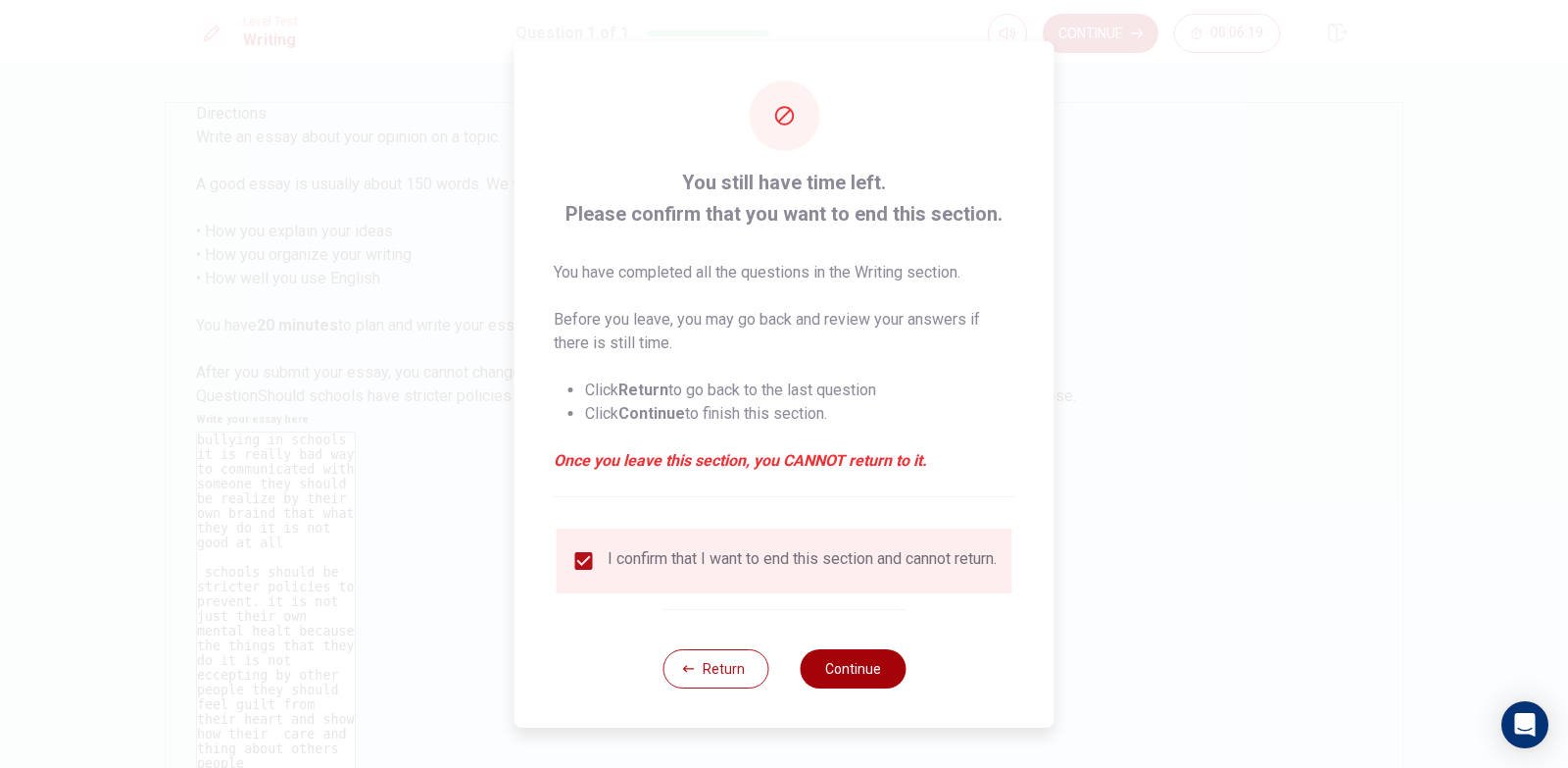
click at [837, 675] on button "Continue" at bounding box center [852, 668] width 105 height 39
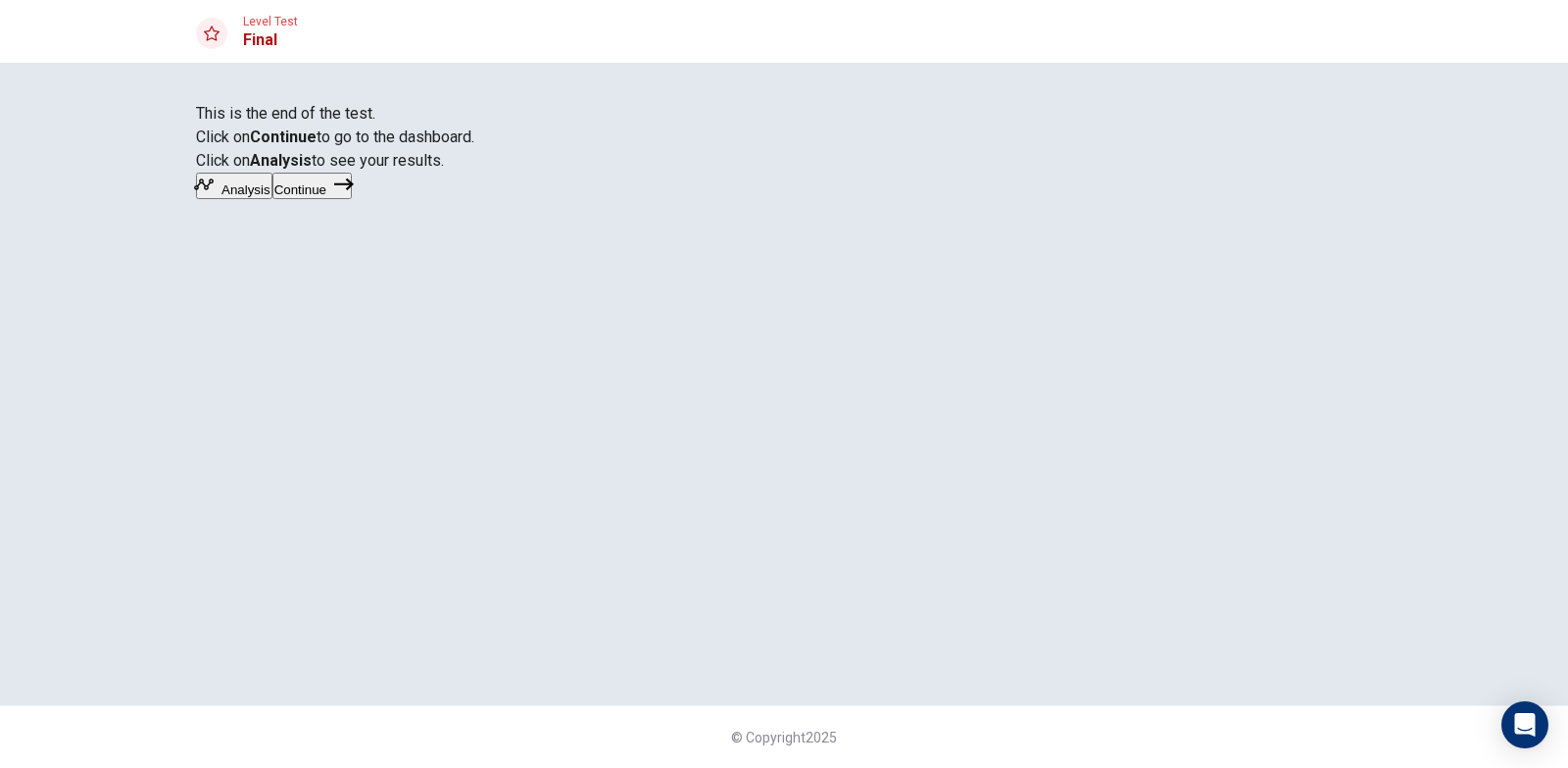
click at [352, 199] on button "Continue" at bounding box center [311, 185] width 80 height 27
